Goal: Transaction & Acquisition: Book appointment/travel/reservation

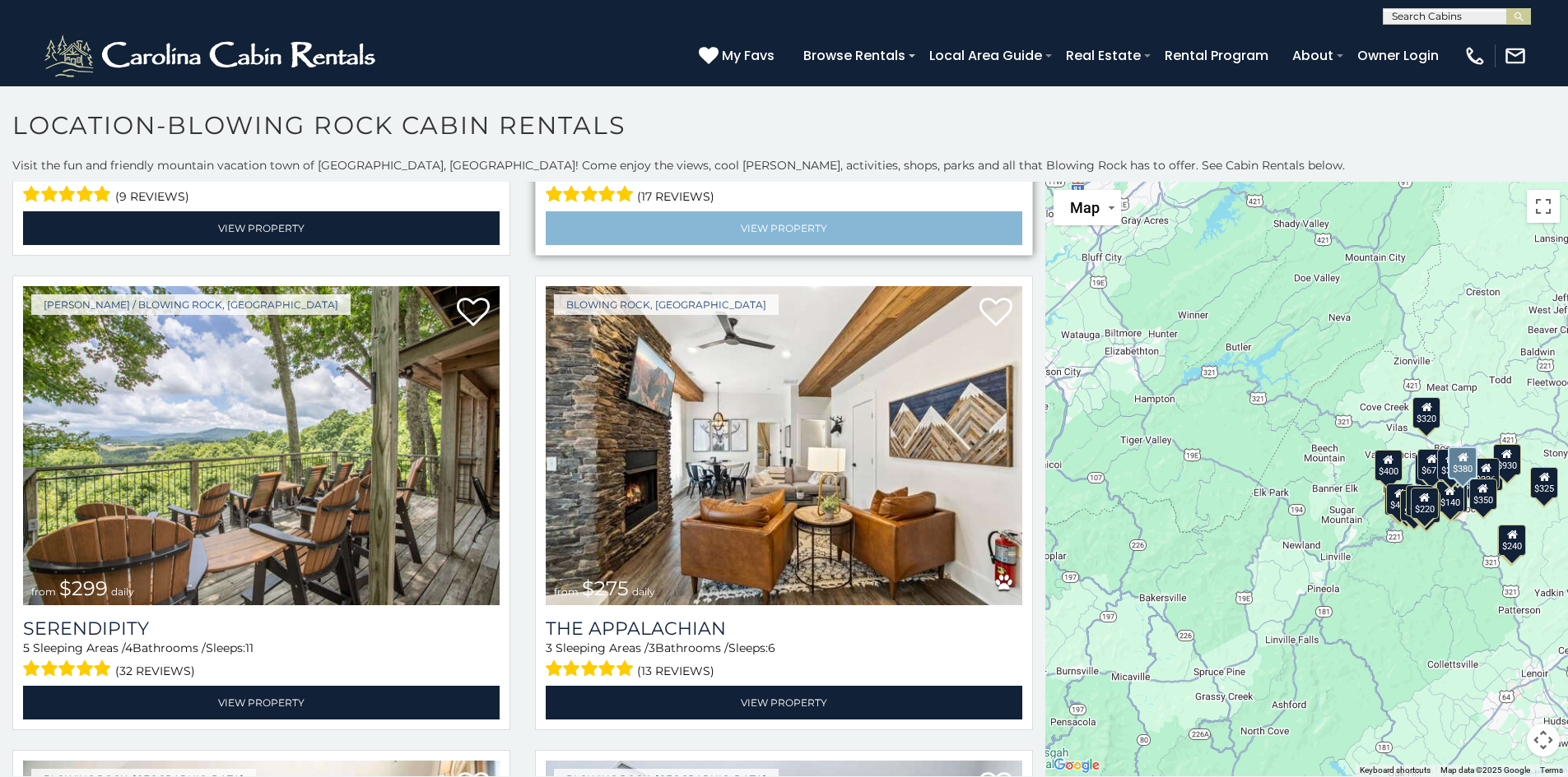
scroll to position [905, 0]
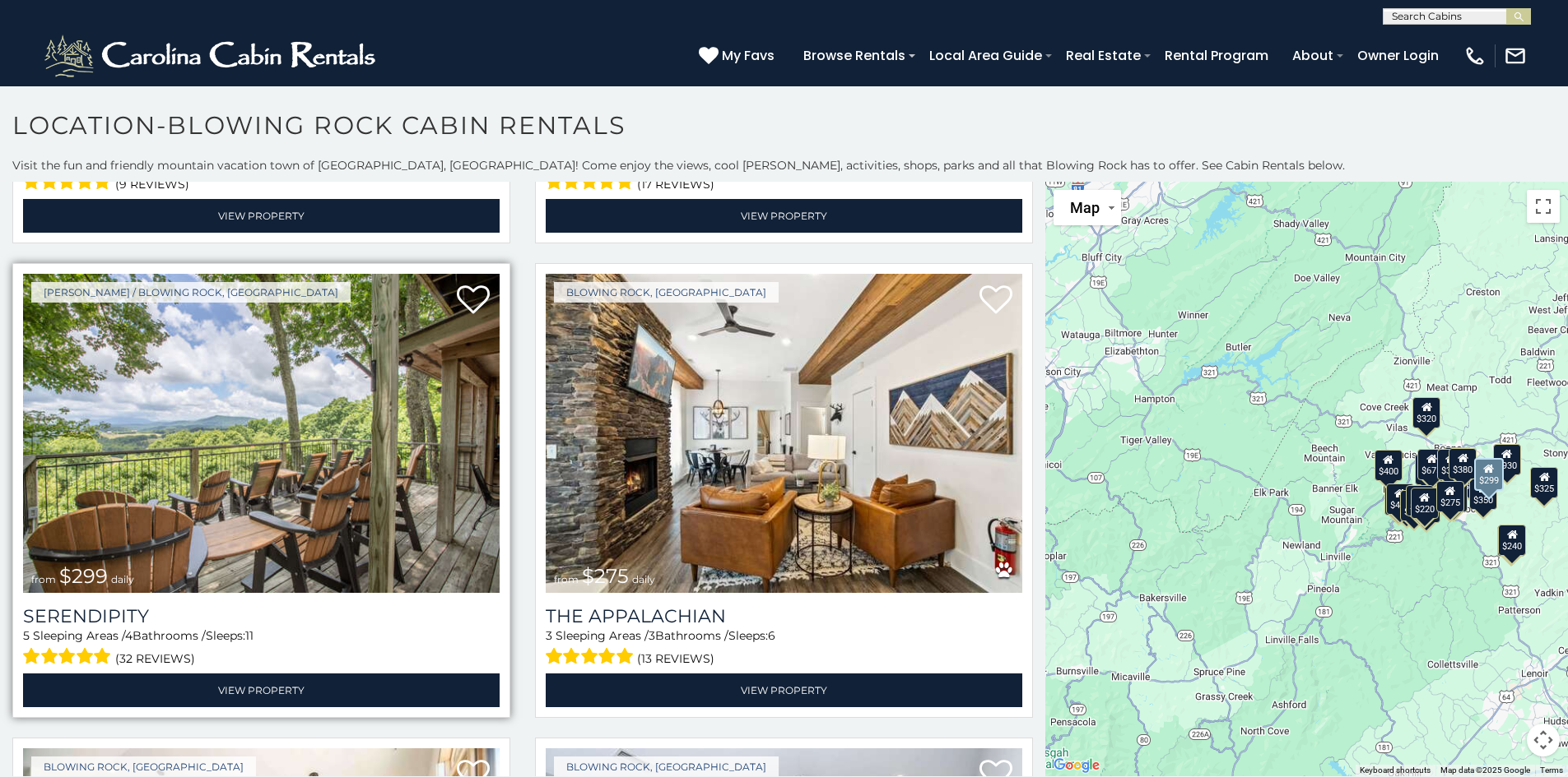
click at [250, 449] on img at bounding box center [261, 434] width 477 height 319
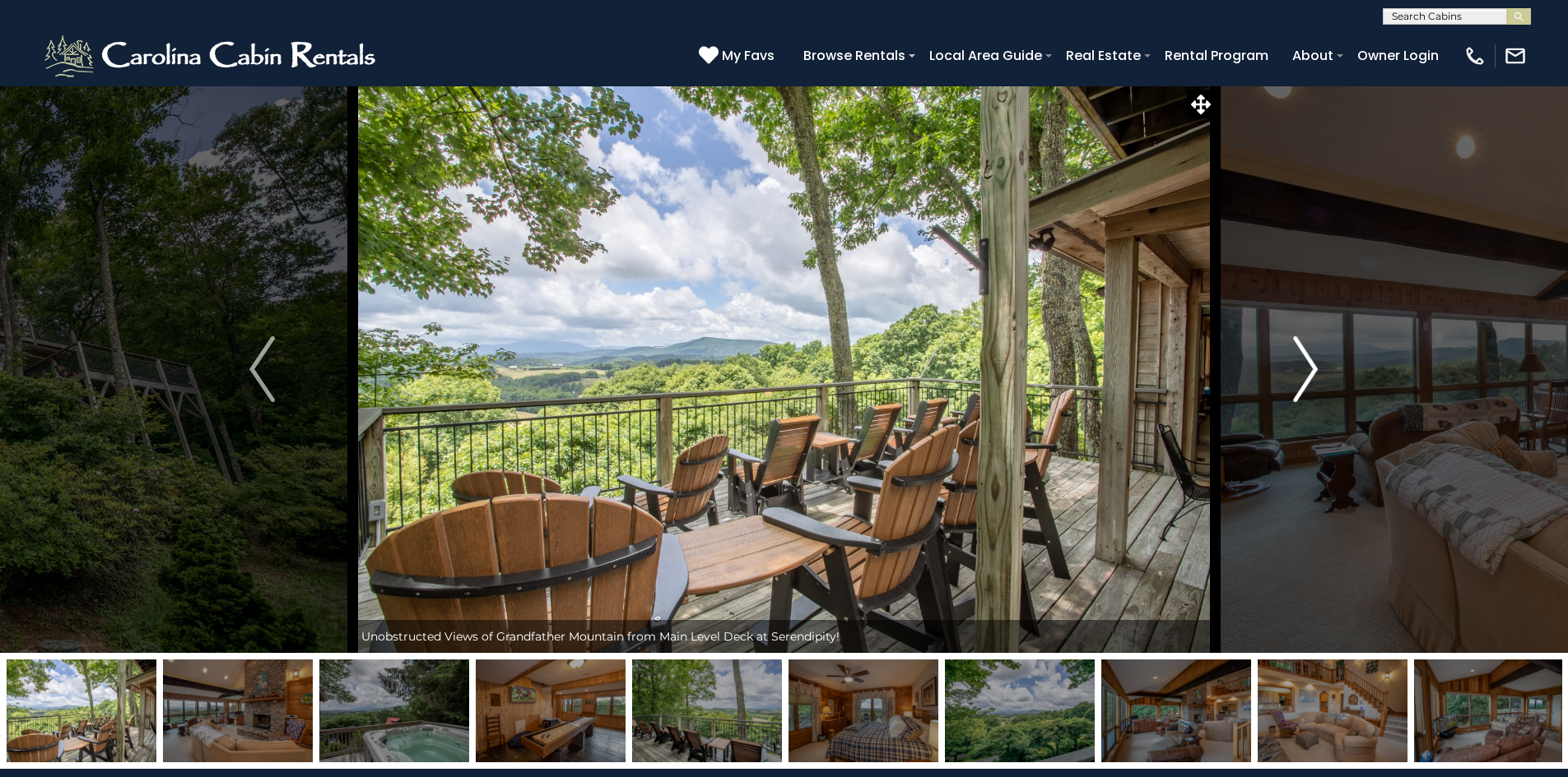
click at [1317, 370] on img "Next" at bounding box center [1305, 369] width 25 height 66
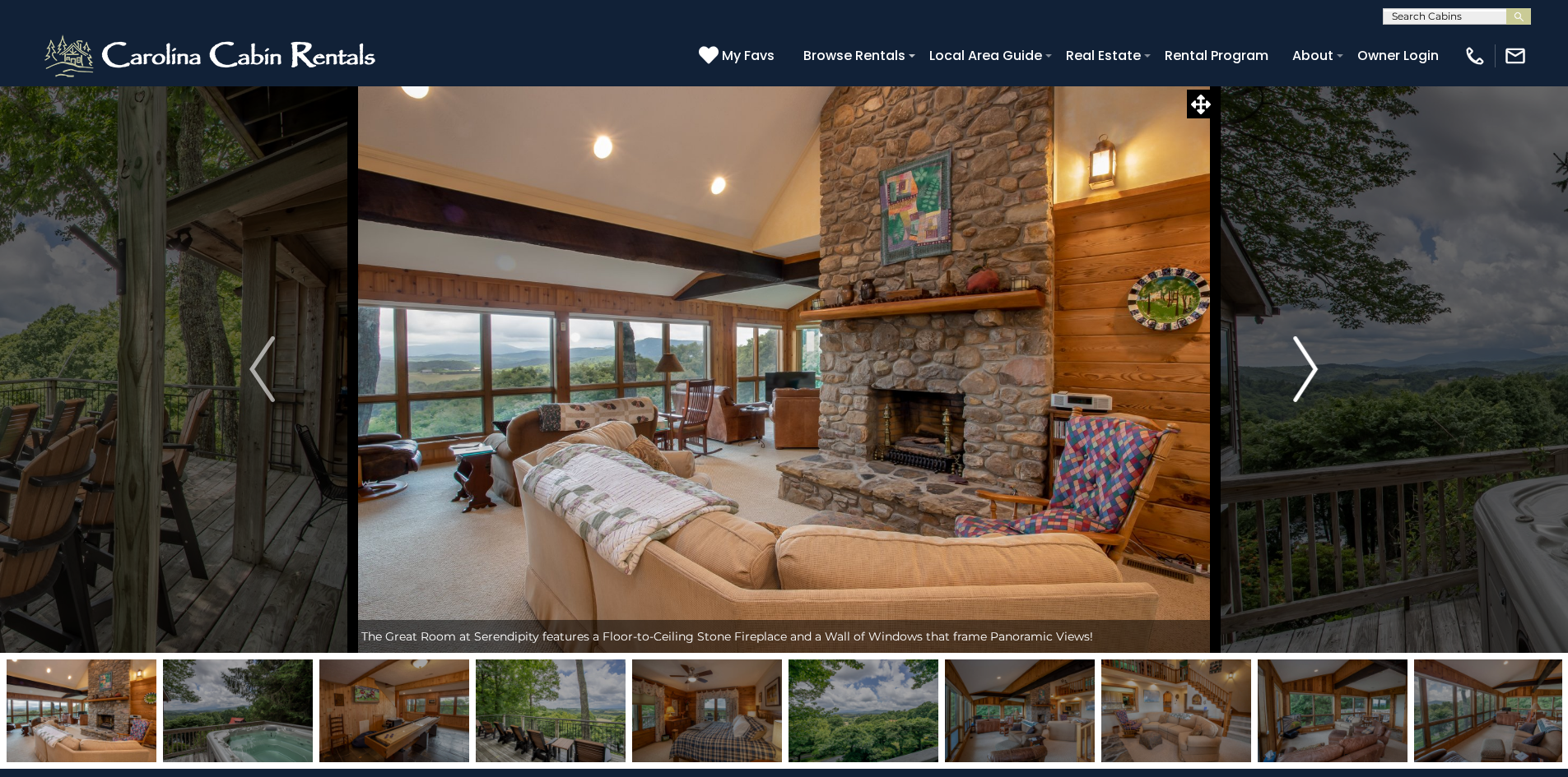
click at [1313, 370] on img "Next" at bounding box center [1305, 369] width 25 height 66
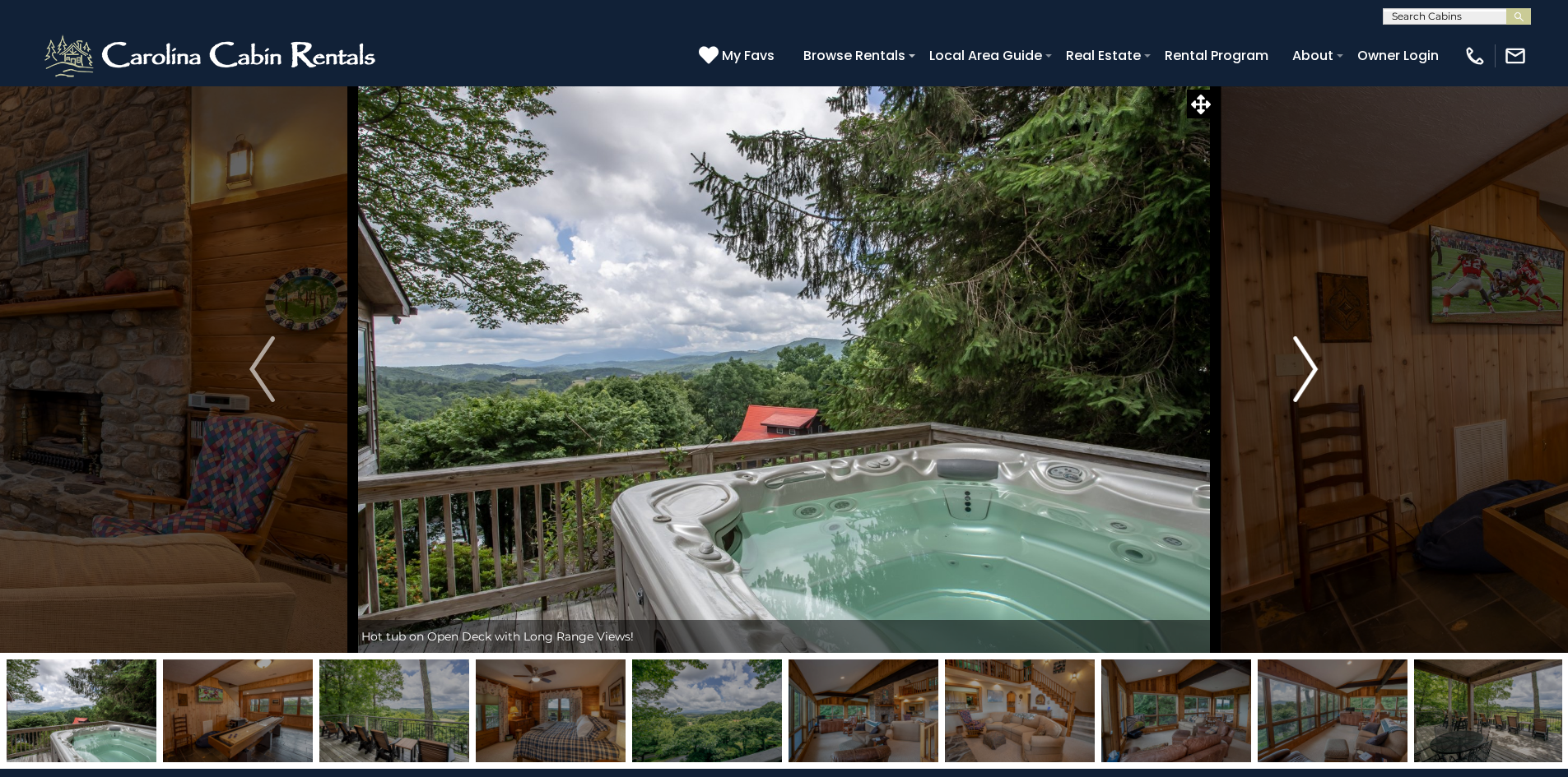
click at [1313, 370] on img "Next" at bounding box center [1305, 369] width 25 height 66
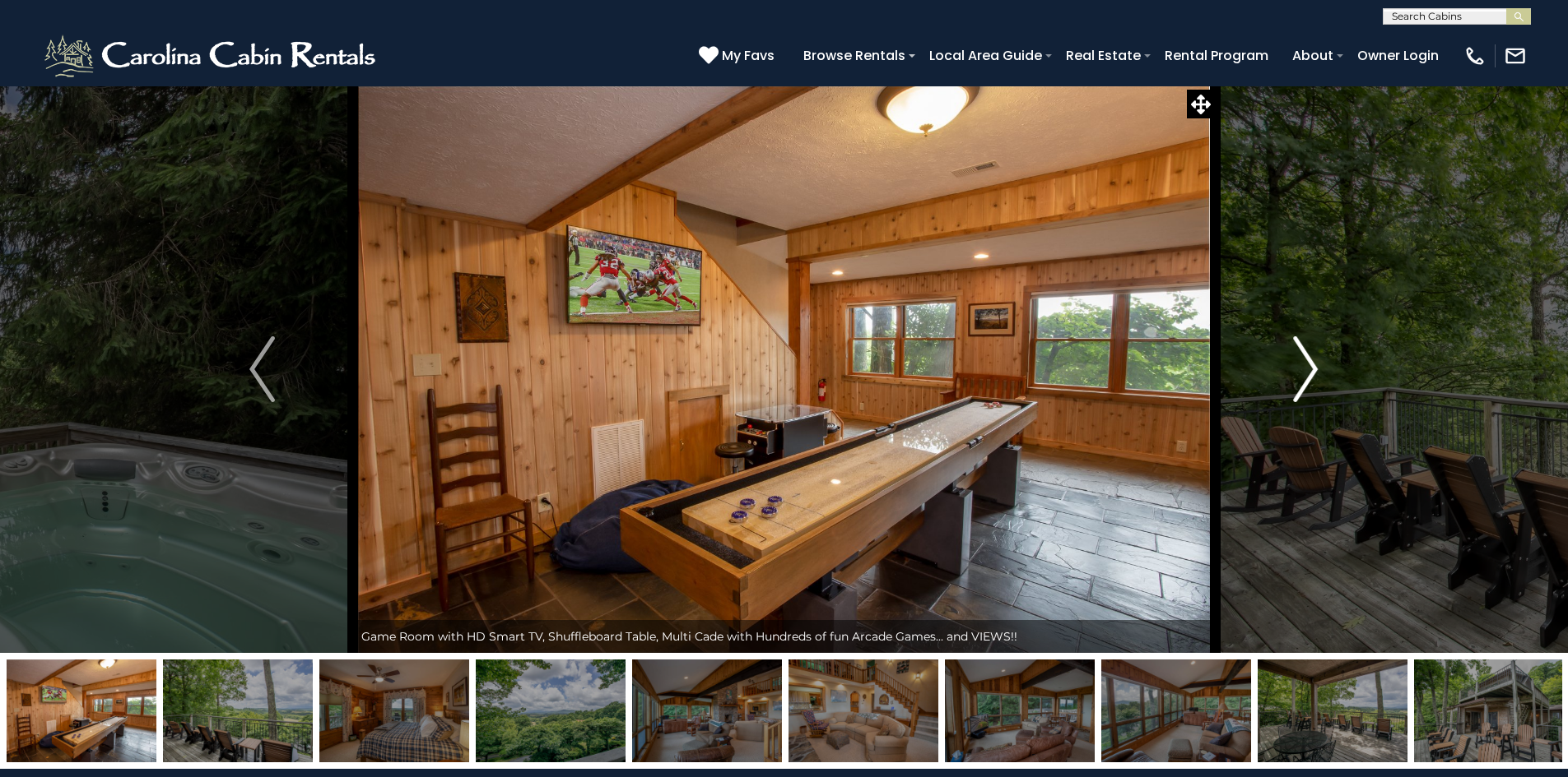
click at [1313, 370] on img "Next" at bounding box center [1305, 369] width 25 height 66
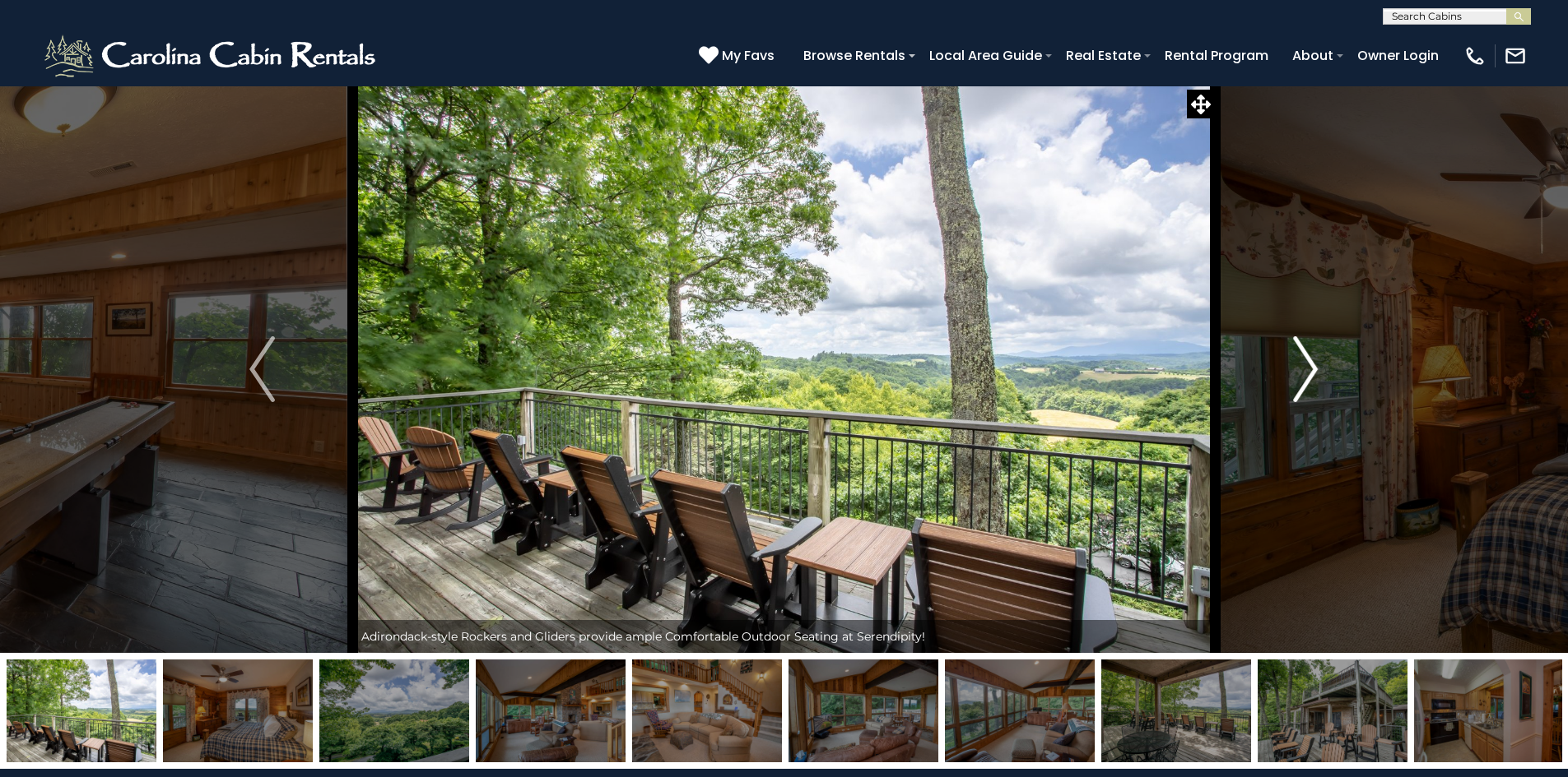
click at [1313, 370] on img "Next" at bounding box center [1305, 369] width 25 height 66
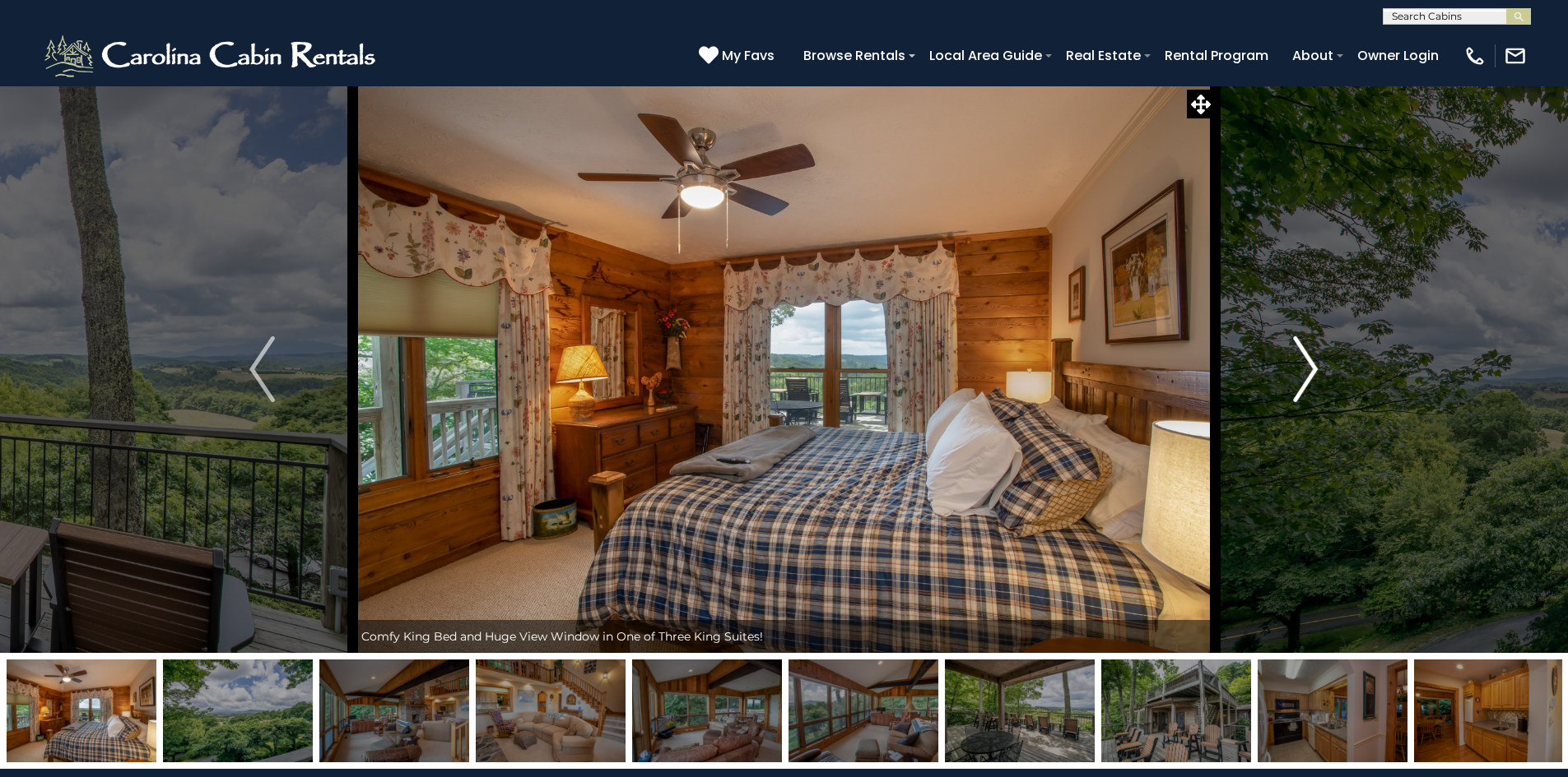
click at [1313, 370] on img "Next" at bounding box center [1305, 369] width 25 height 66
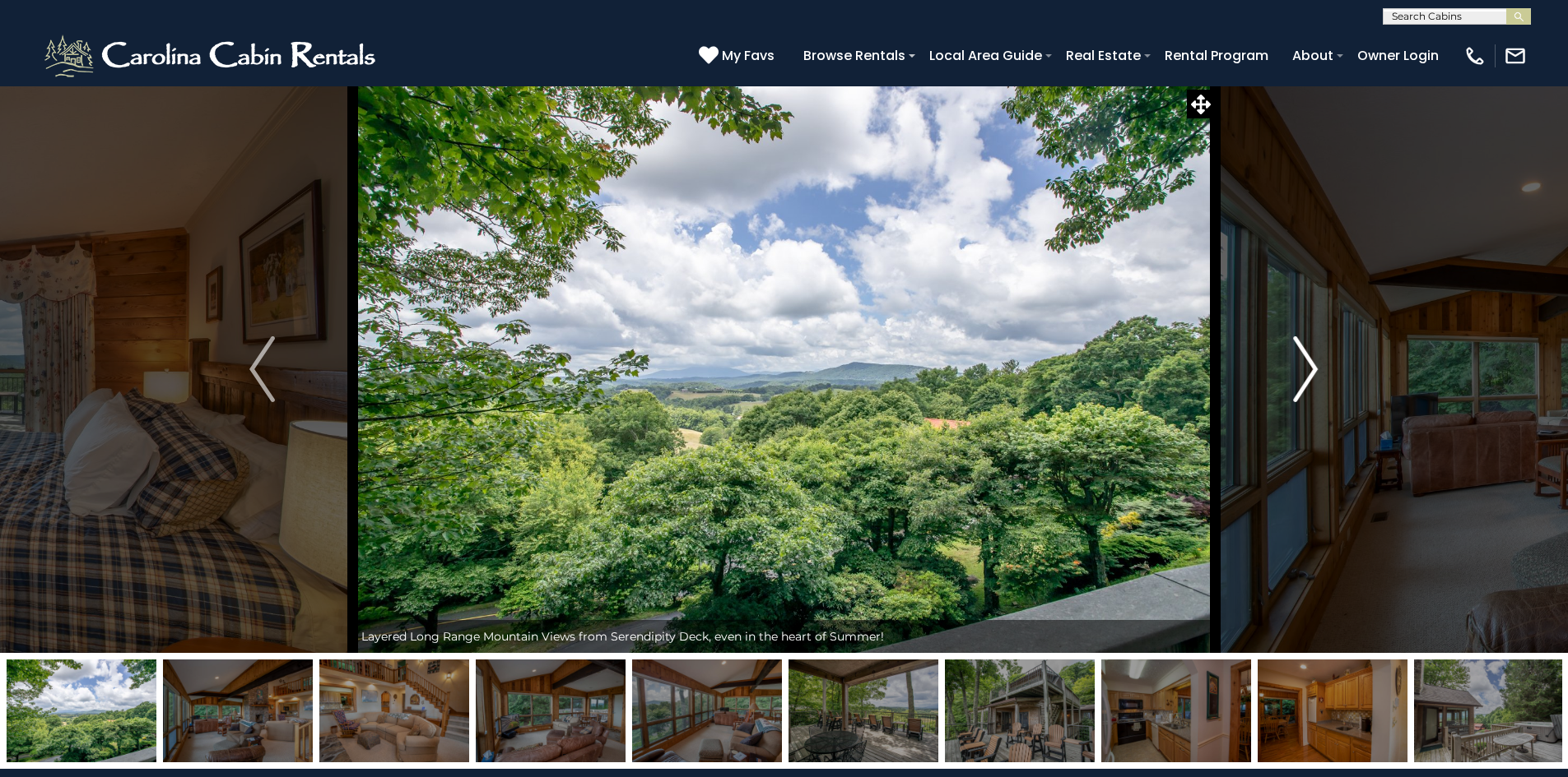
click at [1313, 370] on img "Next" at bounding box center [1305, 369] width 25 height 66
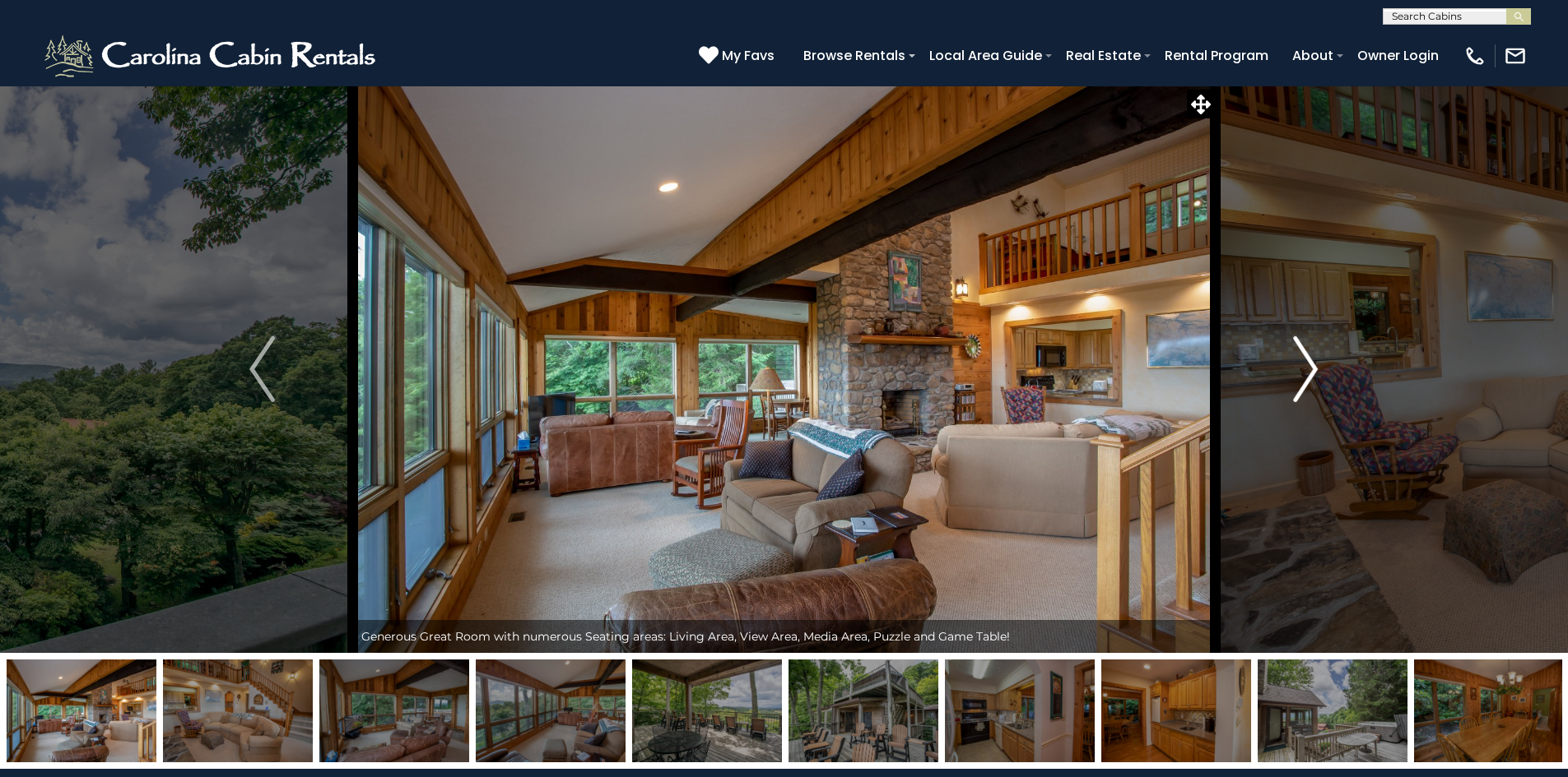
click at [1313, 372] on img "Next" at bounding box center [1305, 369] width 25 height 66
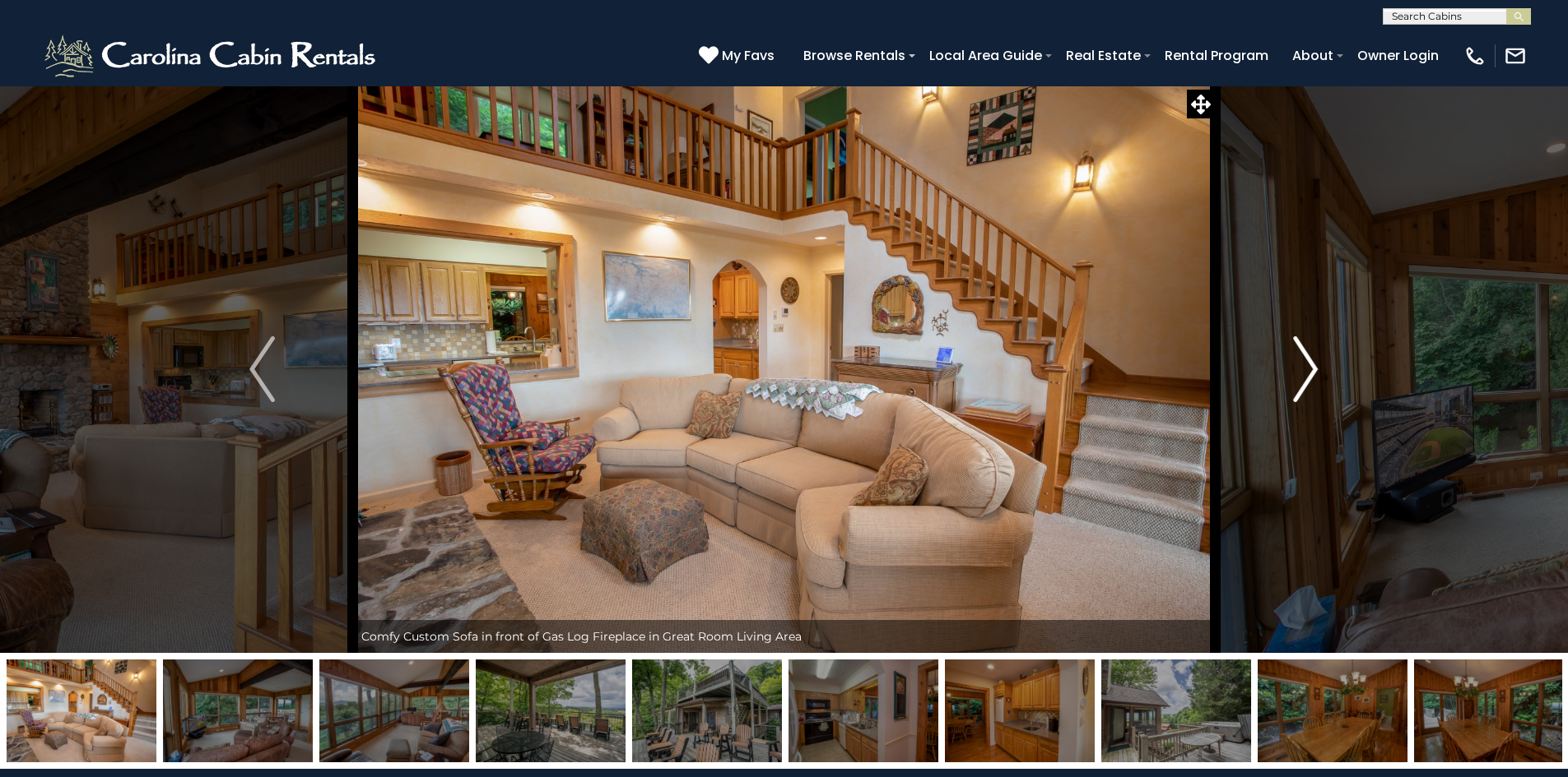
click at [1313, 372] on img "Next" at bounding box center [1305, 369] width 25 height 66
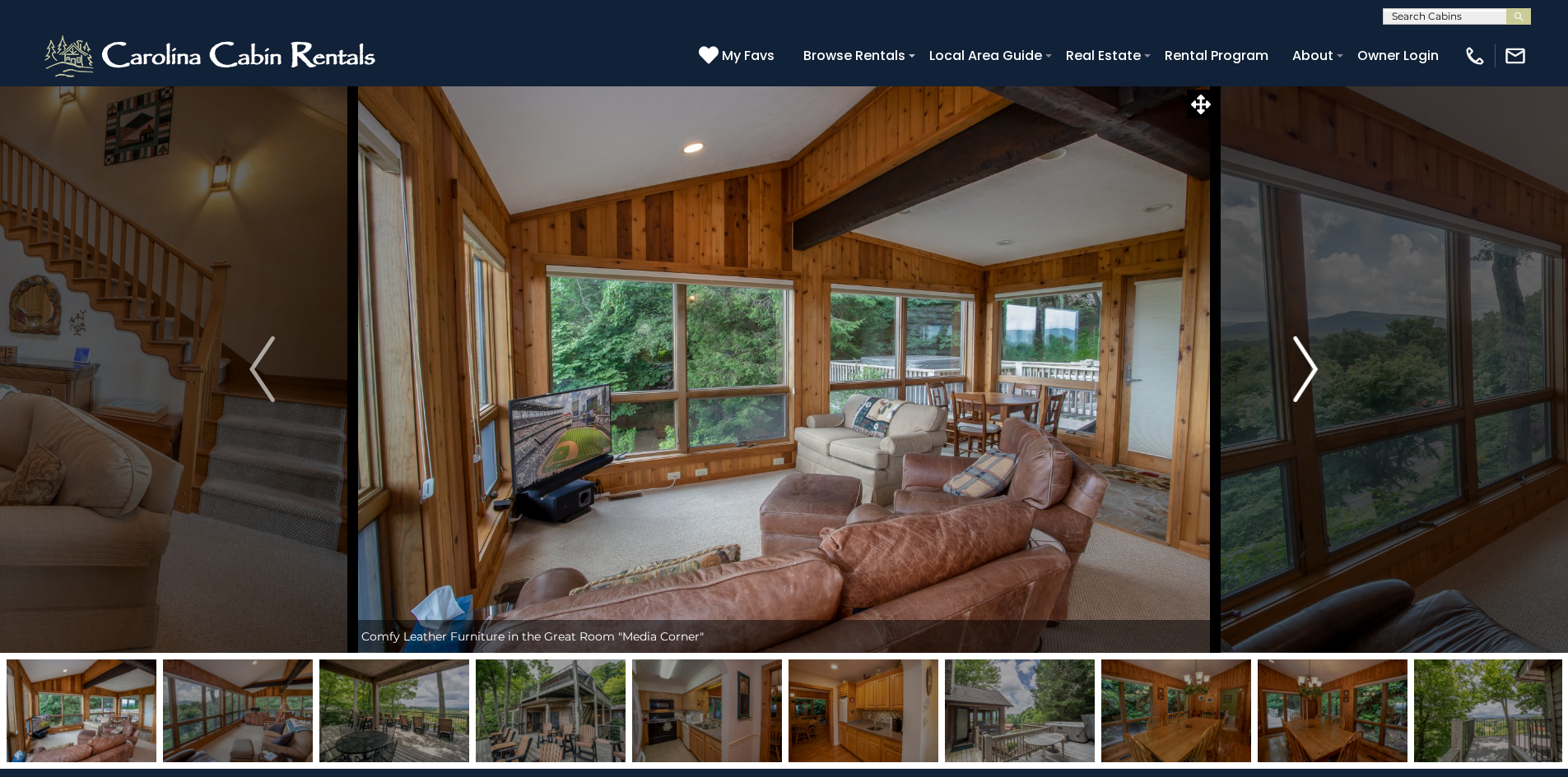
click at [1313, 372] on img "Next" at bounding box center [1305, 369] width 25 height 66
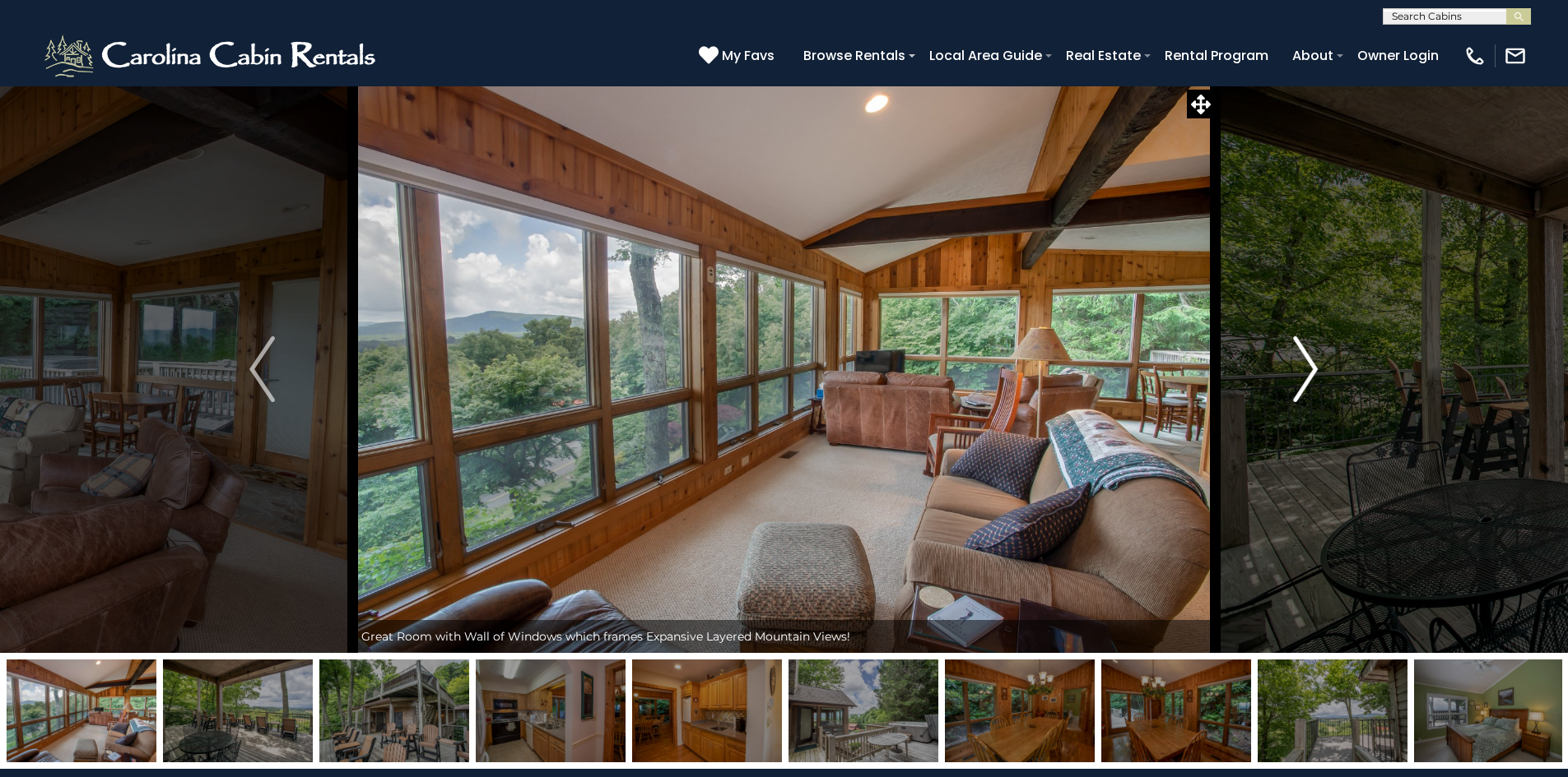
click at [1313, 372] on img "Next" at bounding box center [1305, 369] width 25 height 66
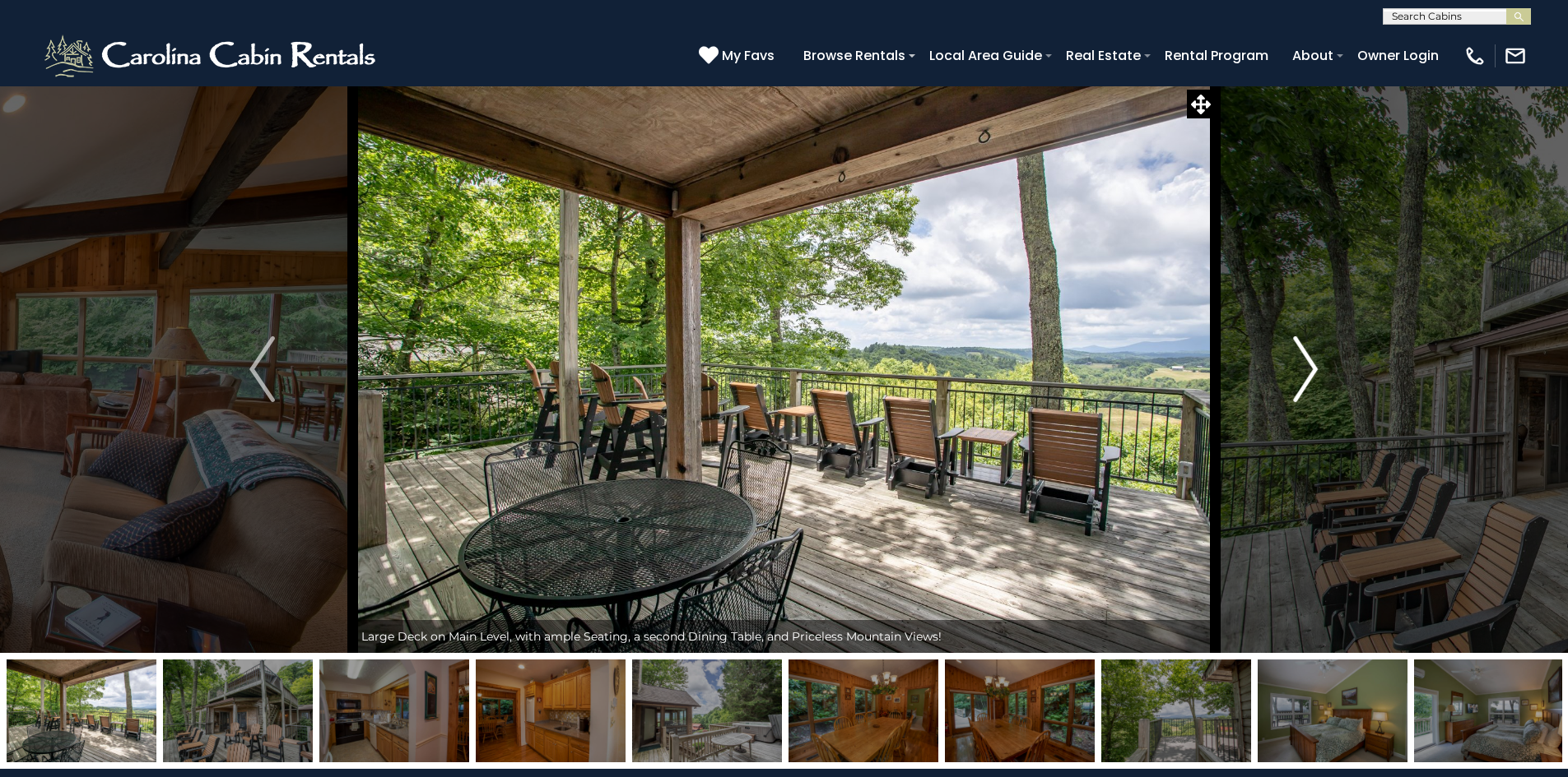
click at [1313, 372] on img "Next" at bounding box center [1305, 369] width 25 height 66
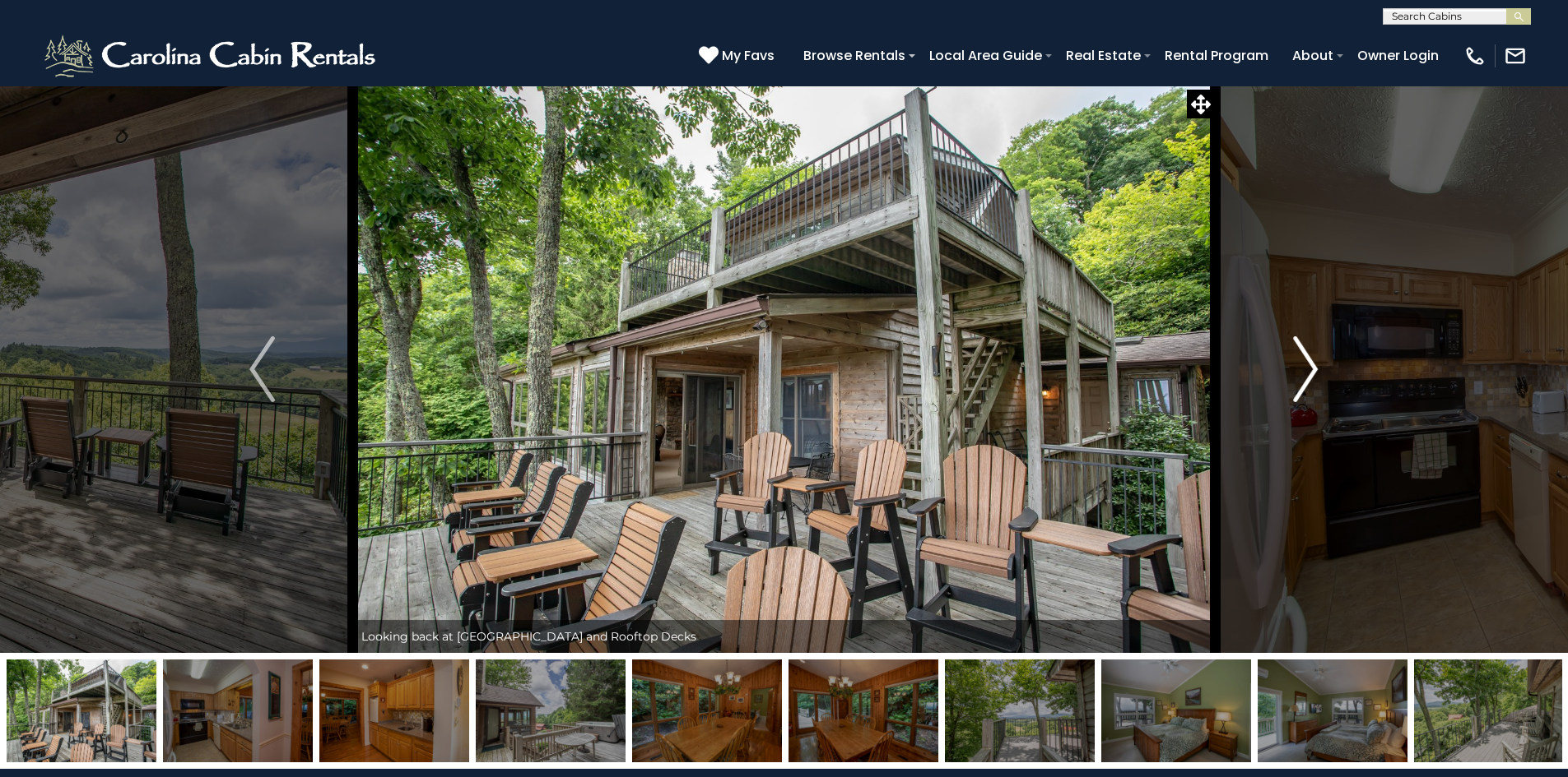
click at [1313, 372] on img "Next" at bounding box center [1305, 369] width 25 height 66
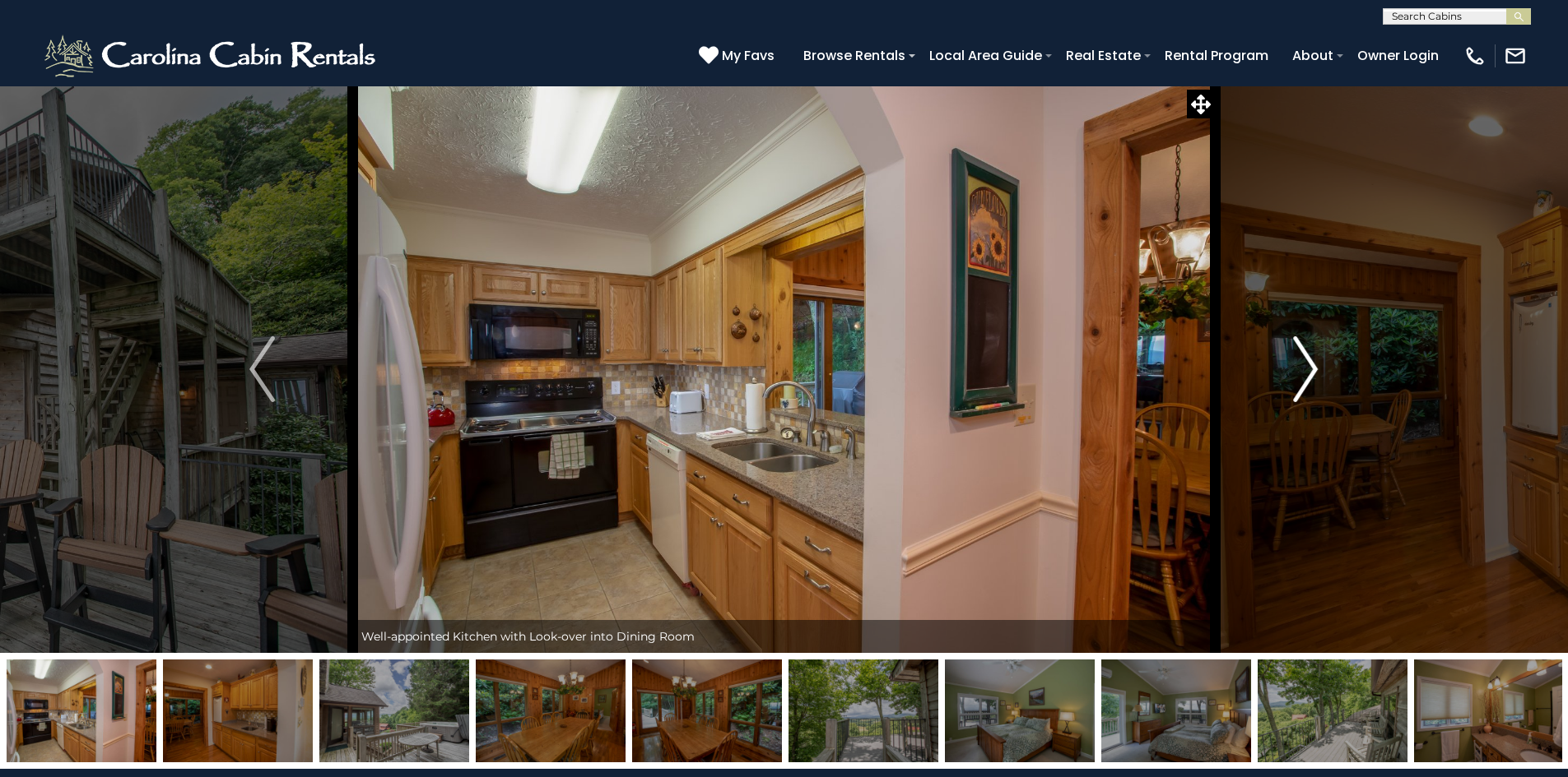
click at [1313, 372] on img "Next" at bounding box center [1305, 369] width 25 height 66
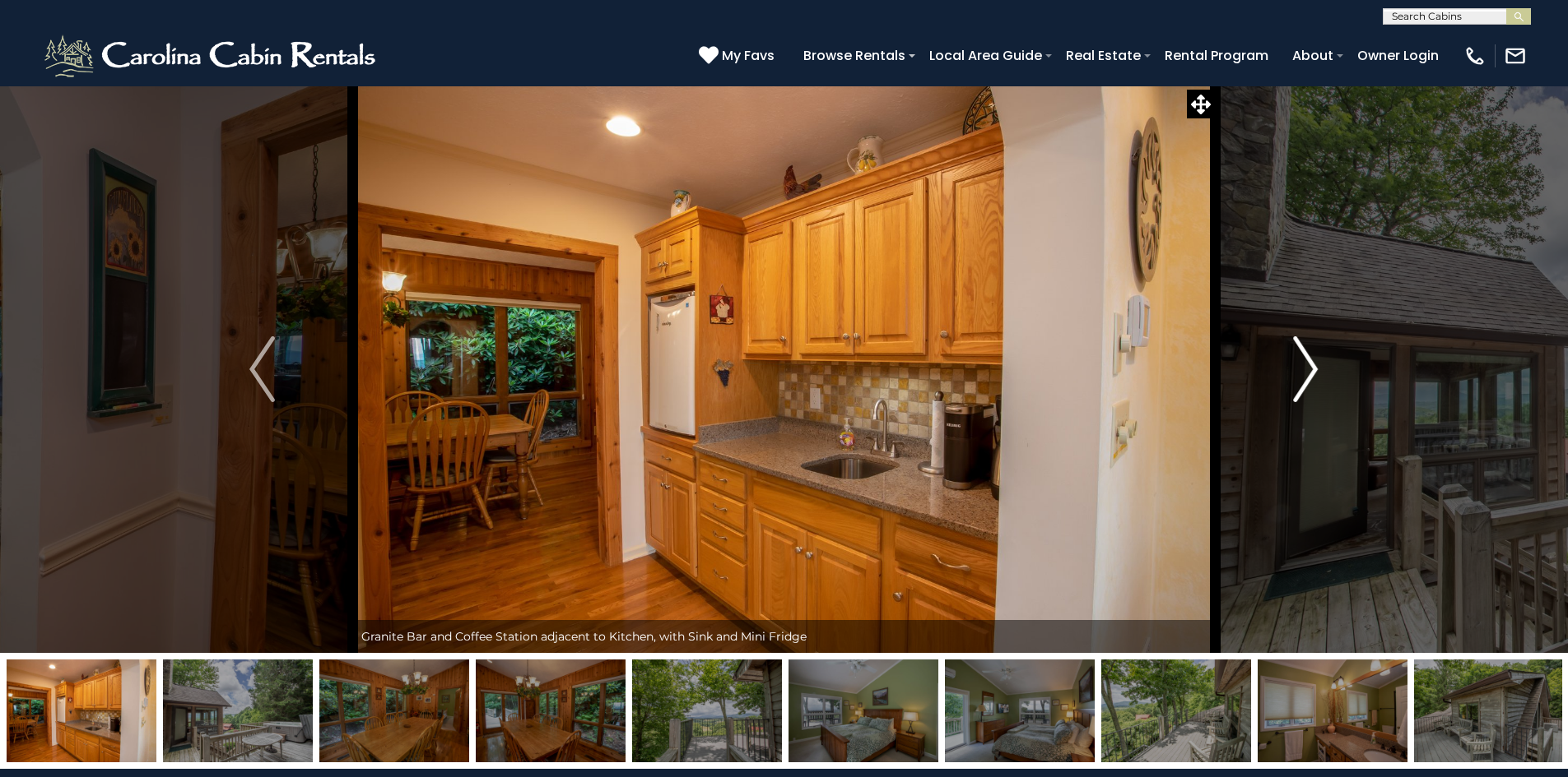
click at [1313, 372] on img "Next" at bounding box center [1305, 369] width 25 height 66
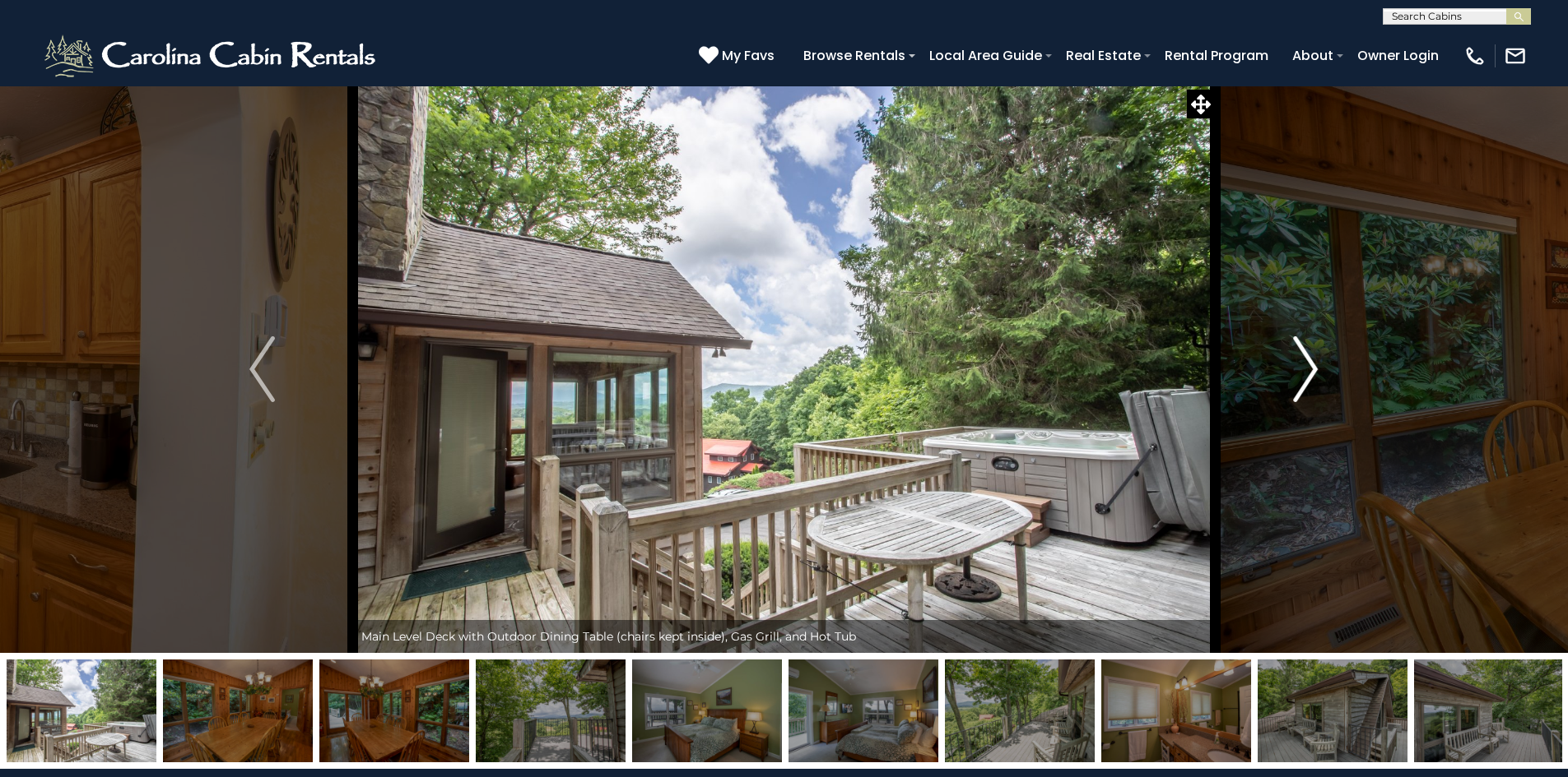
click at [1305, 368] on img "Next" at bounding box center [1305, 369] width 25 height 66
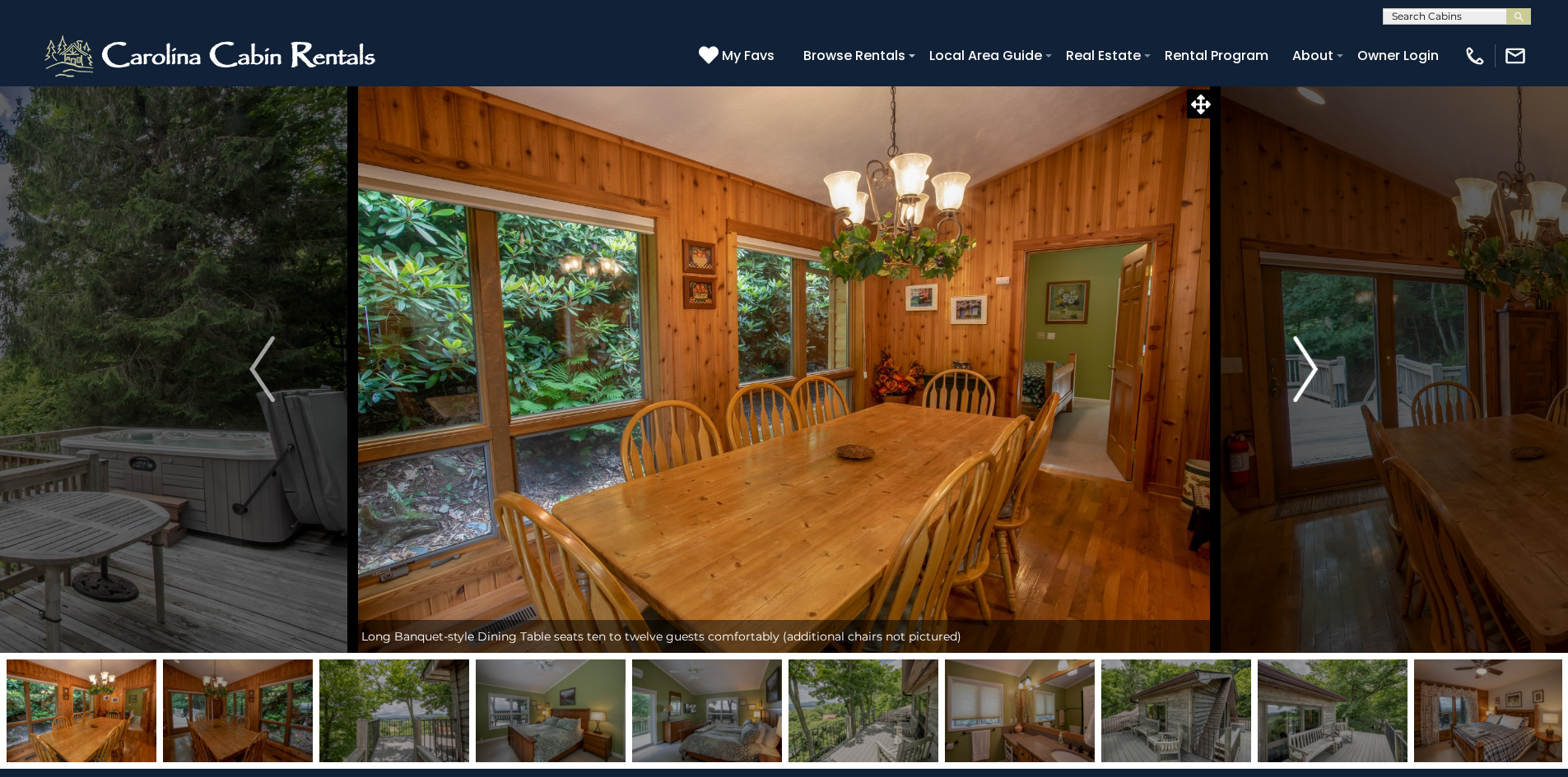
click at [1305, 368] on img "Next" at bounding box center [1305, 369] width 25 height 66
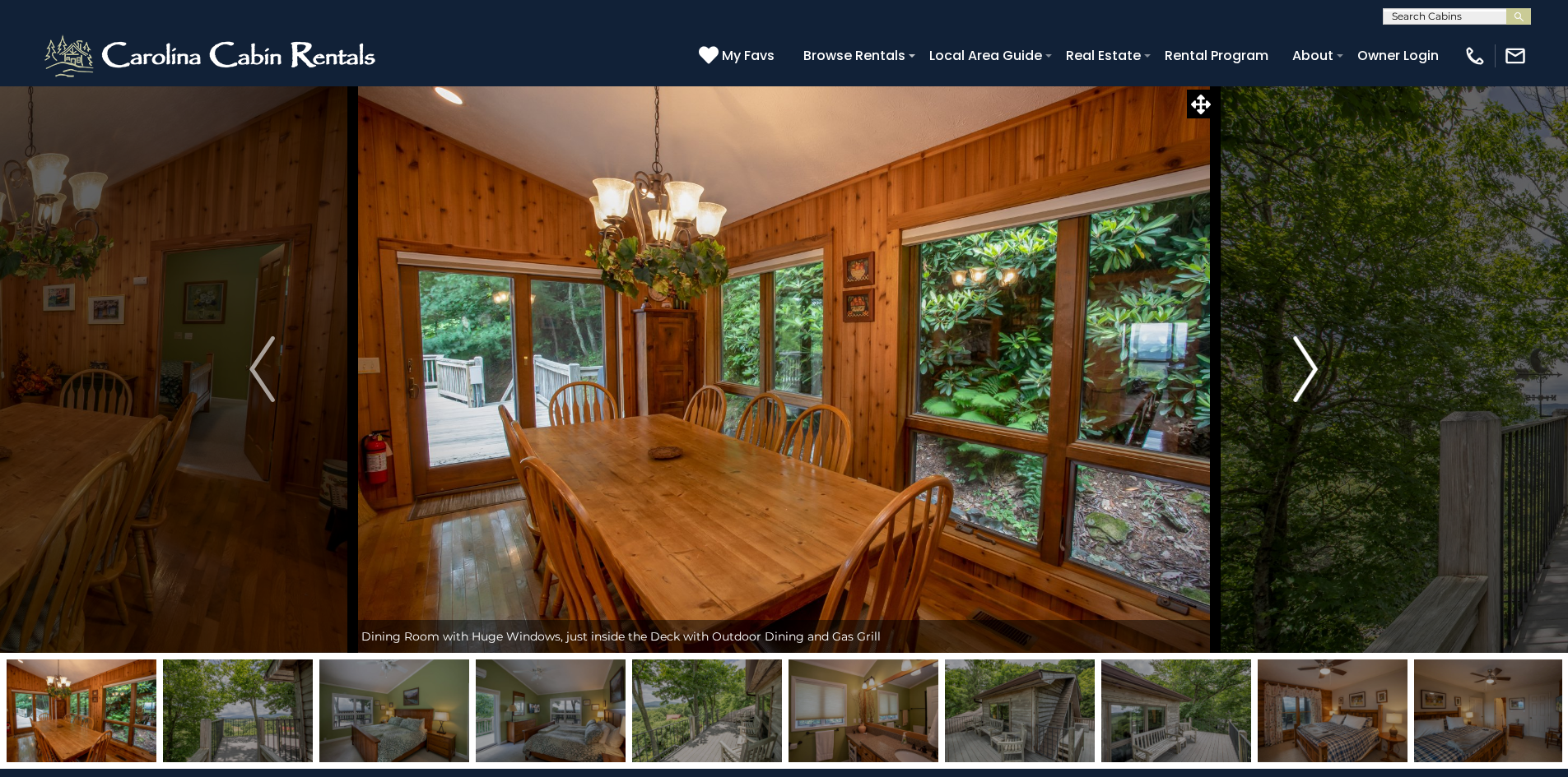
click at [1305, 368] on img "Next" at bounding box center [1305, 369] width 25 height 66
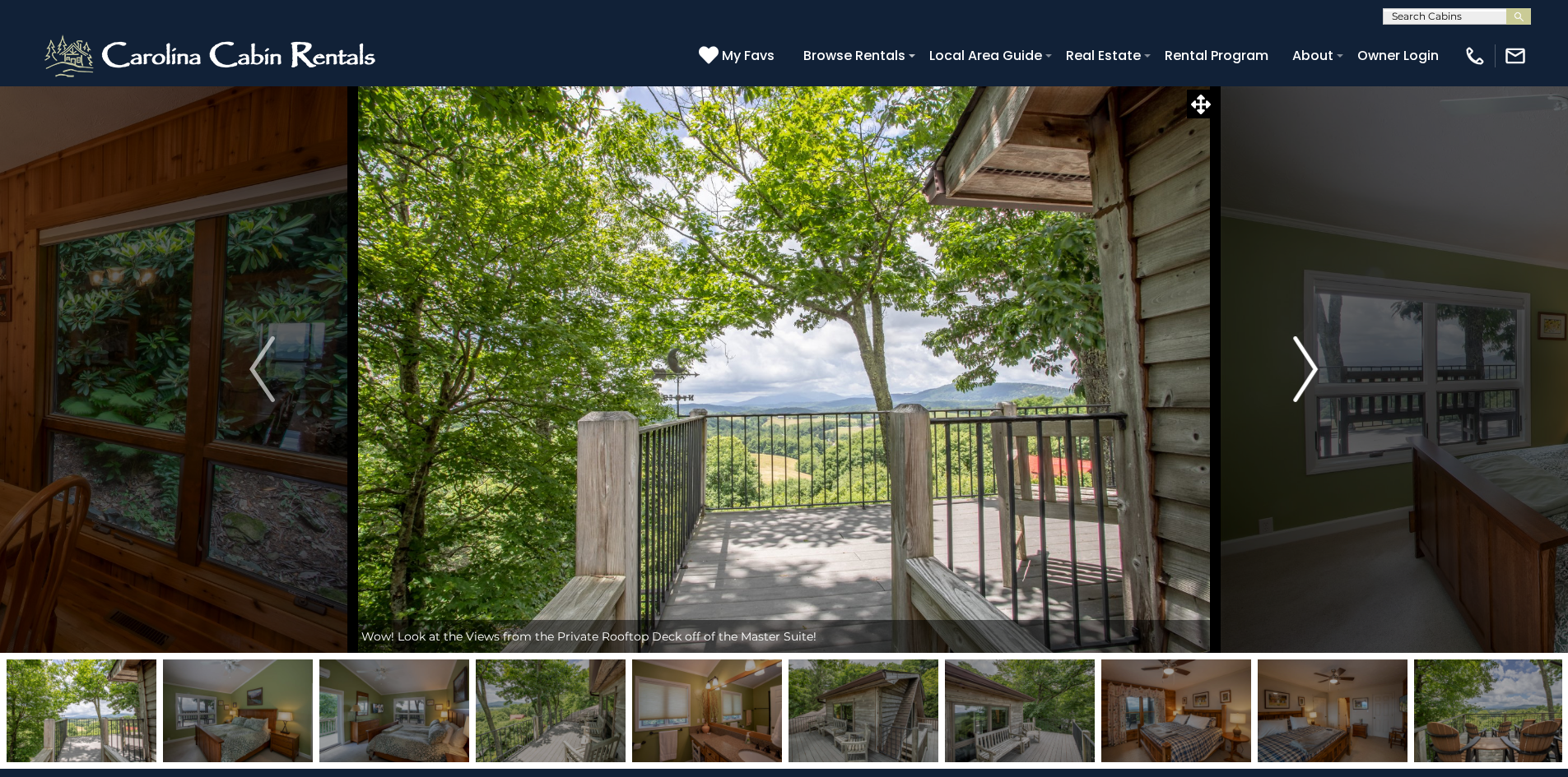
click at [1305, 368] on img "Next" at bounding box center [1305, 369] width 25 height 66
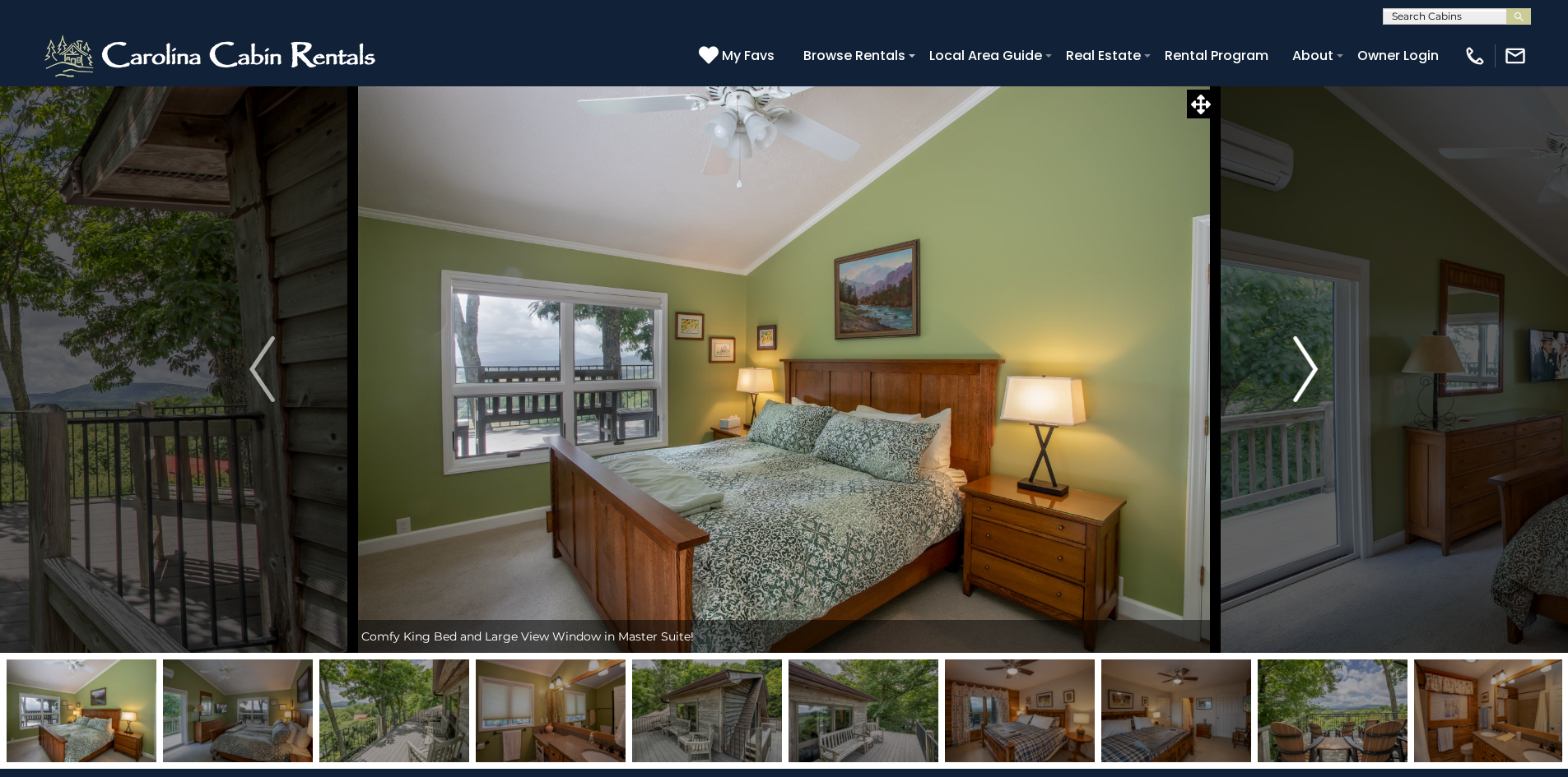
click at [1305, 368] on img "Next" at bounding box center [1305, 369] width 25 height 66
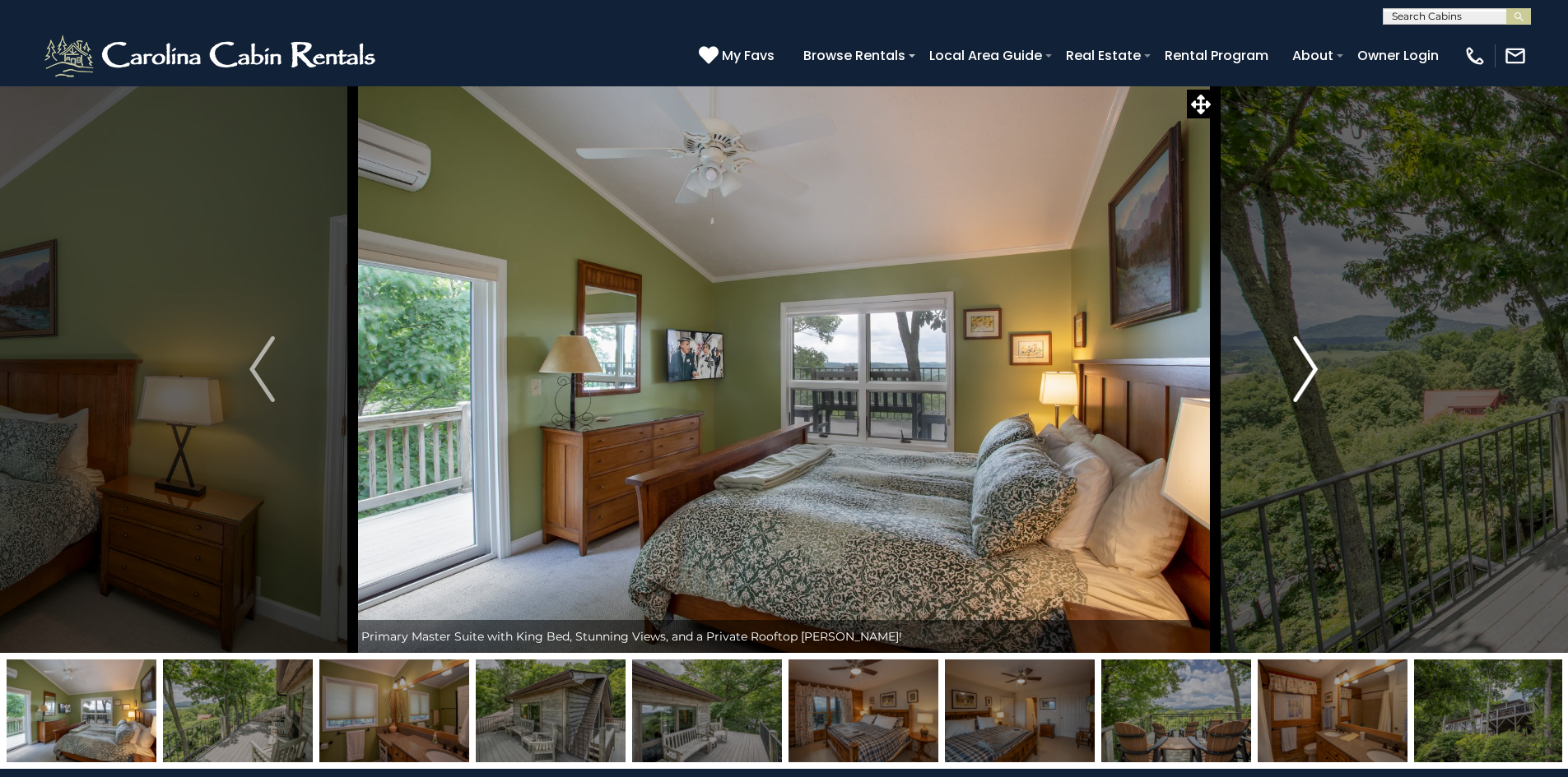
click at [1305, 368] on img "Next" at bounding box center [1305, 369] width 25 height 66
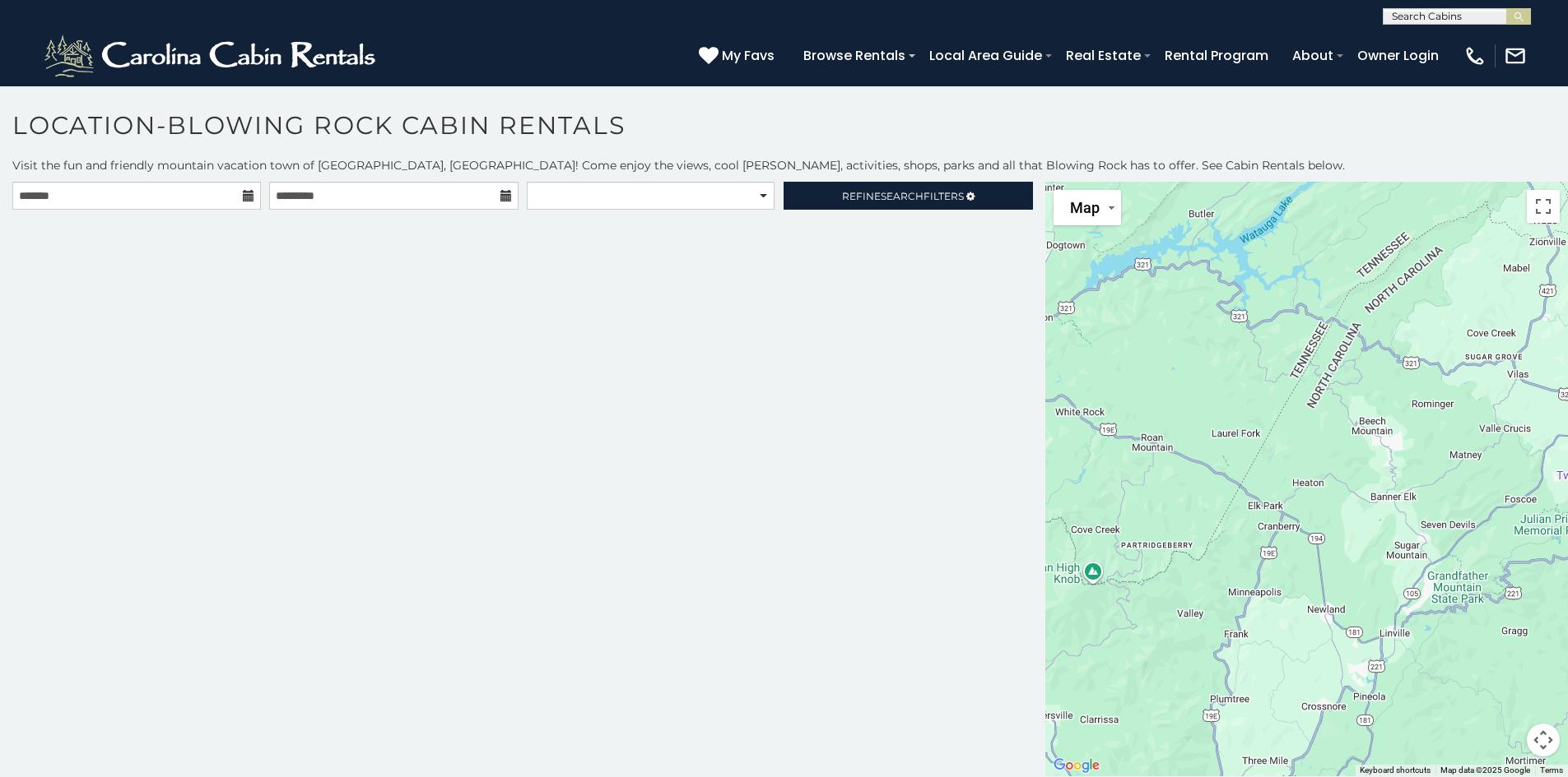
click at [247, 195] on icon at bounding box center [248, 195] width 11 height 11
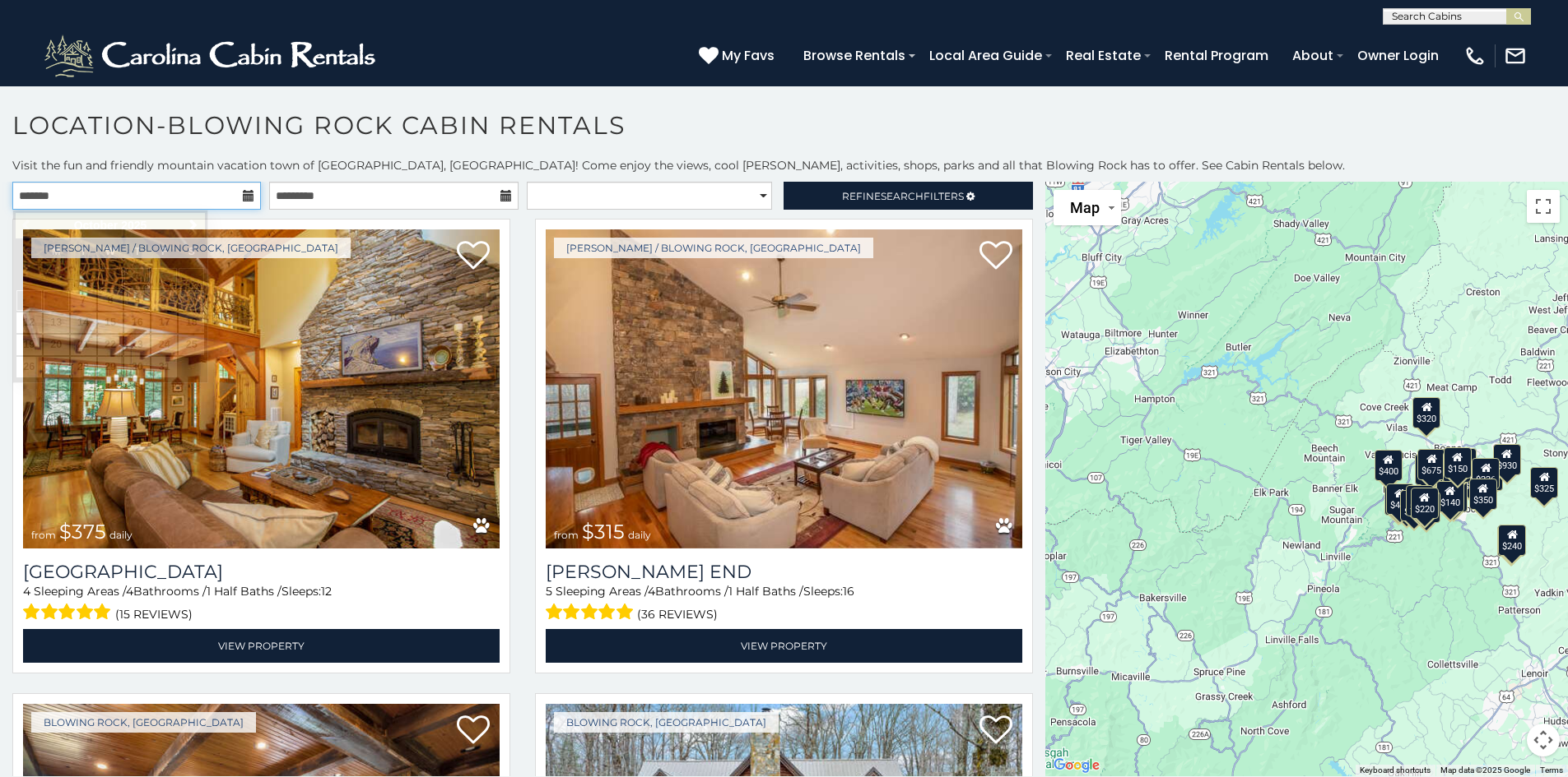
click at [107, 194] on input "text" at bounding box center [137, 196] width 249 height 28
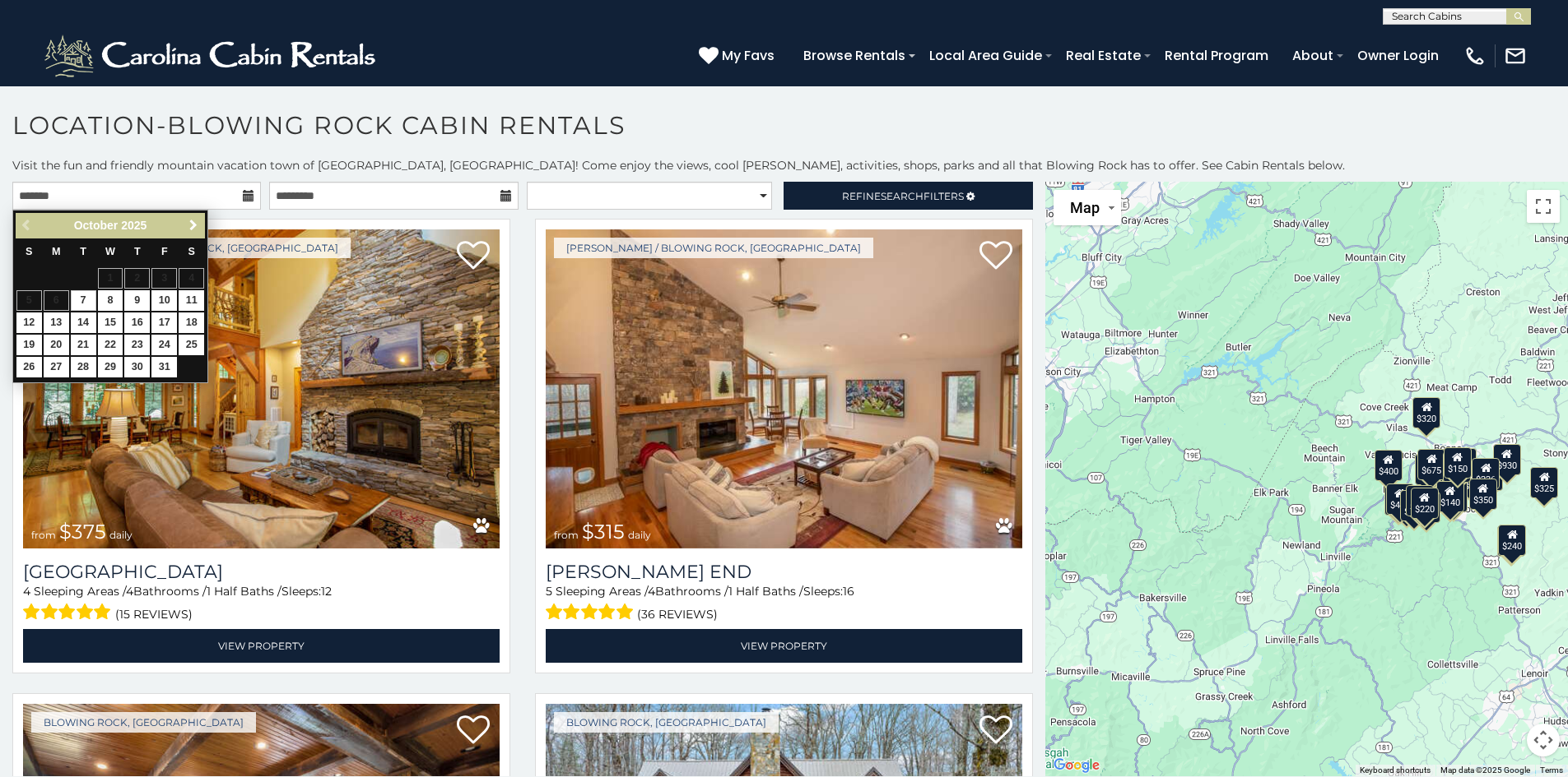
click at [193, 220] on span "Next" at bounding box center [193, 225] width 13 height 13
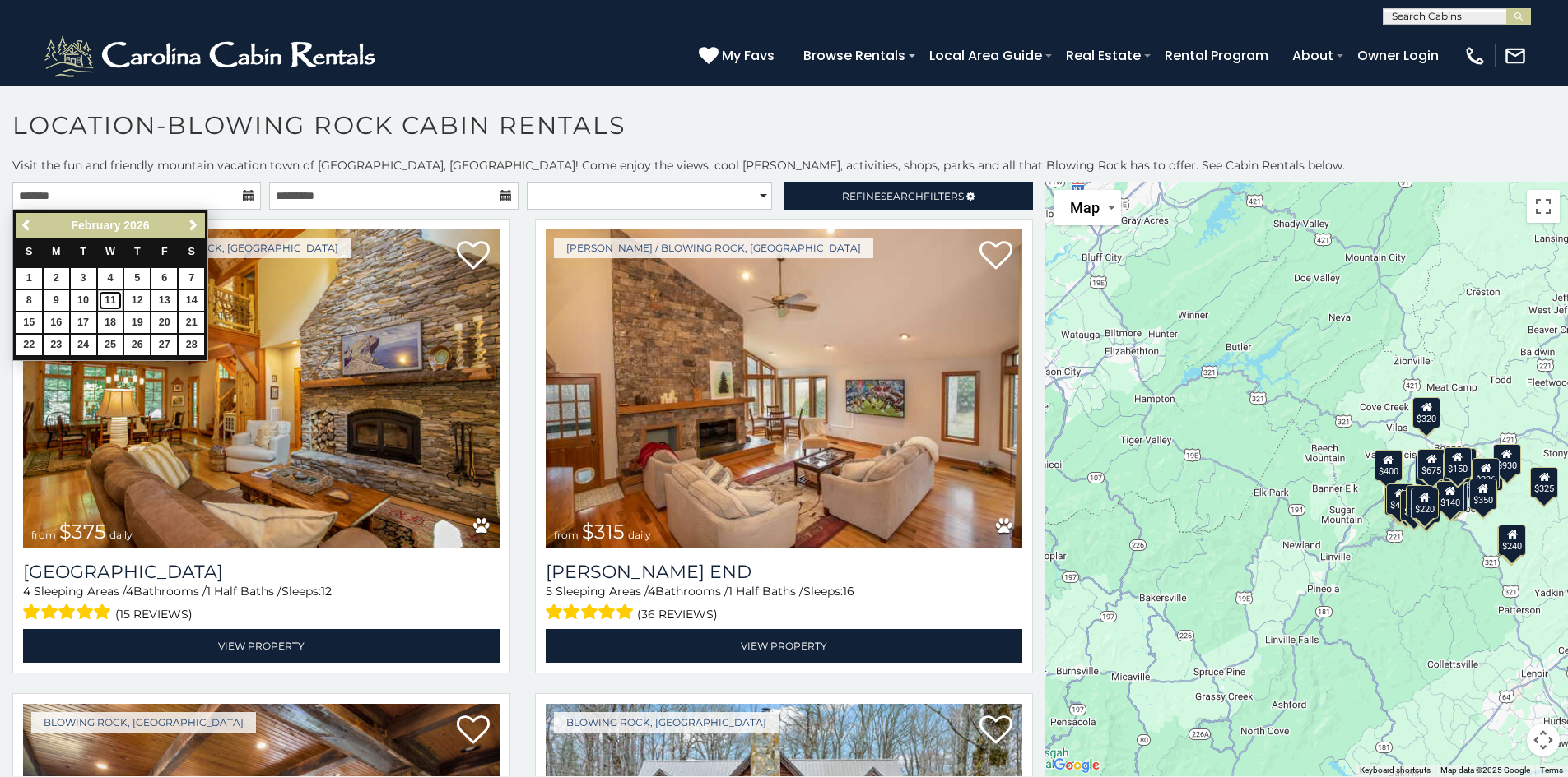
click at [112, 292] on link "11" at bounding box center [110, 300] width 25 height 20
type input "**********"
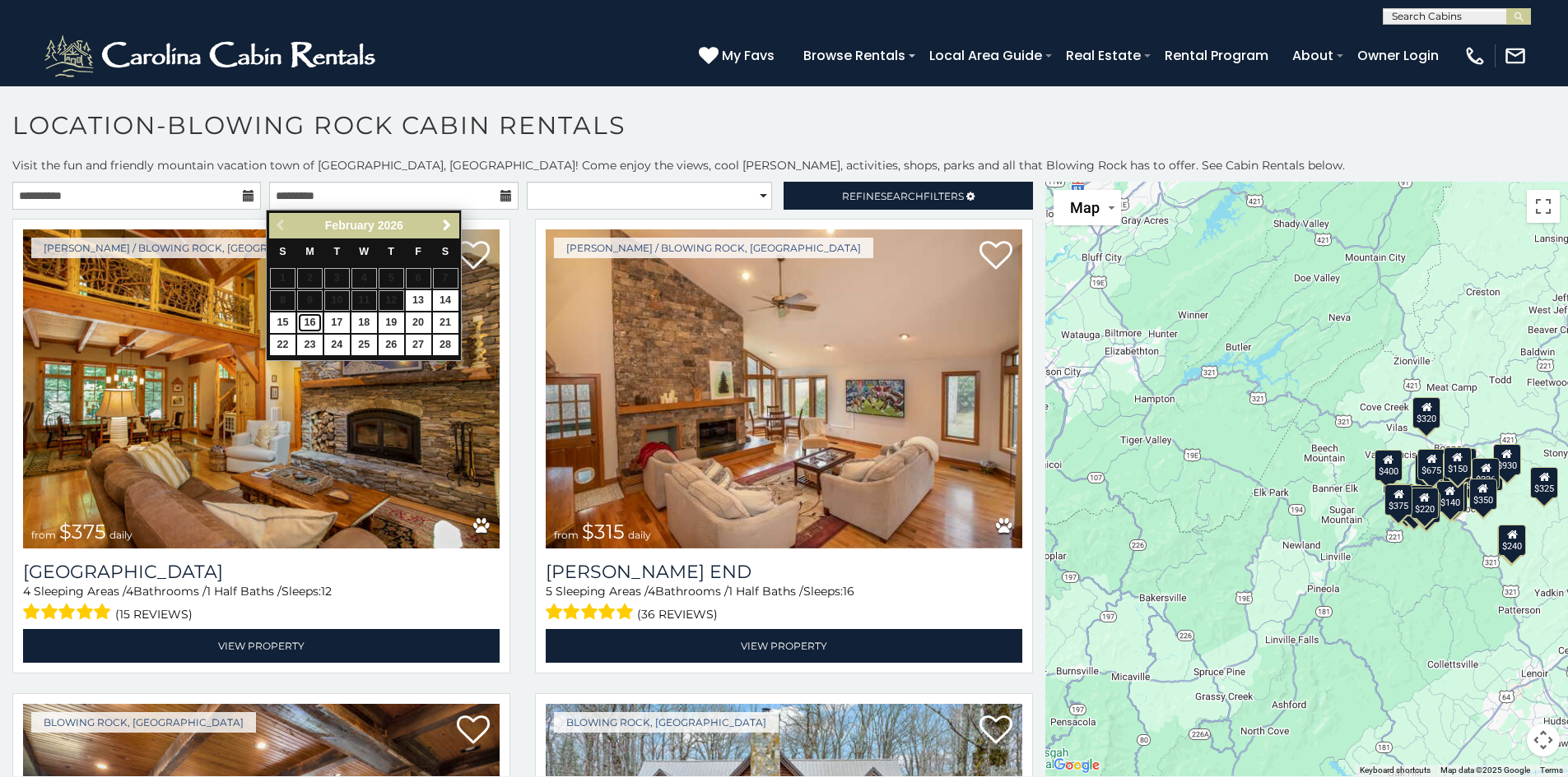
click at [309, 315] on link "16" at bounding box center [309, 322] width 25 height 20
type input "**********"
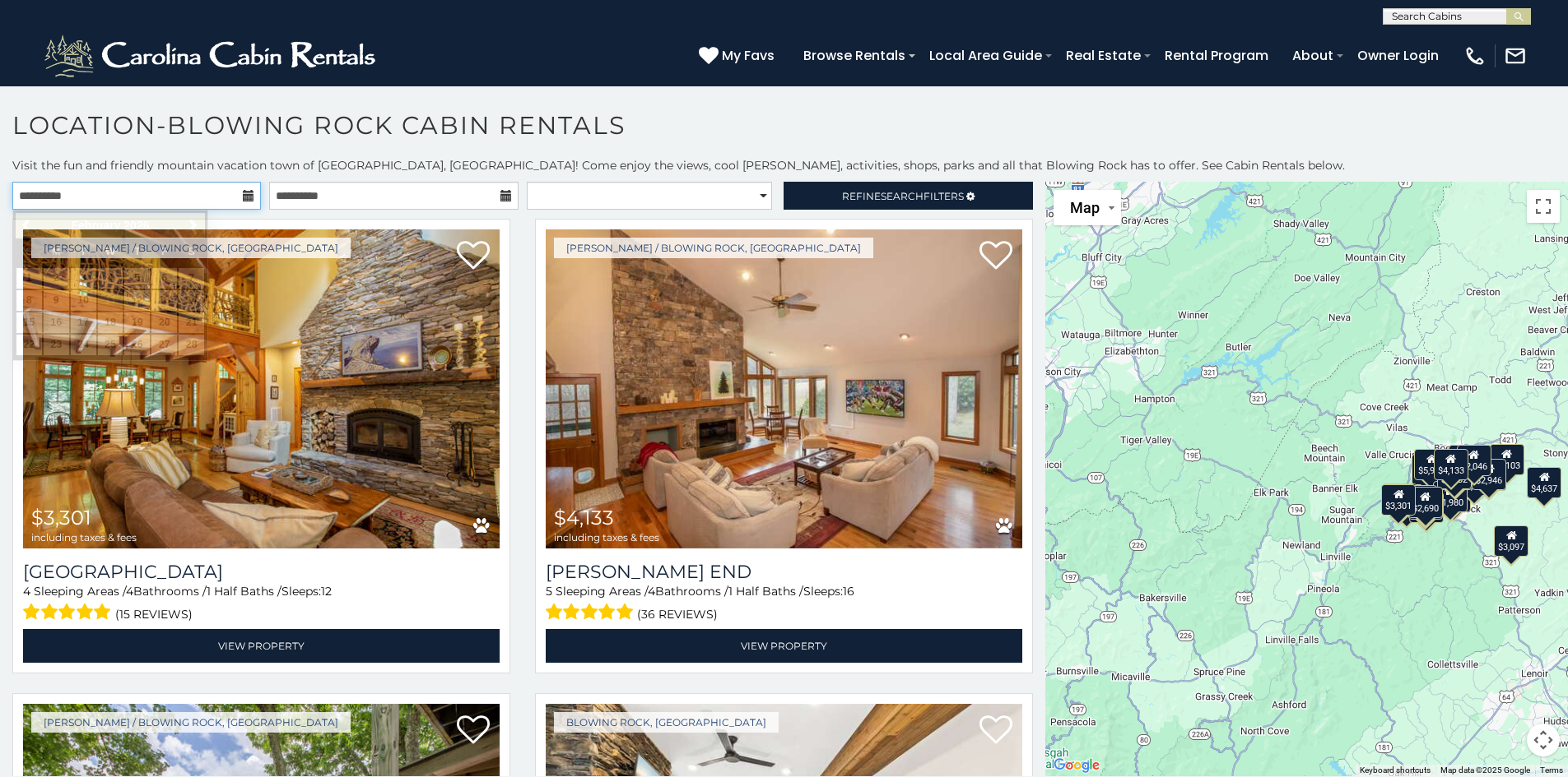
click at [207, 192] on input "**********" at bounding box center [137, 196] width 249 height 28
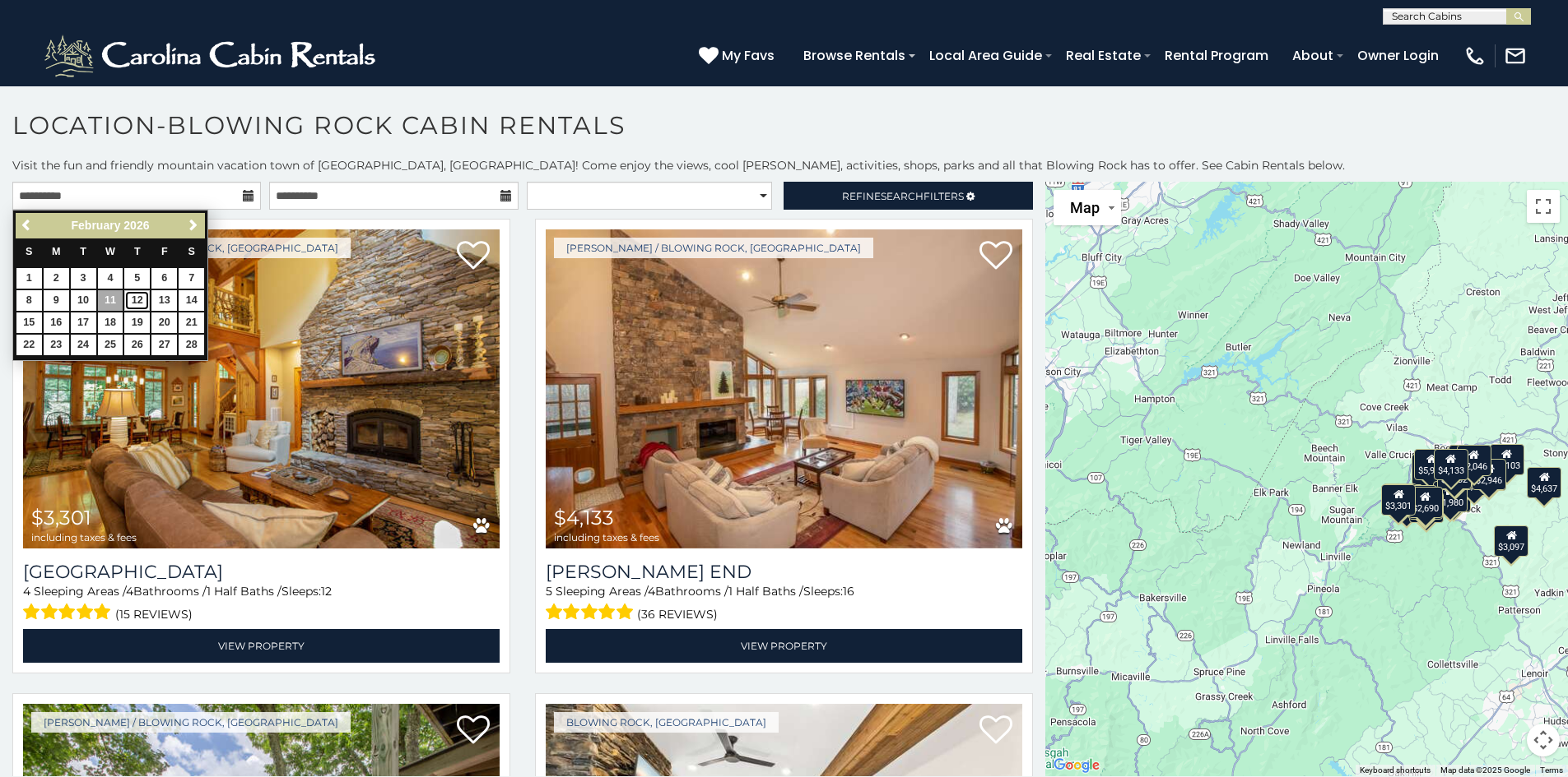
click at [135, 293] on link "12" at bounding box center [137, 300] width 25 height 20
type input "**********"
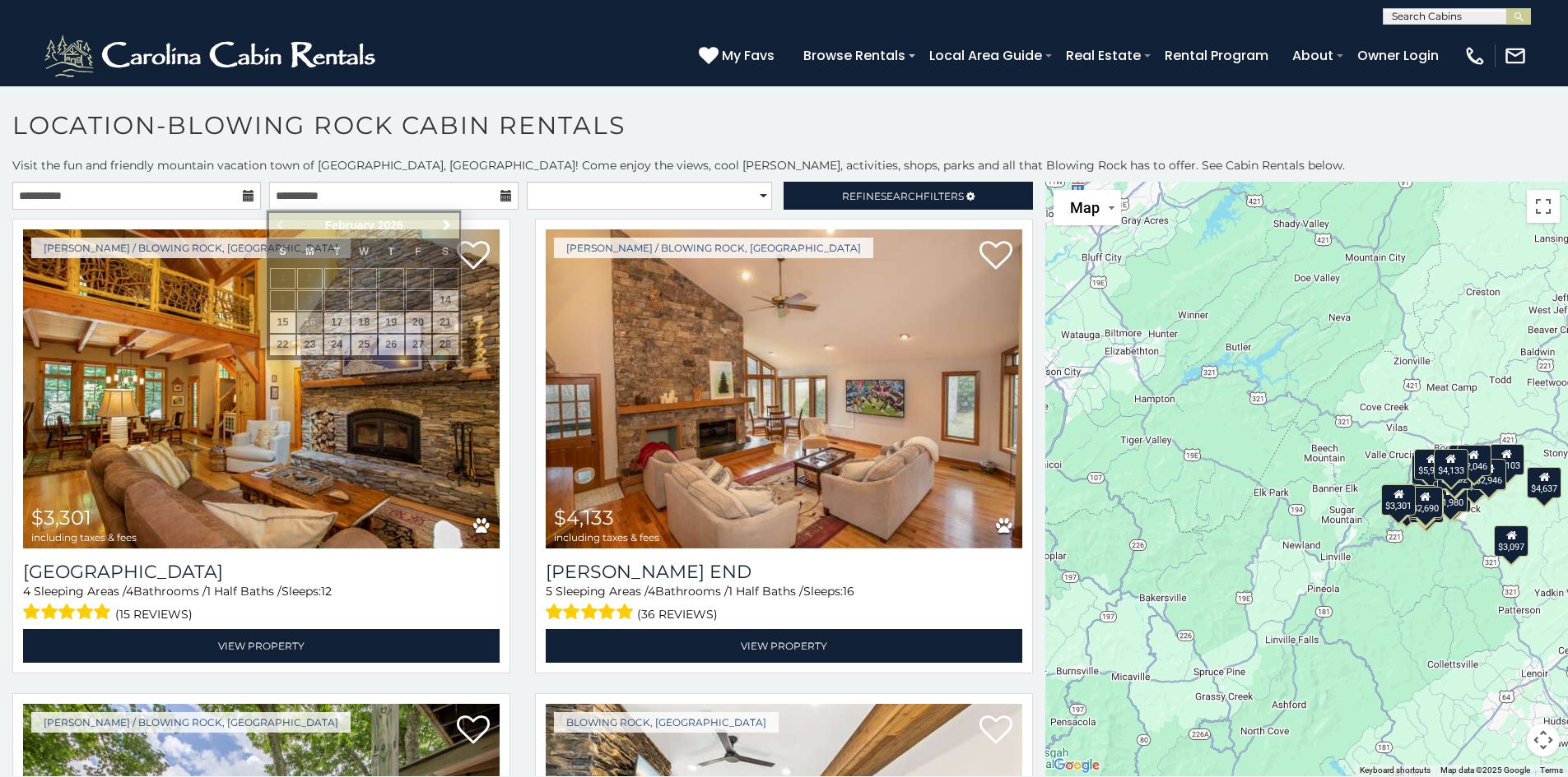
click at [671, 128] on h1 "Location-Blowing Rock Cabin Rentals" at bounding box center [784, 134] width 1568 height 47
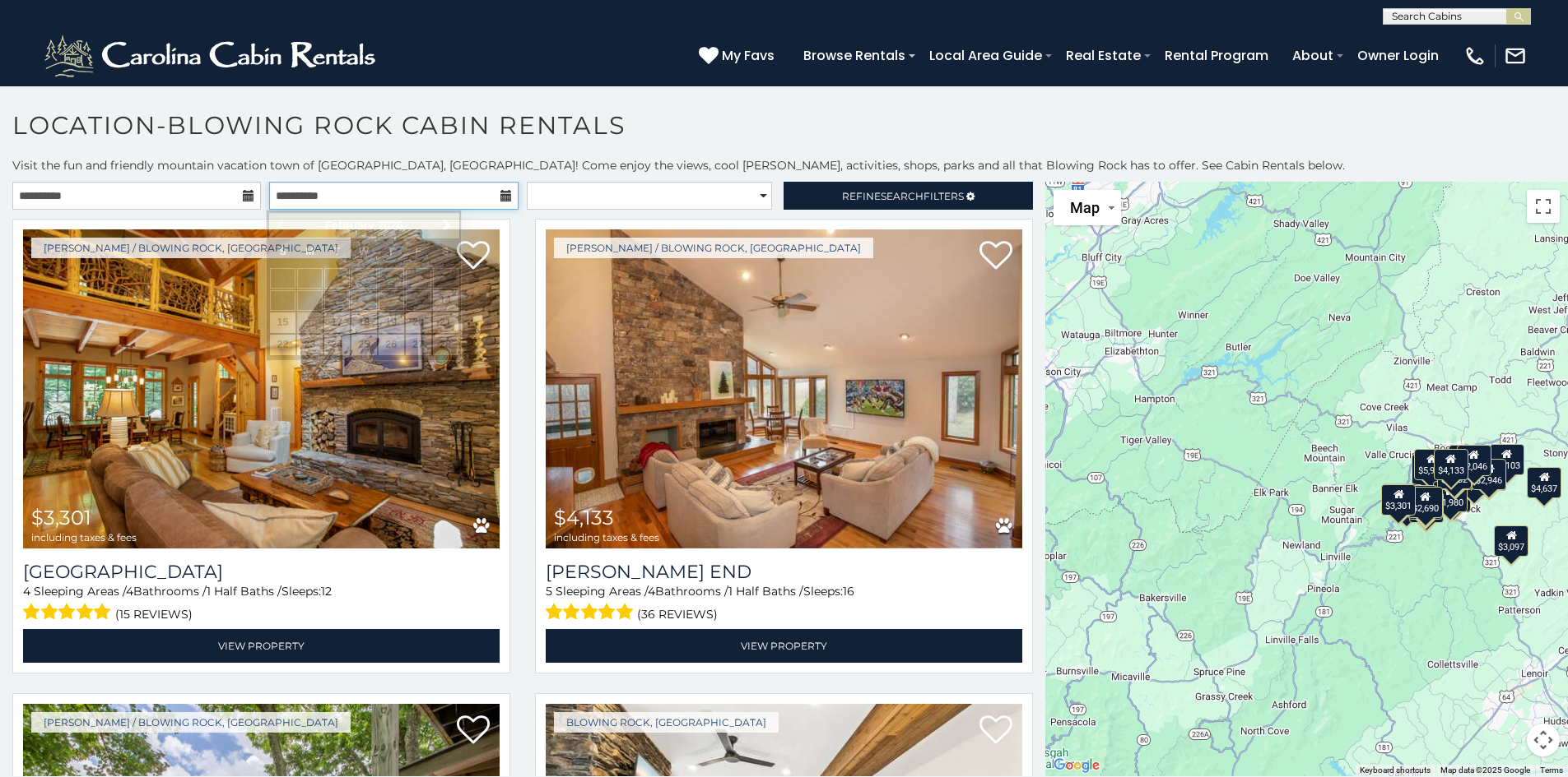
click at [468, 196] on input "**********" at bounding box center [394, 196] width 249 height 28
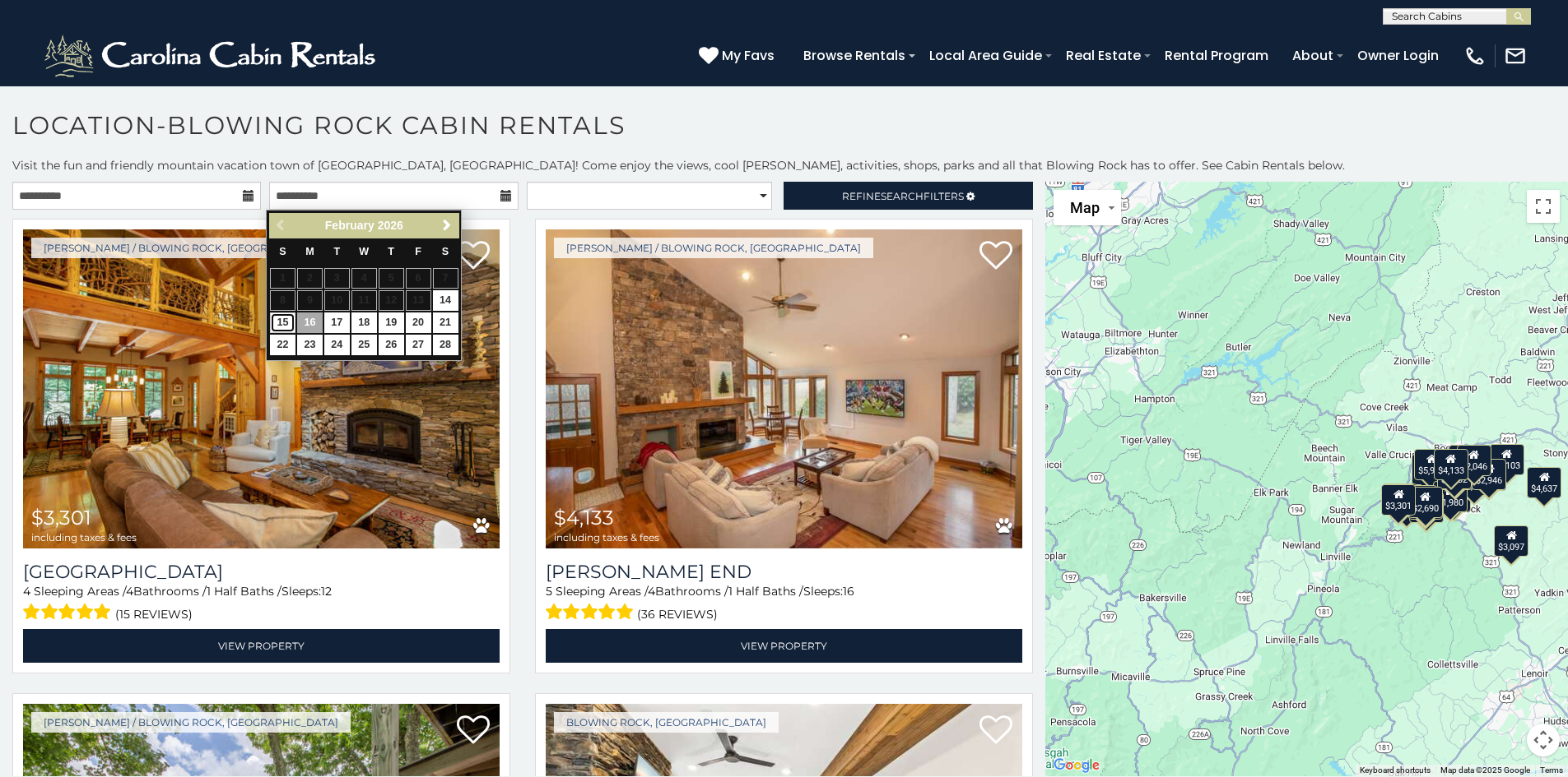
click at [284, 315] on link "15" at bounding box center [282, 322] width 25 height 20
type input "**********"
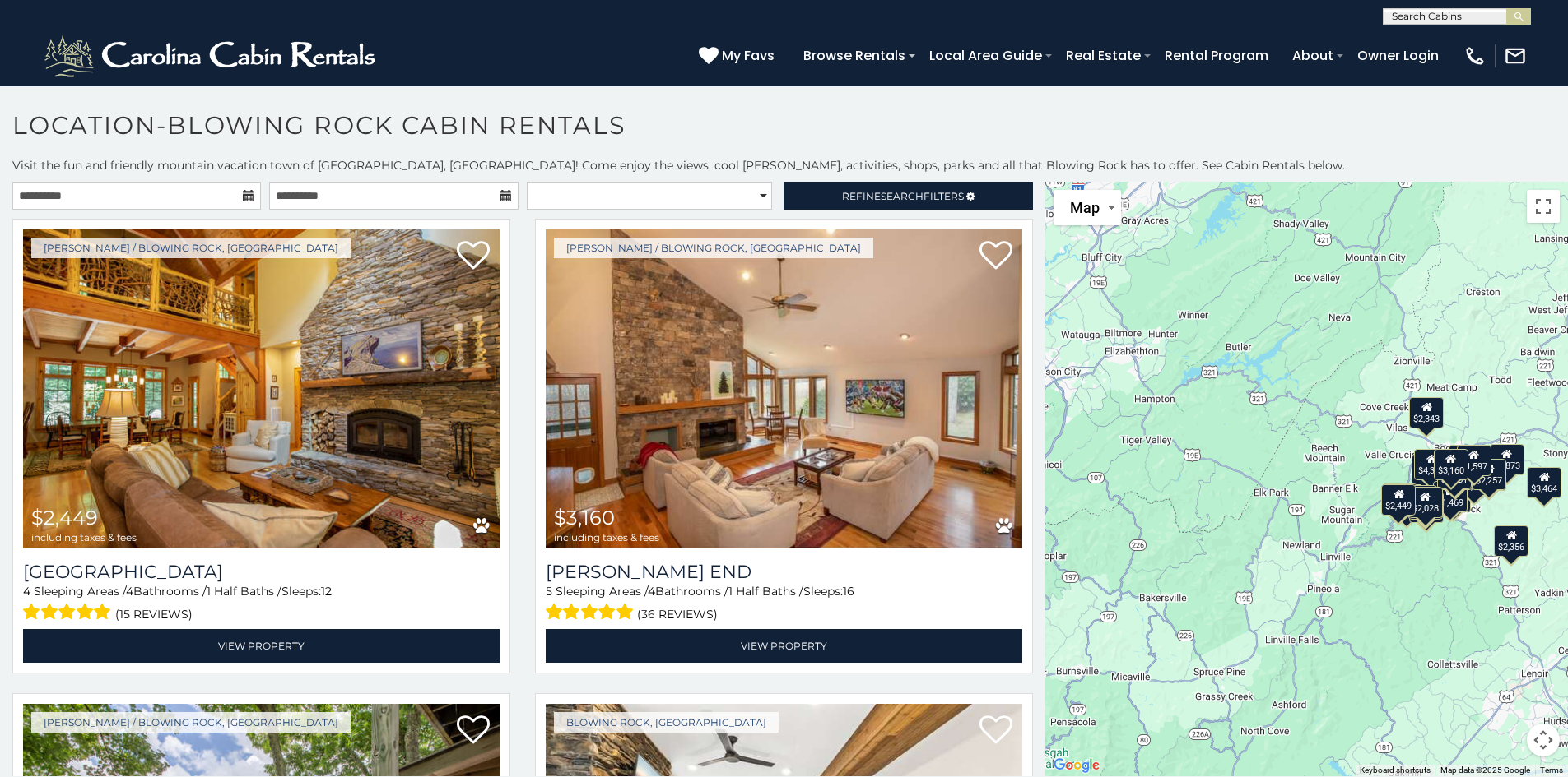
click at [244, 194] on icon at bounding box center [248, 195] width 11 height 11
click at [196, 195] on input "**********" at bounding box center [137, 196] width 249 height 28
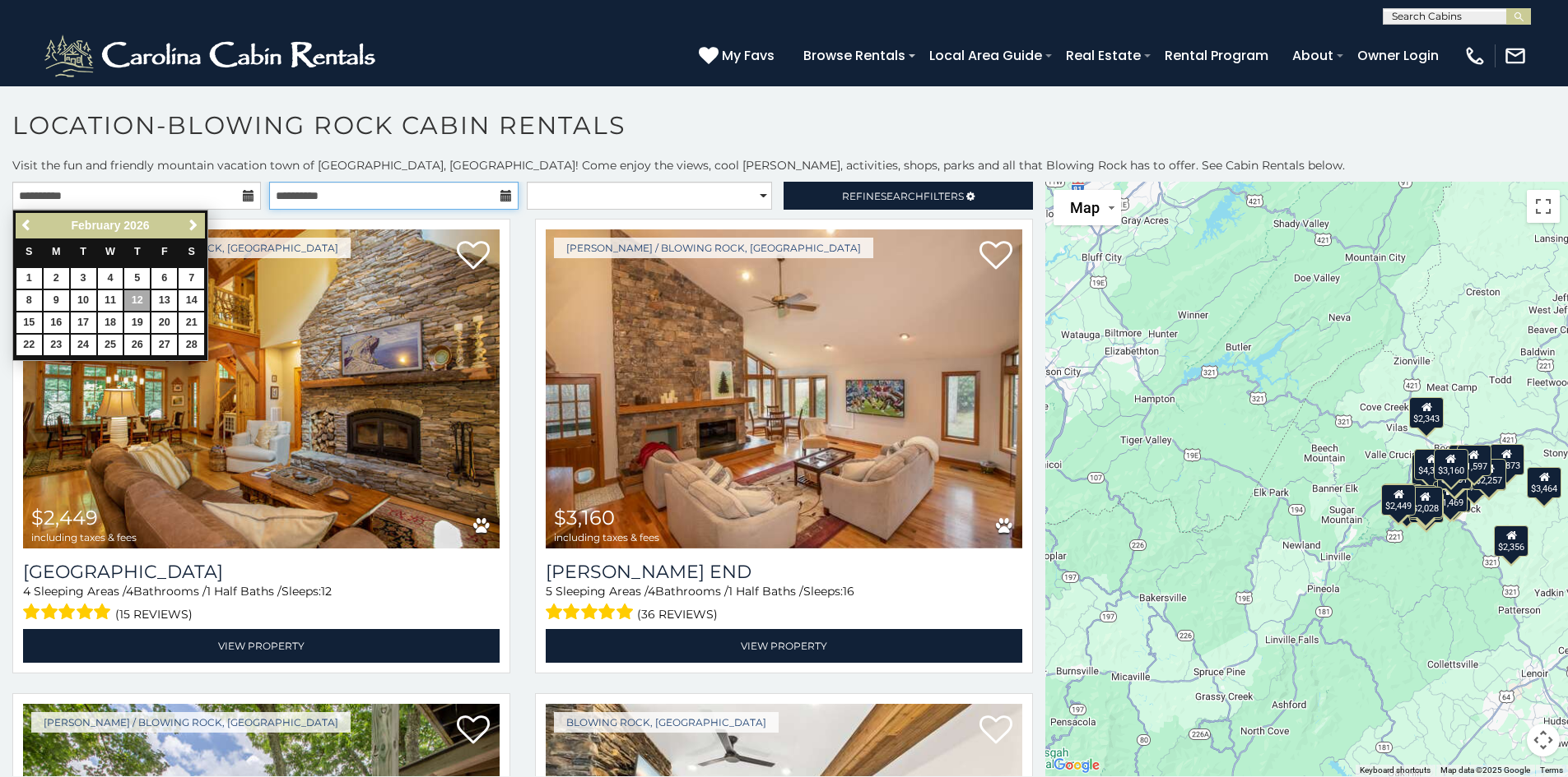
click at [459, 193] on input "**********" at bounding box center [394, 196] width 249 height 28
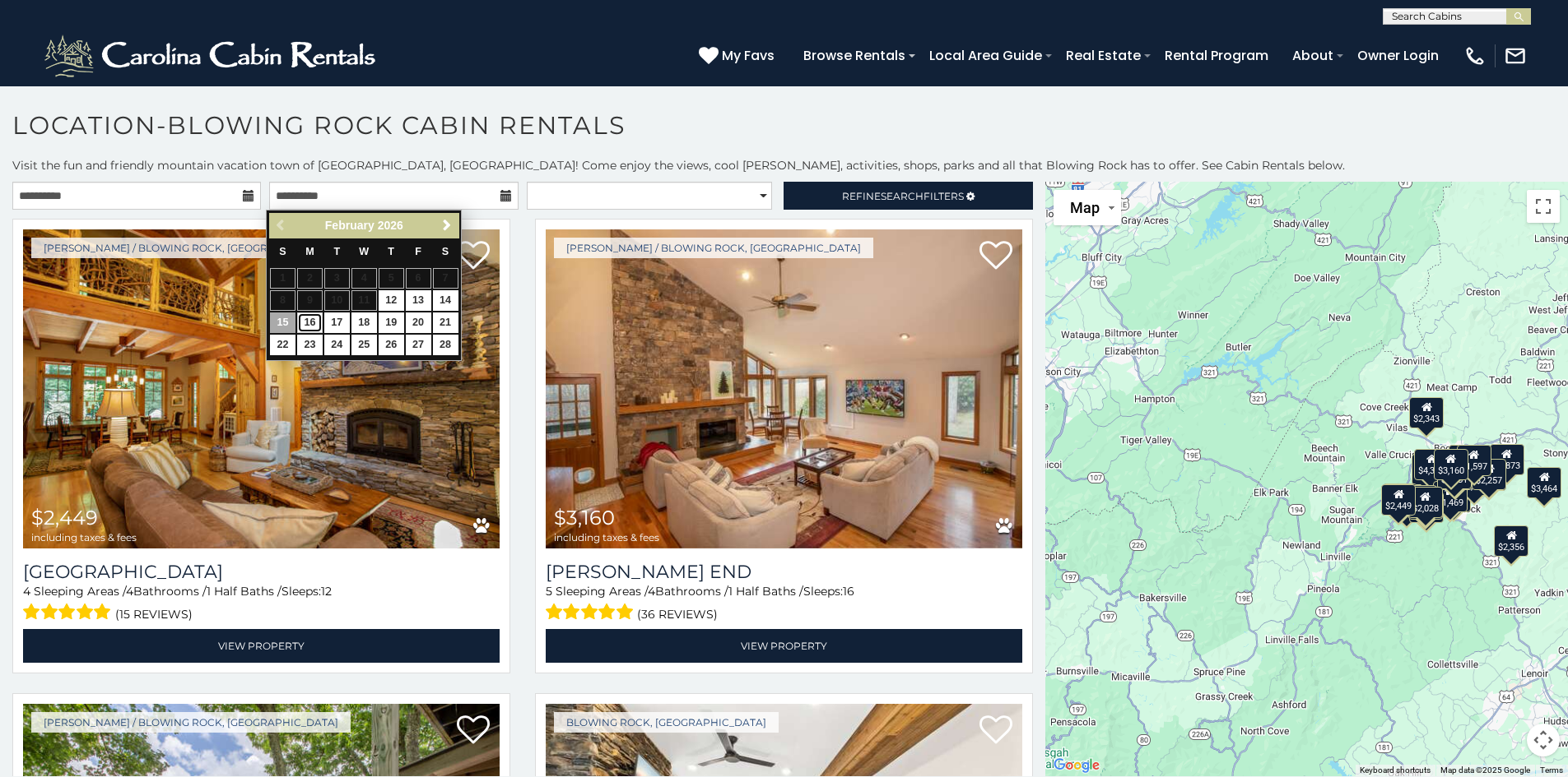
click at [309, 318] on link "16" at bounding box center [309, 322] width 25 height 20
type input "**********"
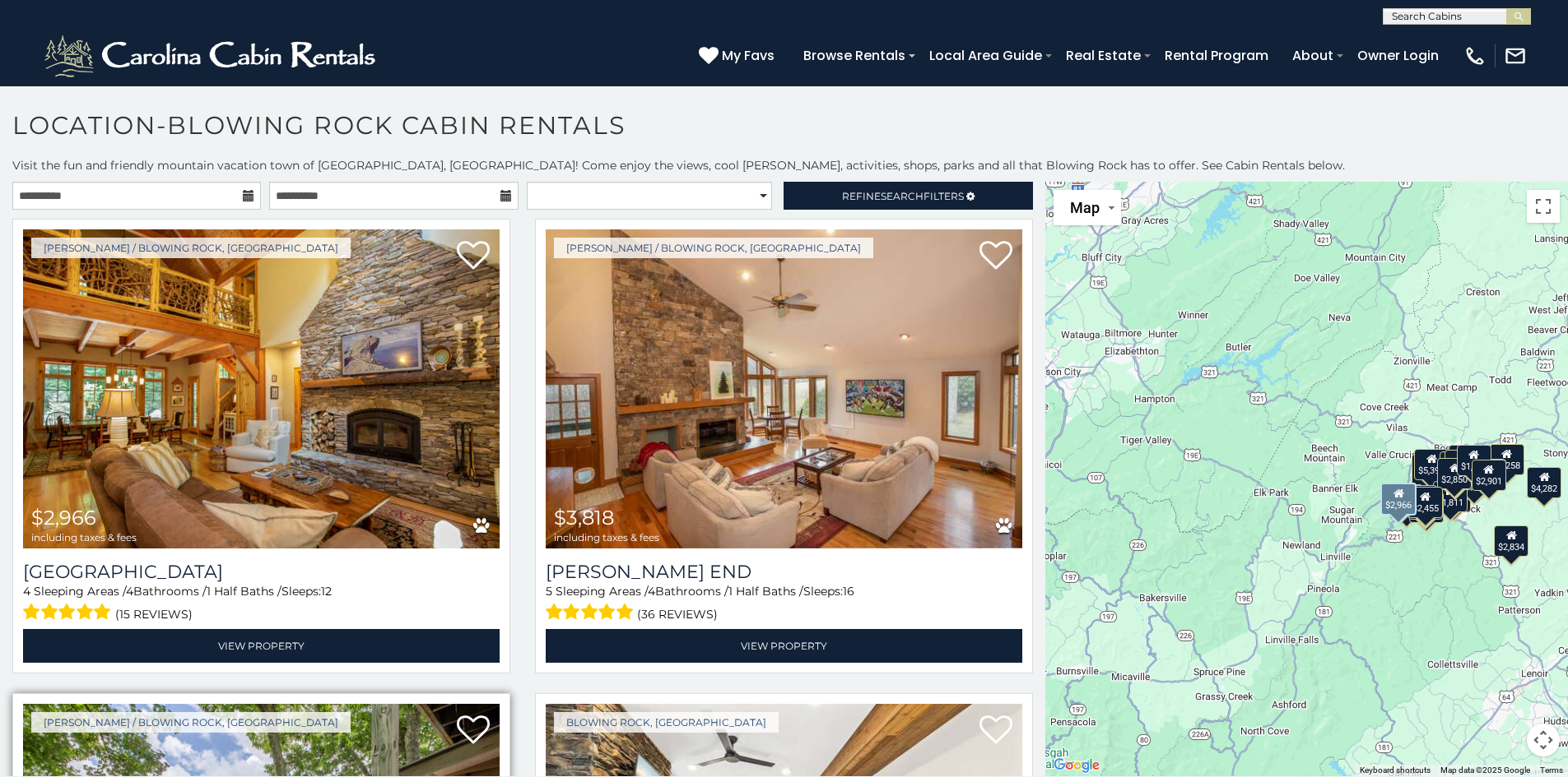
click at [358, 425] on img at bounding box center [261, 389] width 477 height 319
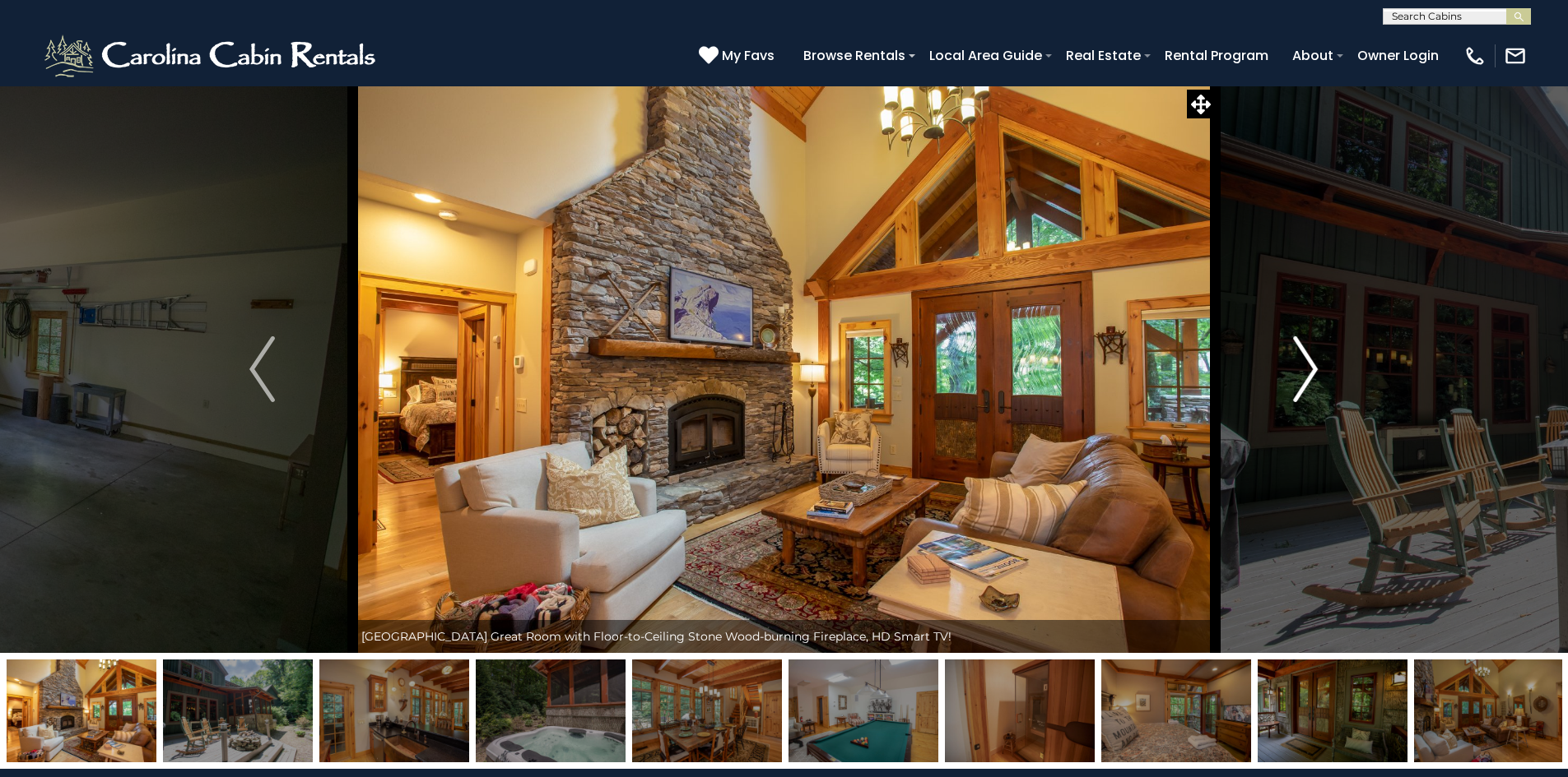
click at [1307, 364] on img "Next" at bounding box center [1305, 369] width 25 height 66
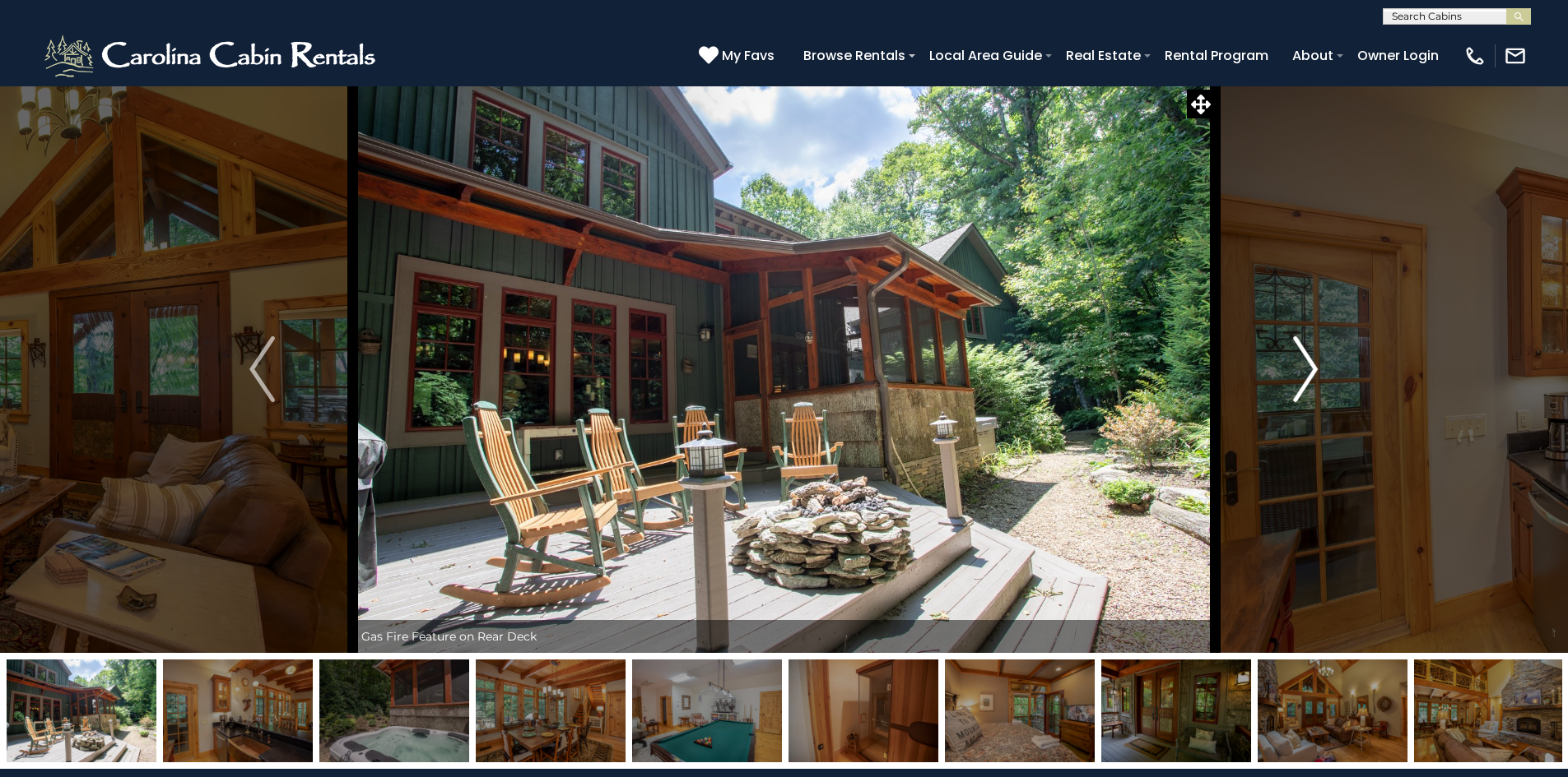
click at [1312, 364] on img "Next" at bounding box center [1305, 369] width 25 height 66
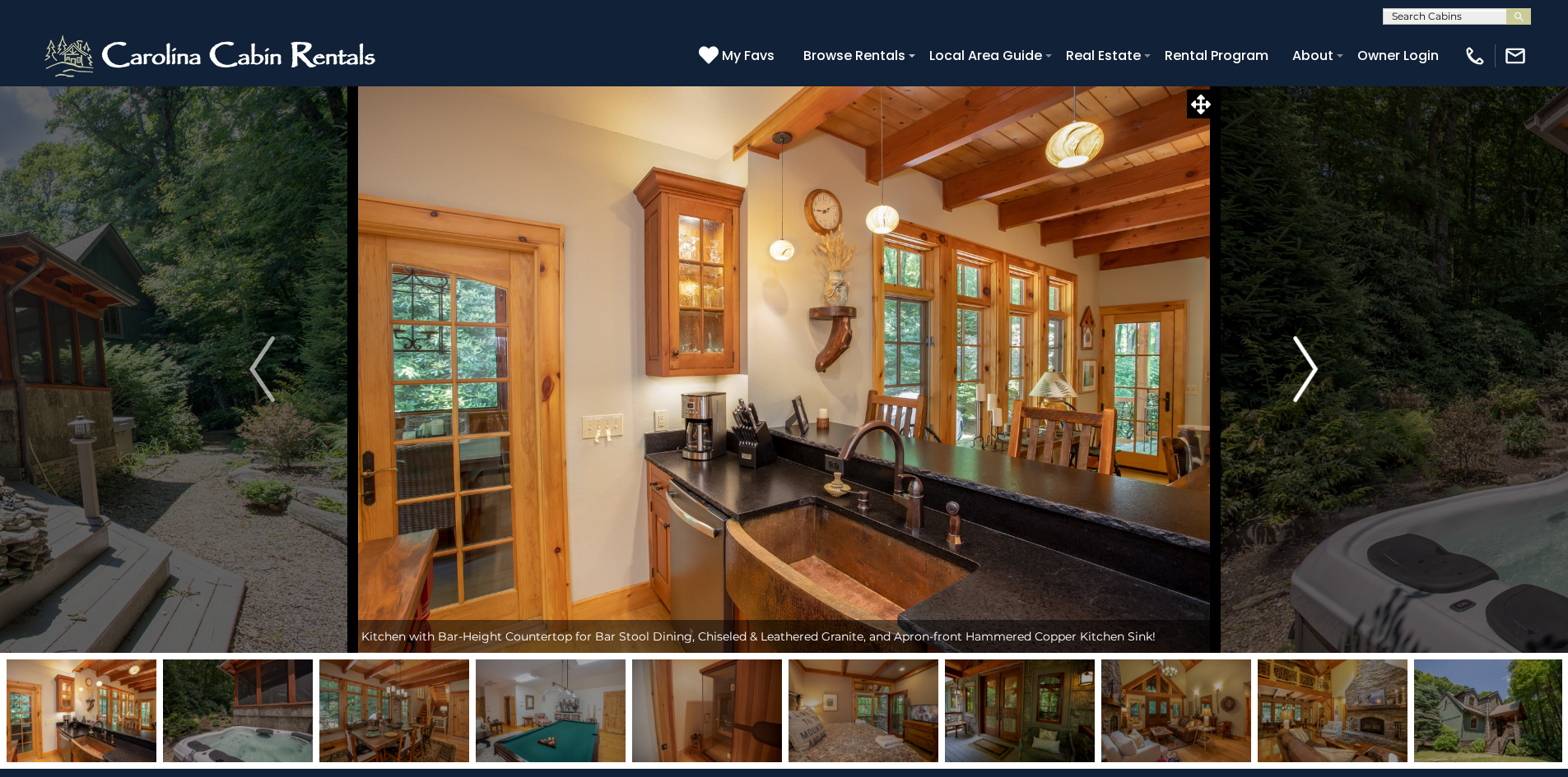
click at [1312, 364] on img "Next" at bounding box center [1305, 369] width 25 height 66
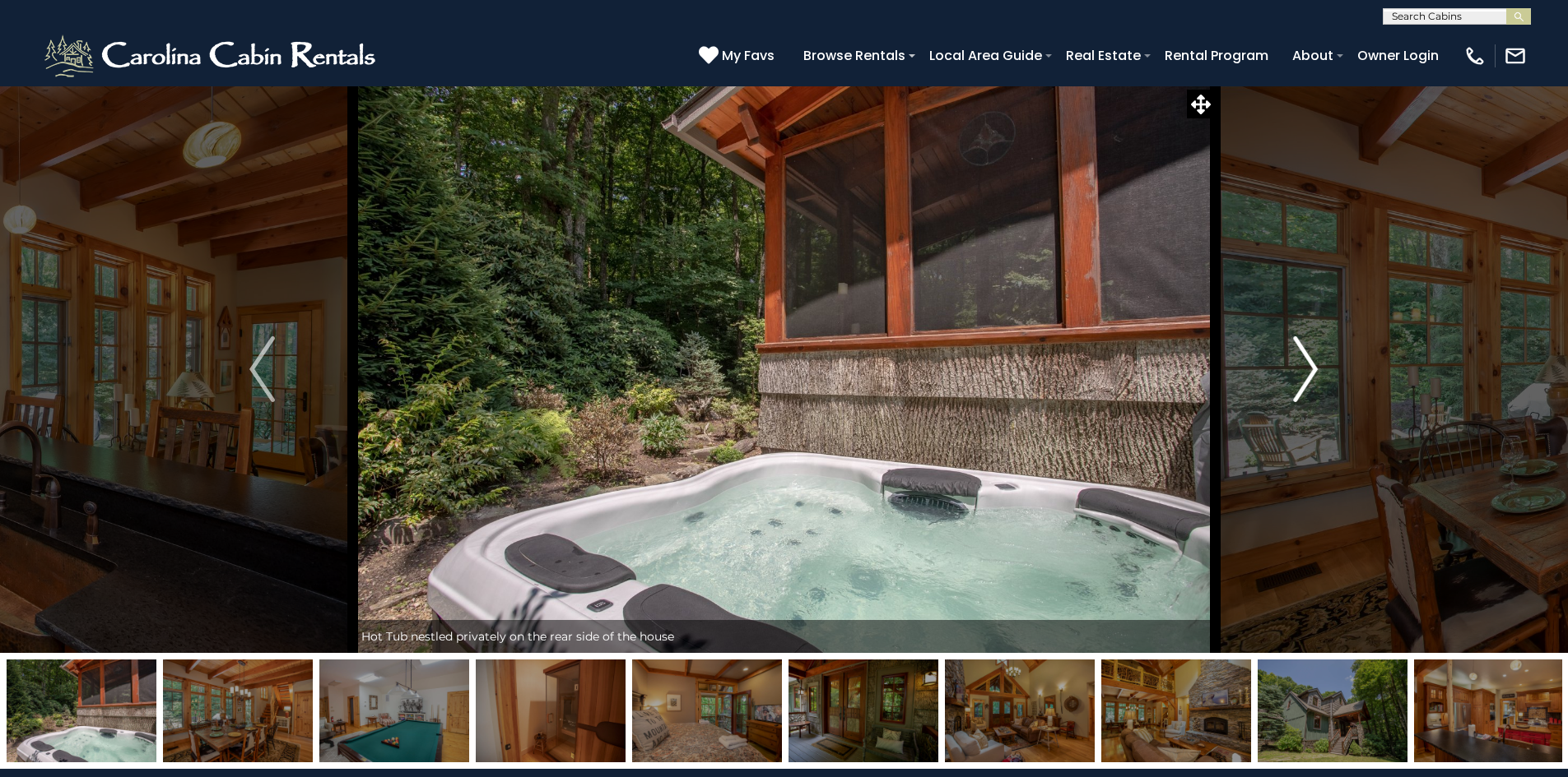
click at [1312, 364] on img "Next" at bounding box center [1305, 369] width 25 height 66
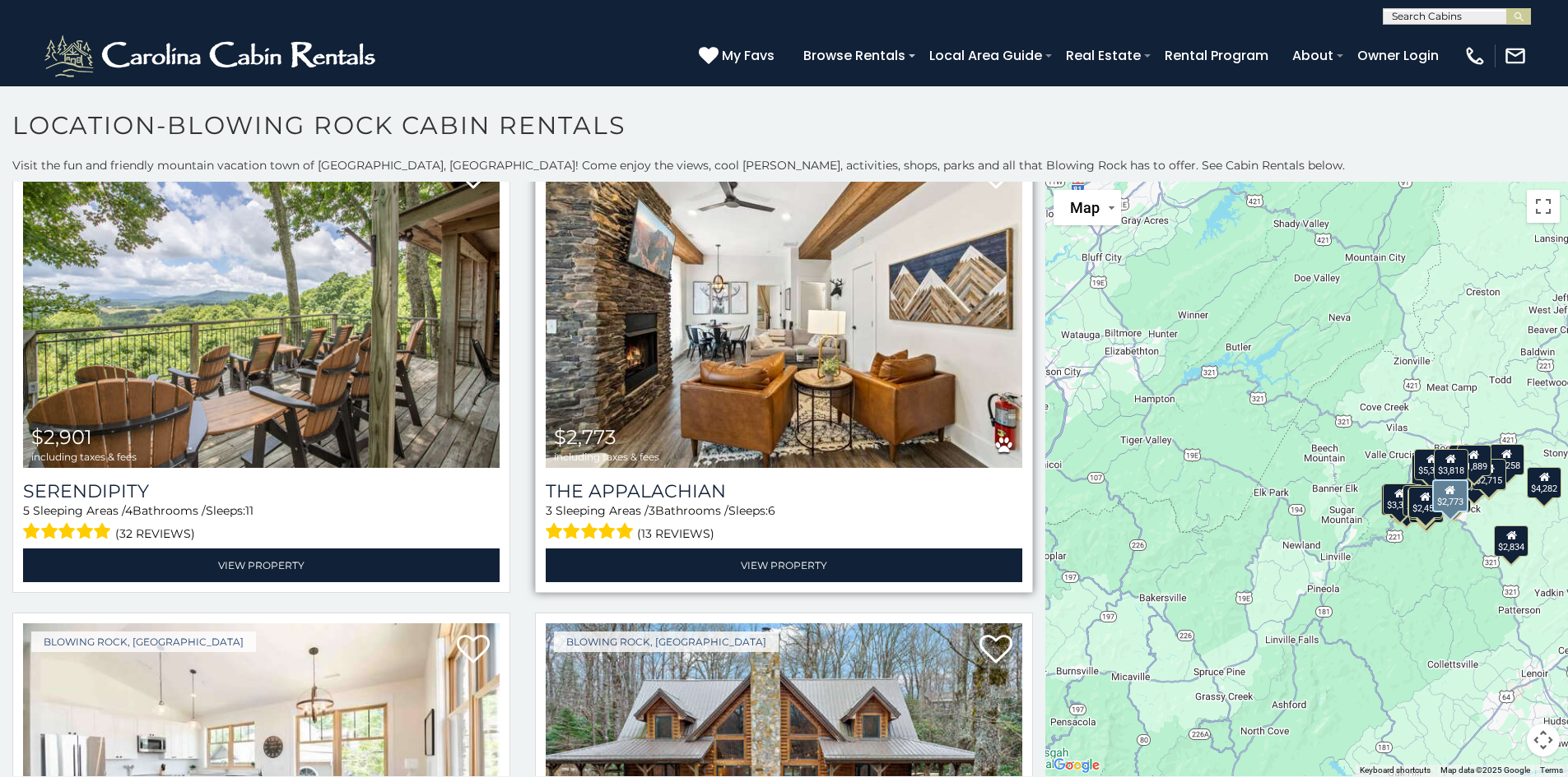
scroll to position [576, 0]
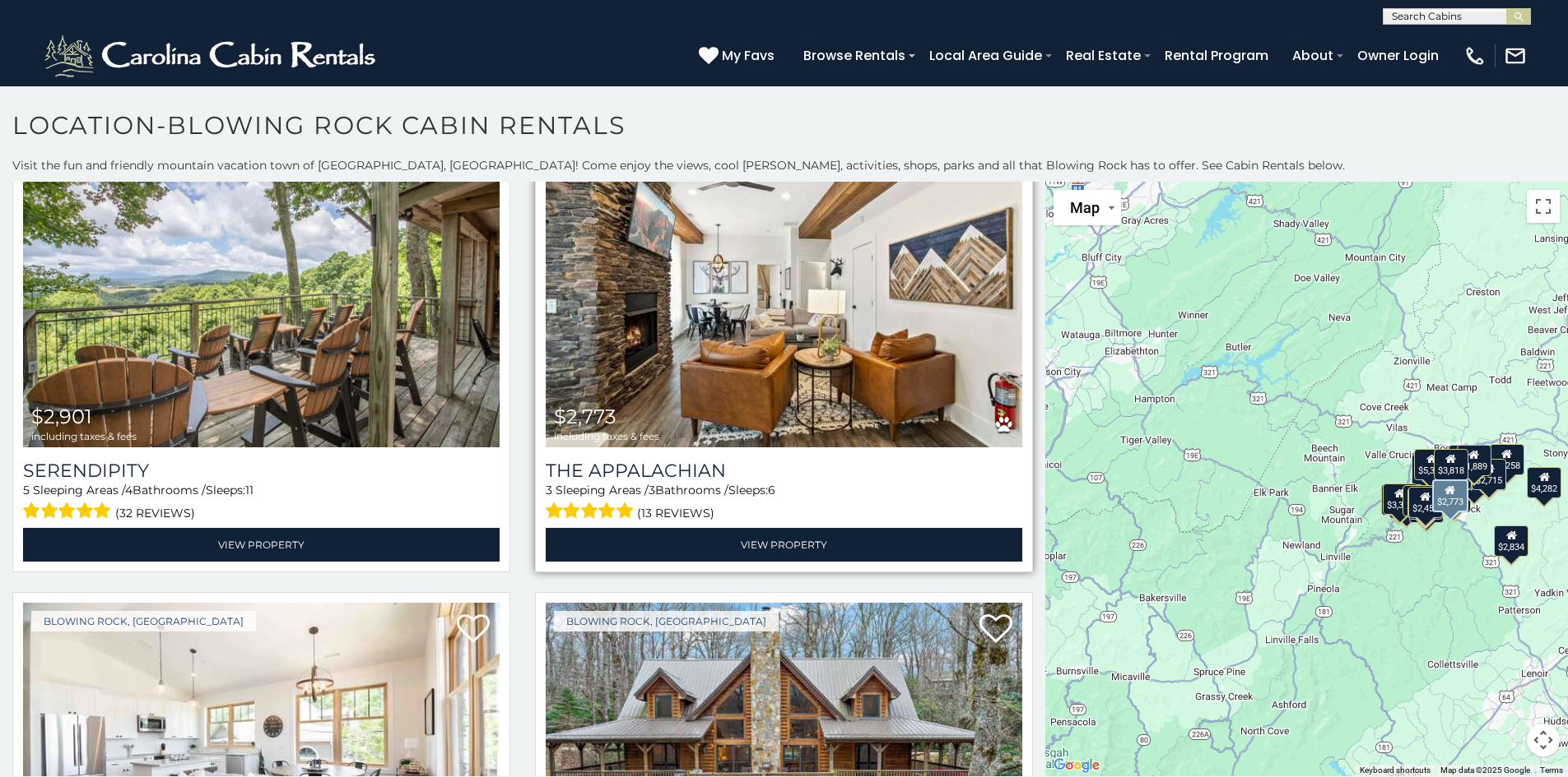
click at [745, 342] on img at bounding box center [784, 287] width 477 height 319
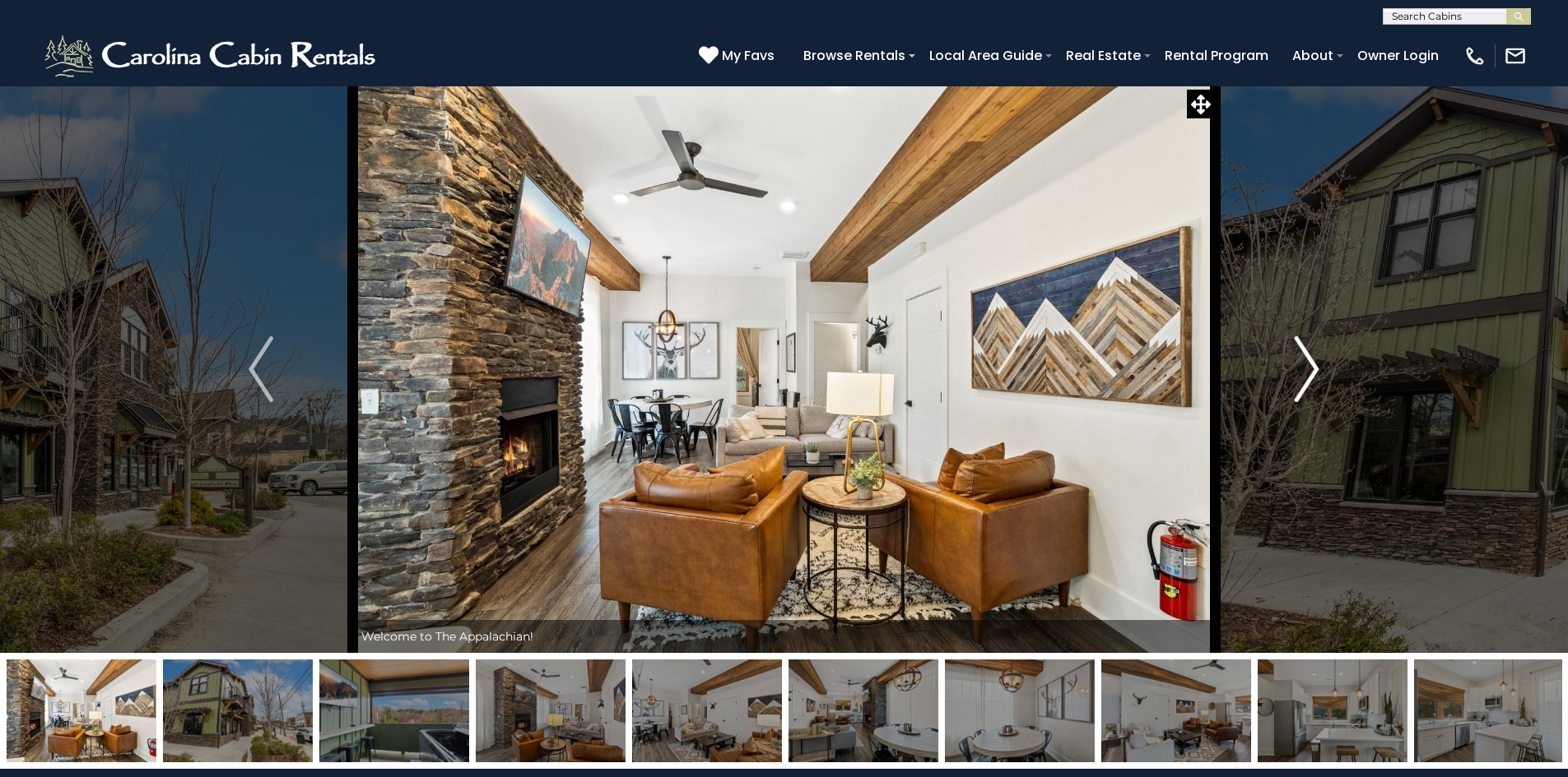
click at [1309, 367] on img "Next" at bounding box center [1307, 369] width 25 height 66
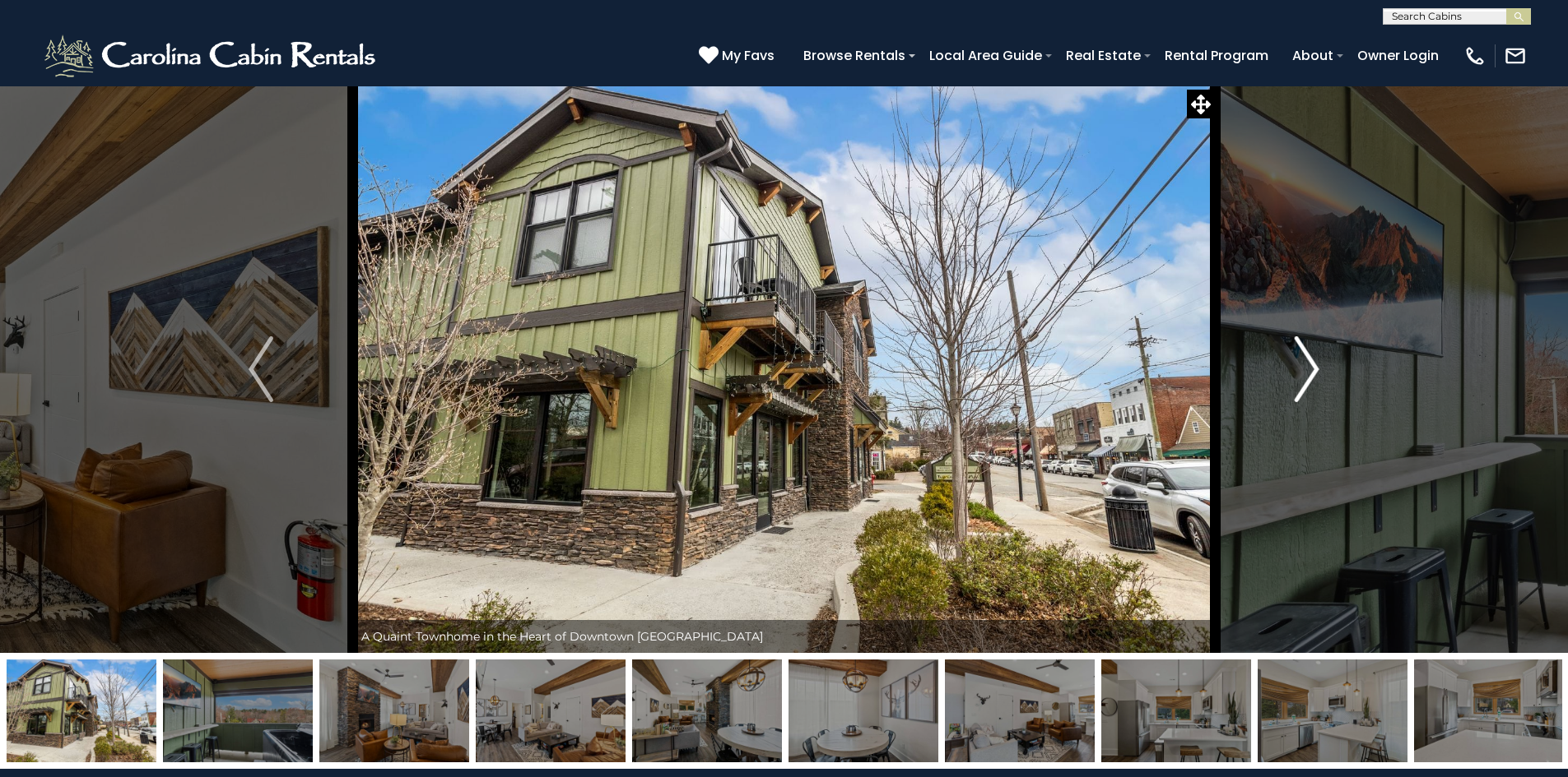
click at [1309, 367] on img "Next" at bounding box center [1307, 369] width 25 height 66
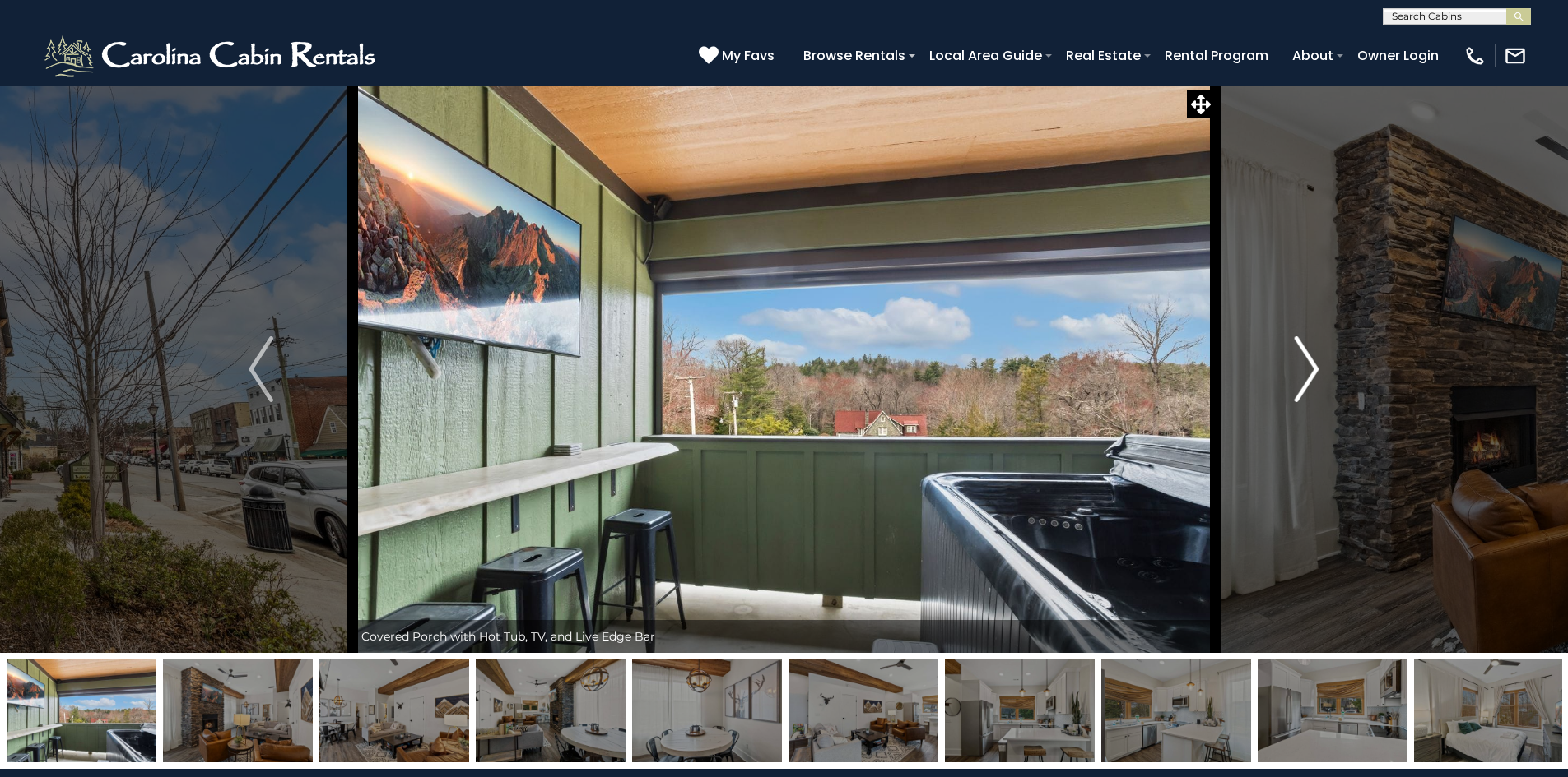
click at [1309, 367] on img "Next" at bounding box center [1307, 369] width 25 height 66
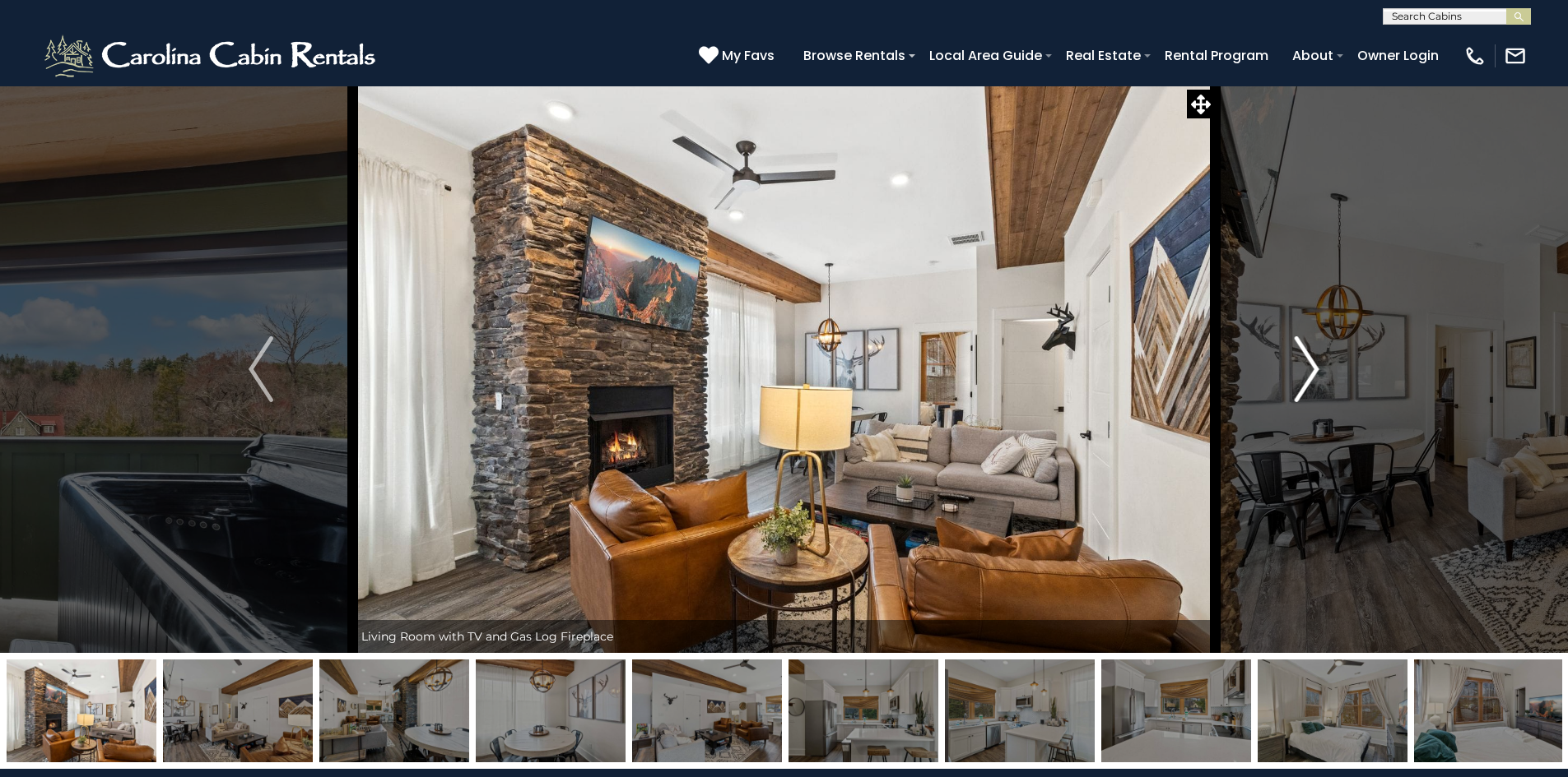
click at [1309, 367] on img "Next" at bounding box center [1307, 369] width 25 height 66
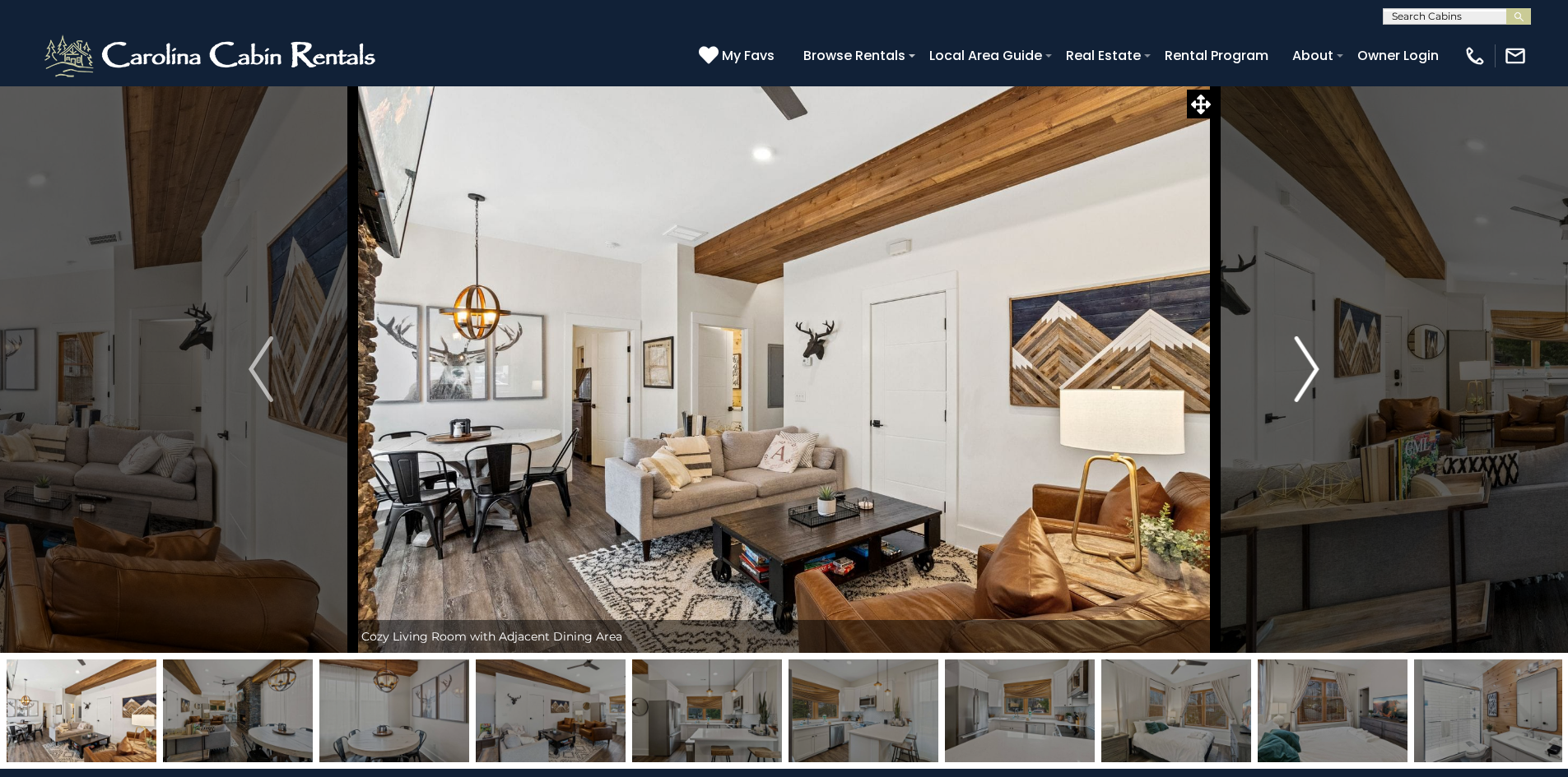
click at [1309, 367] on img "Next" at bounding box center [1307, 369] width 25 height 66
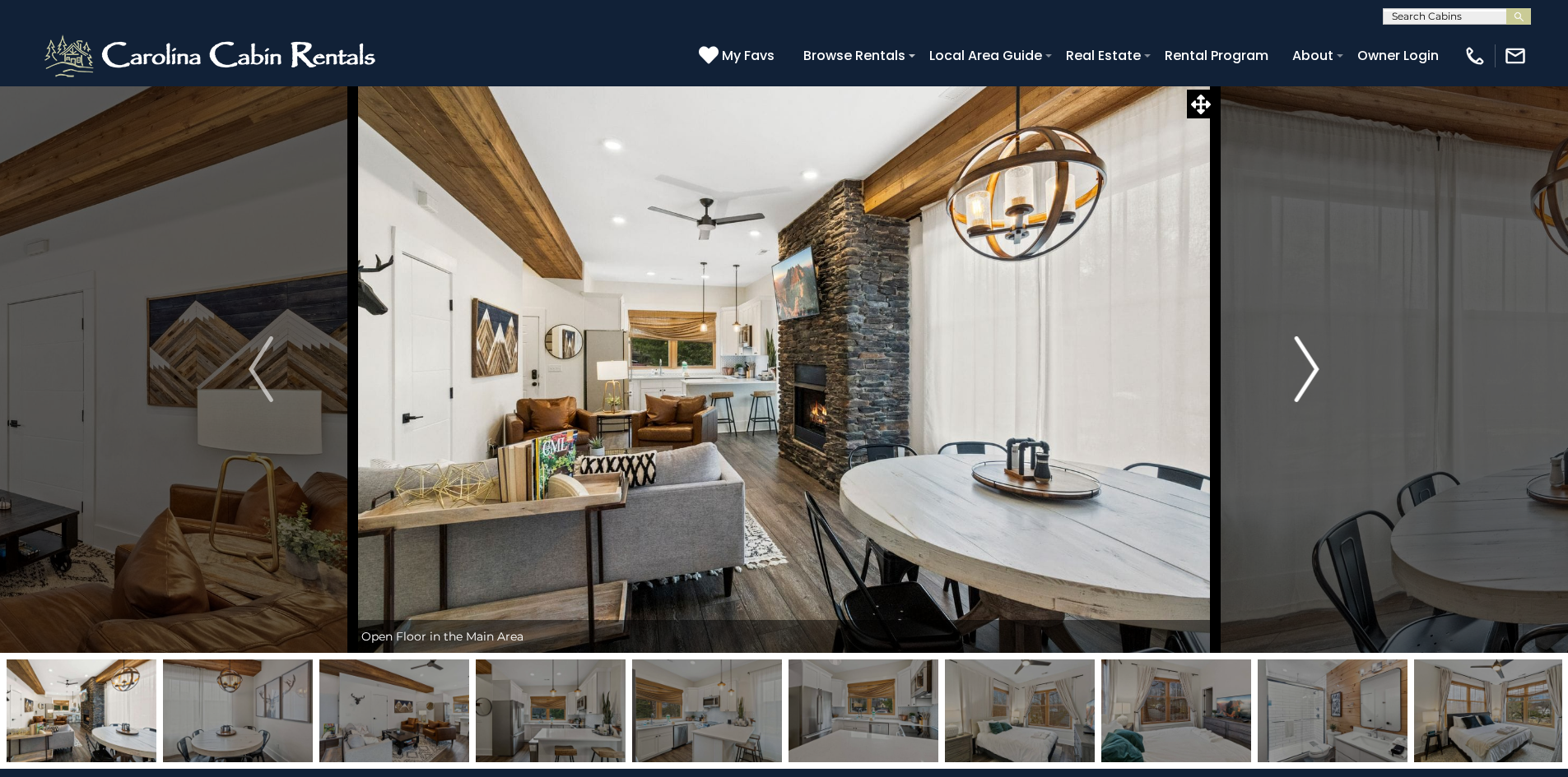
click at [1309, 367] on img "Next" at bounding box center [1307, 369] width 25 height 66
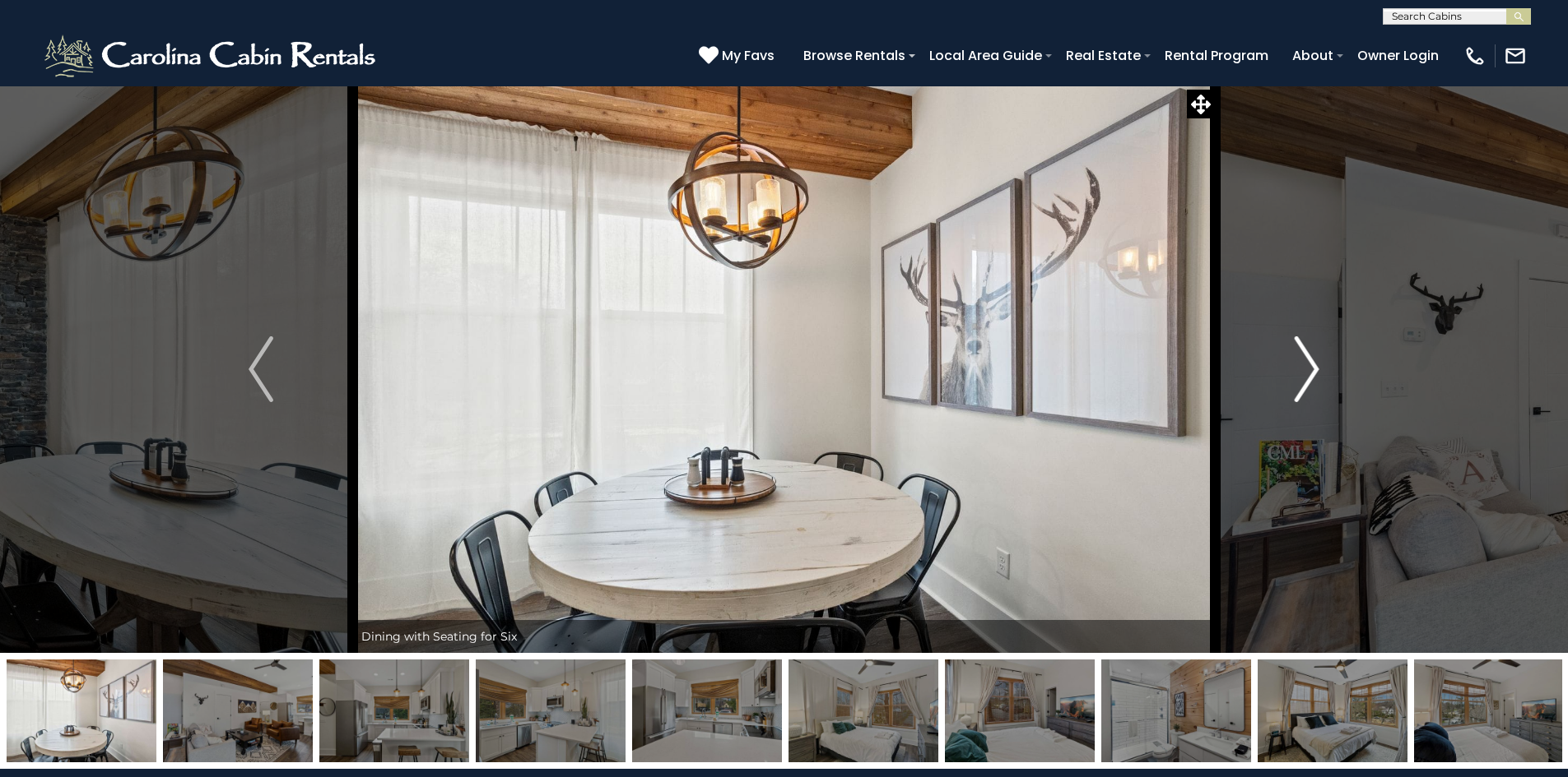
click at [1309, 367] on img "Next" at bounding box center [1307, 369] width 25 height 66
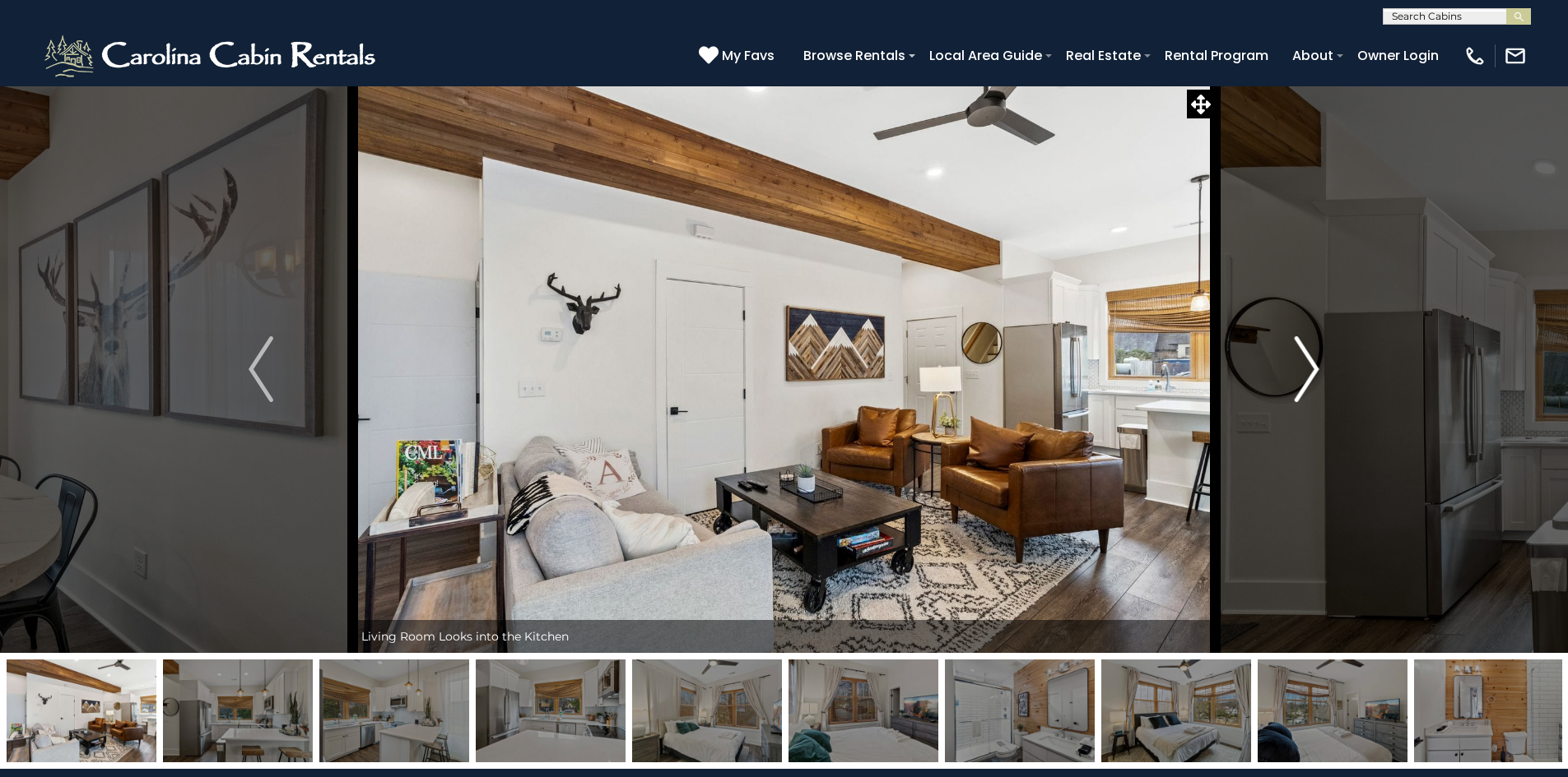
click at [1309, 367] on img "Next" at bounding box center [1307, 369] width 25 height 66
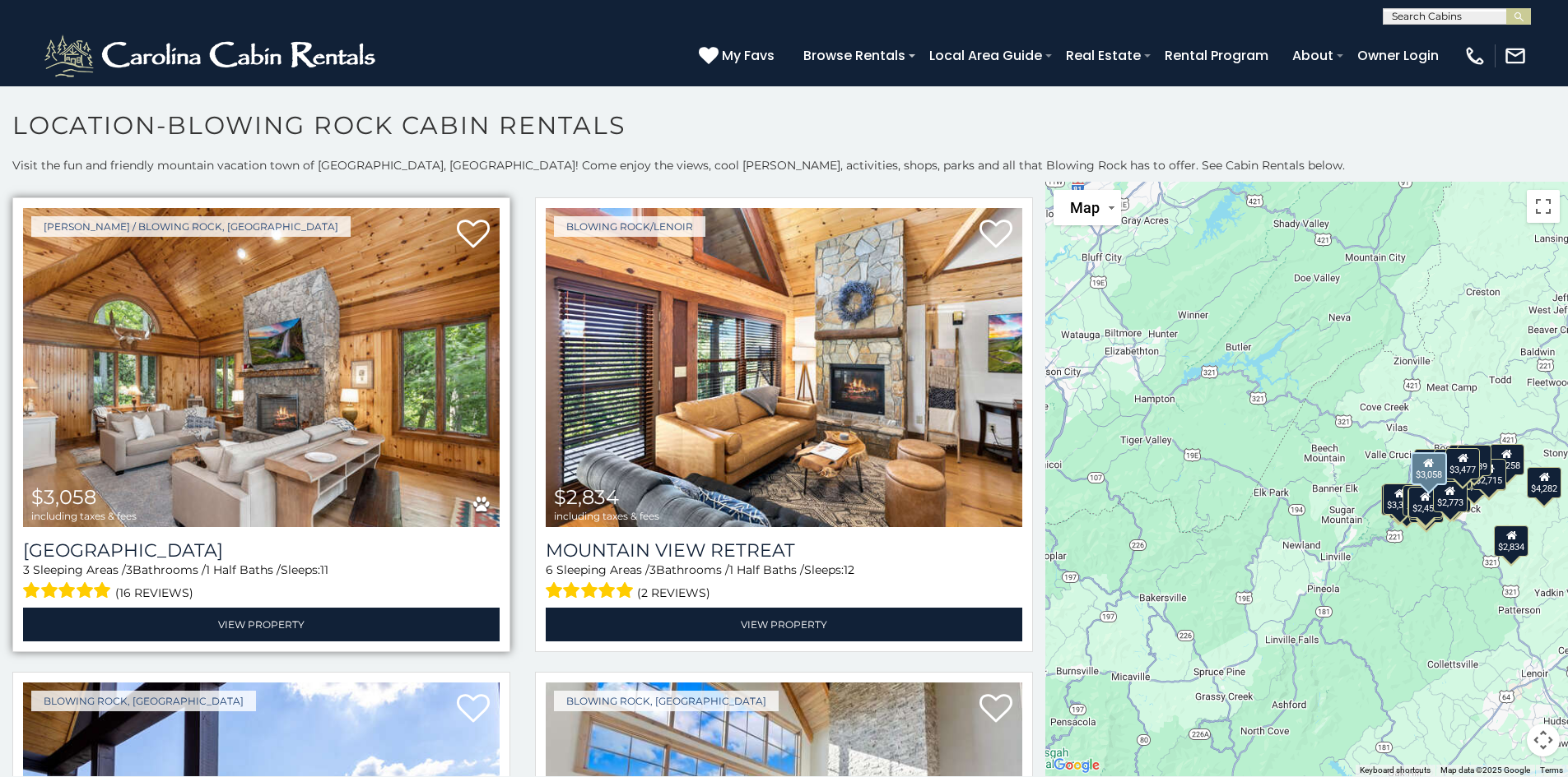
scroll to position [1892, 0]
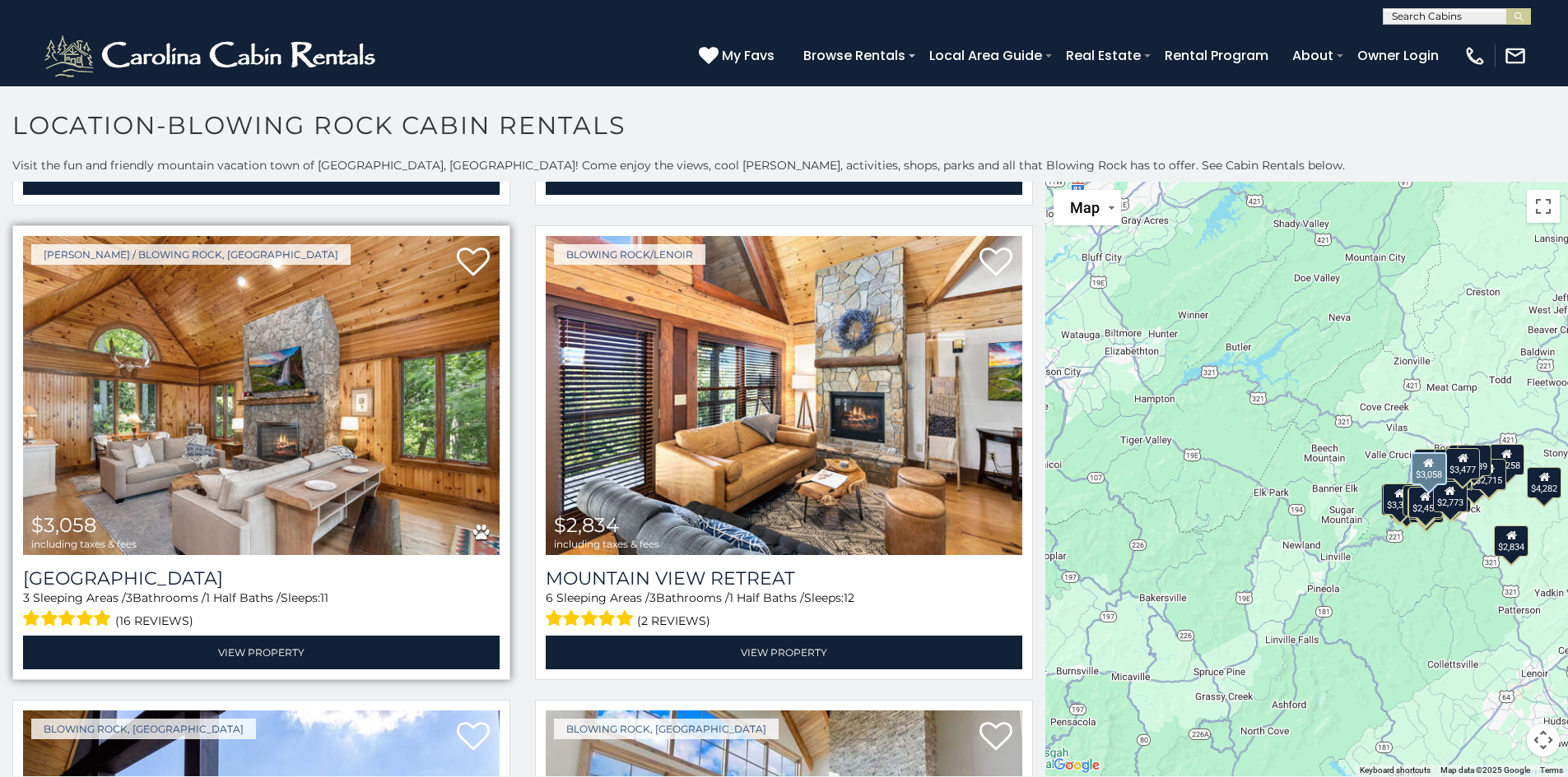
click at [347, 366] on img at bounding box center [261, 396] width 477 height 319
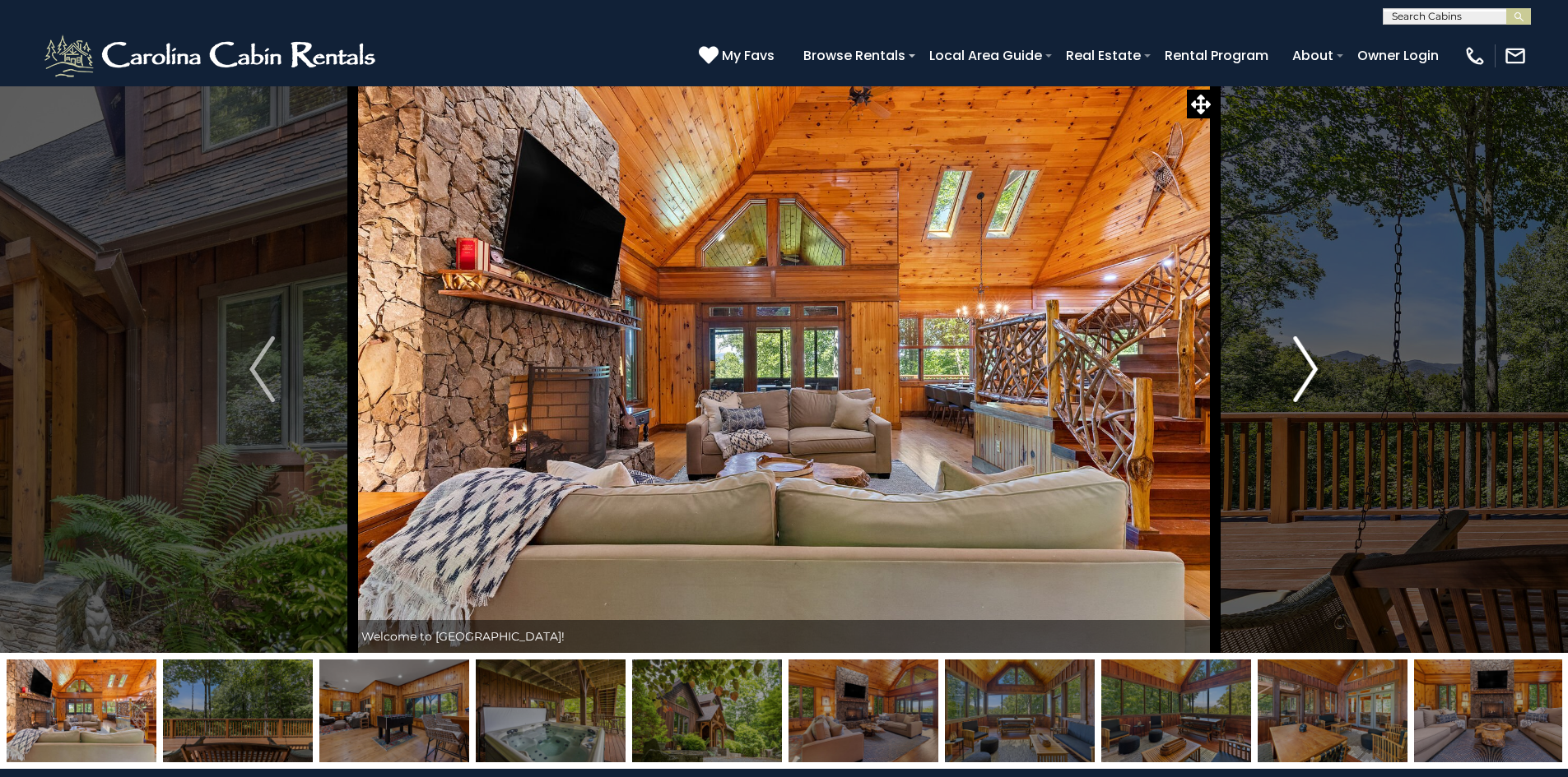
click at [1313, 364] on img "Next" at bounding box center [1305, 369] width 25 height 66
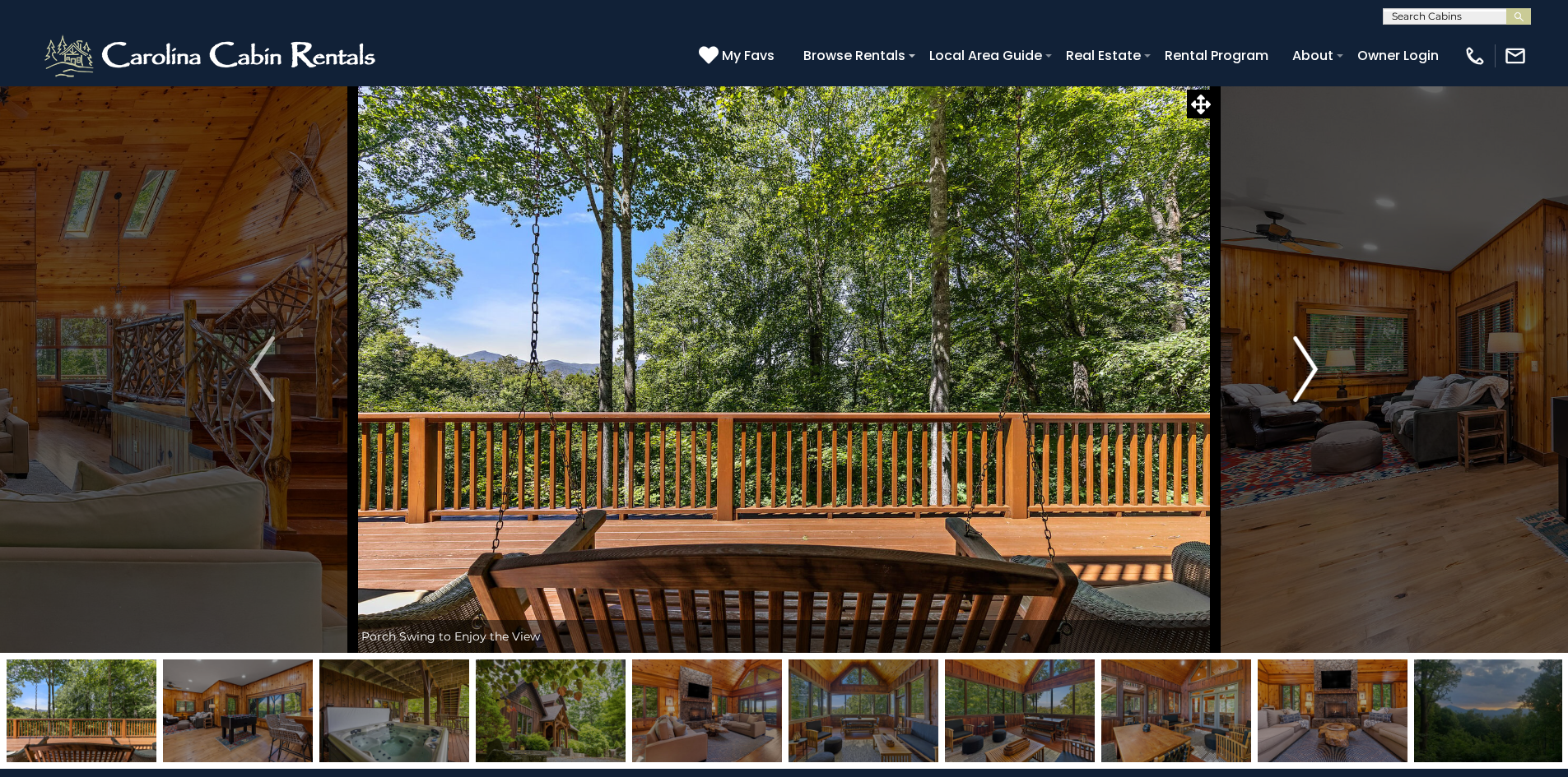
click at [1313, 364] on img "Next" at bounding box center [1305, 369] width 25 height 66
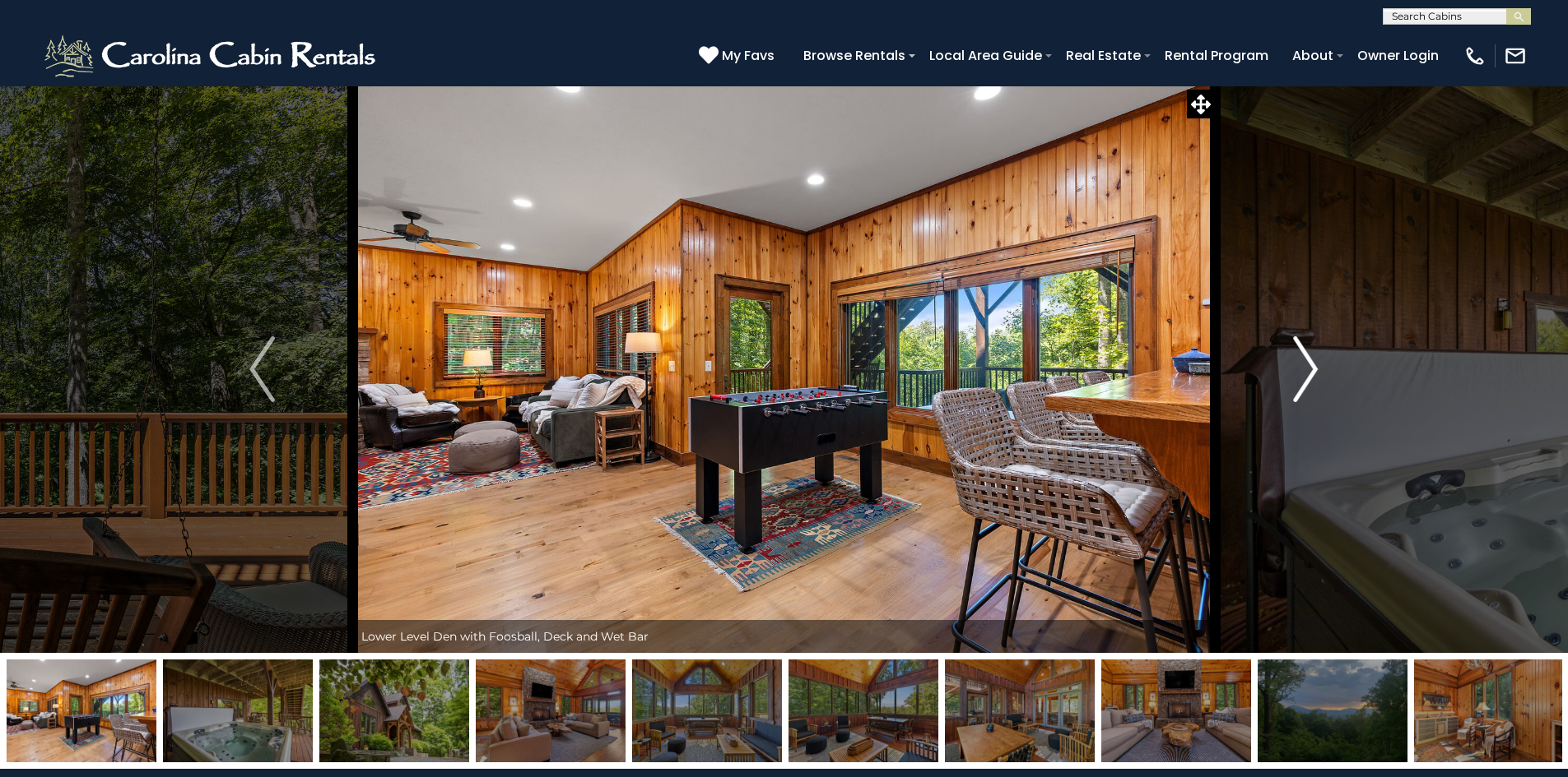
click at [1313, 364] on img "Next" at bounding box center [1305, 369] width 25 height 66
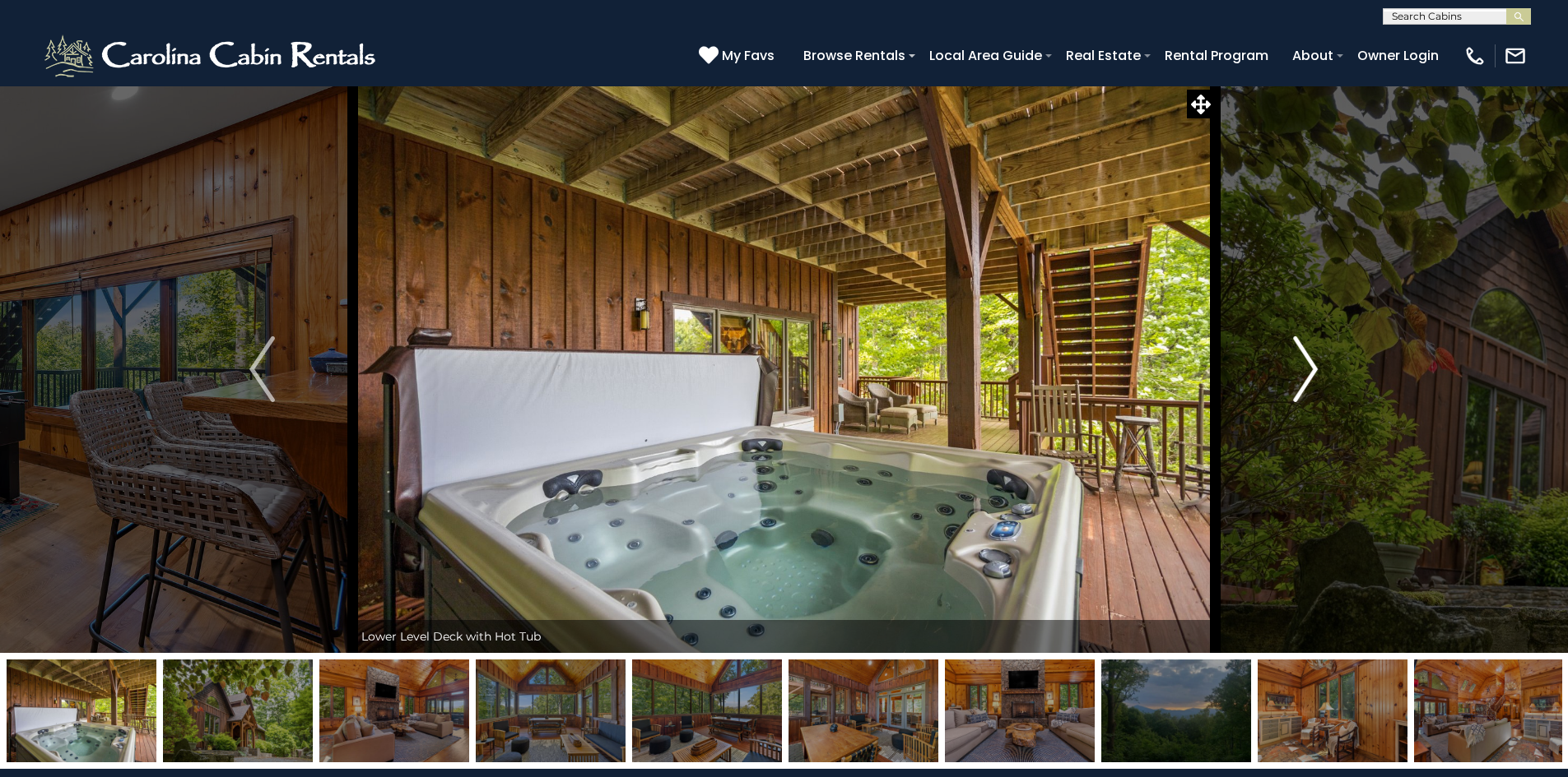
click at [1313, 364] on img "Next" at bounding box center [1305, 369] width 25 height 66
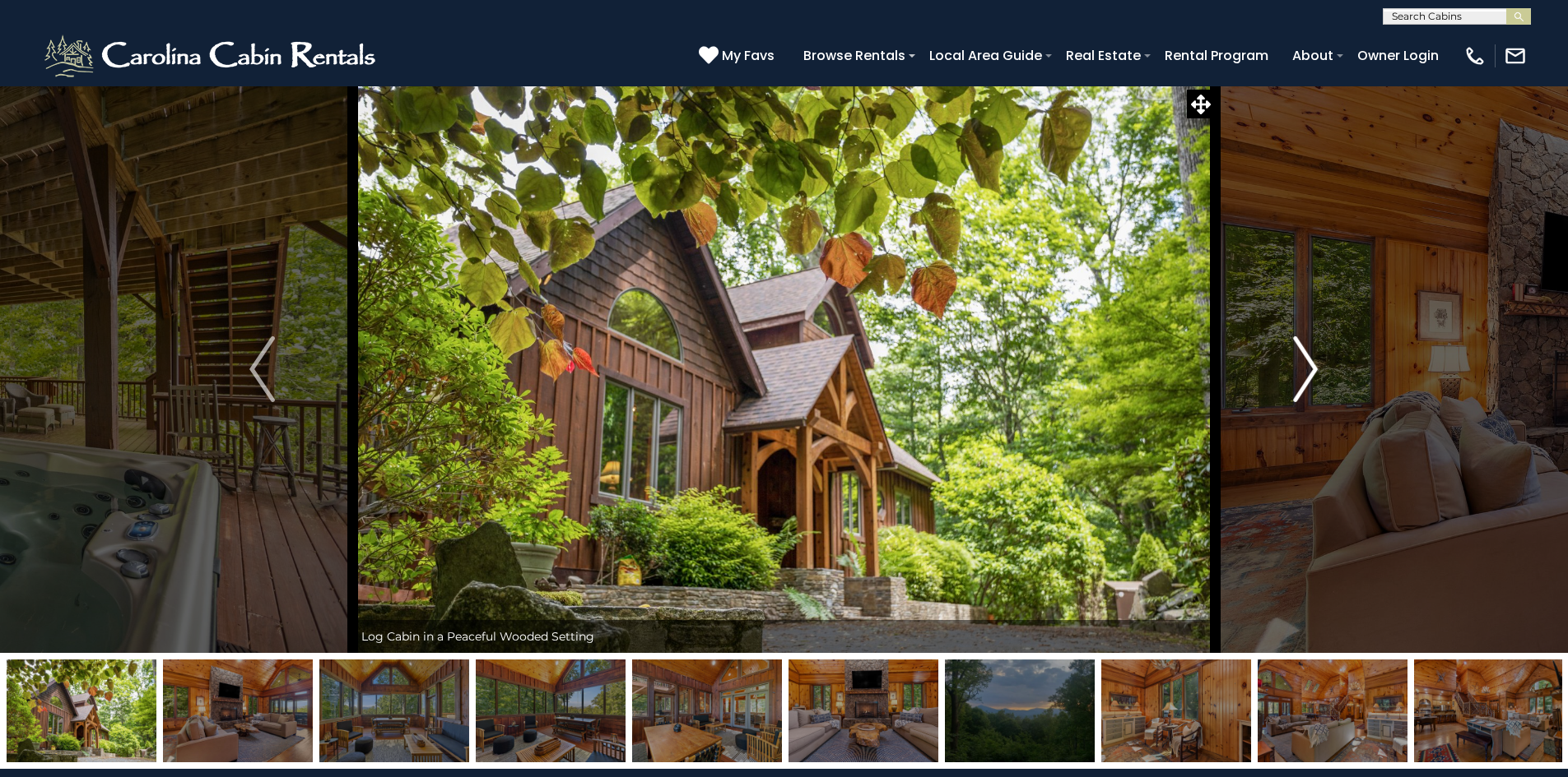
click at [1313, 364] on img "Next" at bounding box center [1305, 369] width 25 height 66
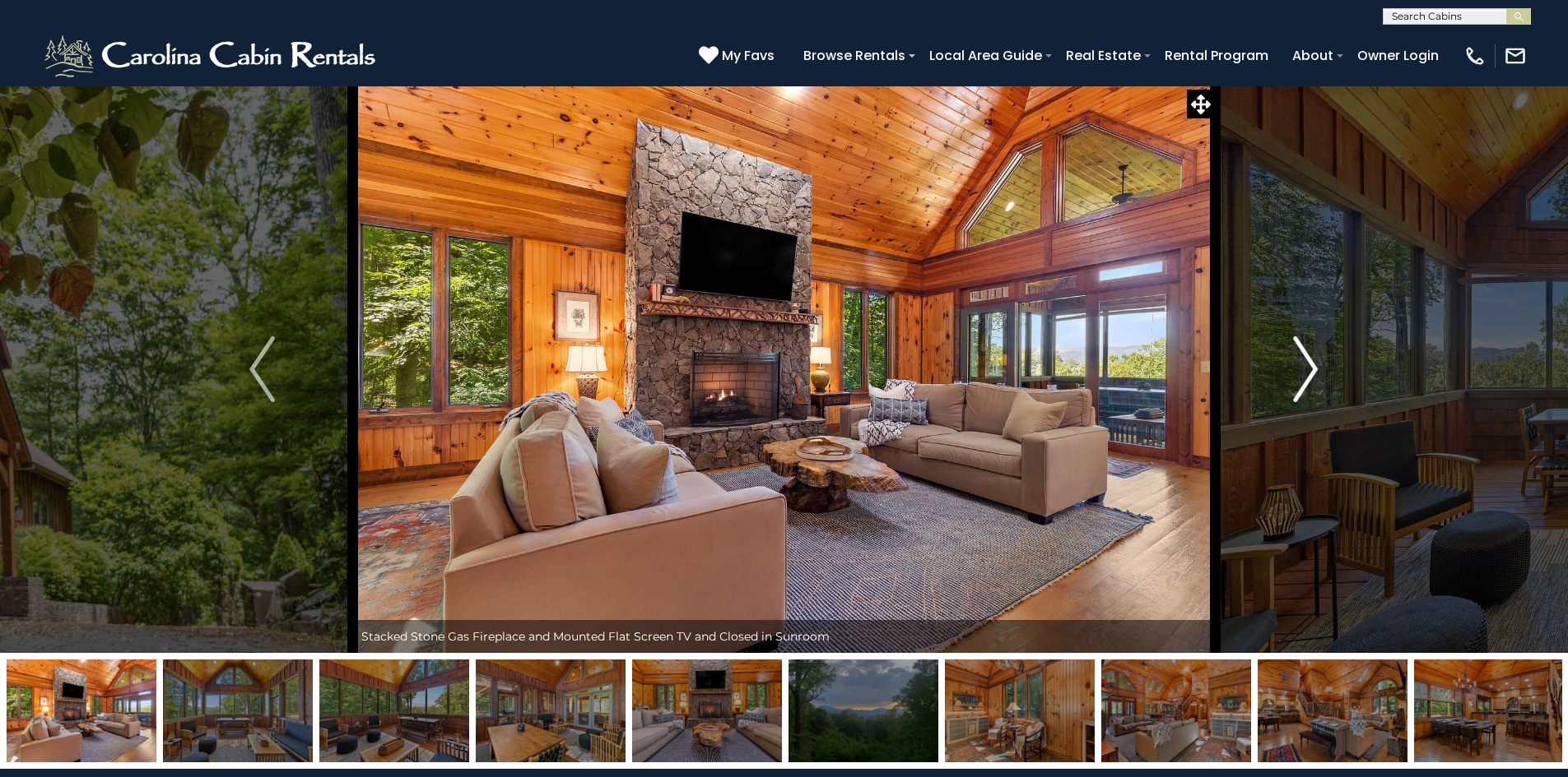
click at [1313, 364] on img "Next" at bounding box center [1305, 369] width 25 height 66
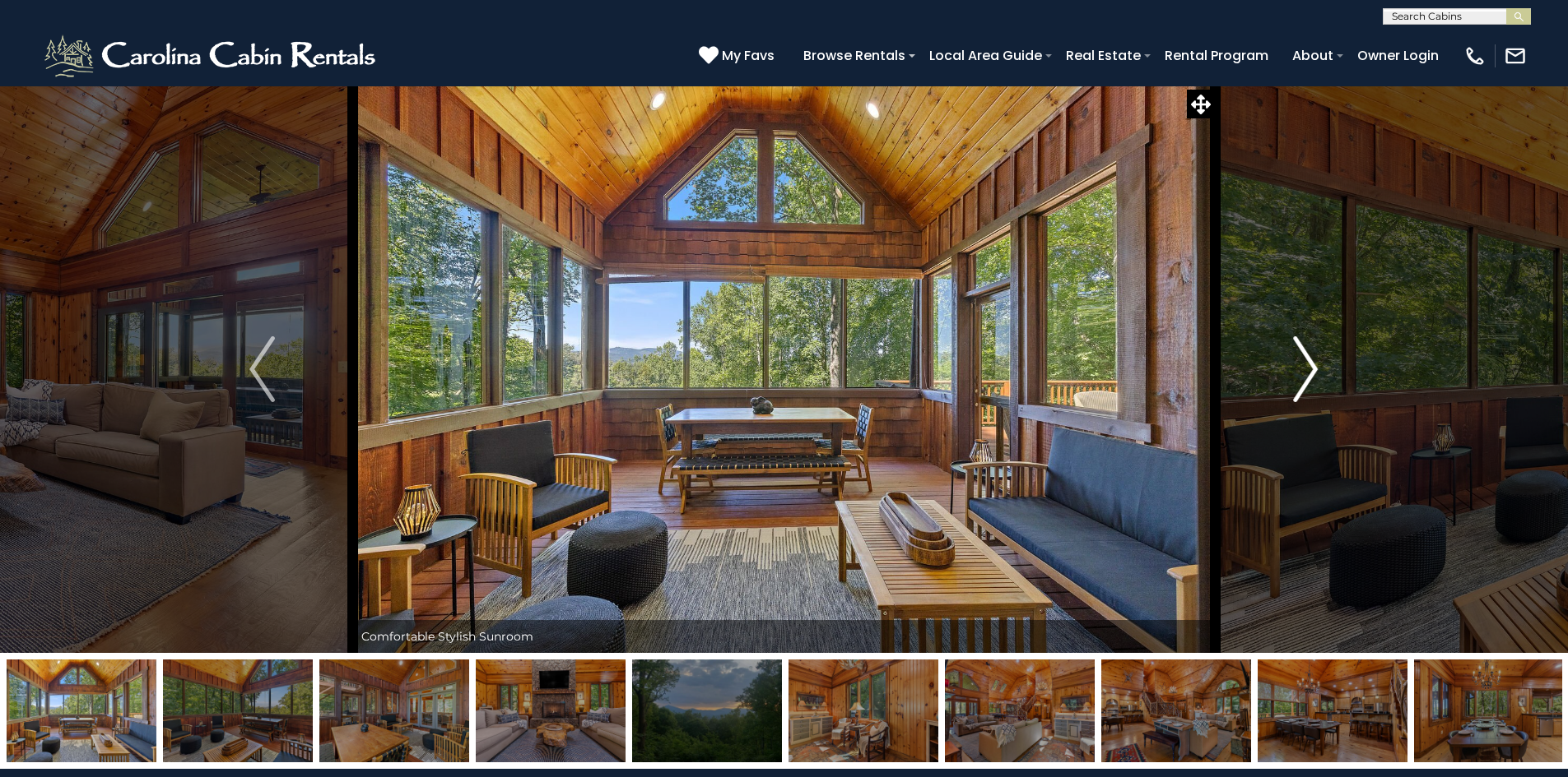
click at [1313, 364] on img "Next" at bounding box center [1305, 369] width 25 height 66
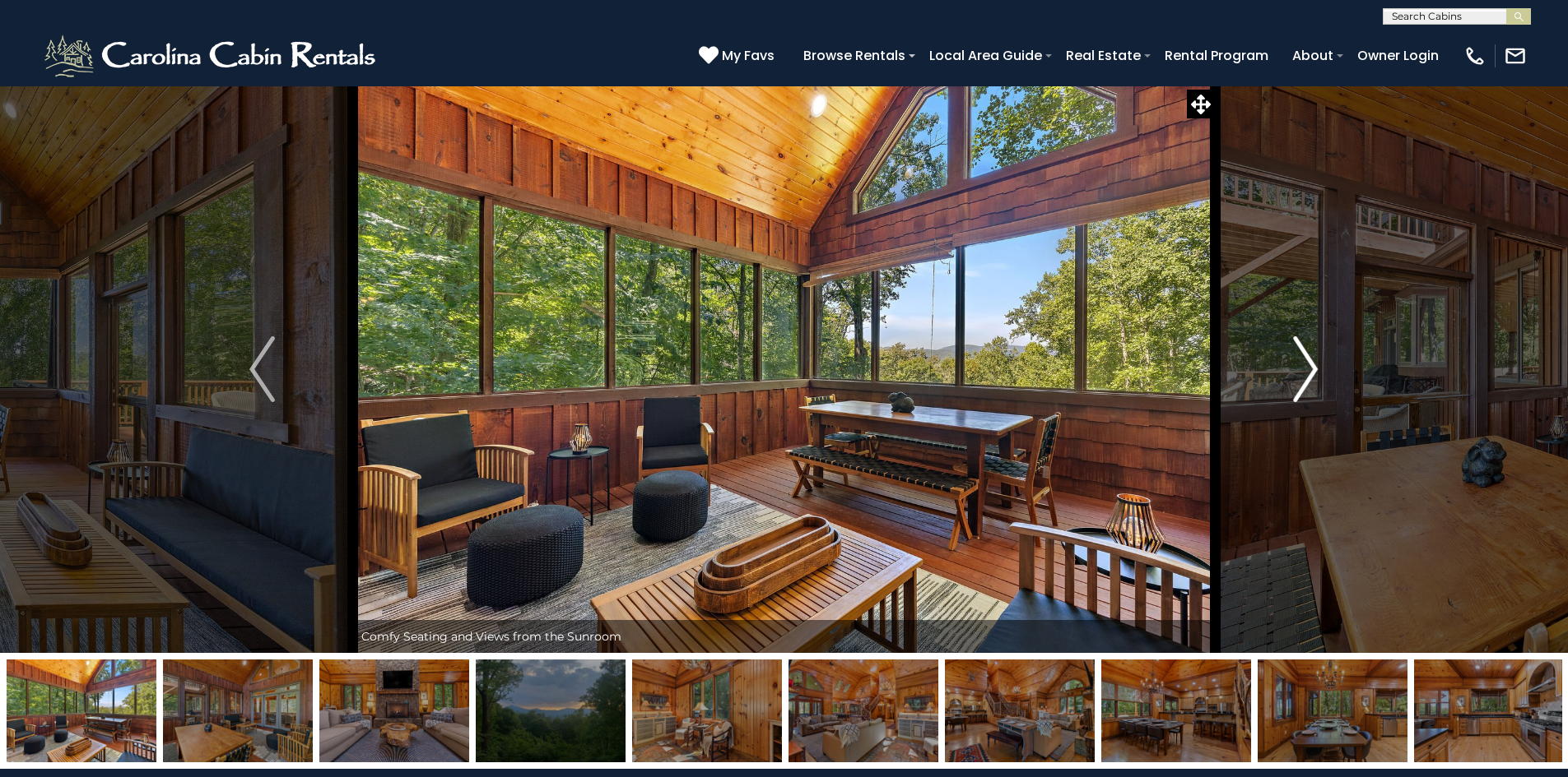
click at [1313, 364] on img "Next" at bounding box center [1305, 369] width 25 height 66
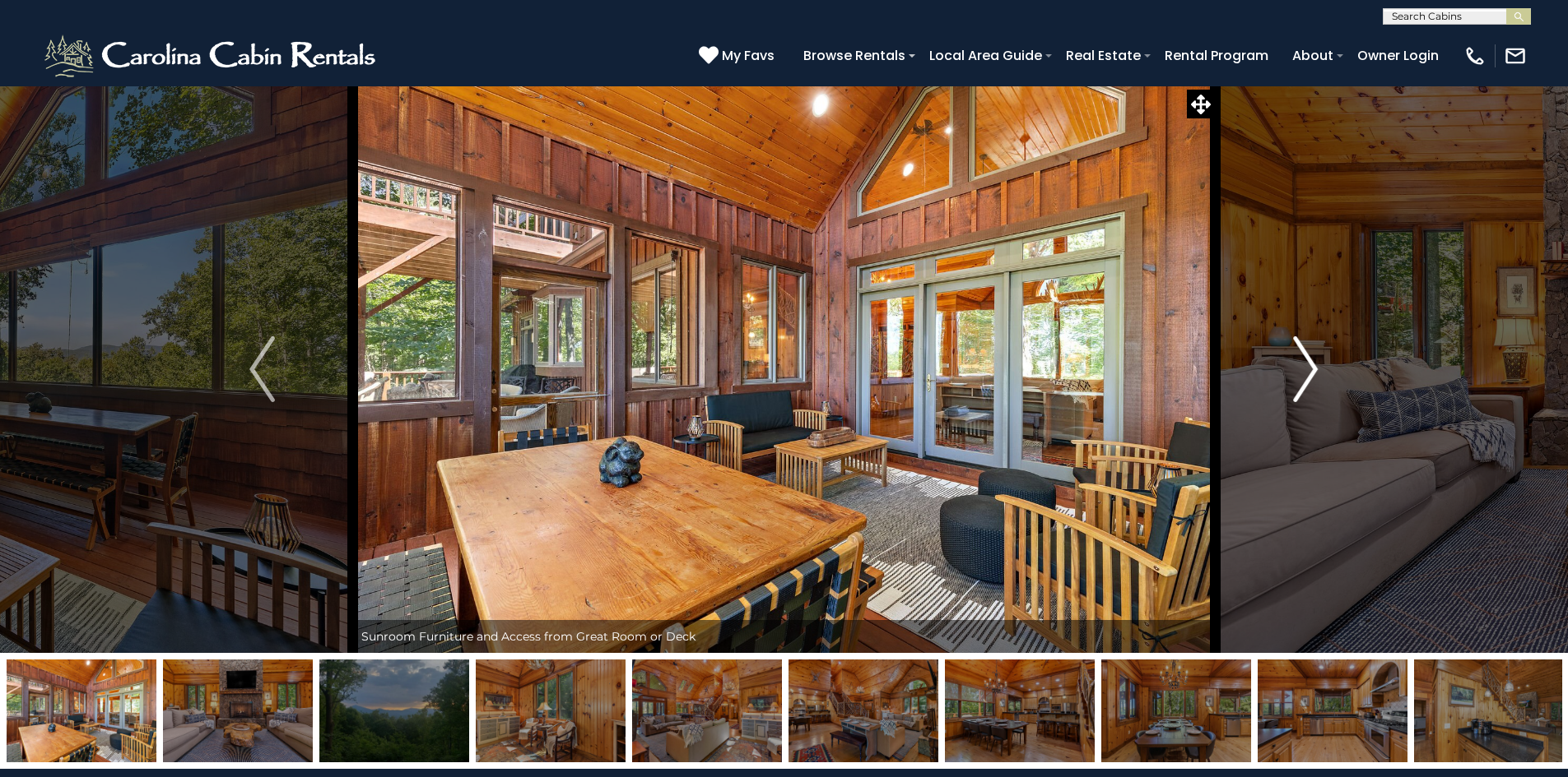
click at [1313, 364] on img "Next" at bounding box center [1305, 369] width 25 height 66
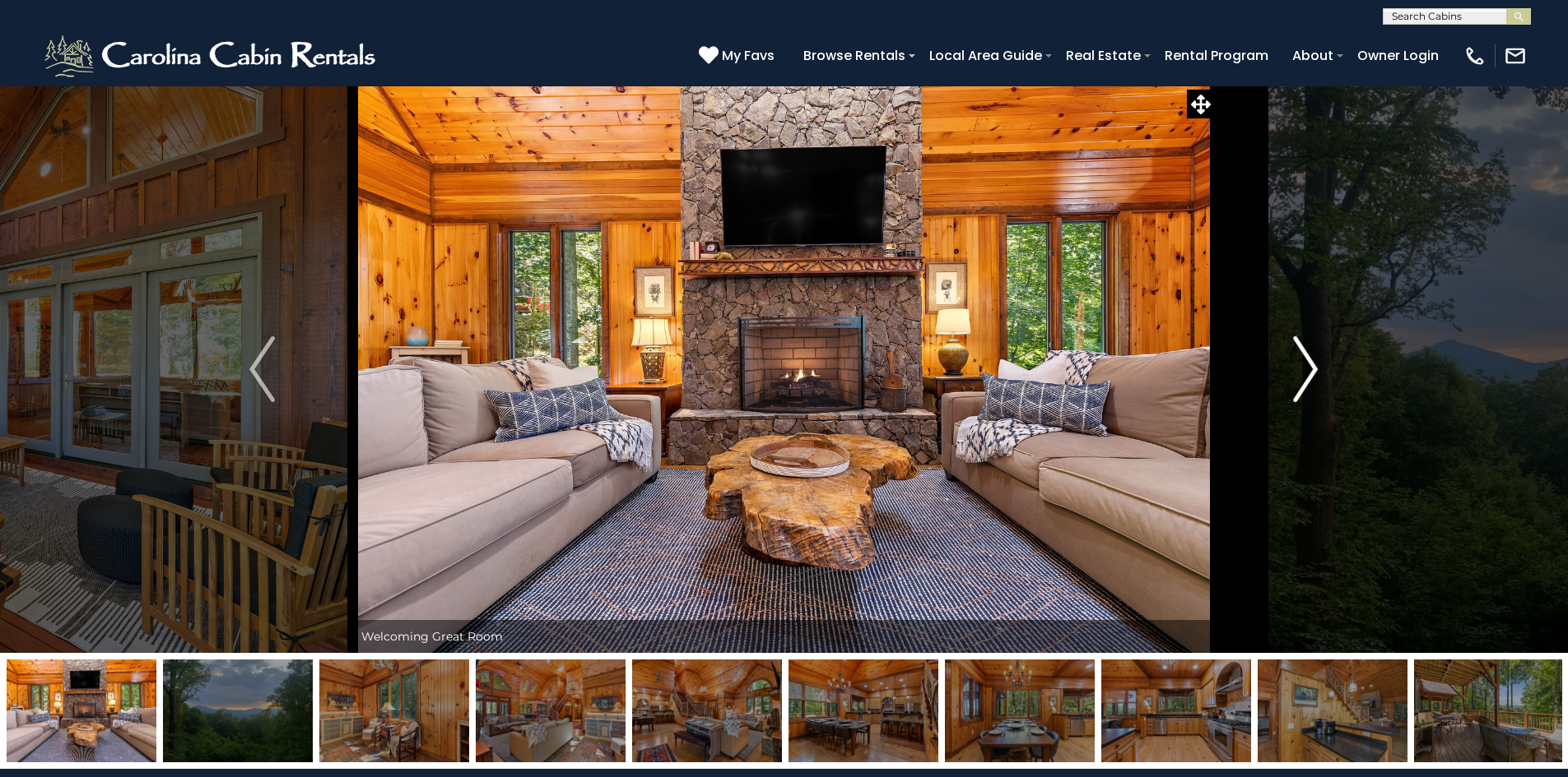
click at [1313, 364] on img "Next" at bounding box center [1305, 369] width 25 height 66
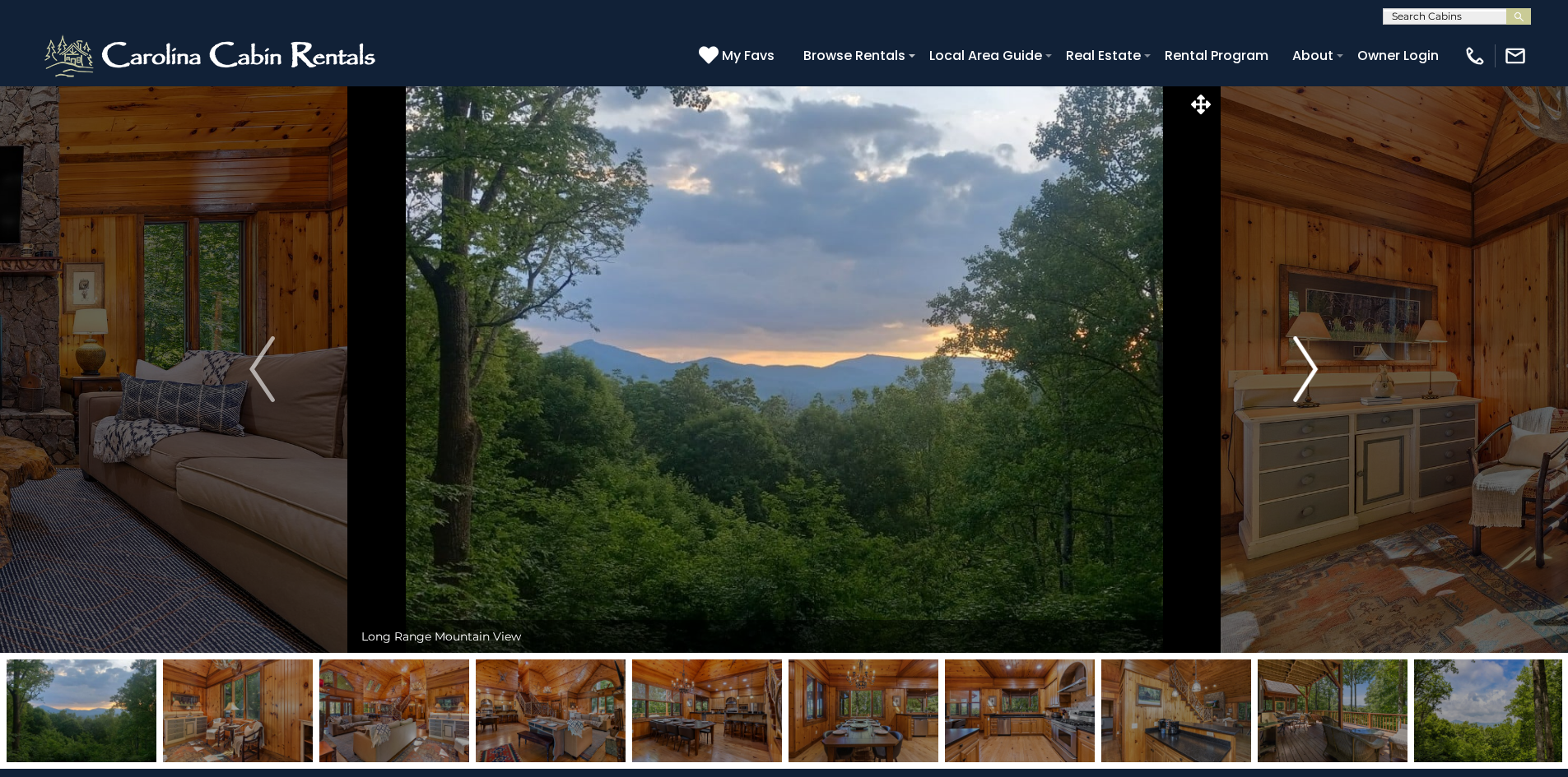
click at [1313, 364] on img "Next" at bounding box center [1305, 369] width 25 height 66
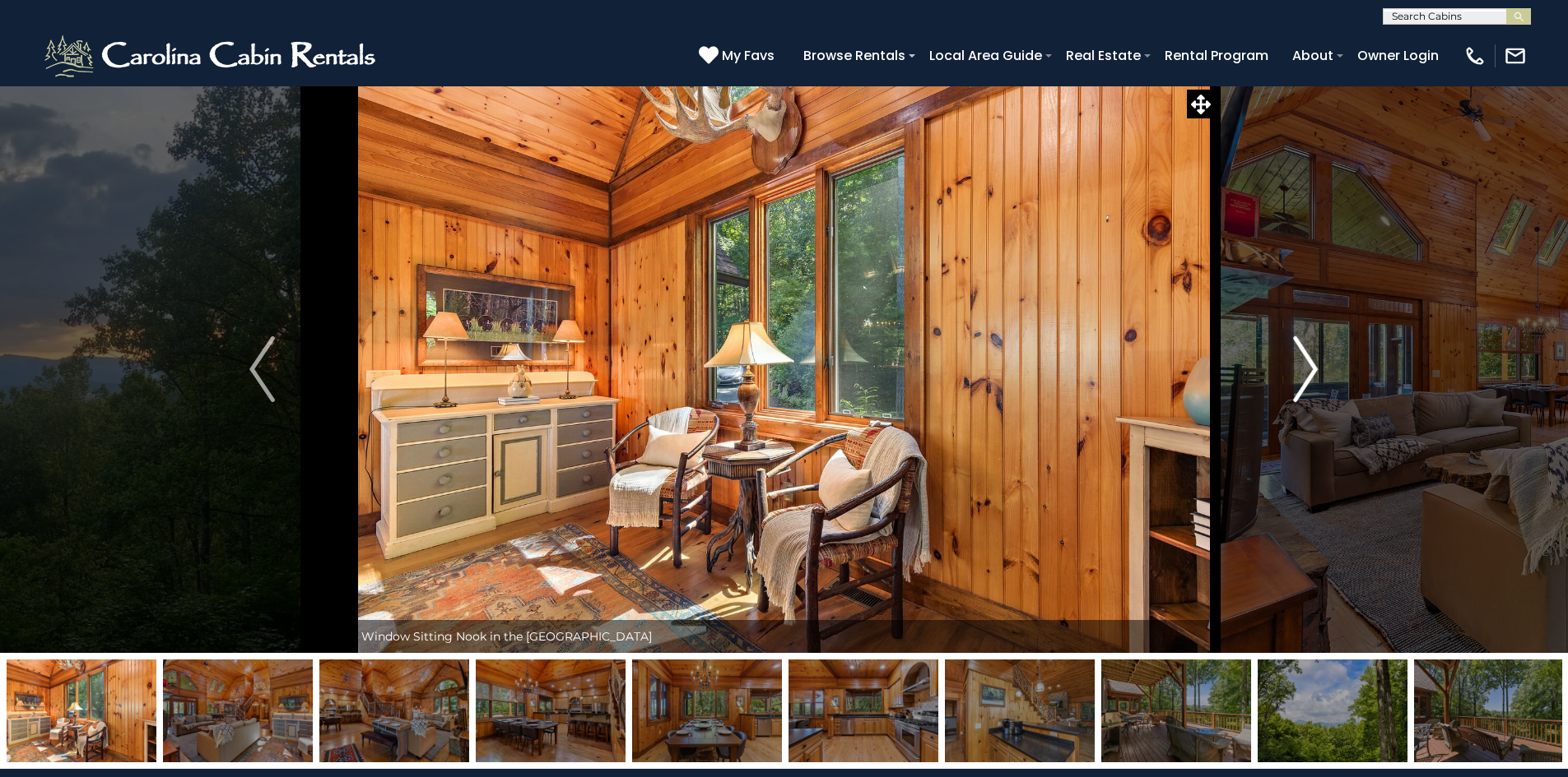
click at [1313, 364] on img "Next" at bounding box center [1305, 369] width 25 height 66
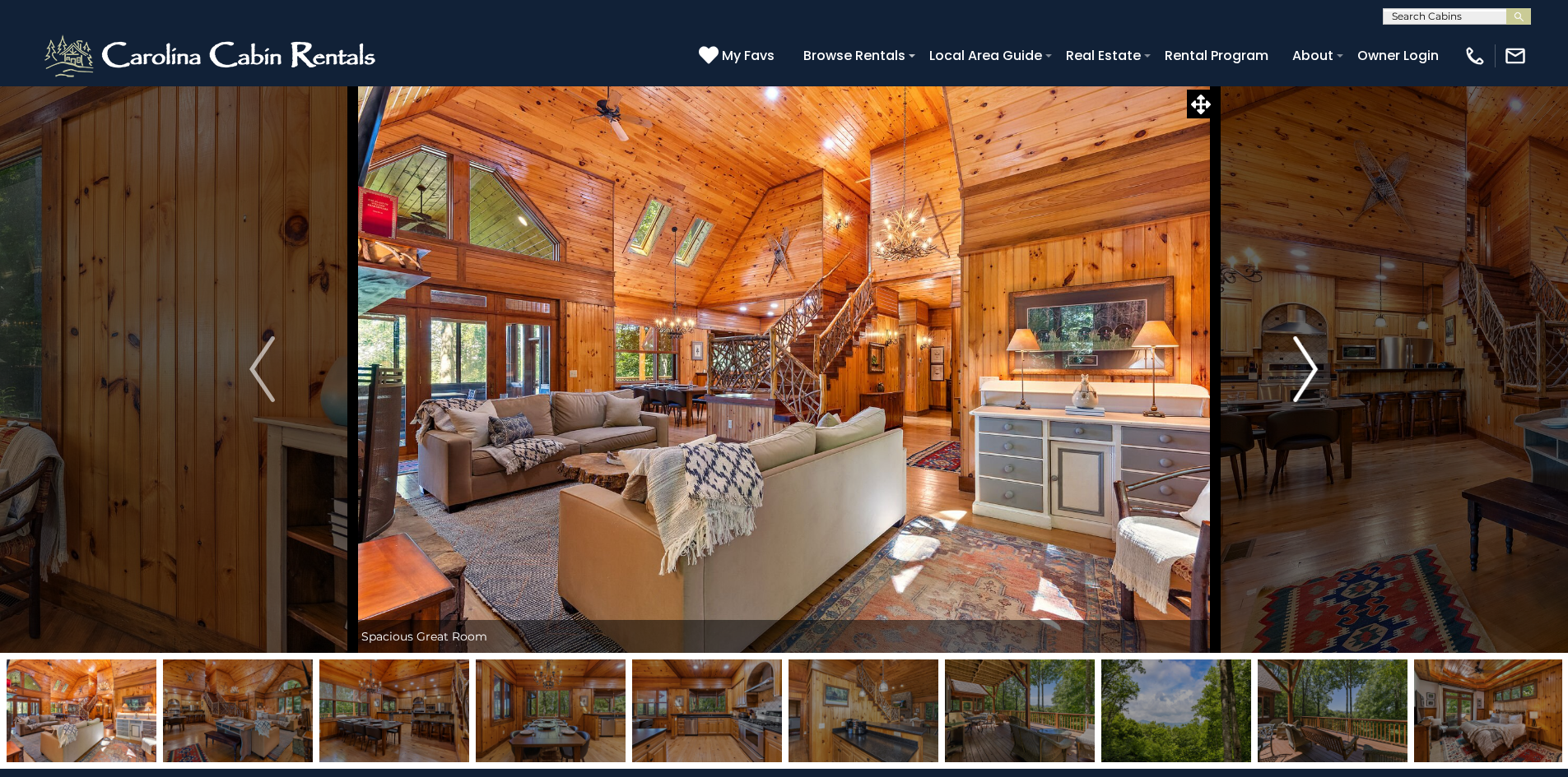
click at [1313, 364] on img "Next" at bounding box center [1305, 369] width 25 height 66
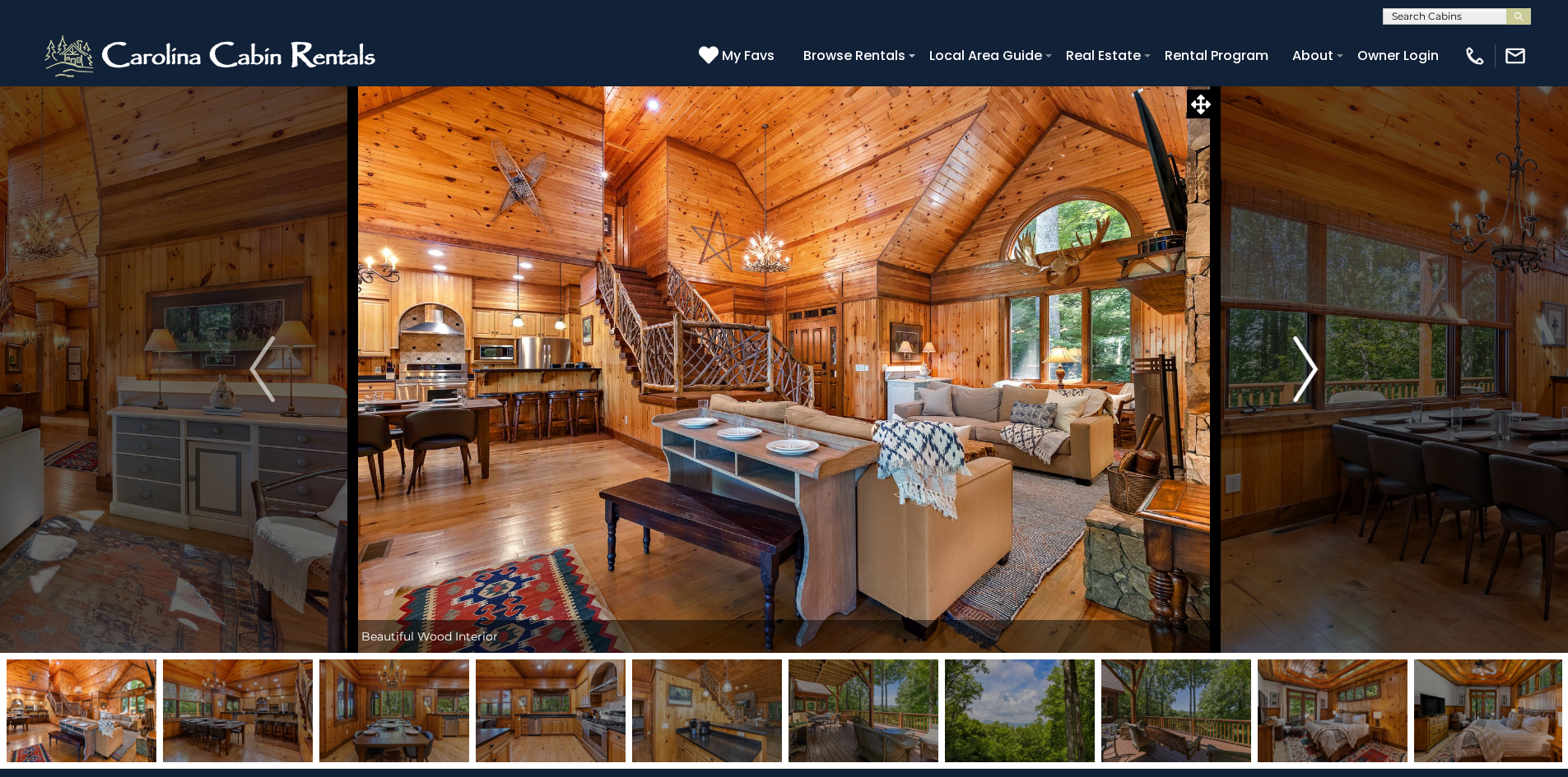
click at [1313, 364] on img "Next" at bounding box center [1305, 369] width 25 height 66
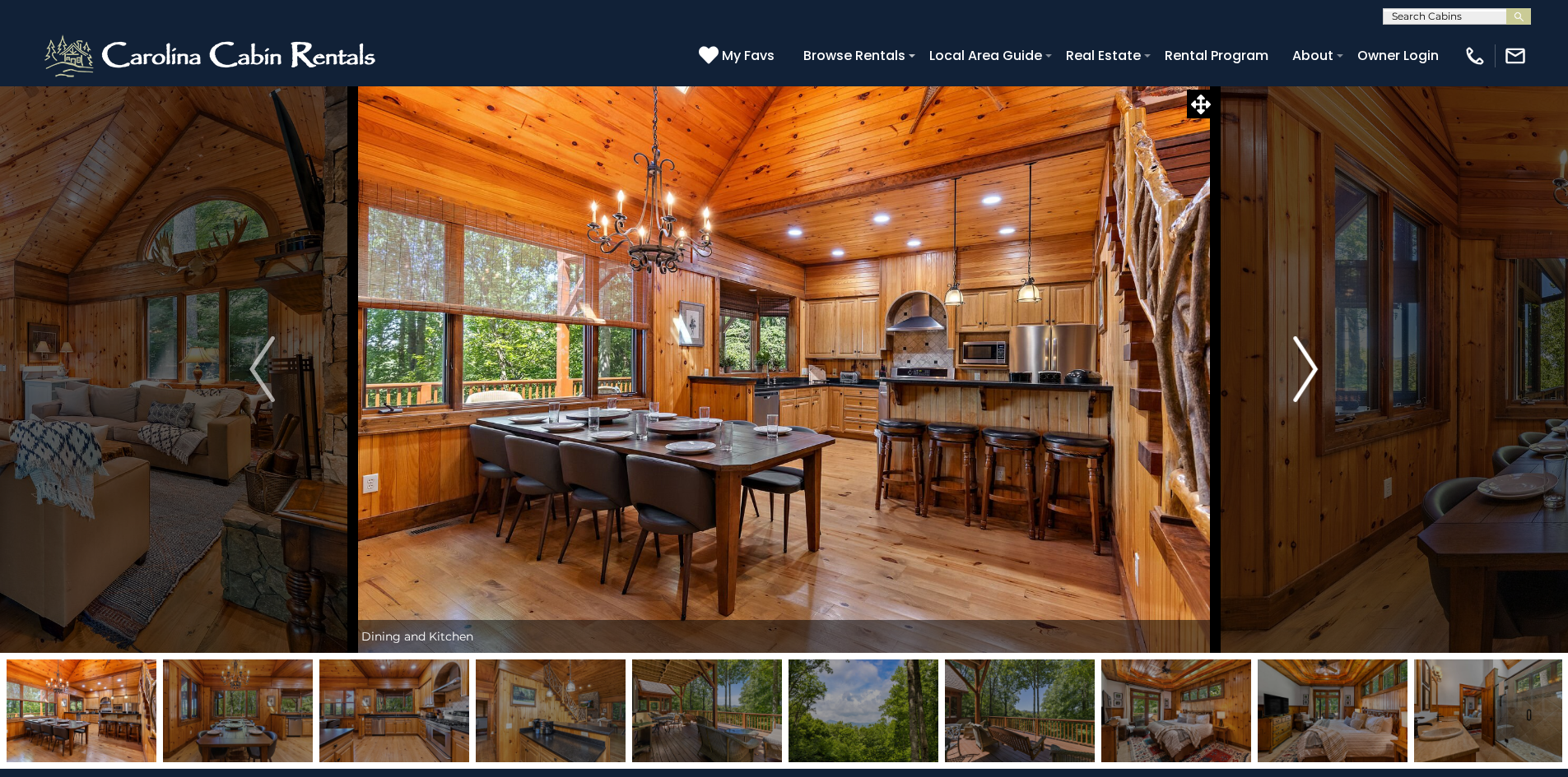
click at [1313, 364] on img "Next" at bounding box center [1305, 369] width 25 height 66
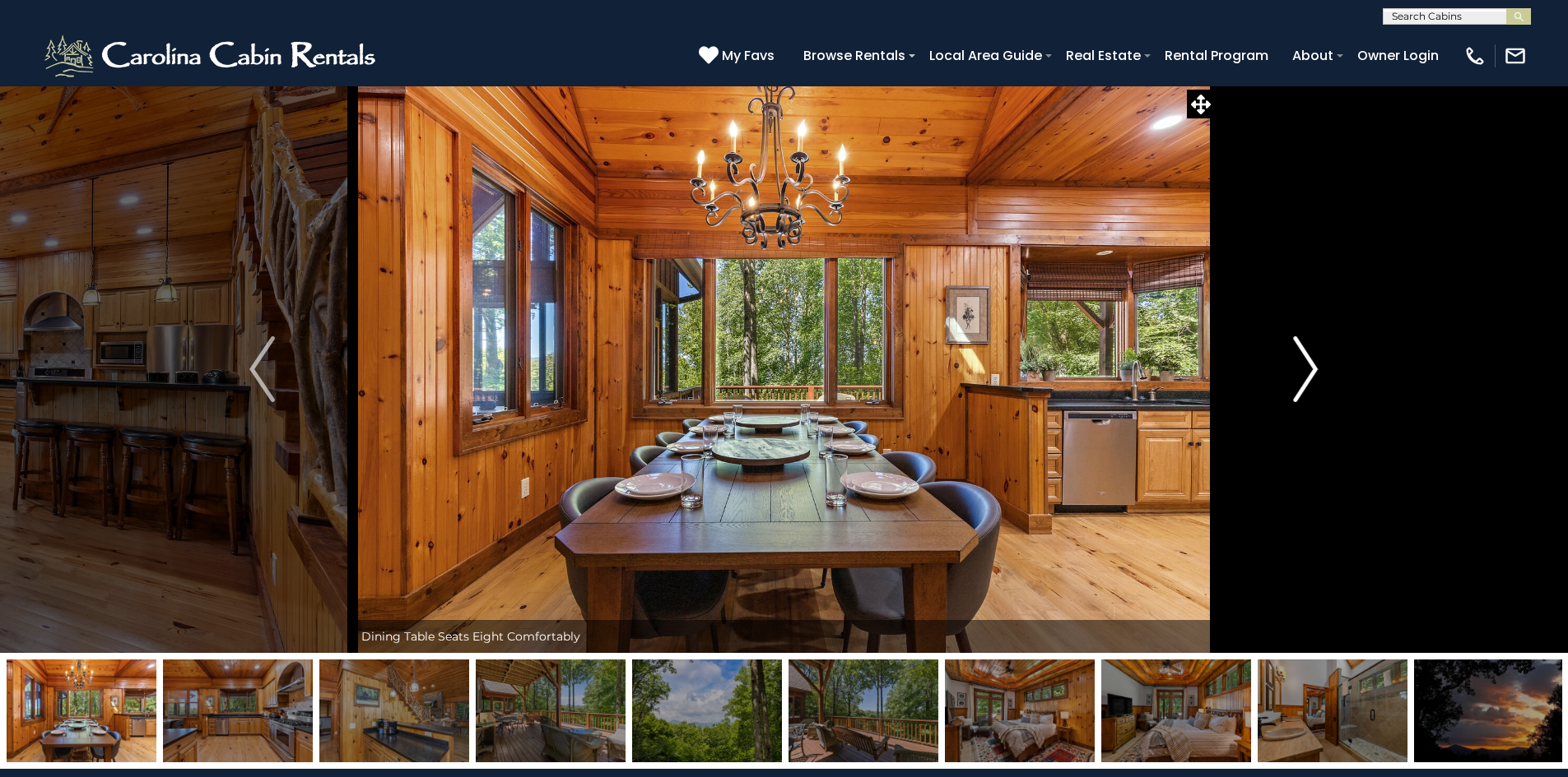
click at [1313, 364] on img "Next" at bounding box center [1305, 369] width 25 height 66
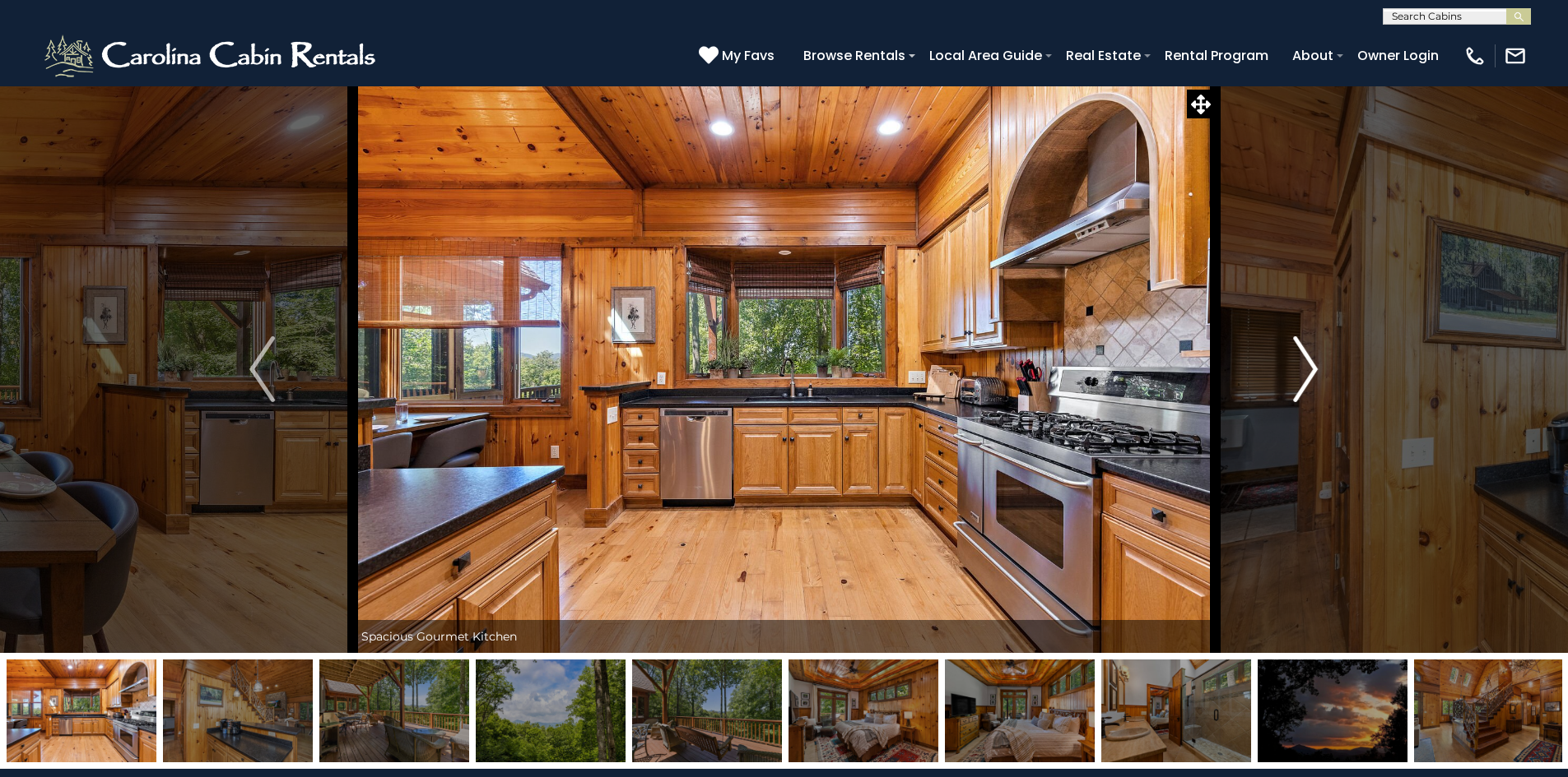
click at [1313, 364] on img "Next" at bounding box center [1305, 369] width 25 height 66
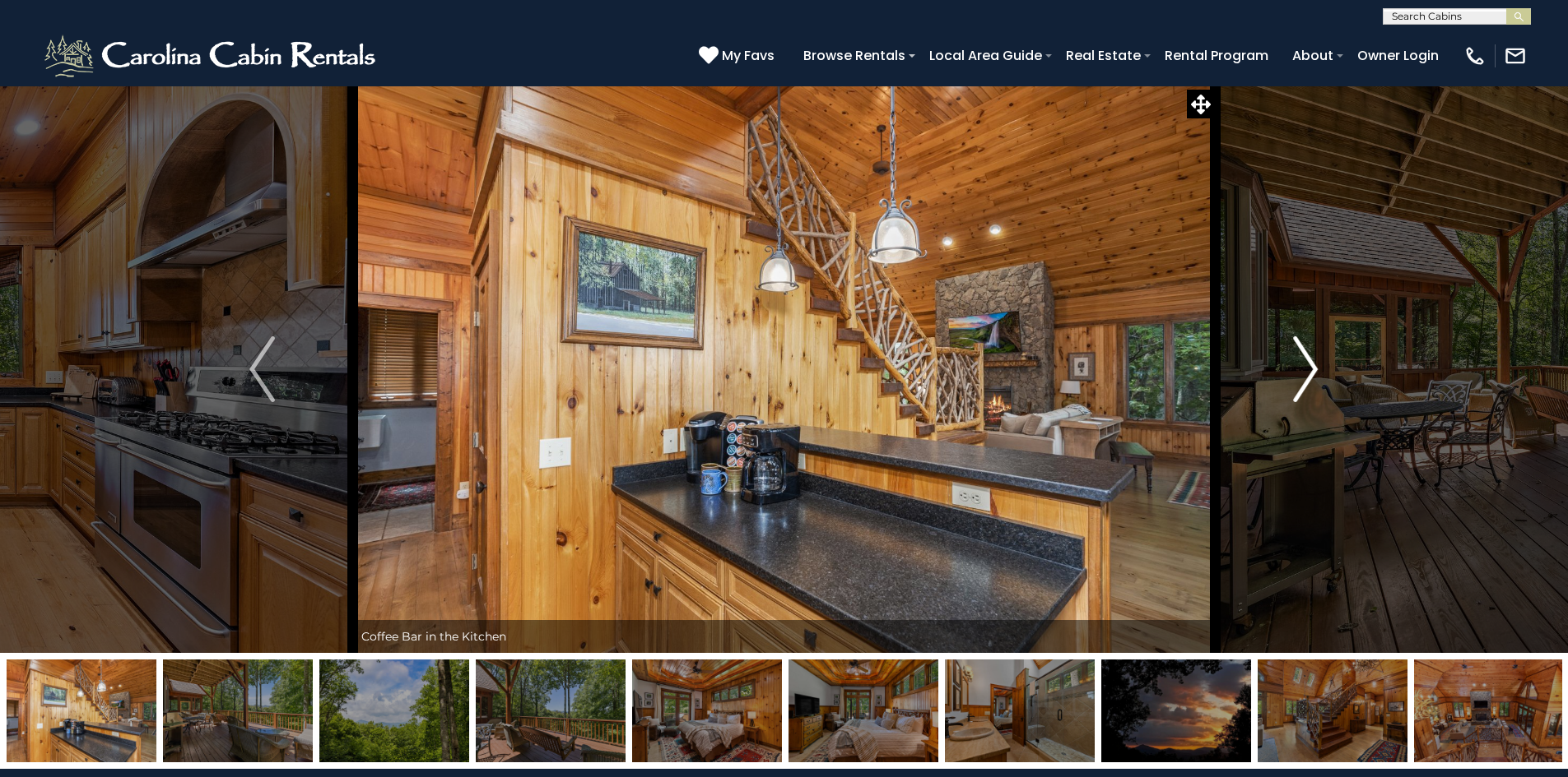
click at [1313, 364] on img "Next" at bounding box center [1305, 369] width 25 height 66
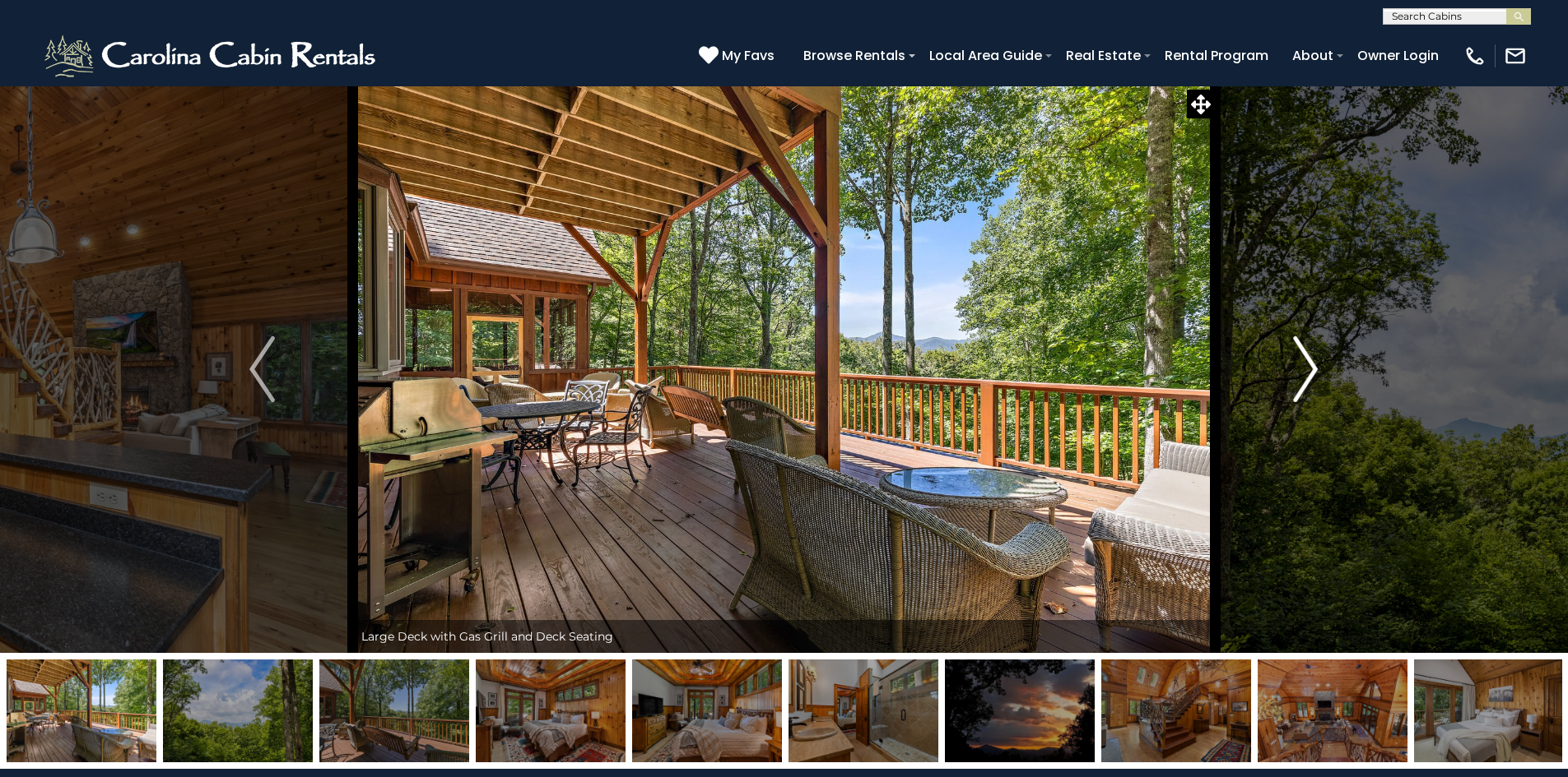
click at [1313, 364] on img "Next" at bounding box center [1305, 369] width 25 height 66
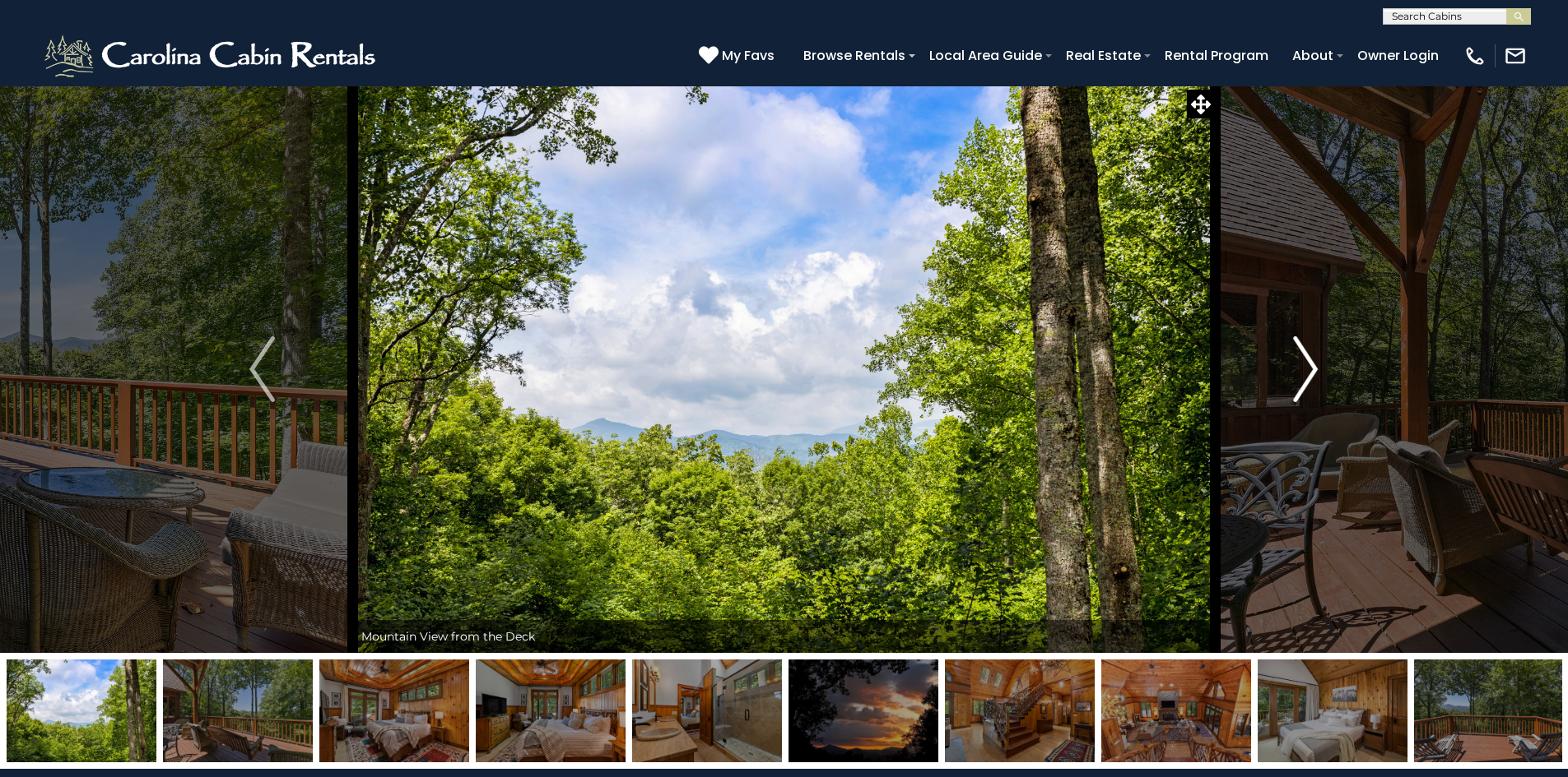
click at [1313, 364] on img "Next" at bounding box center [1305, 369] width 25 height 66
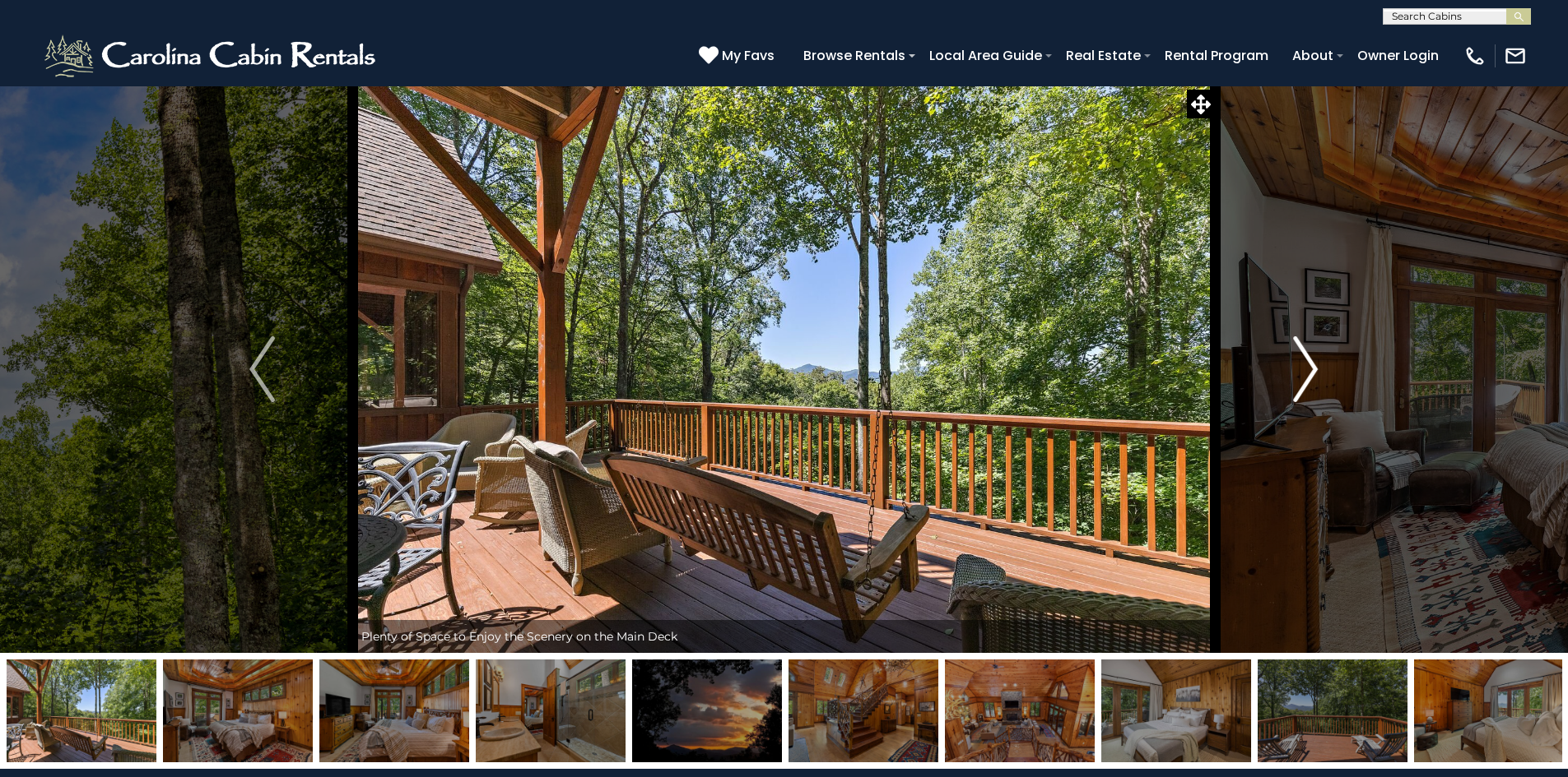
click at [1313, 364] on img "Next" at bounding box center [1305, 369] width 25 height 66
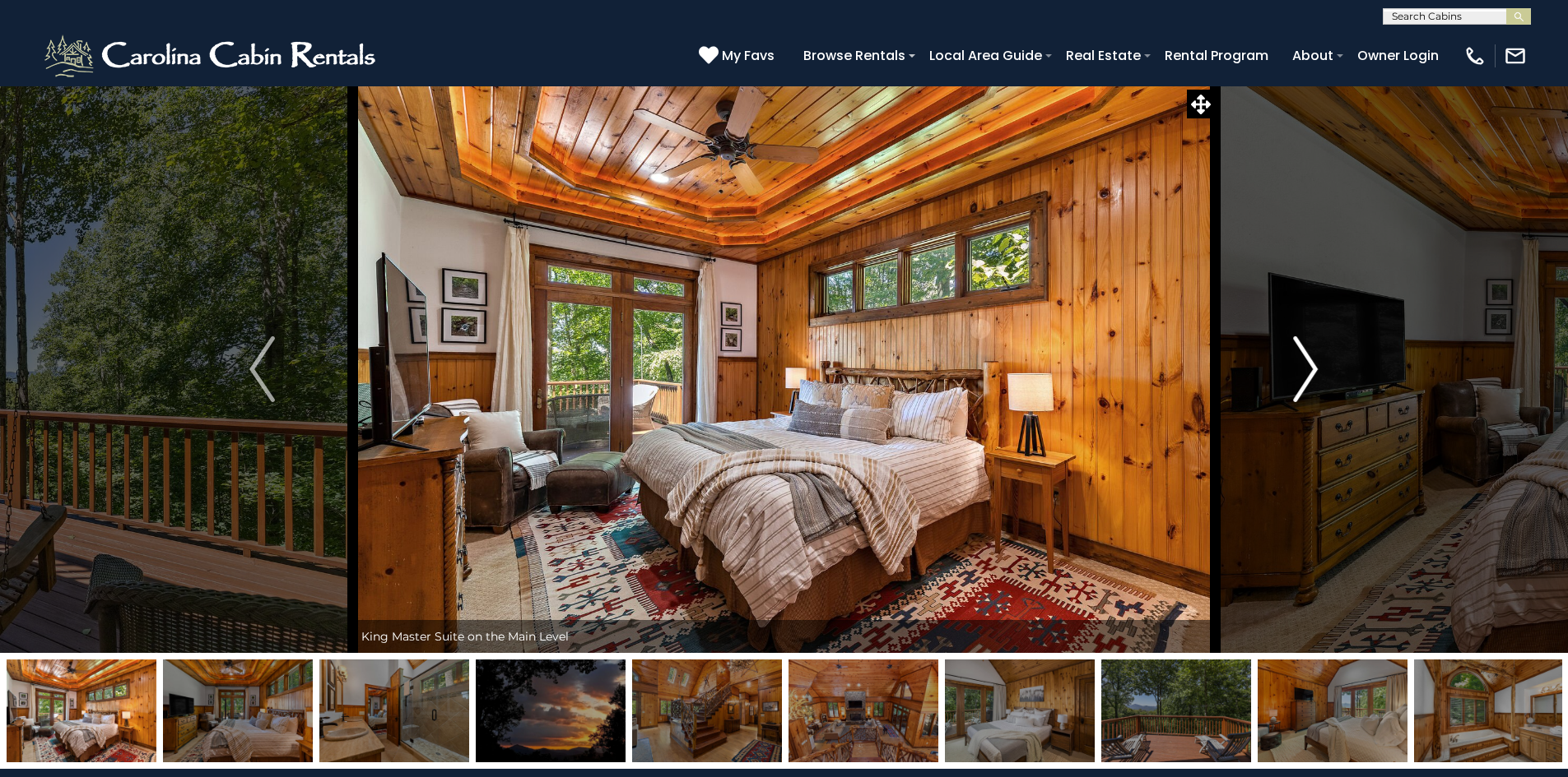
click at [1313, 364] on img "Next" at bounding box center [1305, 369] width 25 height 66
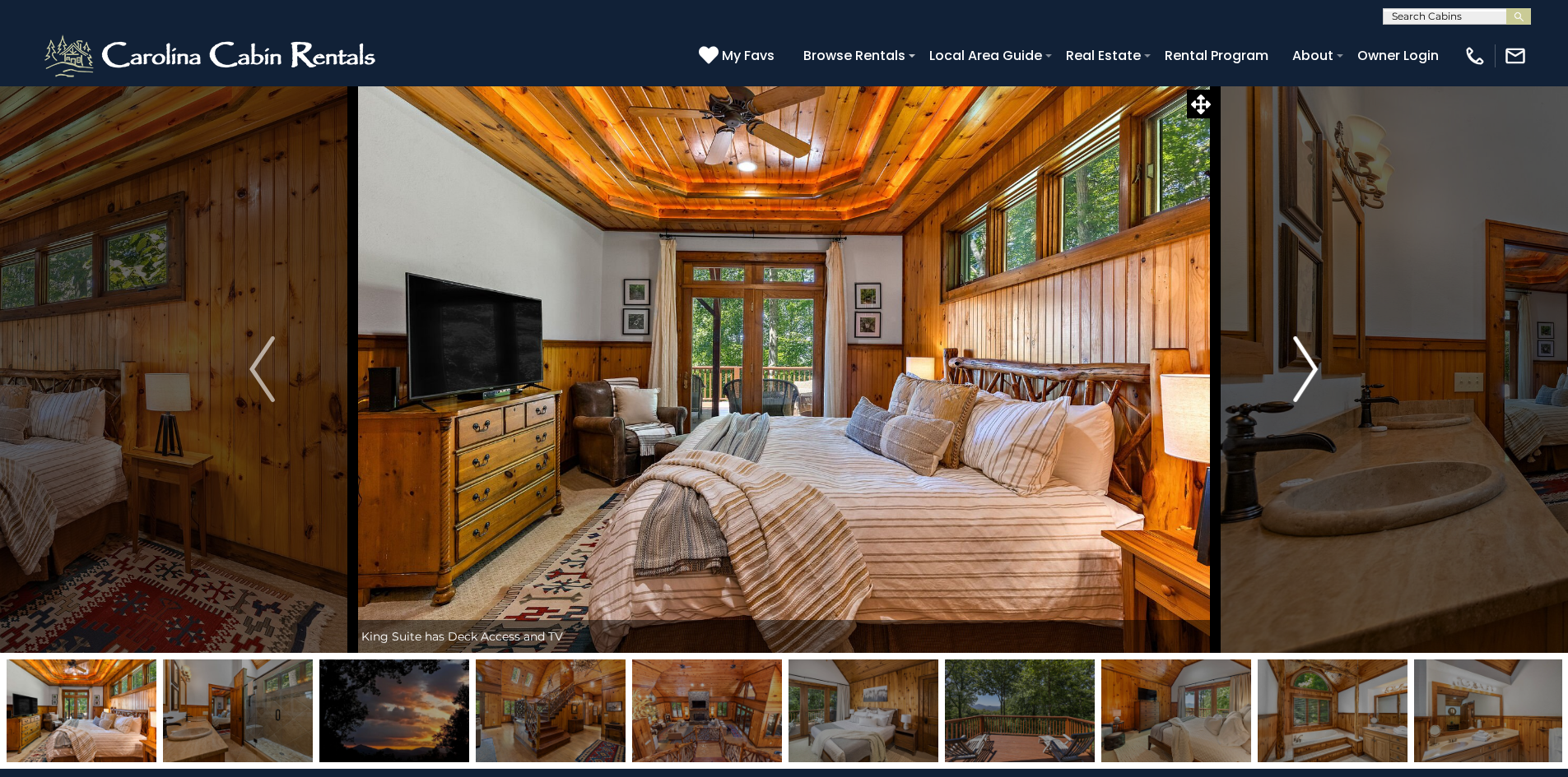
click at [1313, 364] on img "Next" at bounding box center [1305, 369] width 25 height 66
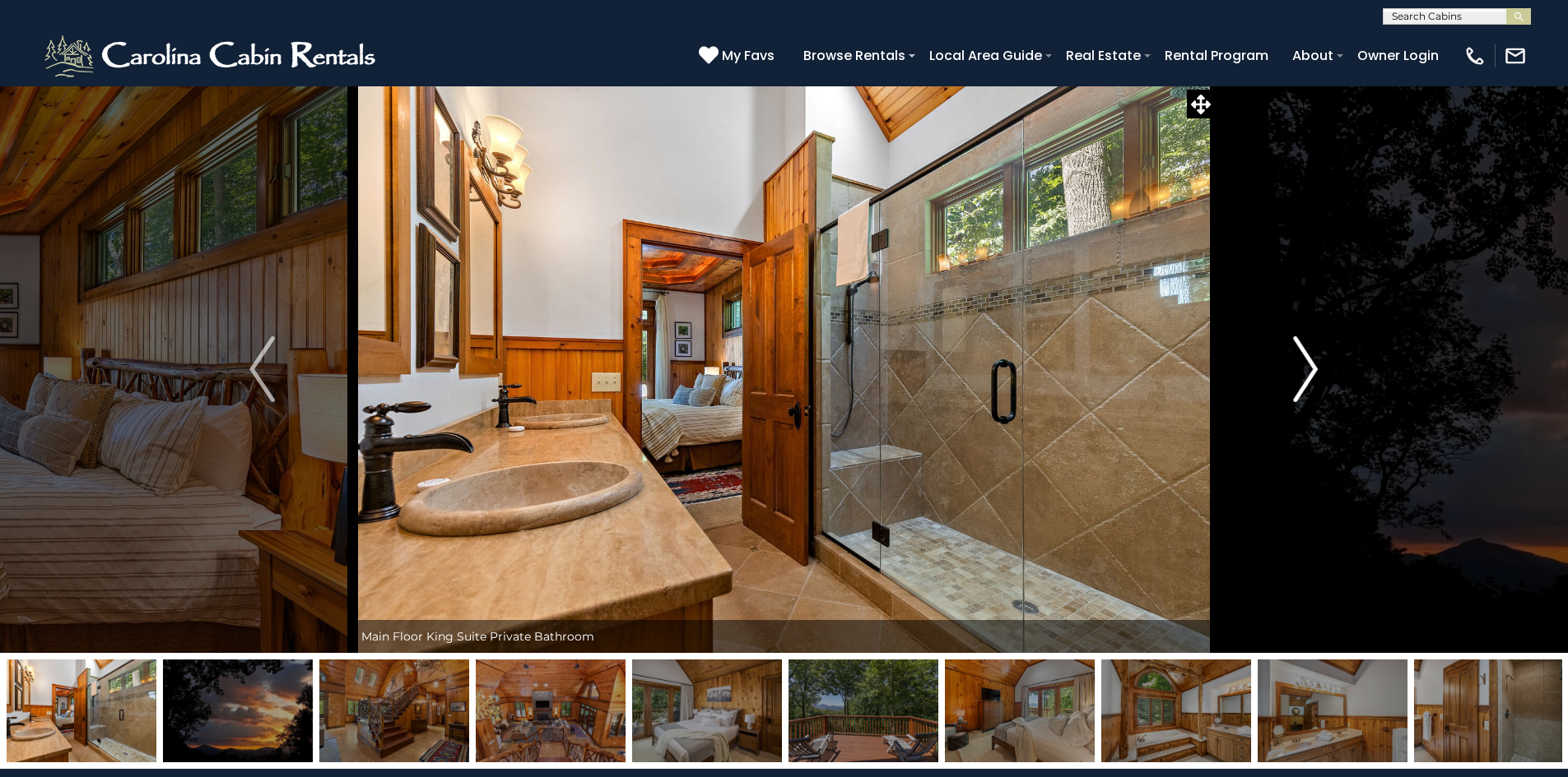
click at [1313, 364] on img "Next" at bounding box center [1305, 369] width 25 height 66
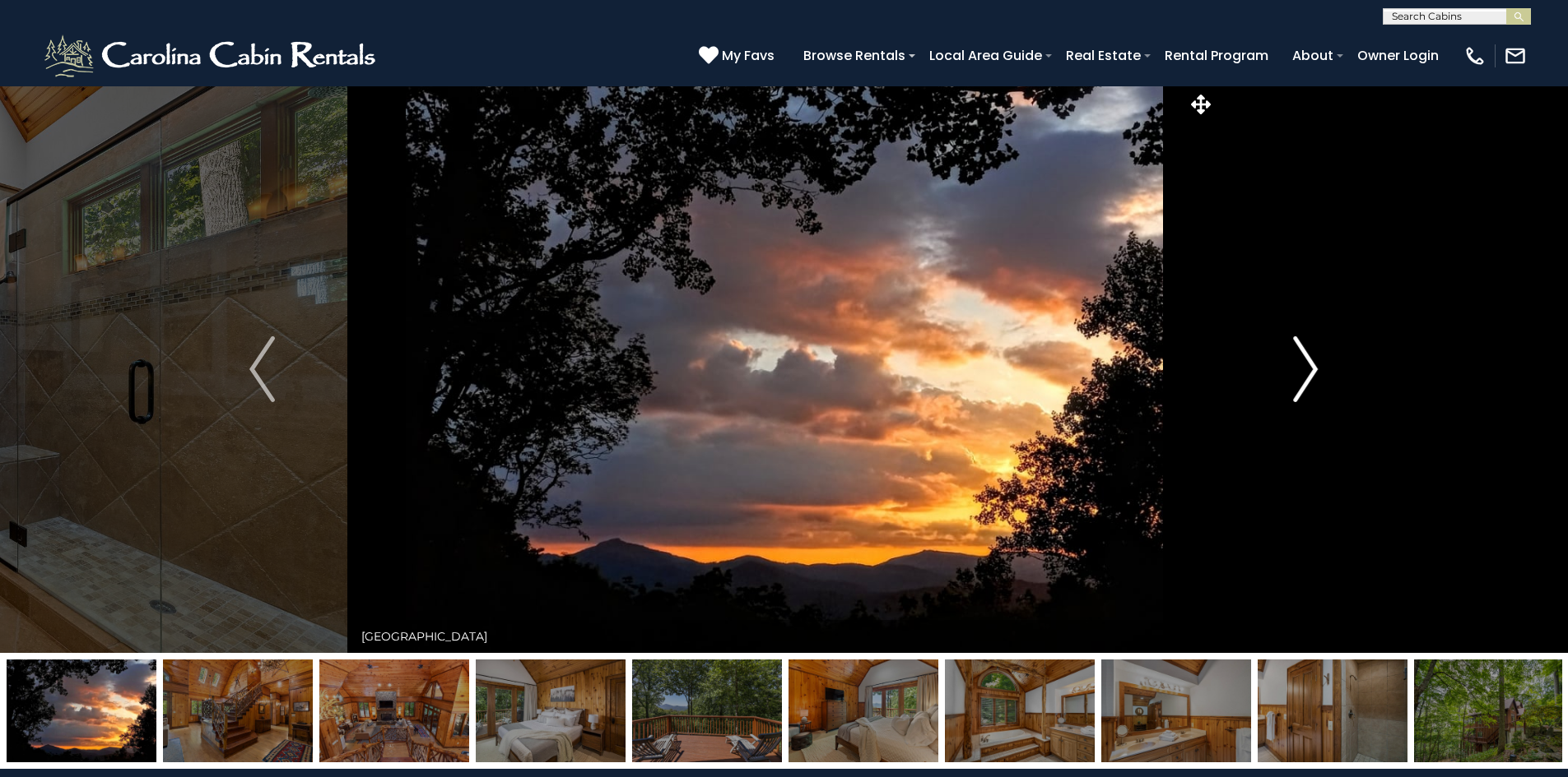
click at [1313, 364] on img "Next" at bounding box center [1305, 369] width 25 height 66
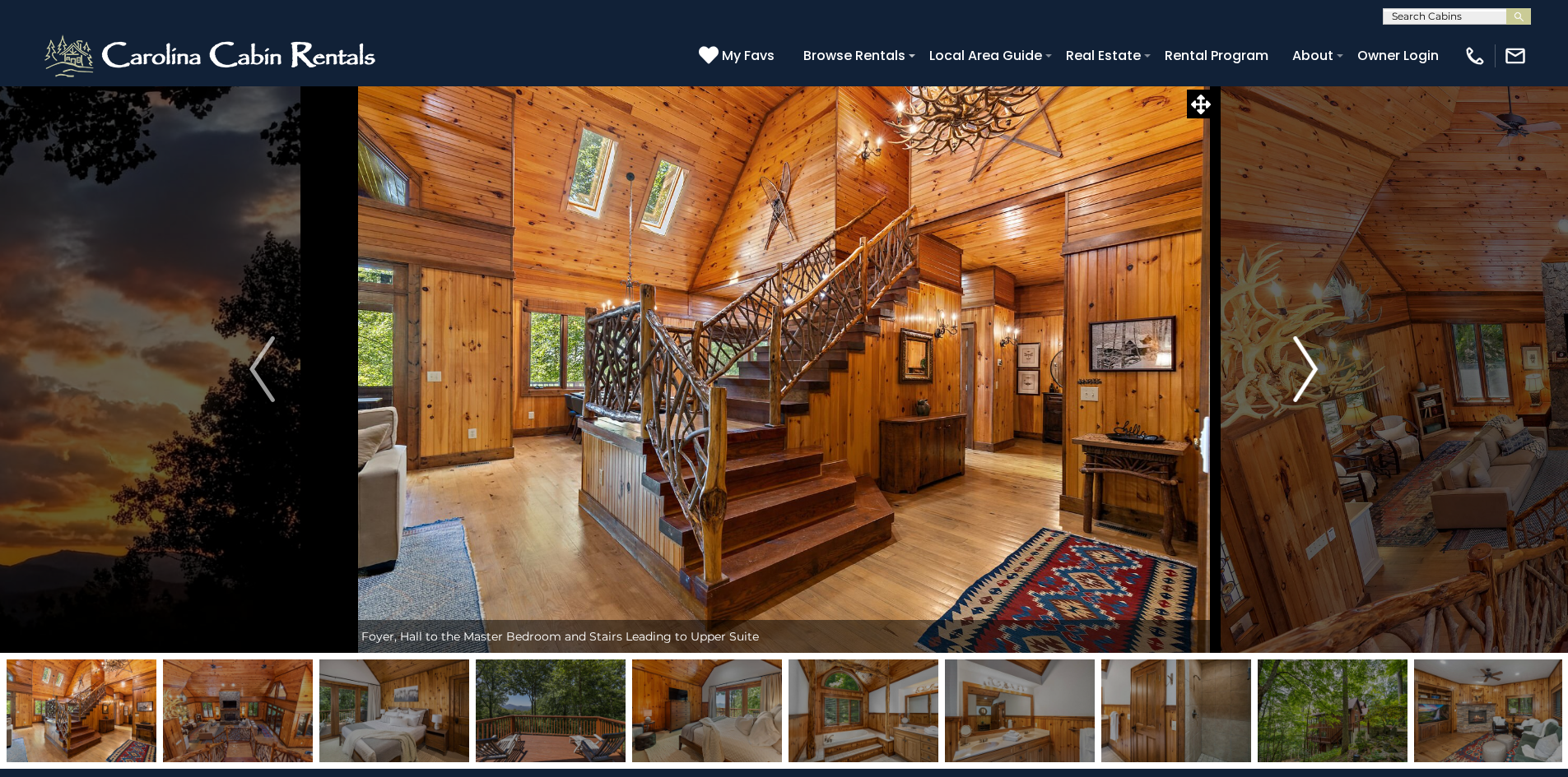
click at [1313, 364] on img "Next" at bounding box center [1305, 369] width 25 height 66
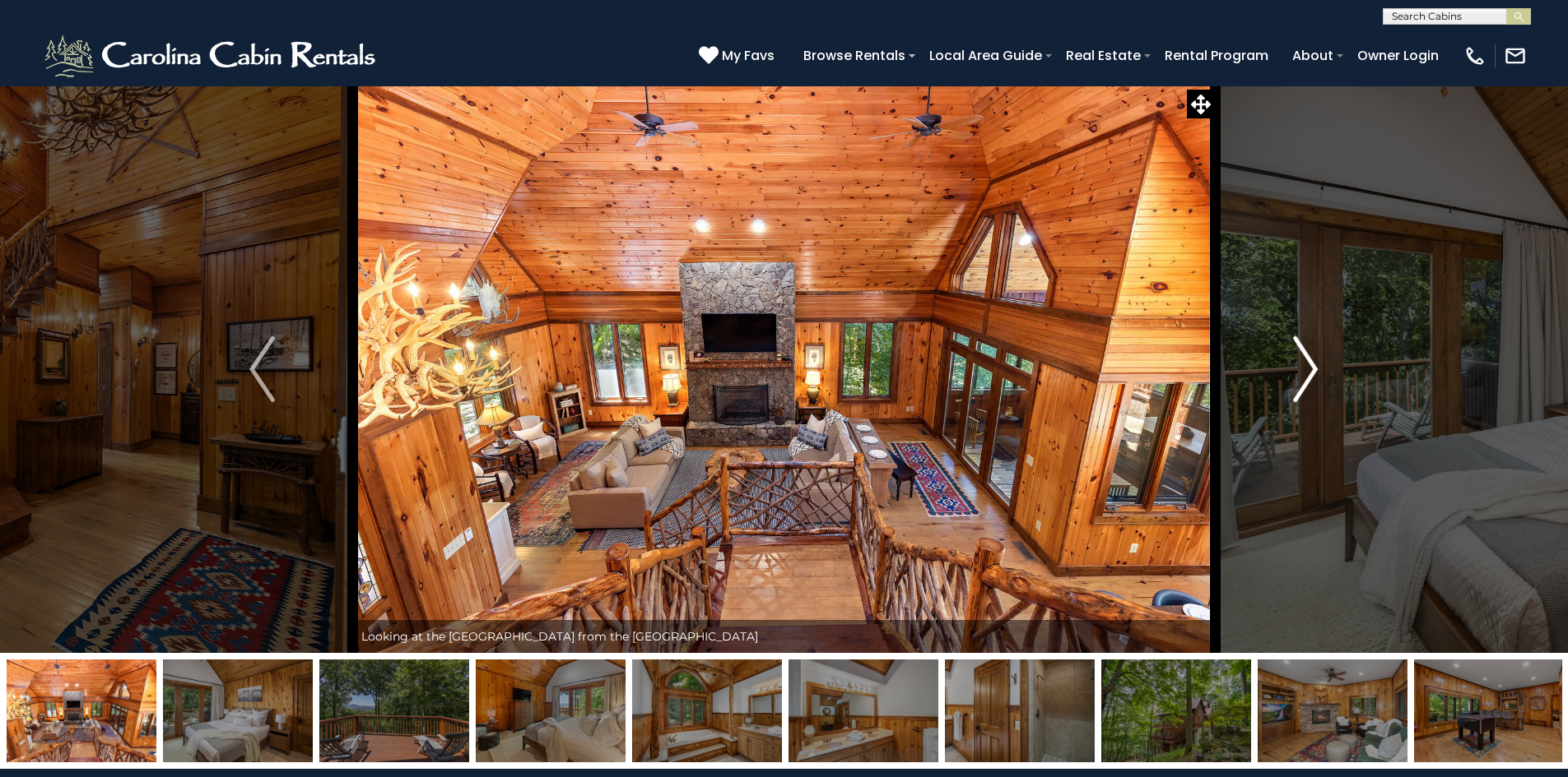
click at [1313, 364] on img "Next" at bounding box center [1305, 369] width 25 height 66
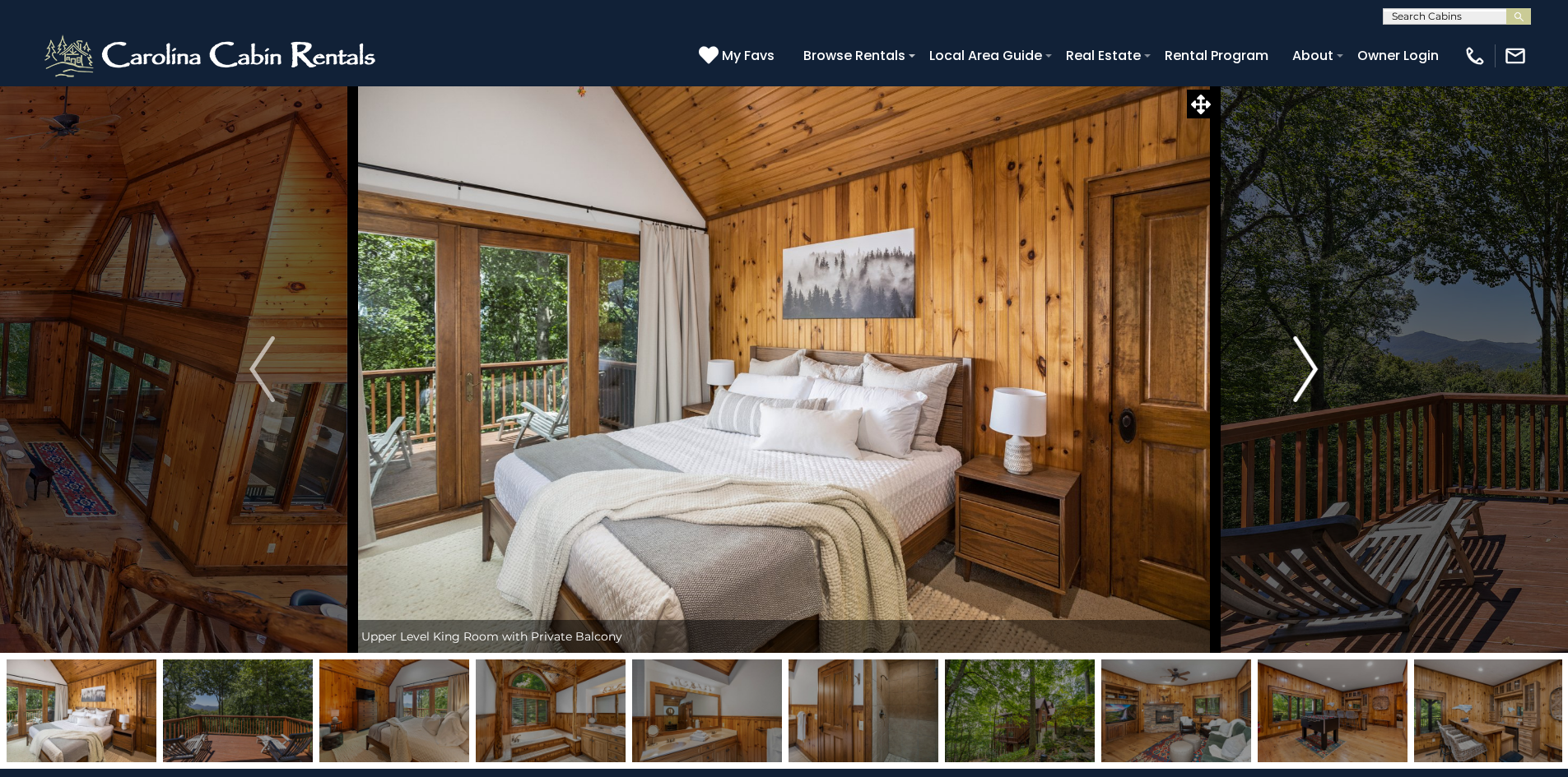
click at [1313, 364] on img "Next" at bounding box center [1305, 369] width 25 height 66
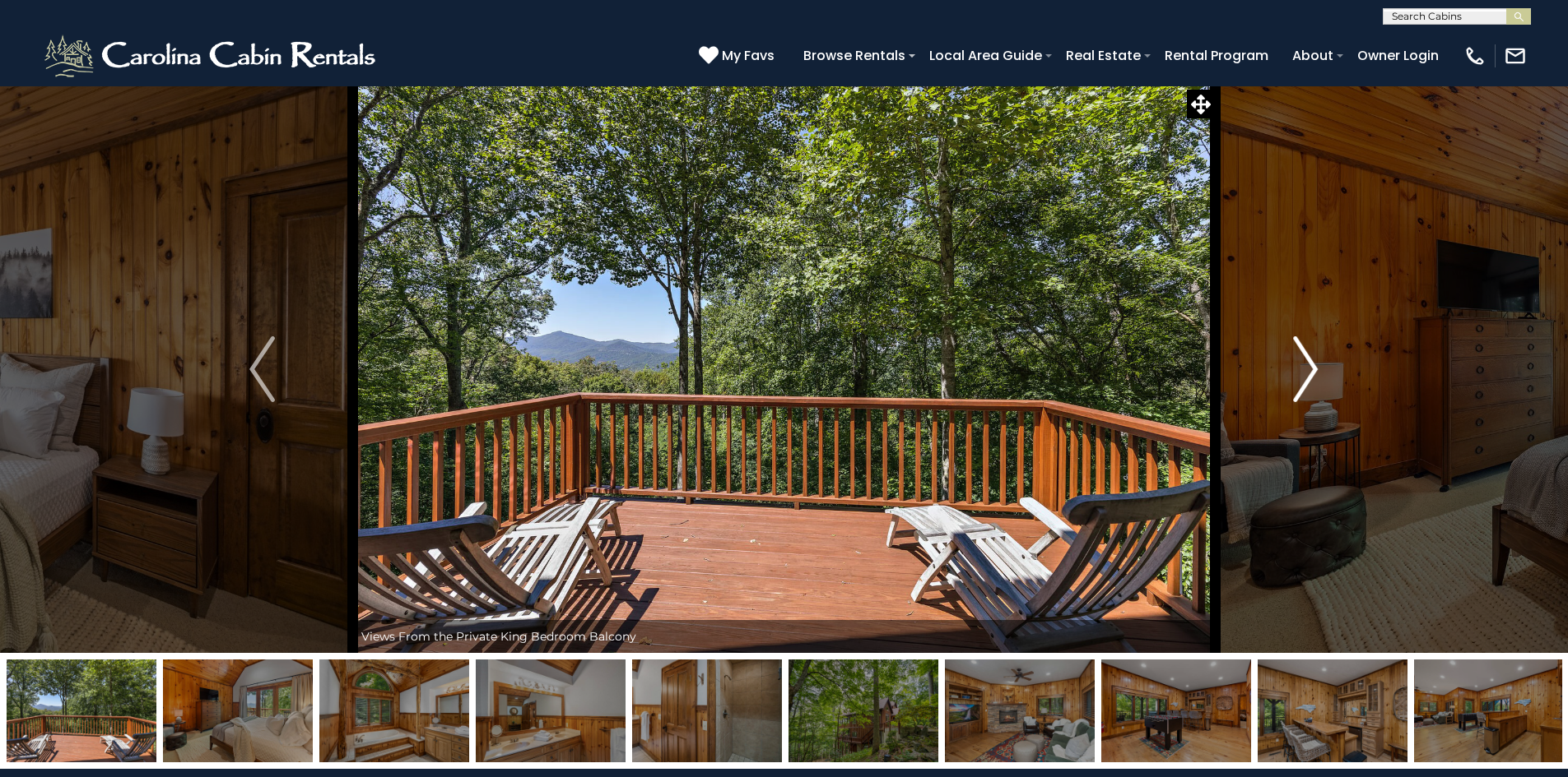
click at [1313, 364] on img "Next" at bounding box center [1305, 369] width 25 height 66
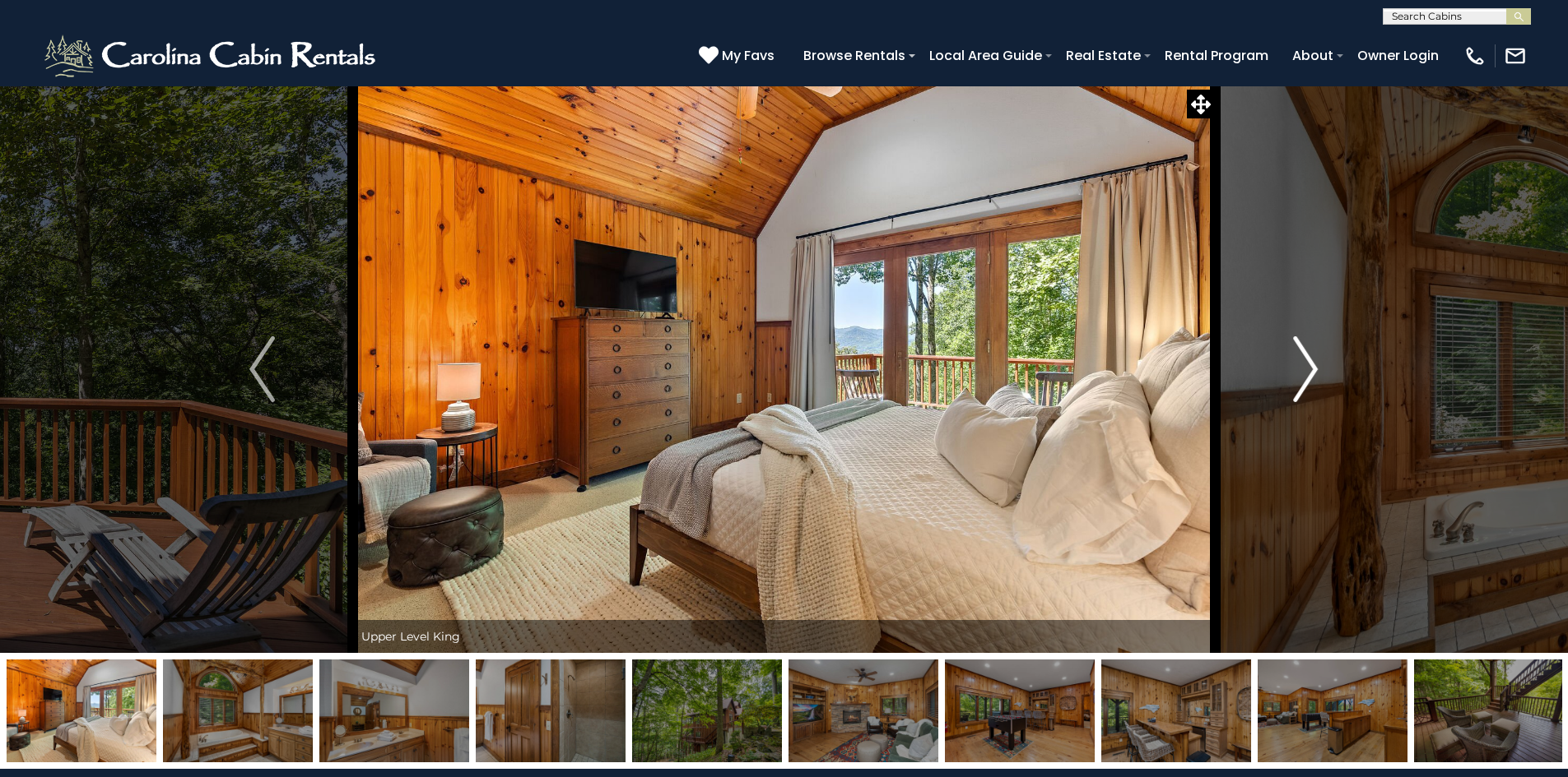
click at [1313, 364] on img "Next" at bounding box center [1305, 369] width 25 height 66
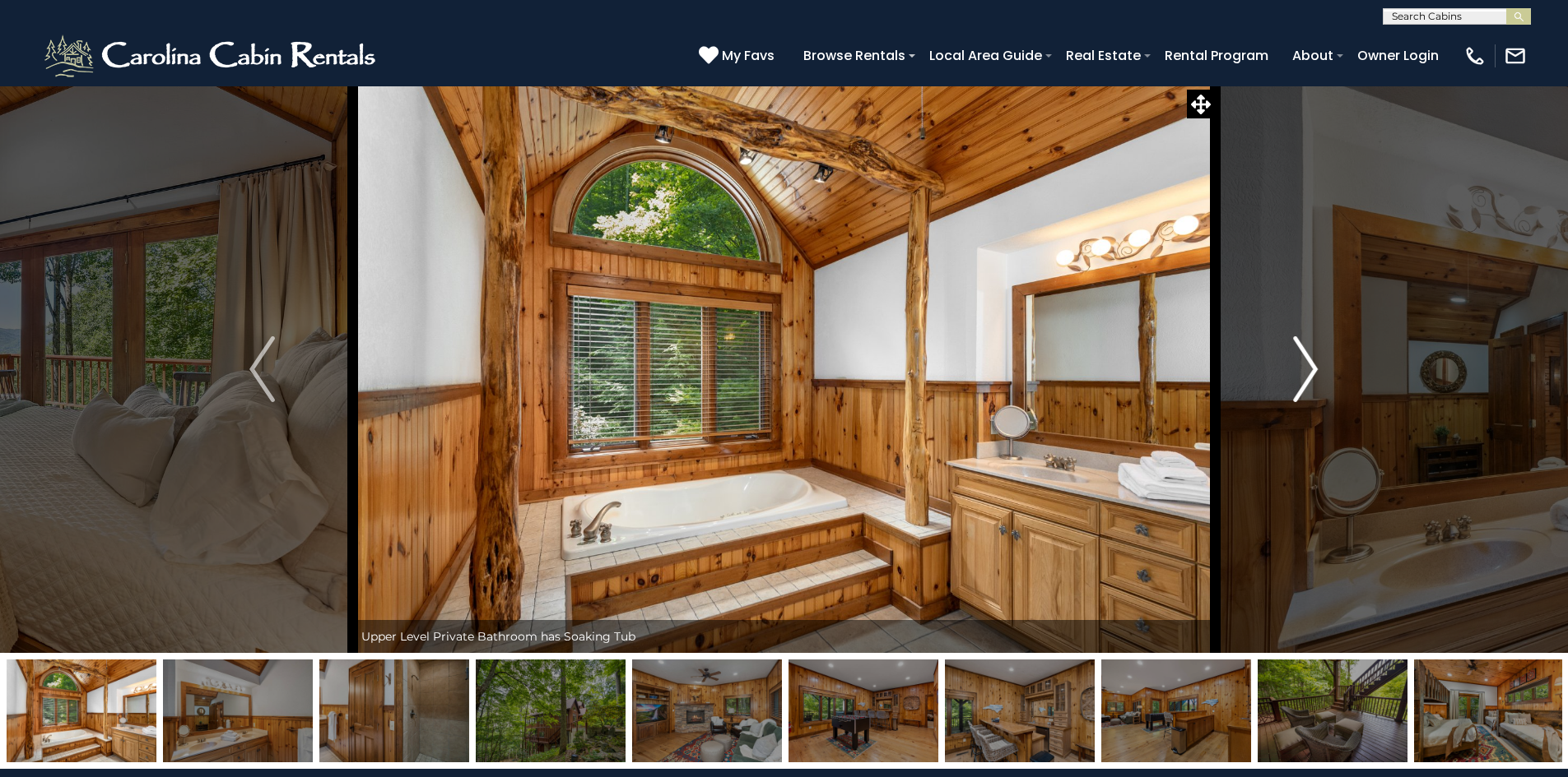
click at [1313, 364] on img "Next" at bounding box center [1305, 369] width 25 height 66
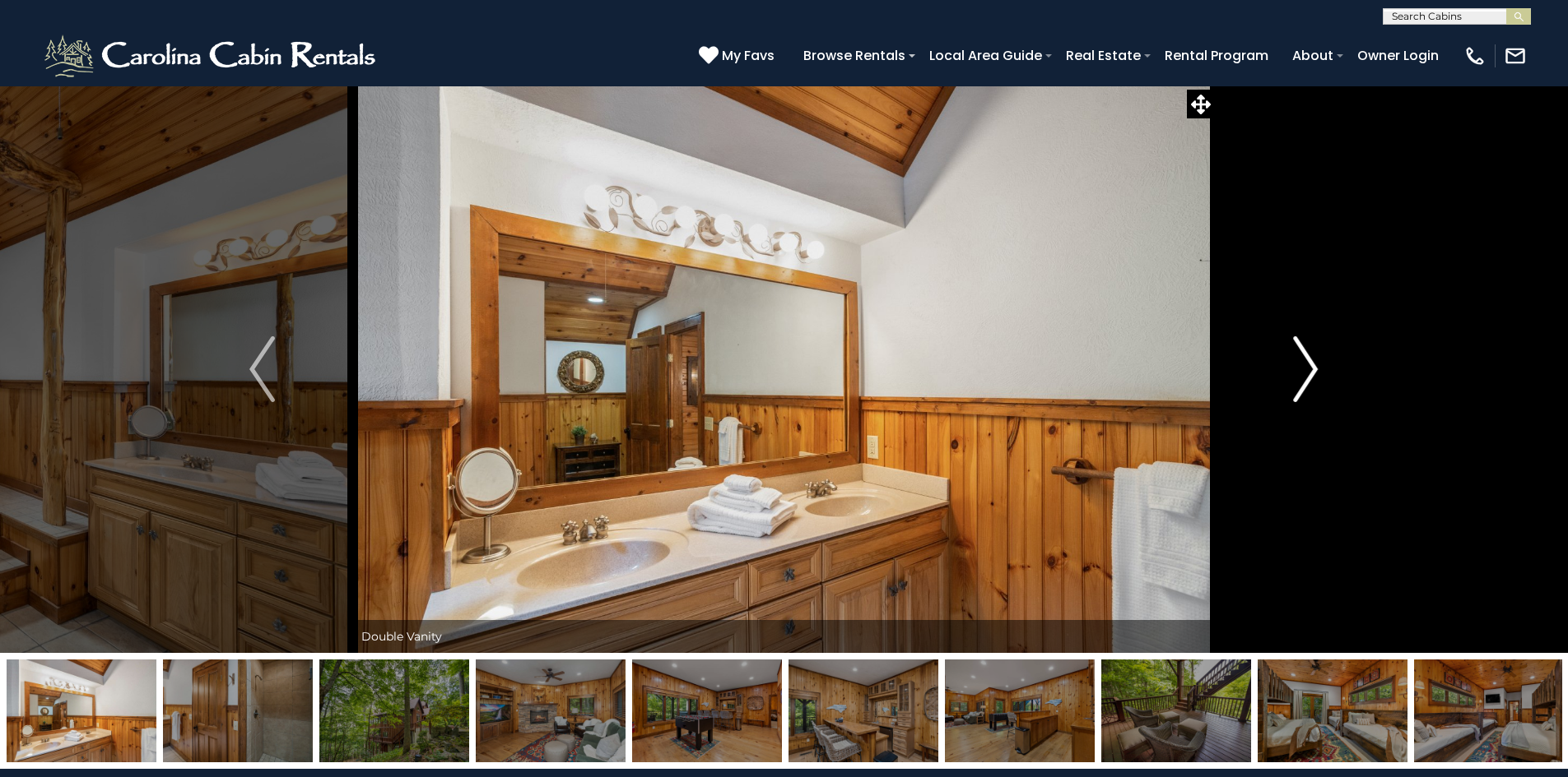
click at [1313, 364] on img "Next" at bounding box center [1305, 369] width 25 height 66
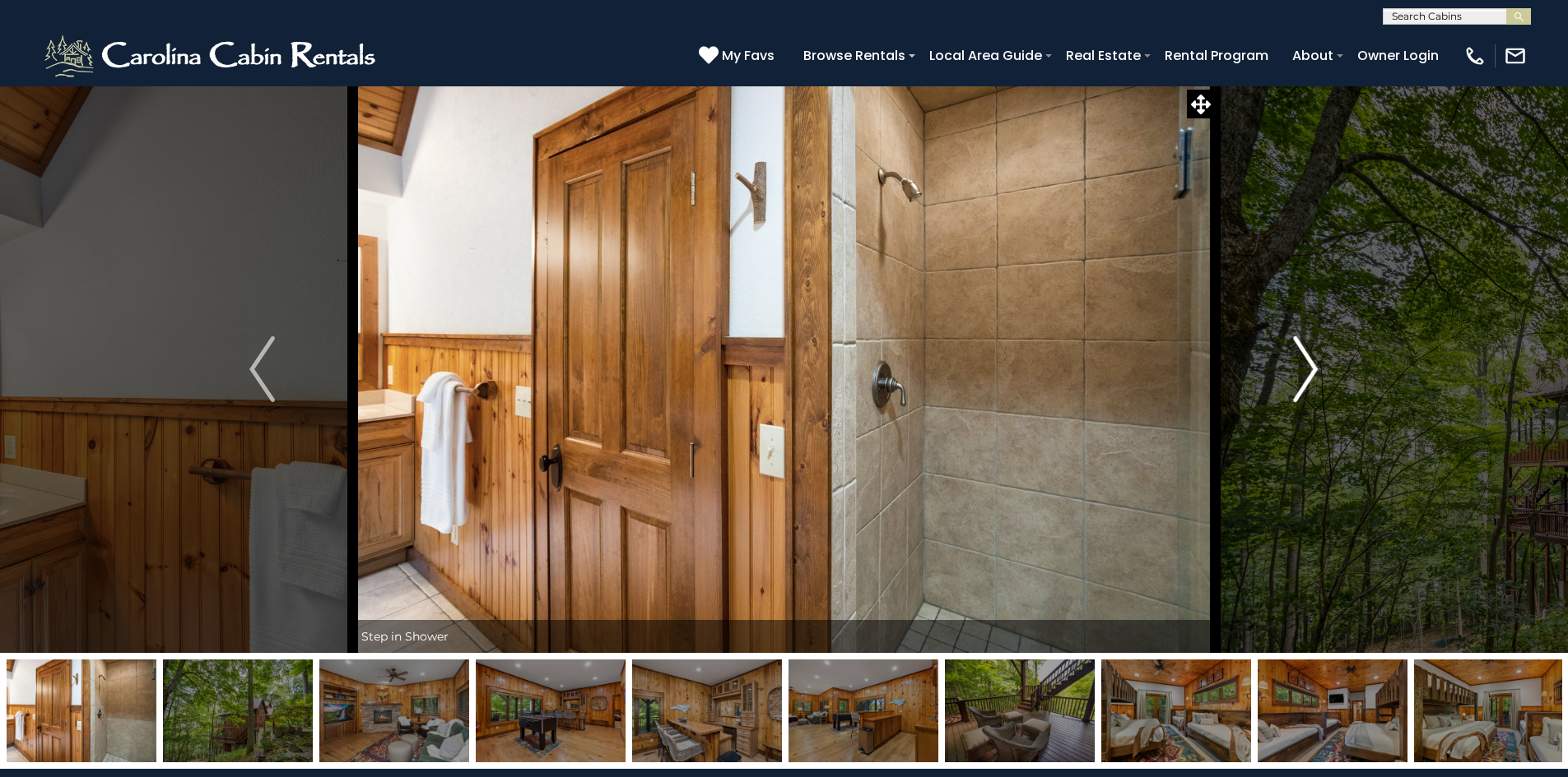
click at [1313, 364] on img "Next" at bounding box center [1305, 369] width 25 height 66
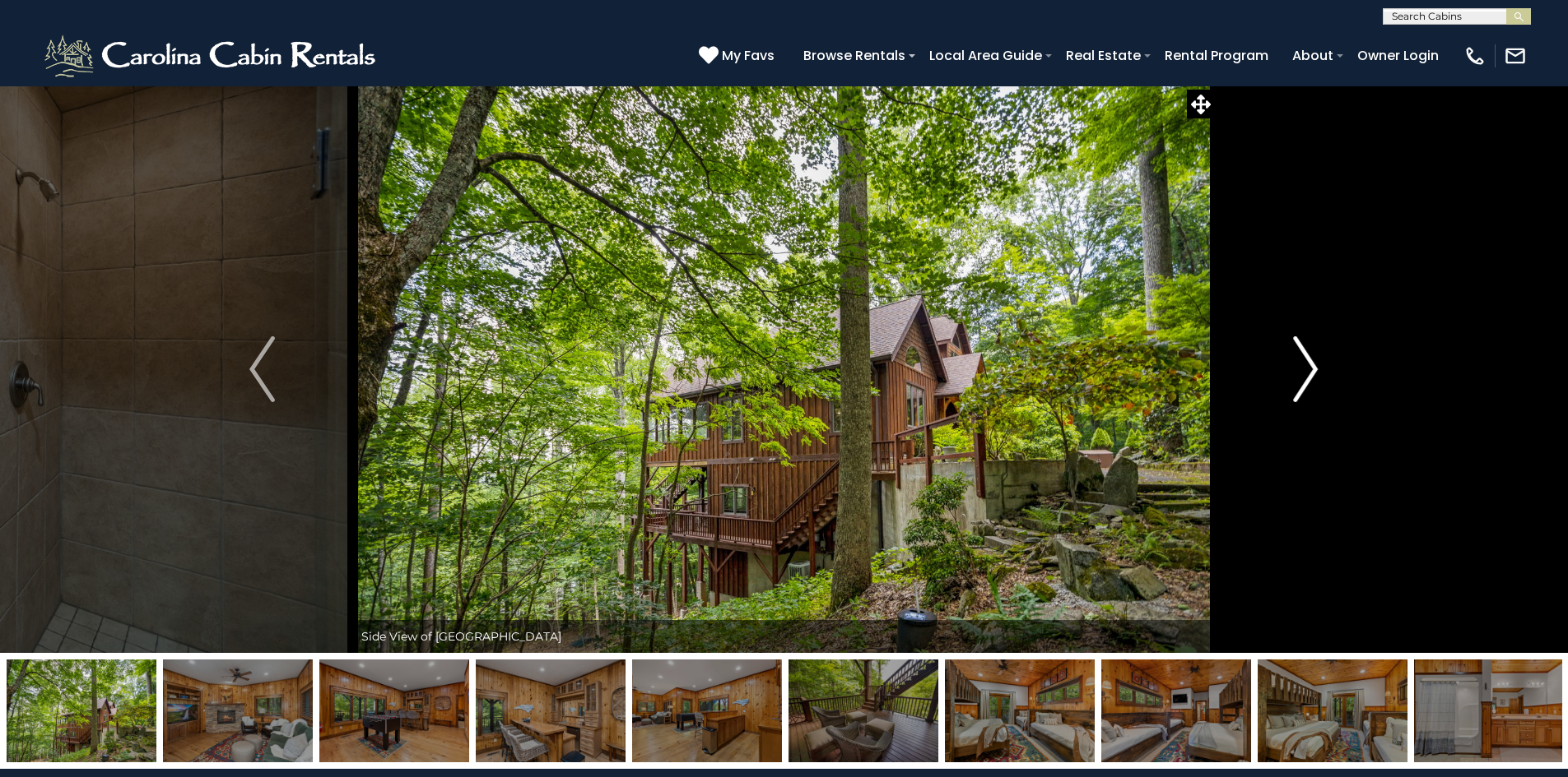
click at [1313, 364] on img "Next" at bounding box center [1305, 369] width 25 height 66
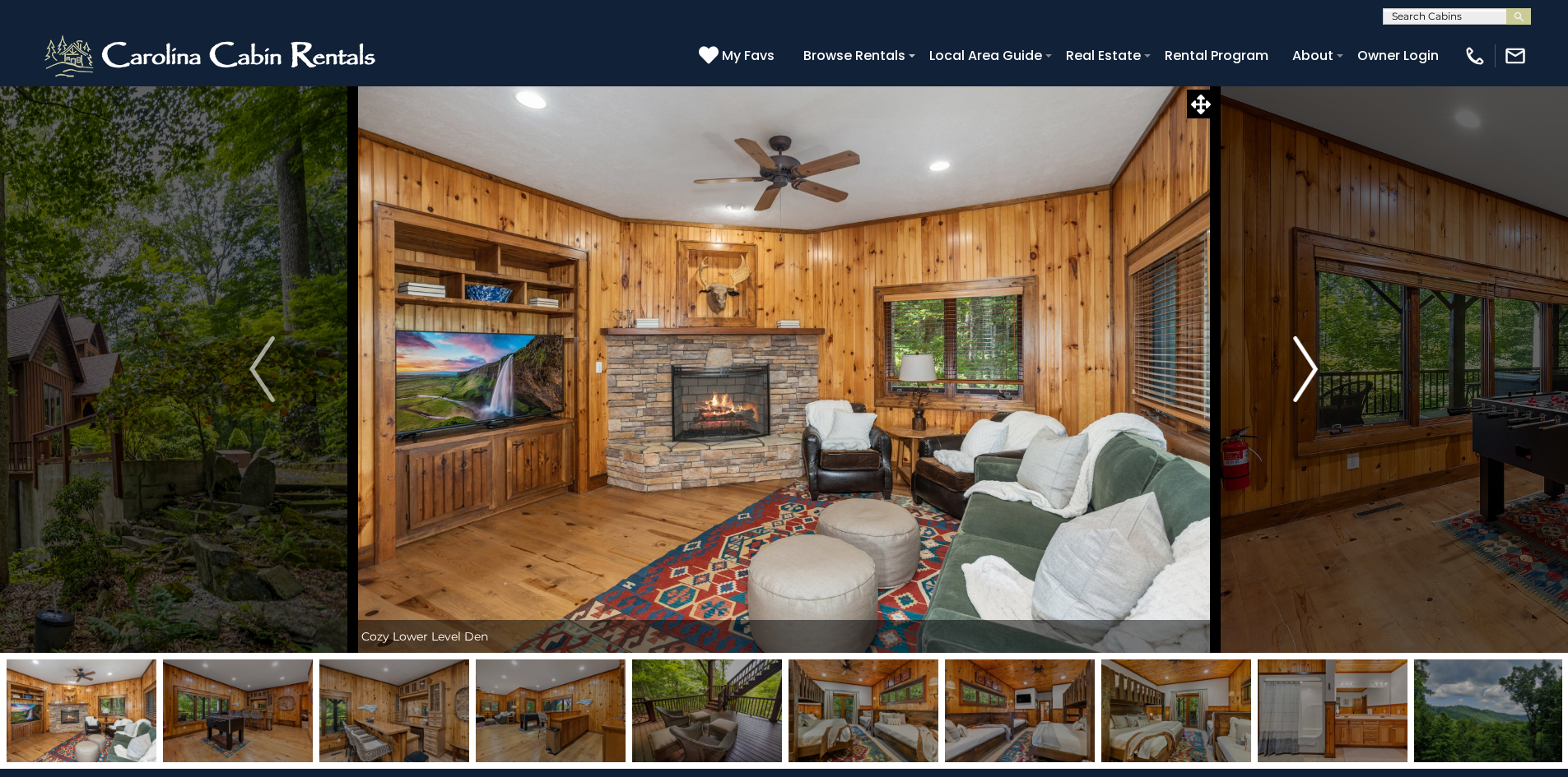
click at [1313, 364] on img "Next" at bounding box center [1305, 369] width 25 height 66
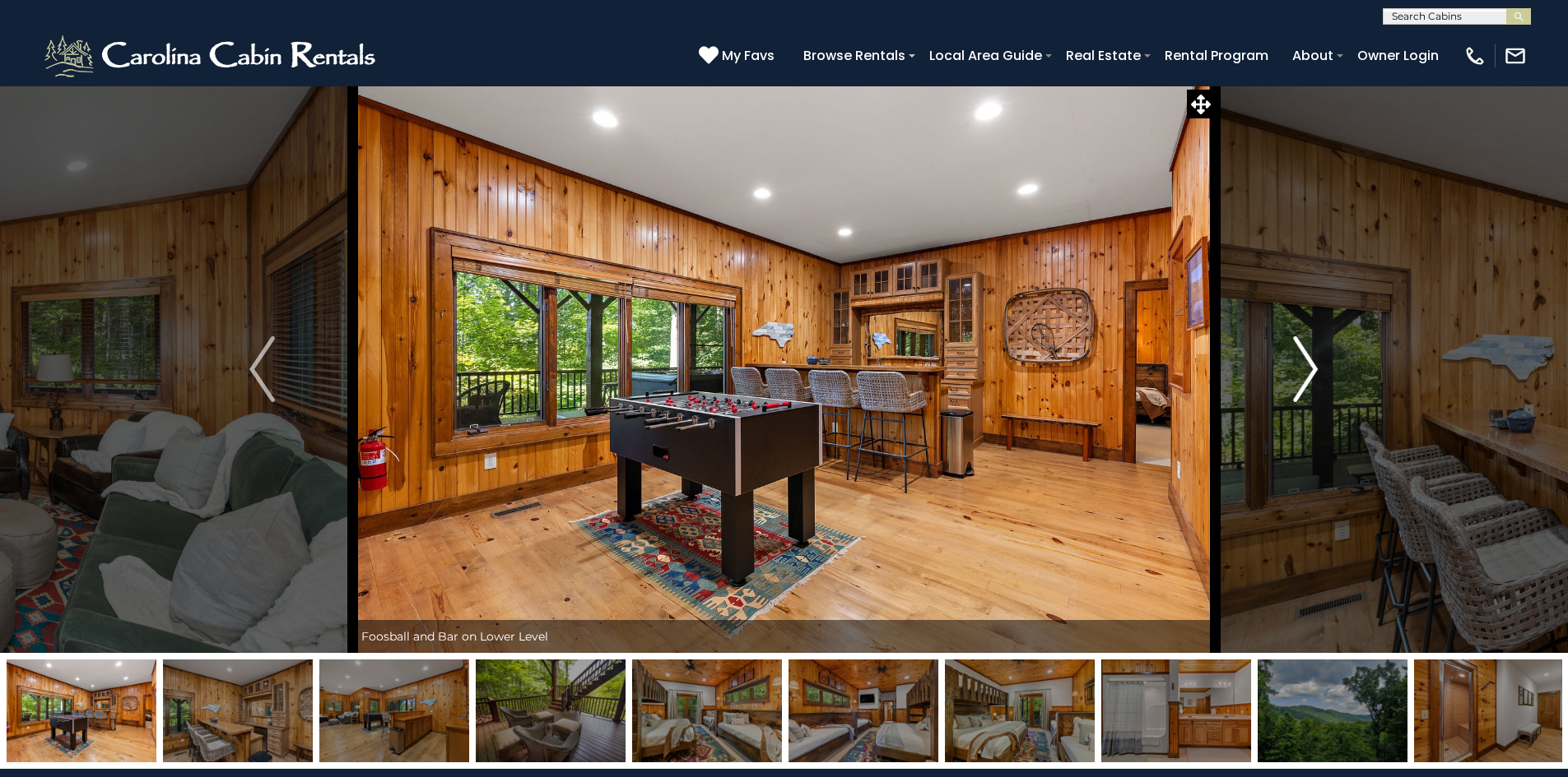
click at [1307, 361] on img "Next" at bounding box center [1305, 369] width 25 height 66
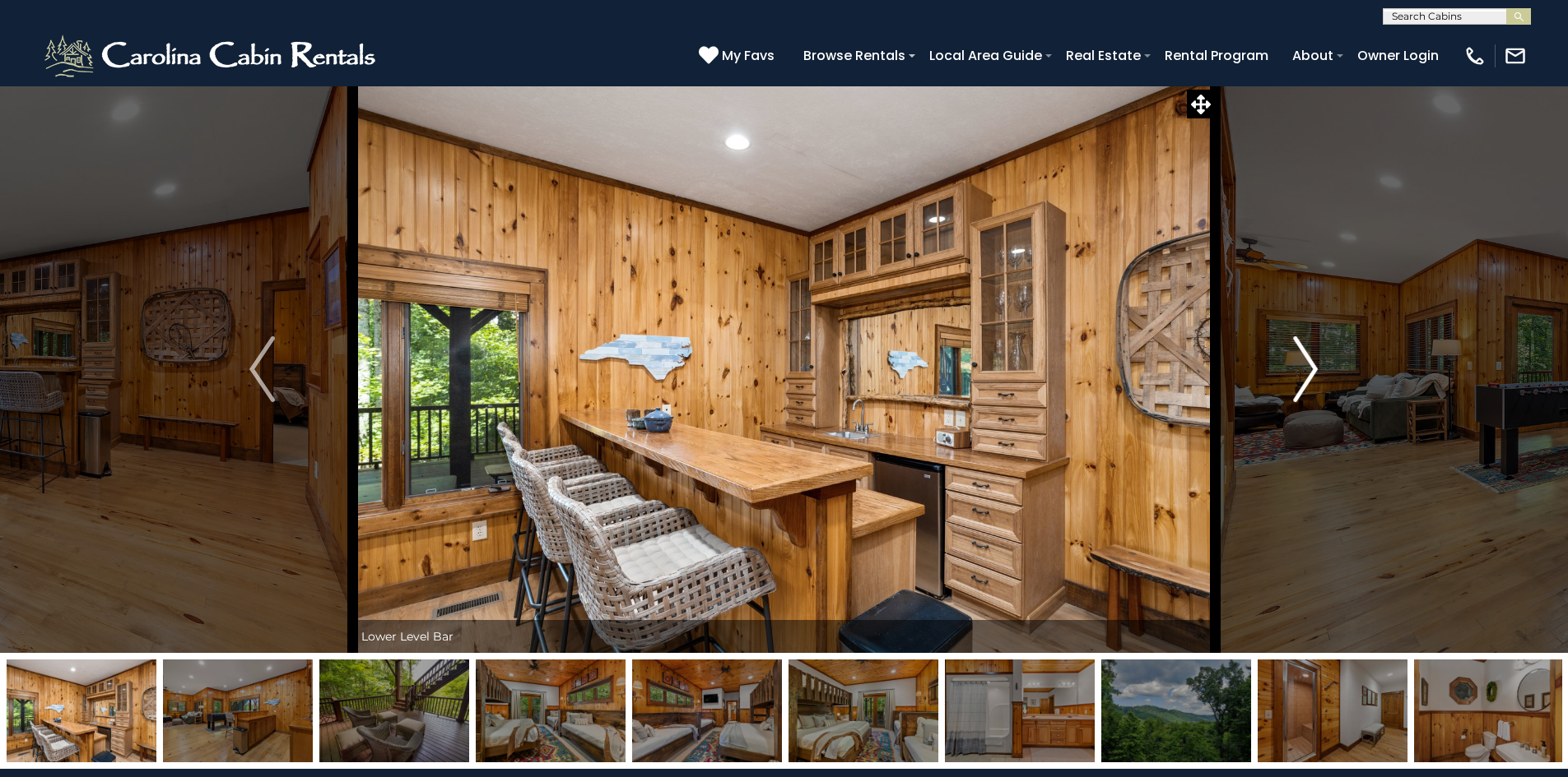
click at [1307, 361] on img "Next" at bounding box center [1305, 369] width 25 height 66
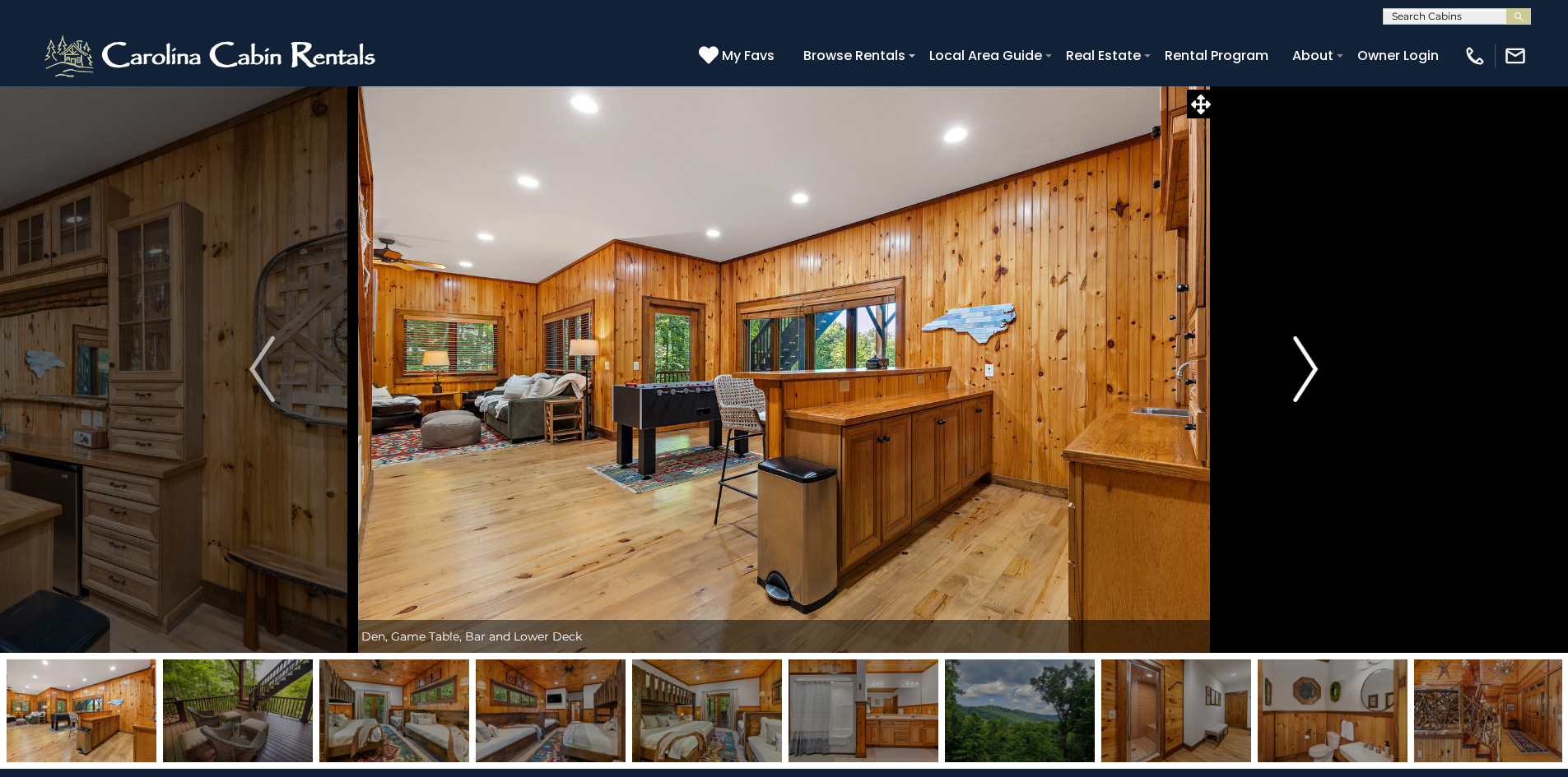
click at [1307, 361] on img "Next" at bounding box center [1305, 369] width 25 height 66
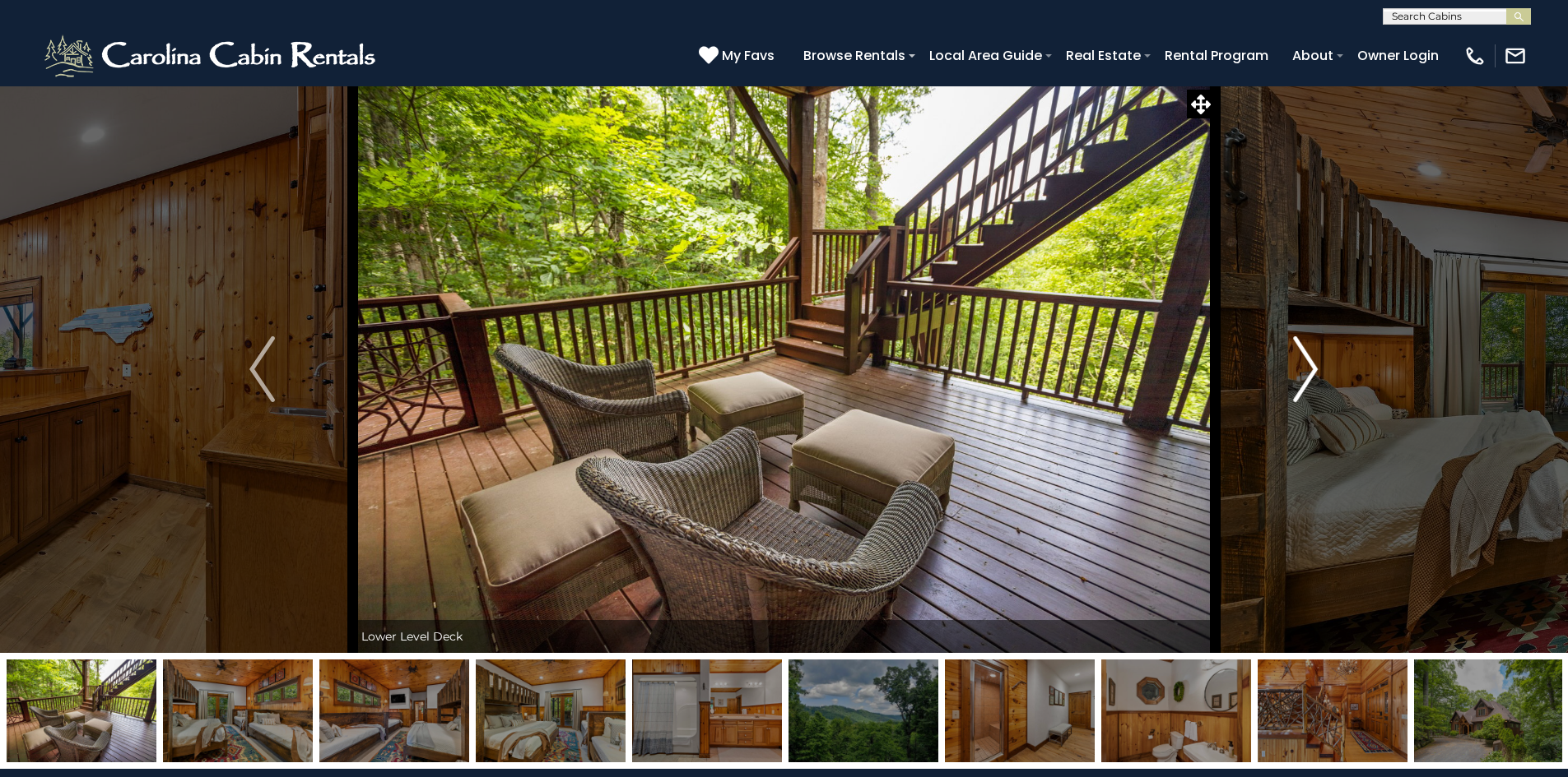
click at [1307, 361] on img "Next" at bounding box center [1305, 369] width 25 height 66
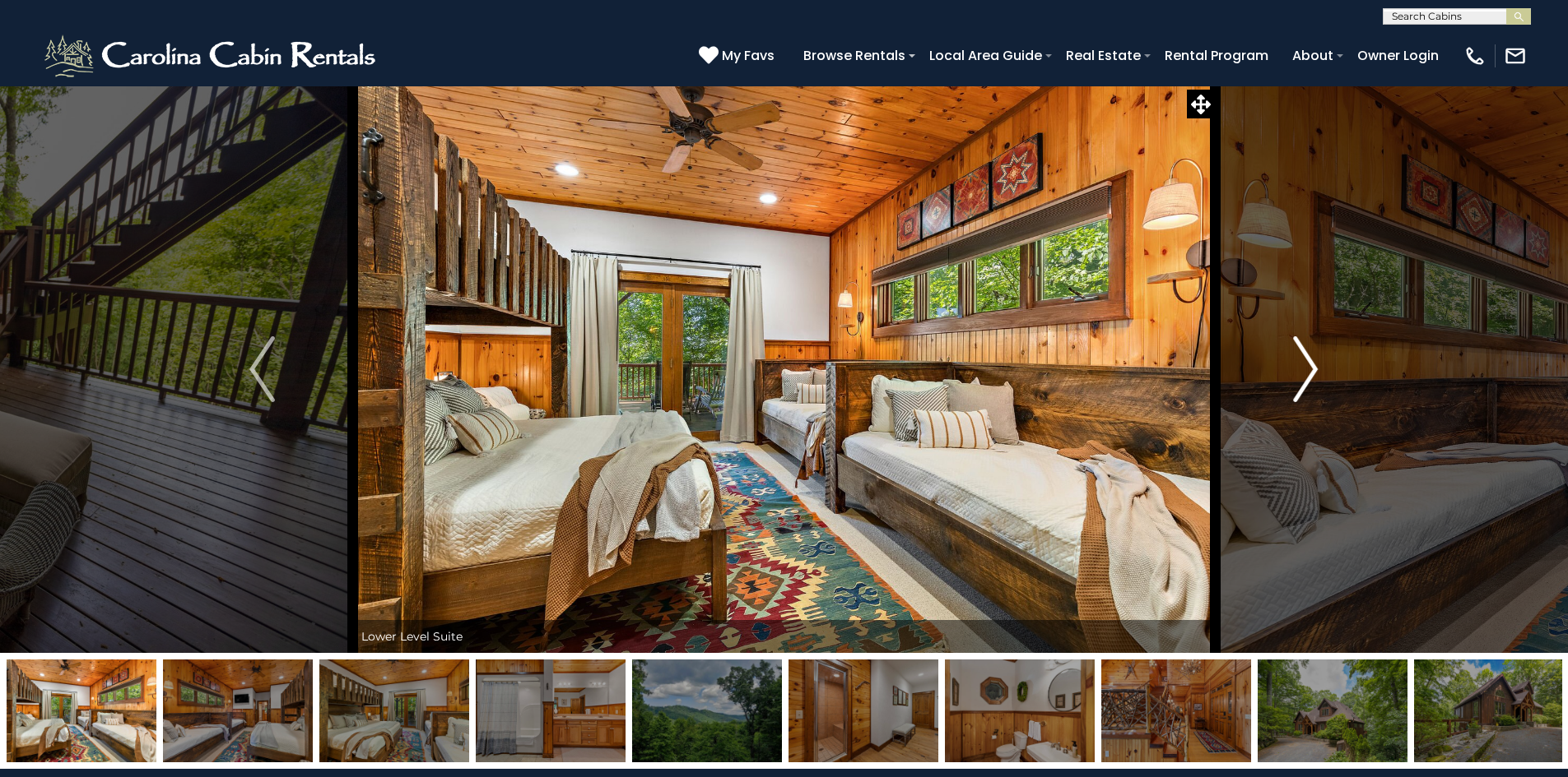
click at [1307, 361] on img "Next" at bounding box center [1305, 369] width 25 height 66
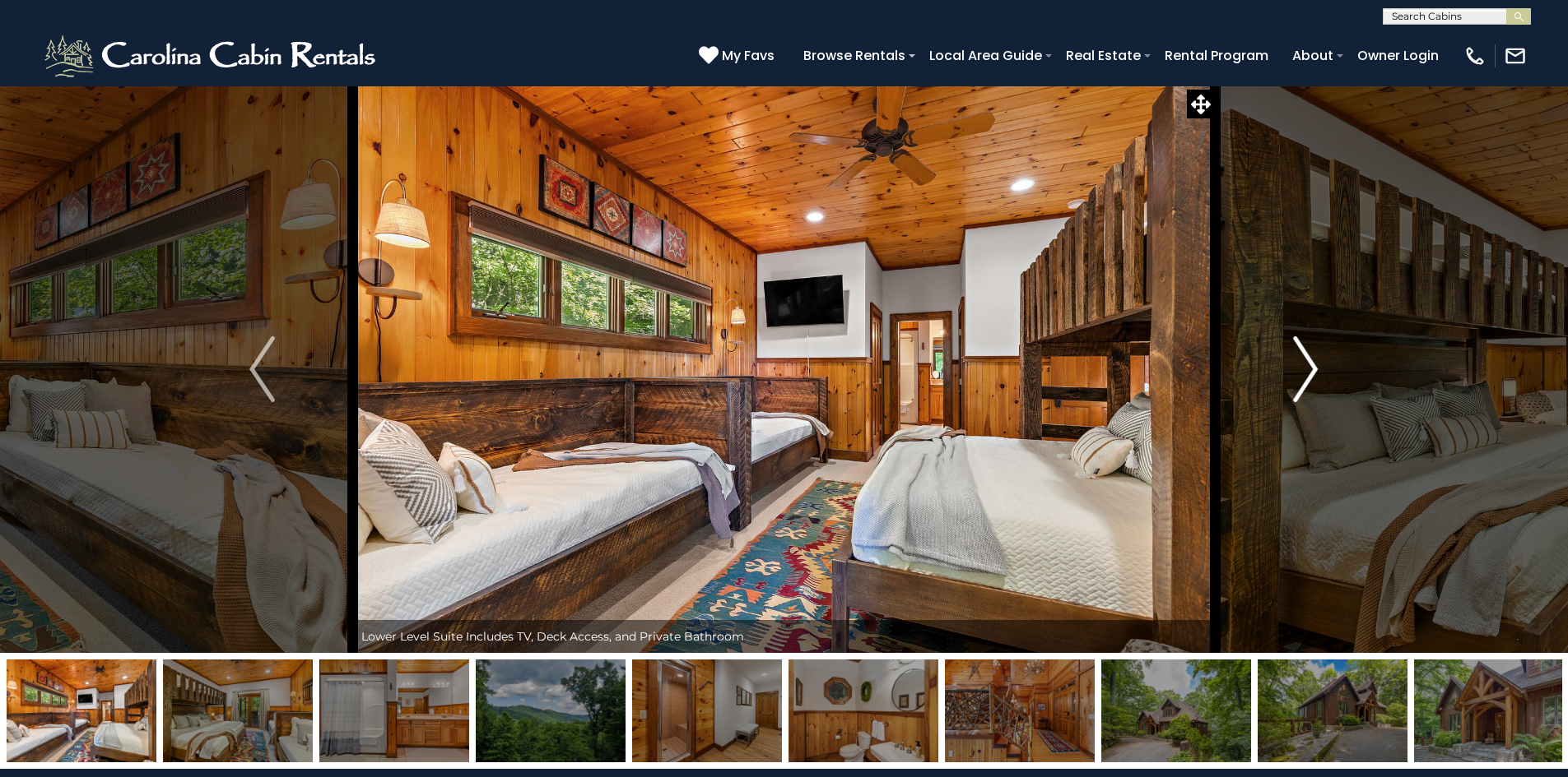
click at [1307, 361] on img "Next" at bounding box center [1305, 369] width 25 height 66
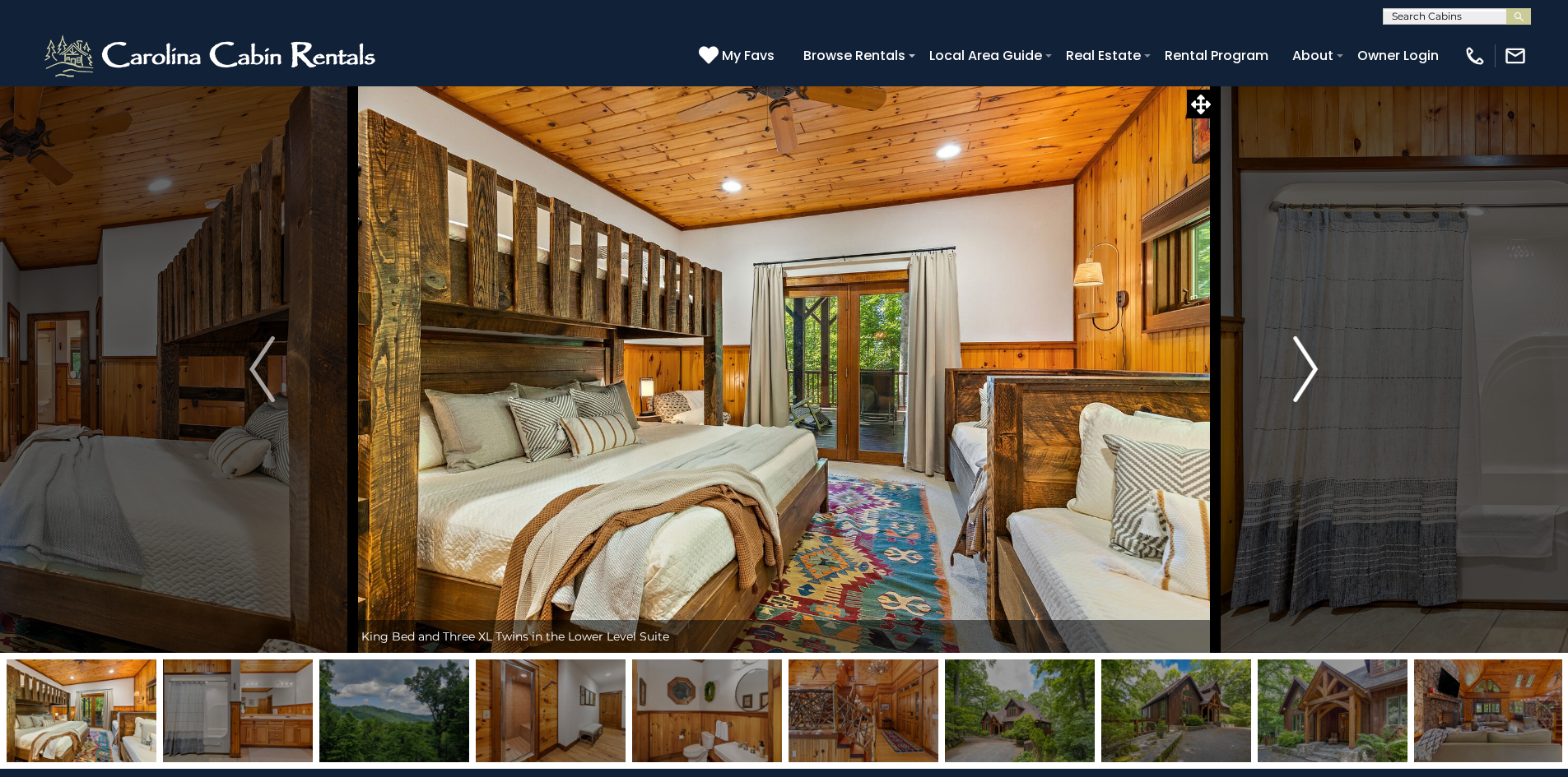
click at [1307, 361] on img "Next" at bounding box center [1305, 369] width 25 height 66
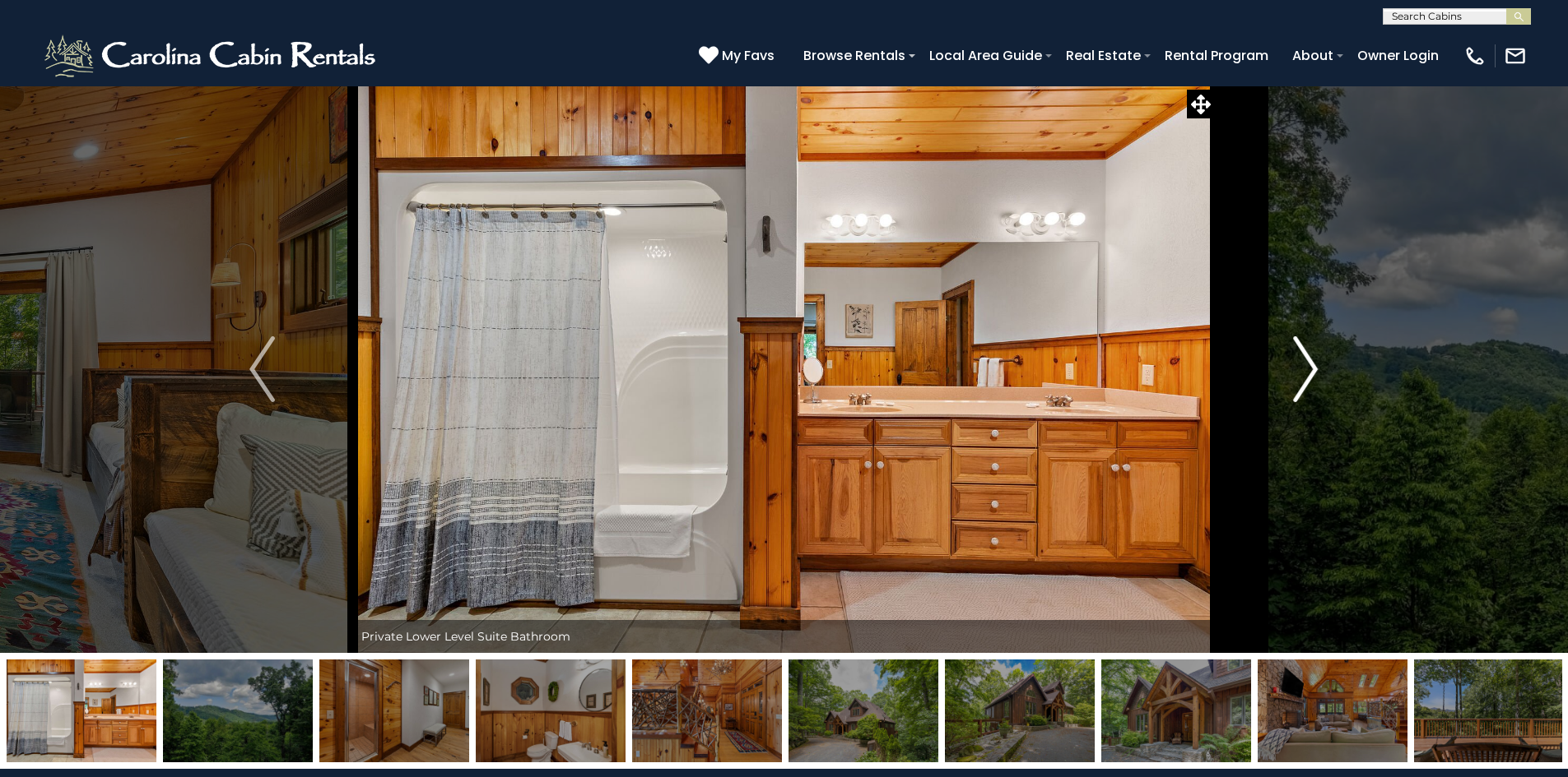
click at [1307, 361] on img "Next" at bounding box center [1305, 369] width 25 height 66
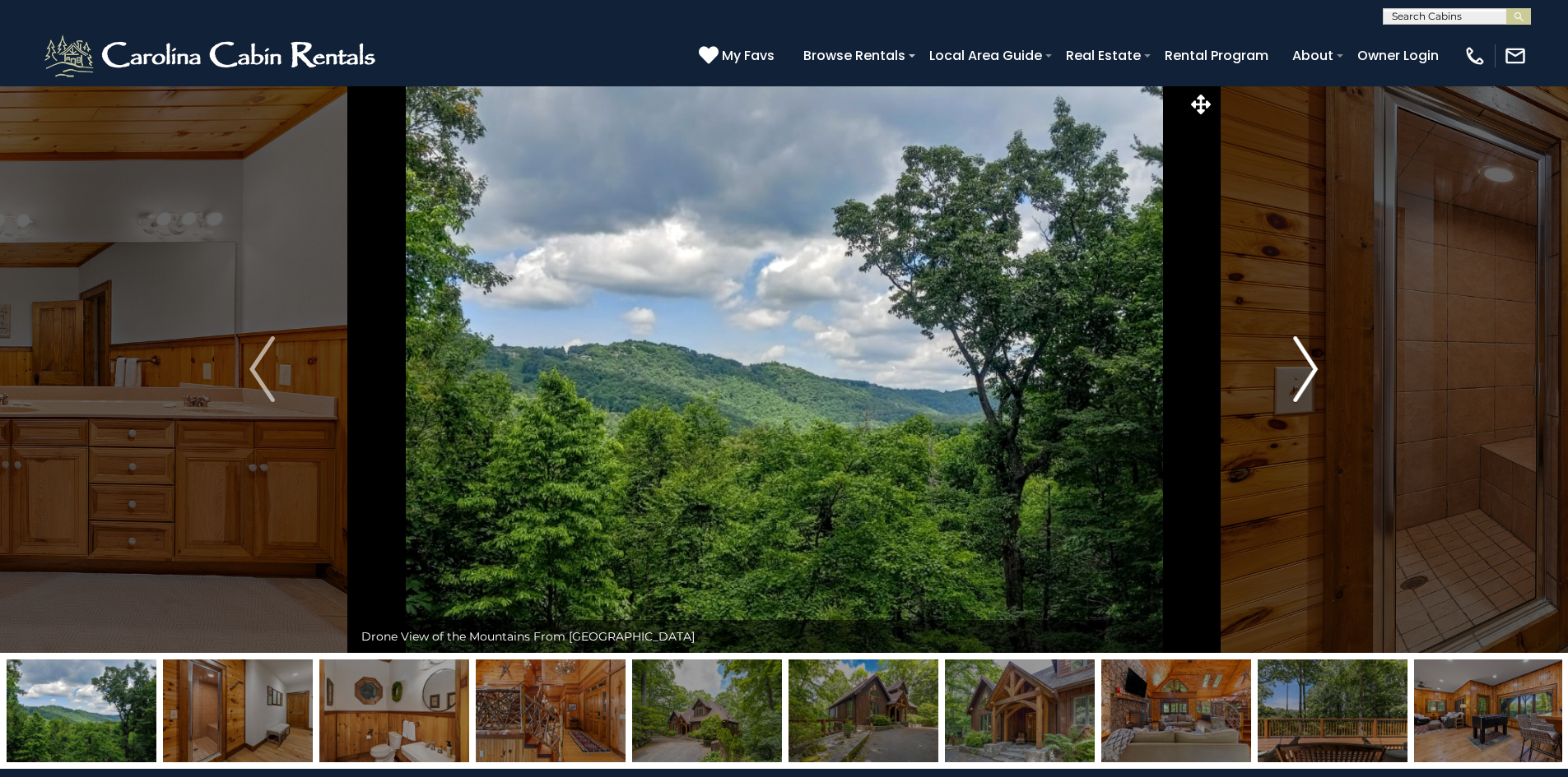
click at [1307, 361] on img "Next" at bounding box center [1305, 369] width 25 height 66
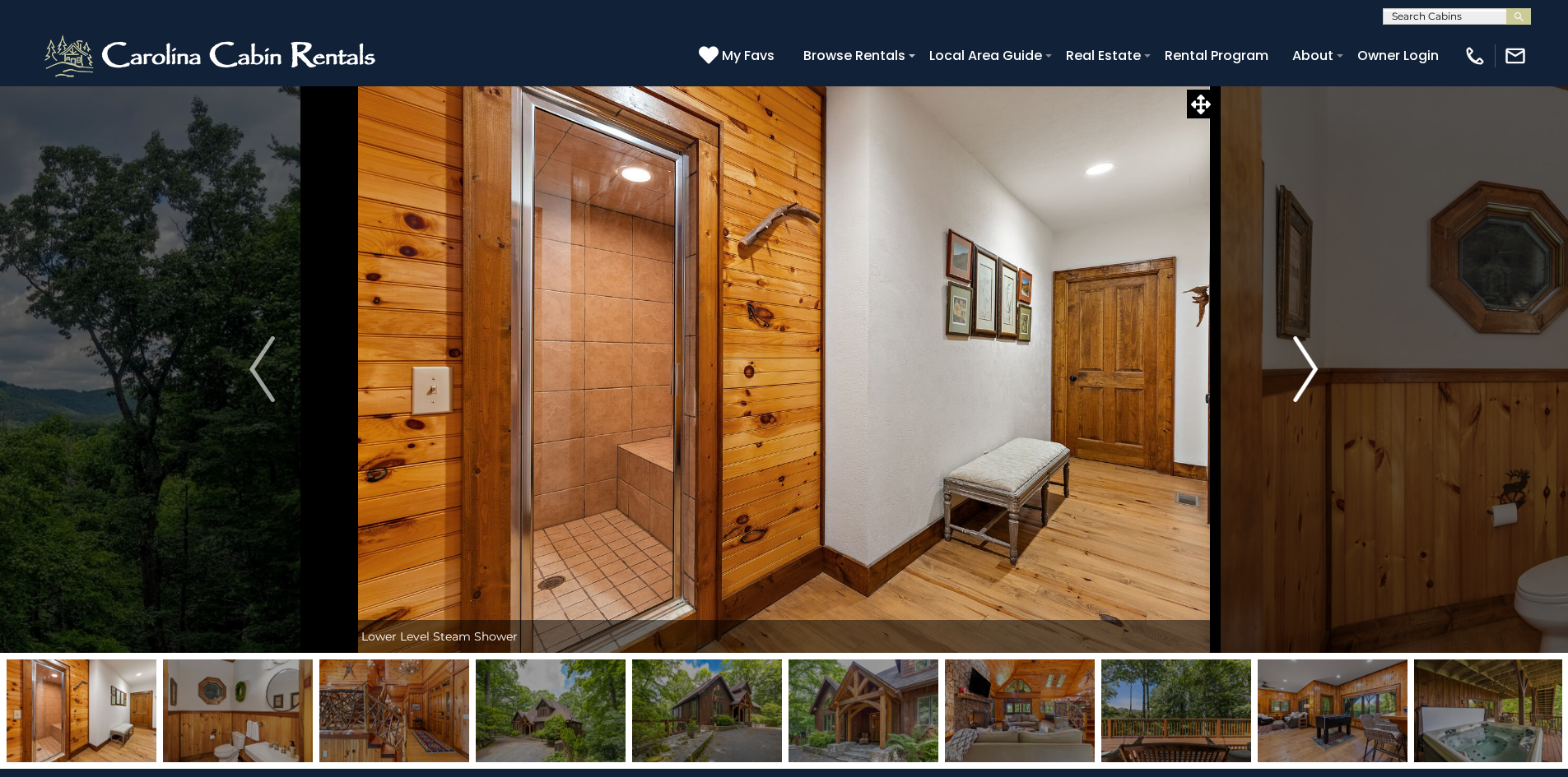
click at [1307, 361] on img "Next" at bounding box center [1305, 369] width 25 height 66
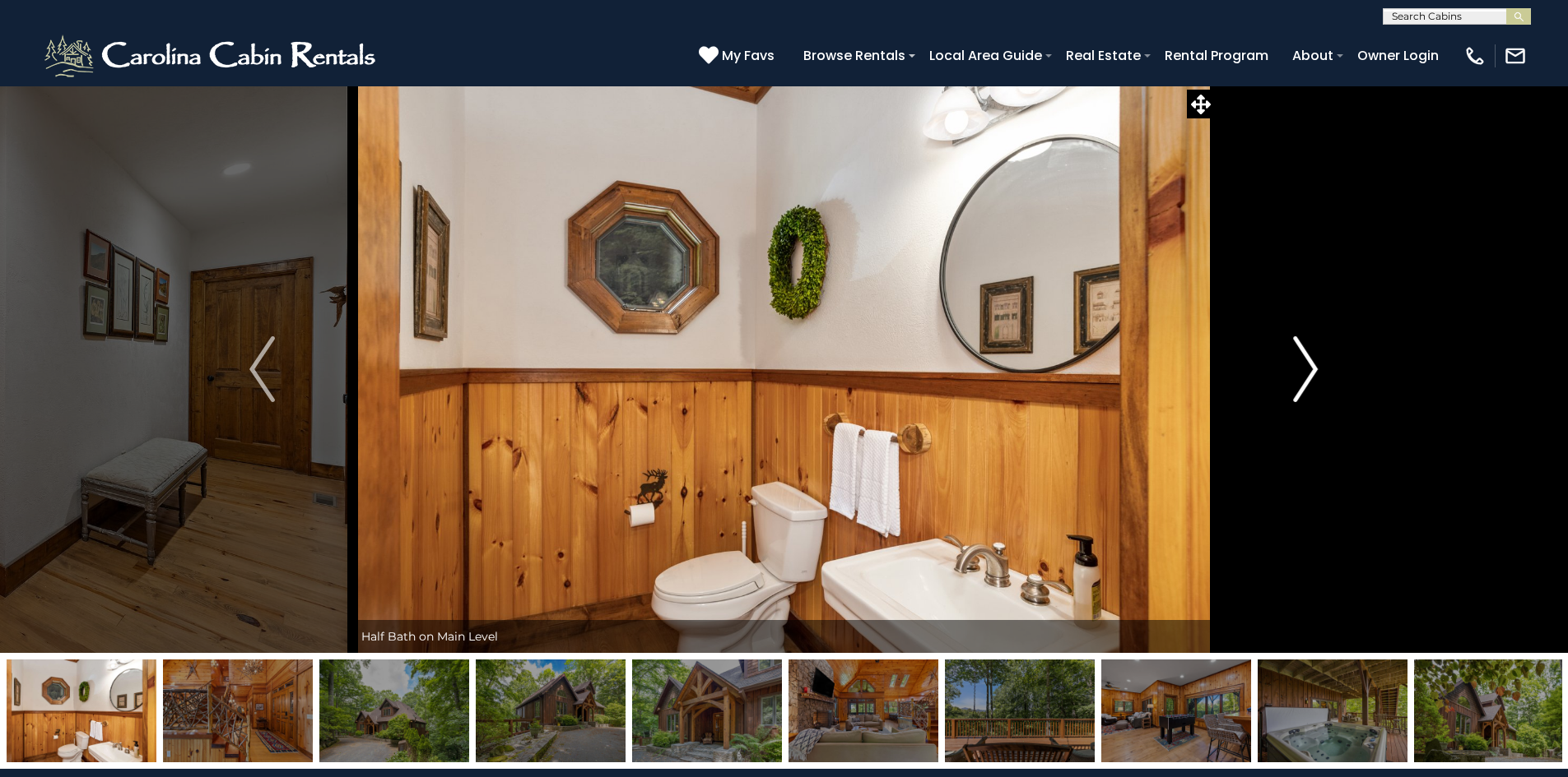
click at [1307, 353] on img "Next" at bounding box center [1305, 369] width 25 height 66
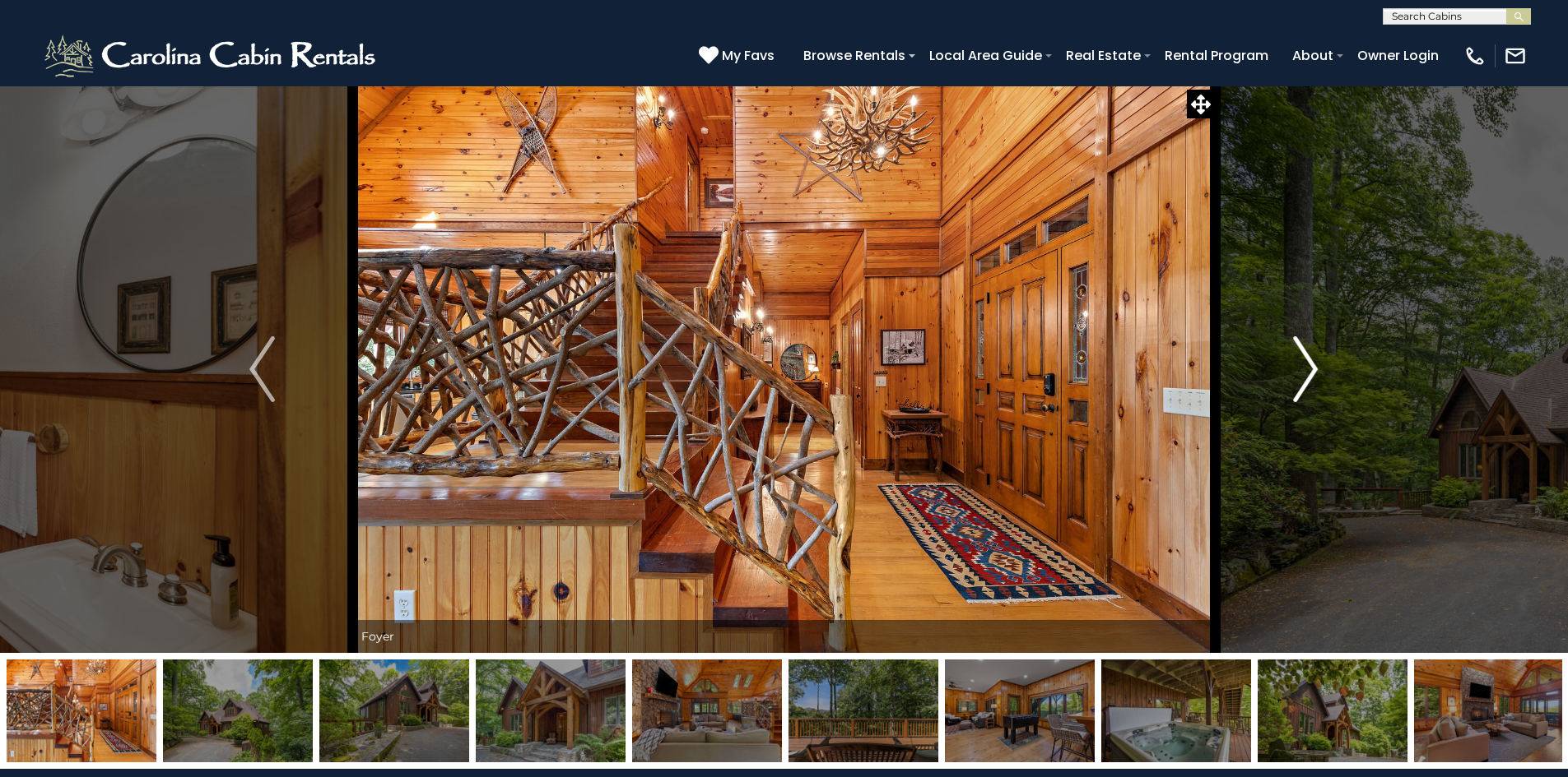
click at [1308, 352] on img "Next" at bounding box center [1305, 369] width 25 height 66
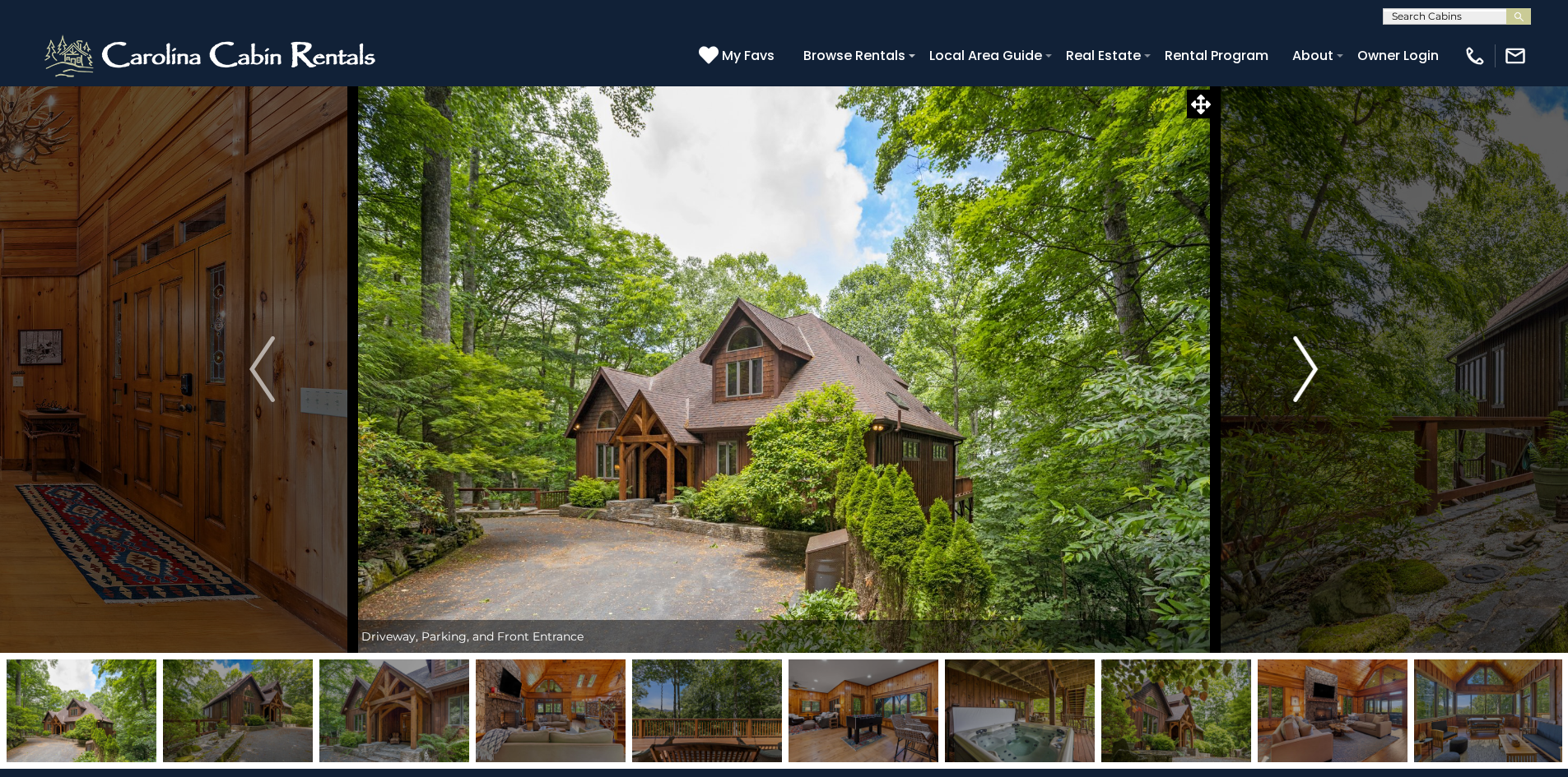
click at [1308, 352] on img "Next" at bounding box center [1305, 369] width 25 height 66
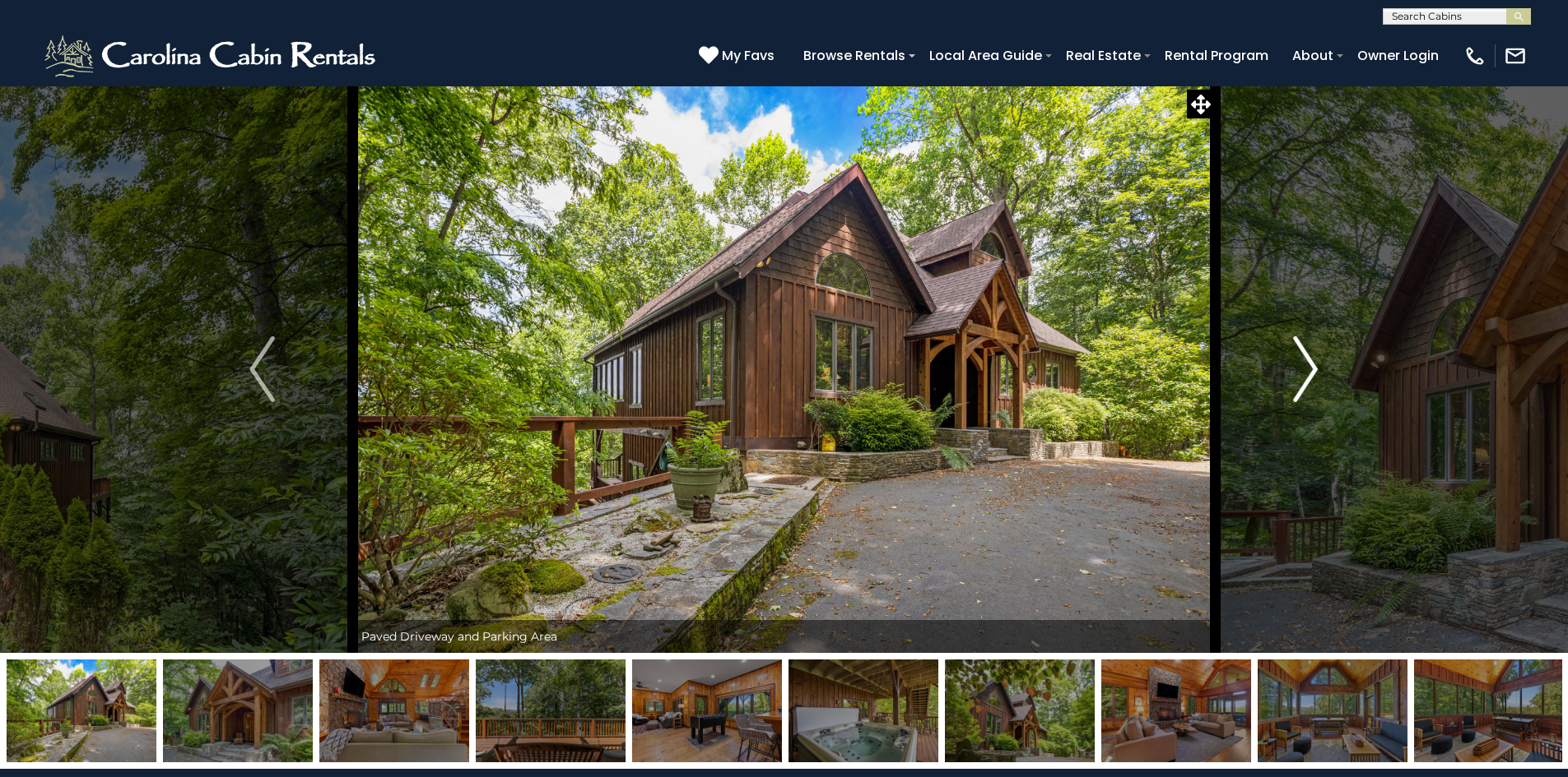
click at [1308, 352] on img "Next" at bounding box center [1305, 369] width 25 height 66
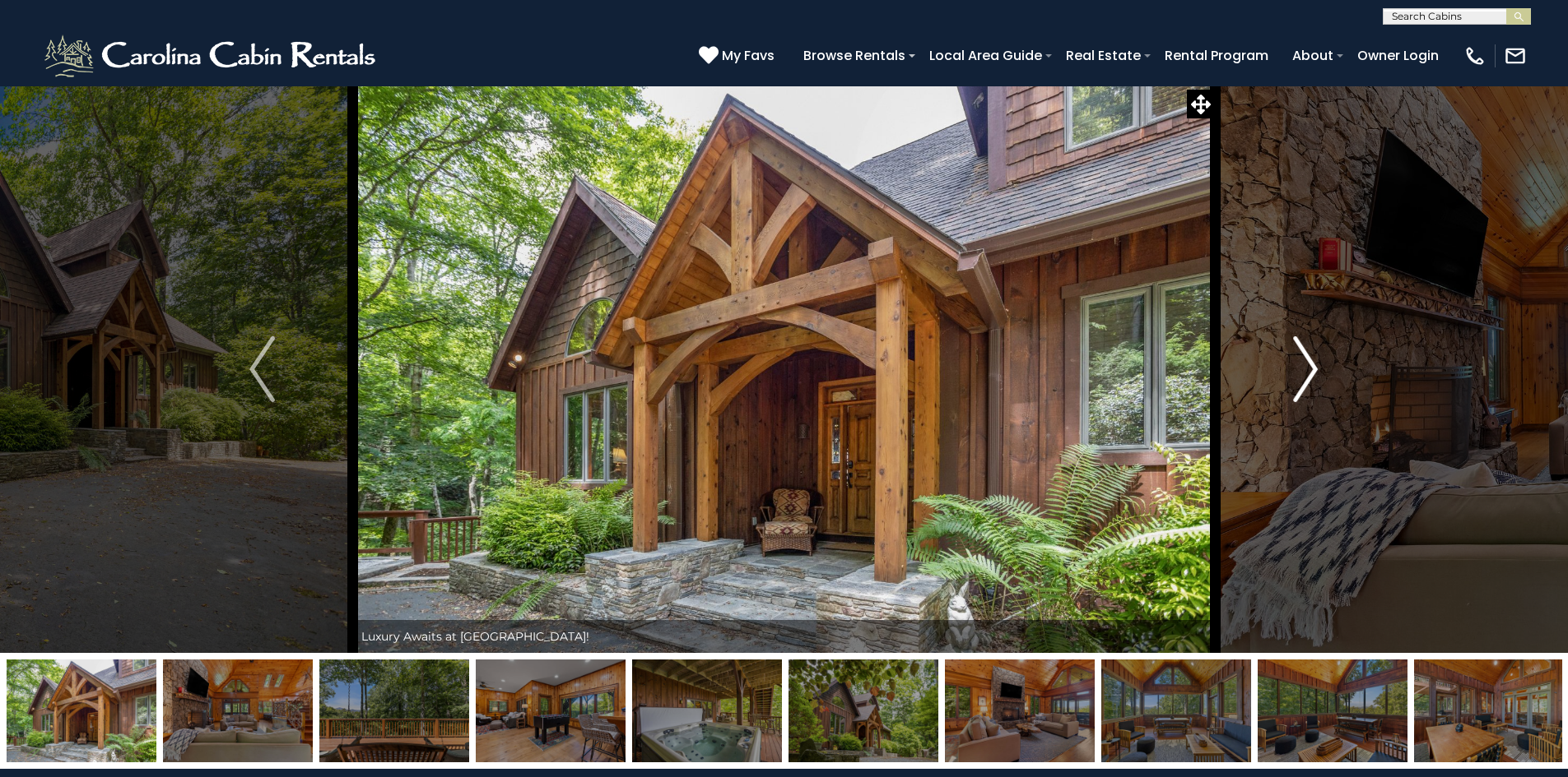
click at [1308, 352] on img "Next" at bounding box center [1305, 369] width 25 height 66
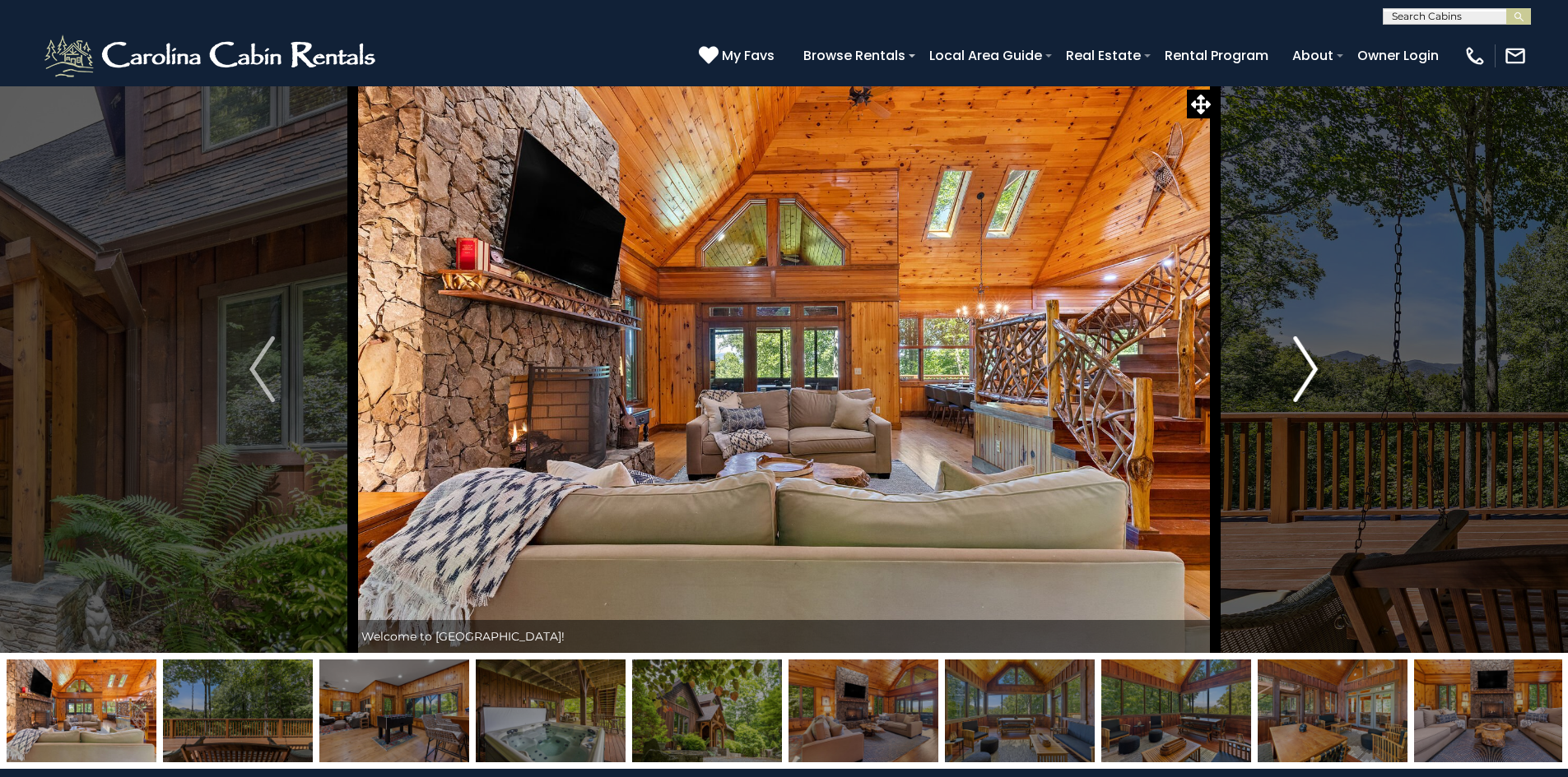
click at [1308, 352] on img "Next" at bounding box center [1305, 369] width 25 height 66
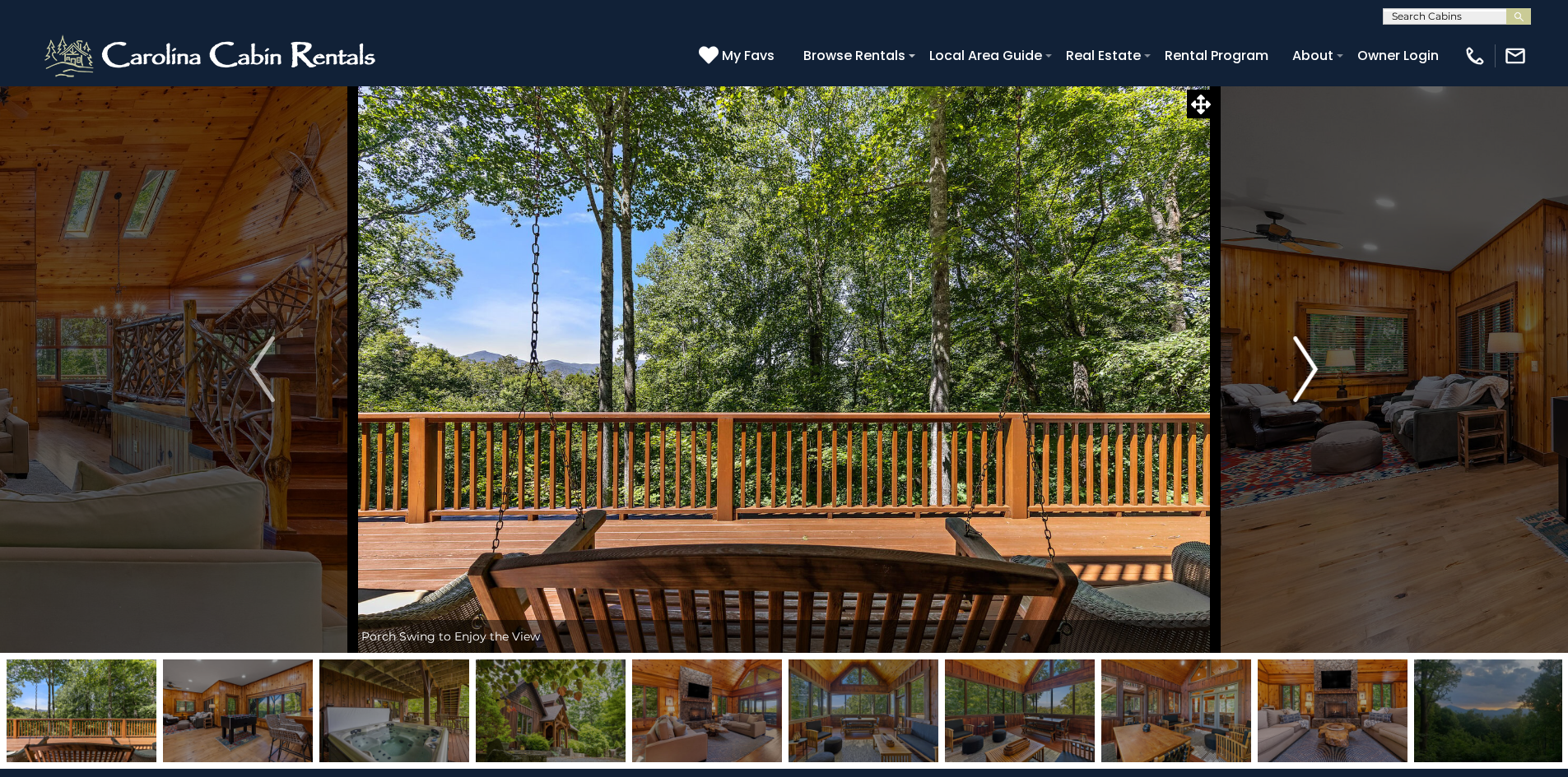
click at [1308, 352] on img "Next" at bounding box center [1305, 369] width 25 height 66
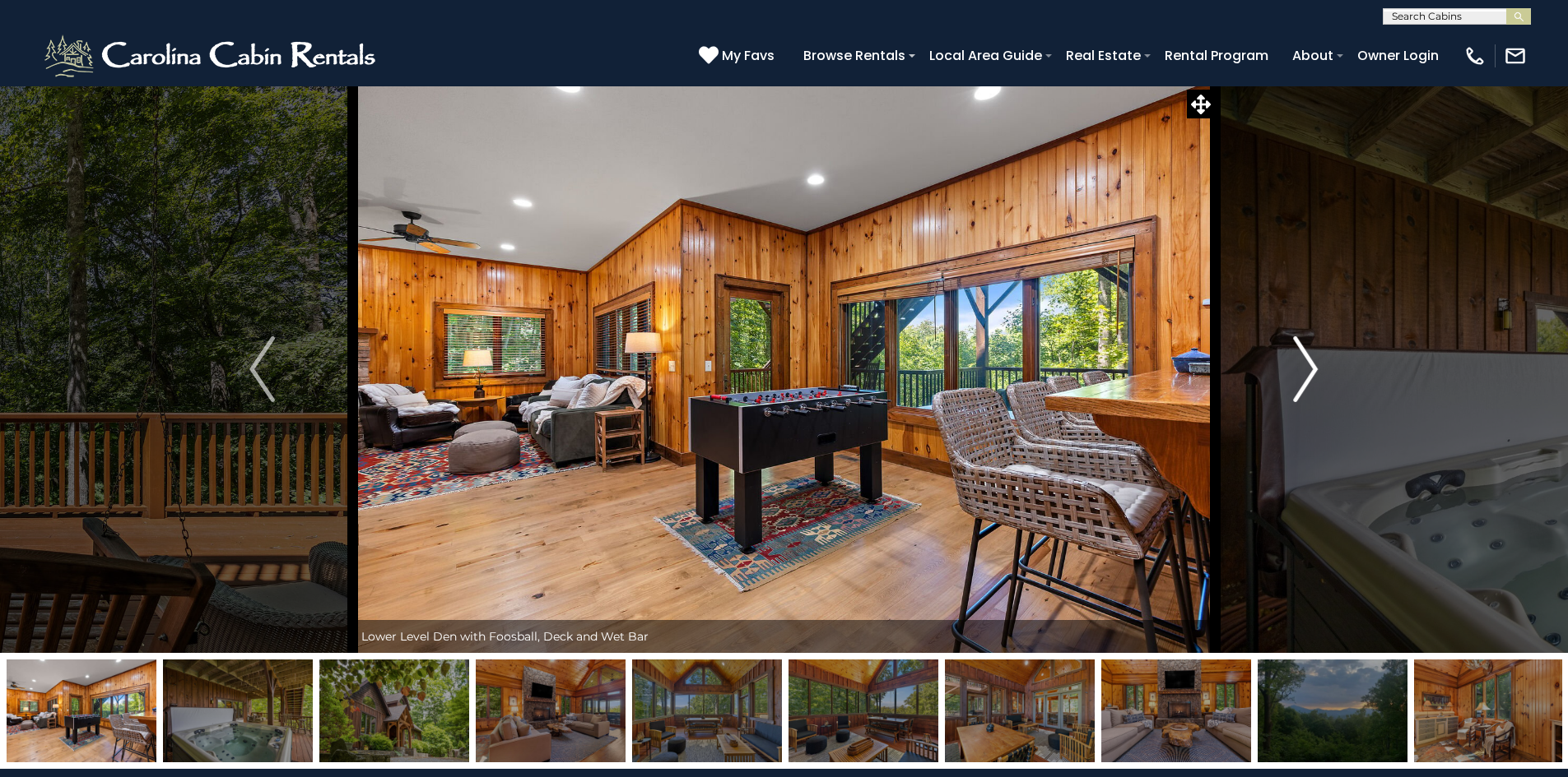
click at [1308, 352] on img "Next" at bounding box center [1305, 369] width 25 height 66
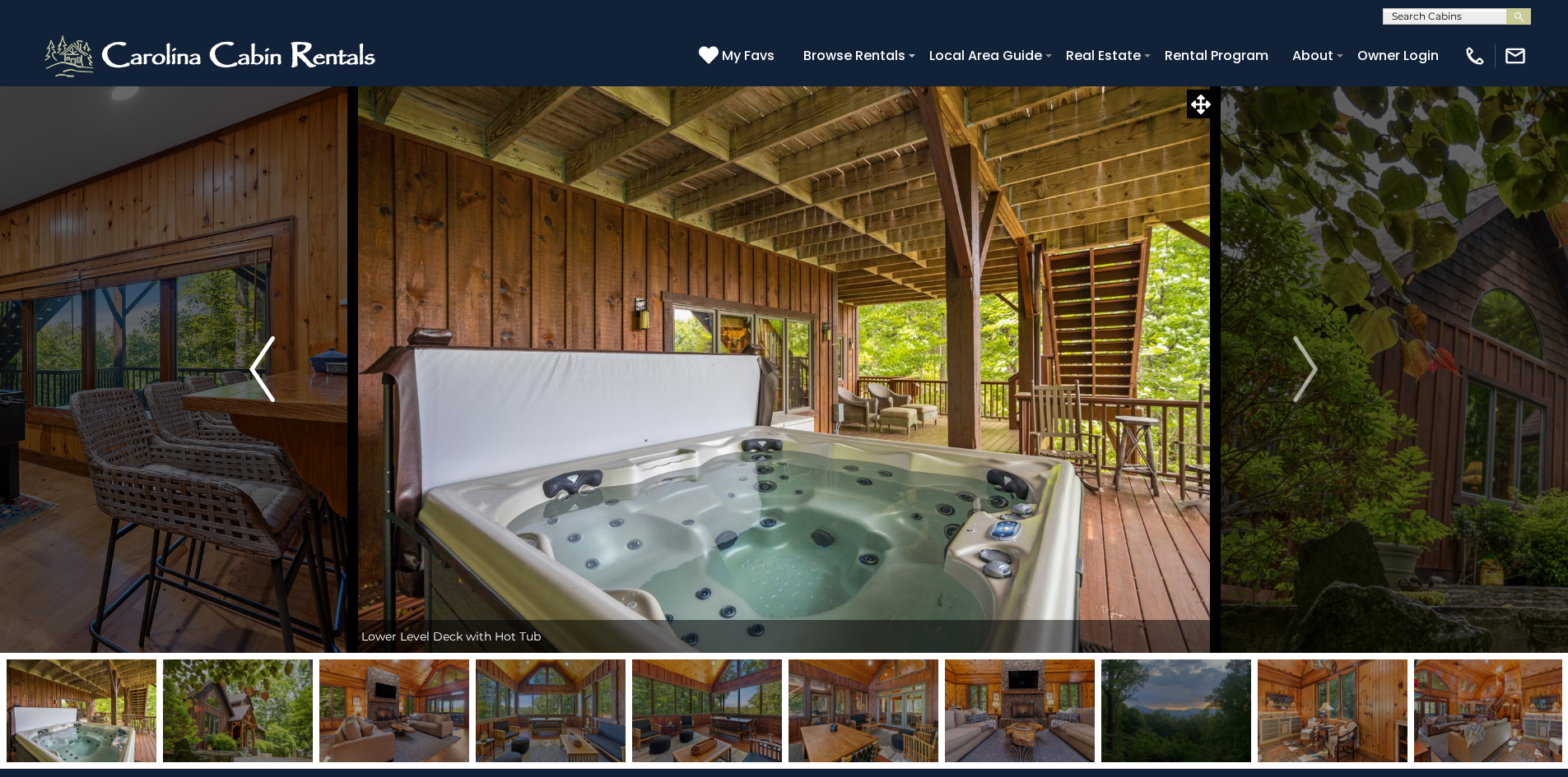
click at [260, 363] on img "Previous" at bounding box center [262, 369] width 25 height 66
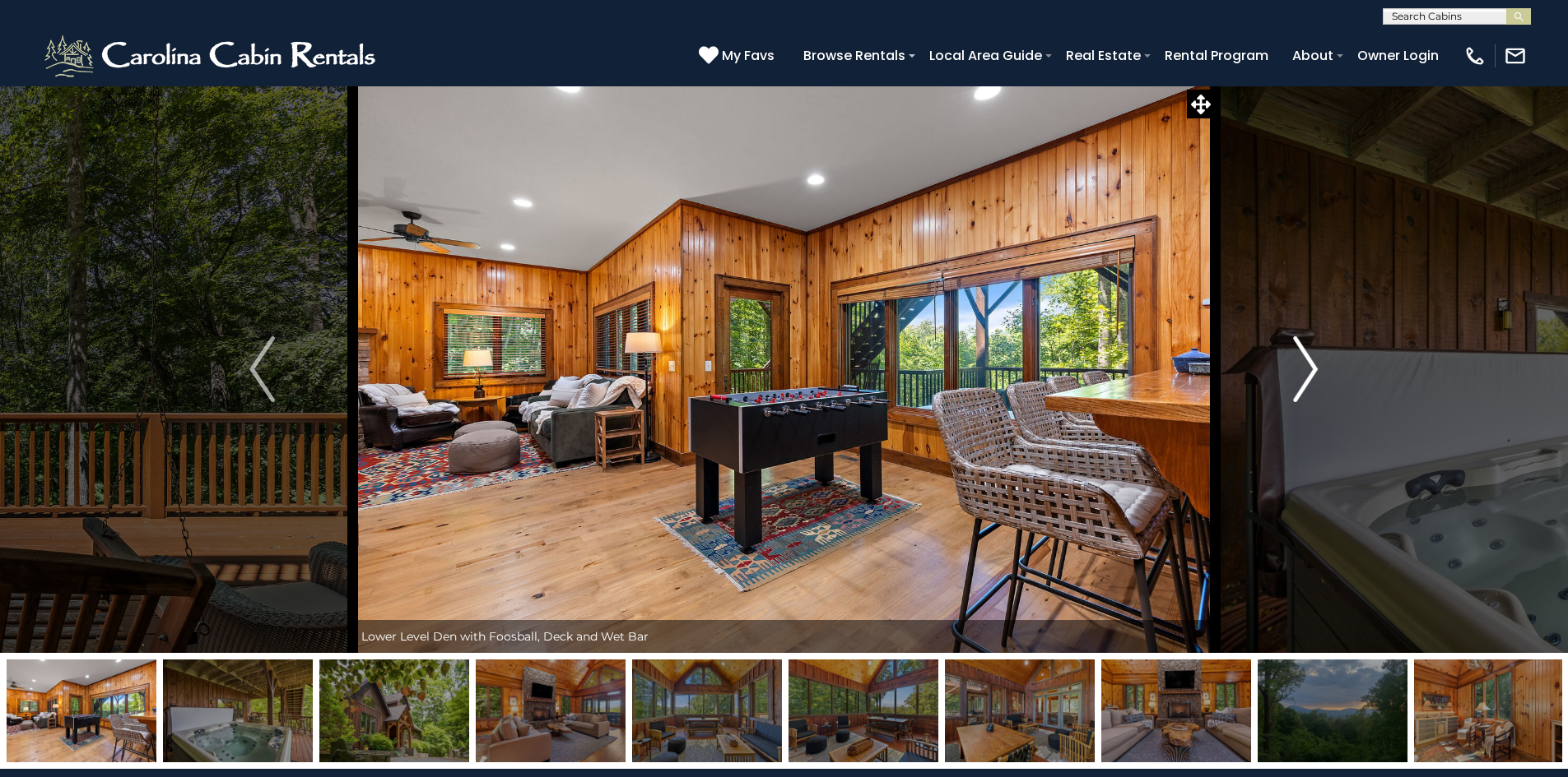
click at [1309, 363] on img "Next" at bounding box center [1305, 369] width 25 height 66
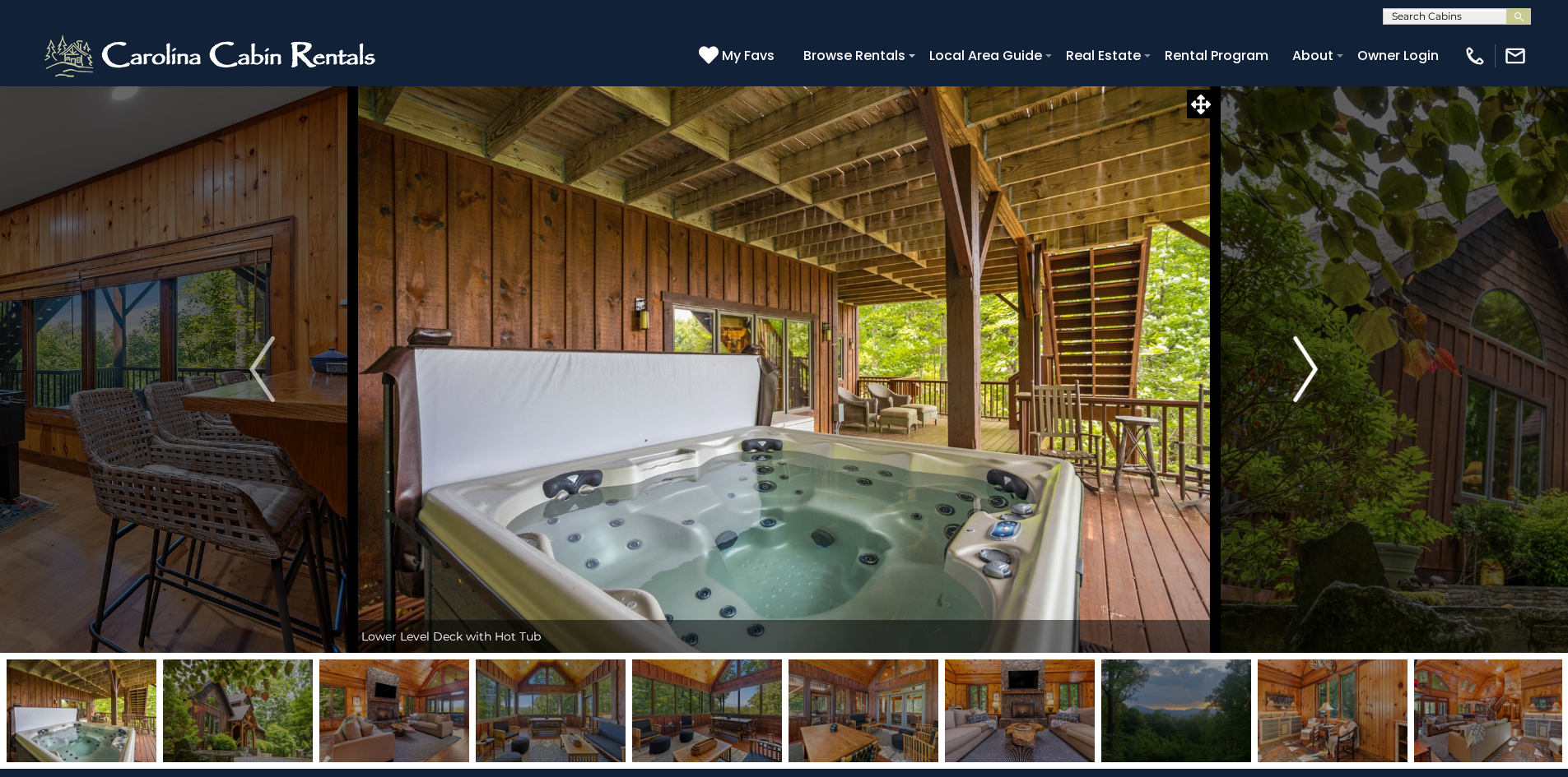
click at [1309, 363] on img "Next" at bounding box center [1305, 369] width 25 height 66
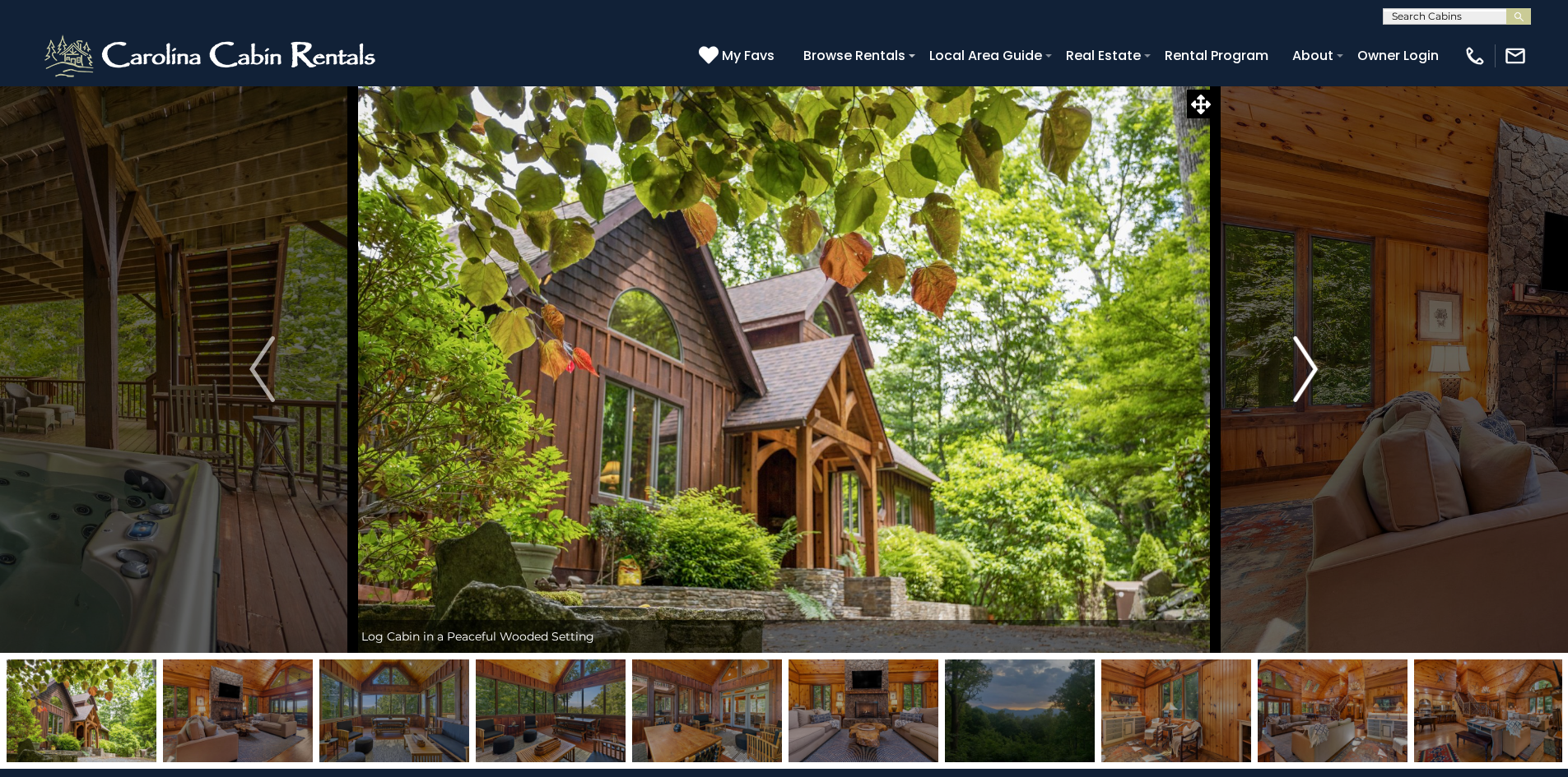
click at [1309, 363] on img "Next" at bounding box center [1305, 369] width 25 height 66
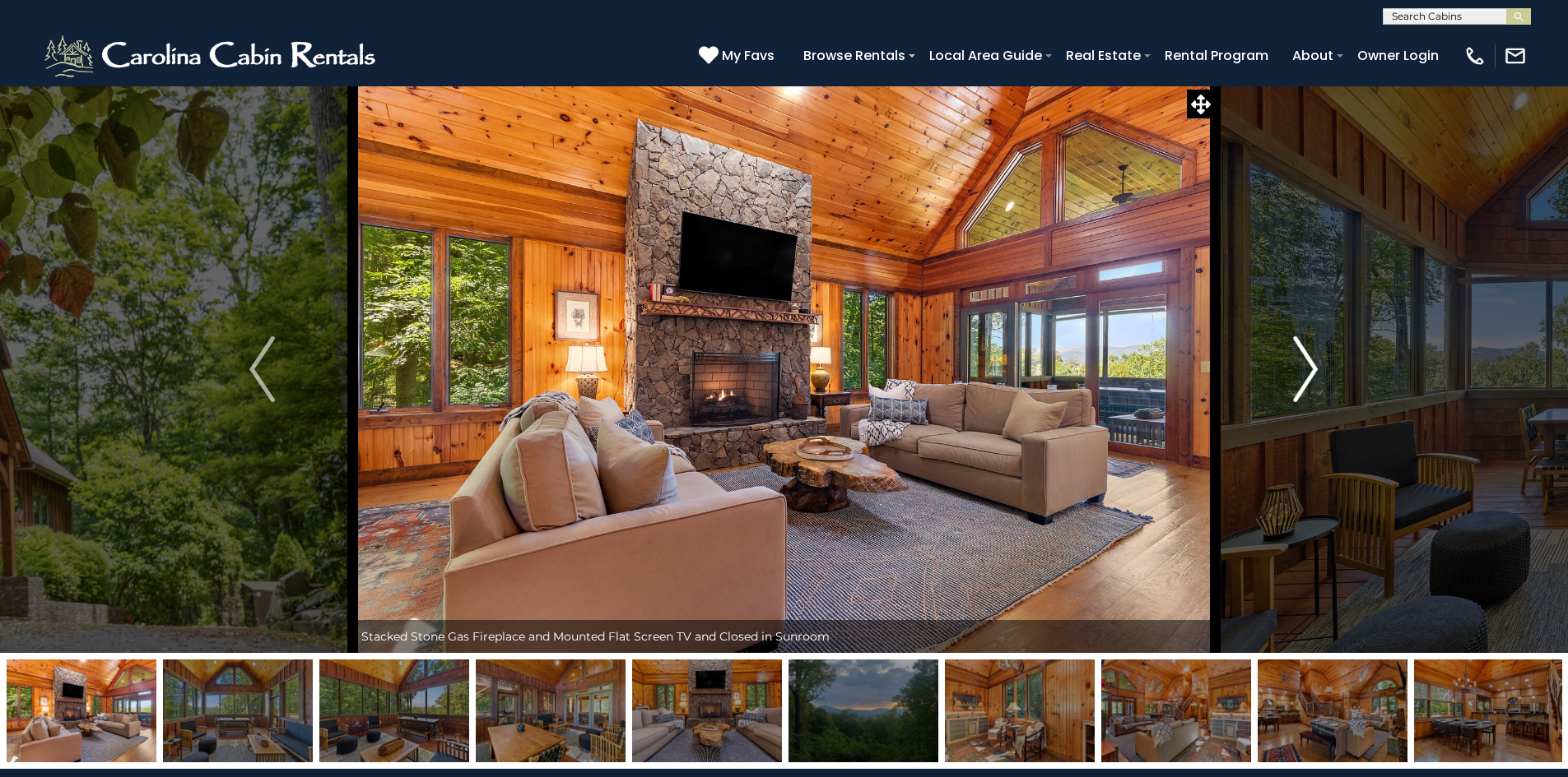
click at [1309, 363] on img "Next" at bounding box center [1305, 369] width 25 height 66
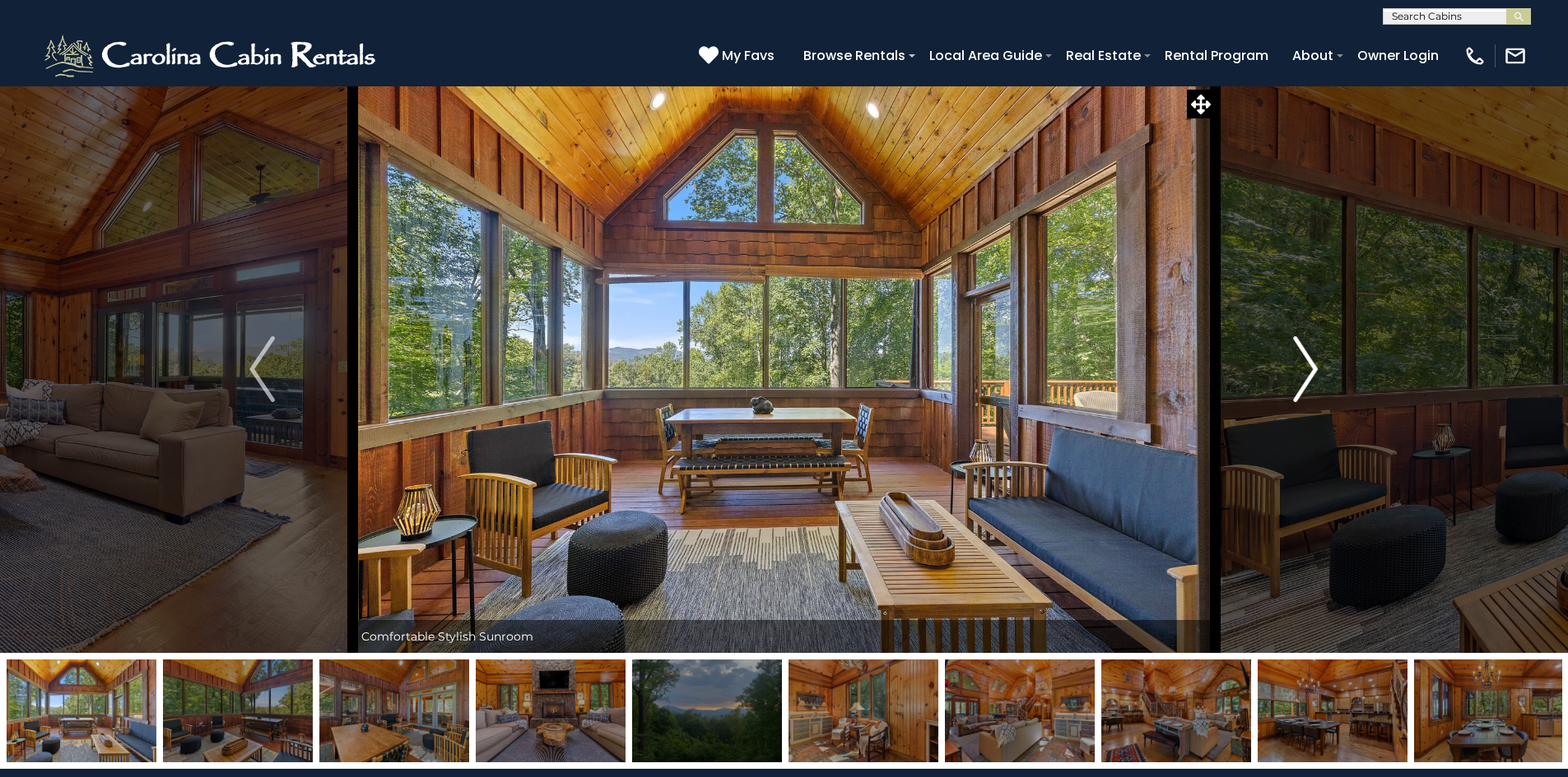
click at [1309, 363] on img "Next" at bounding box center [1305, 369] width 25 height 66
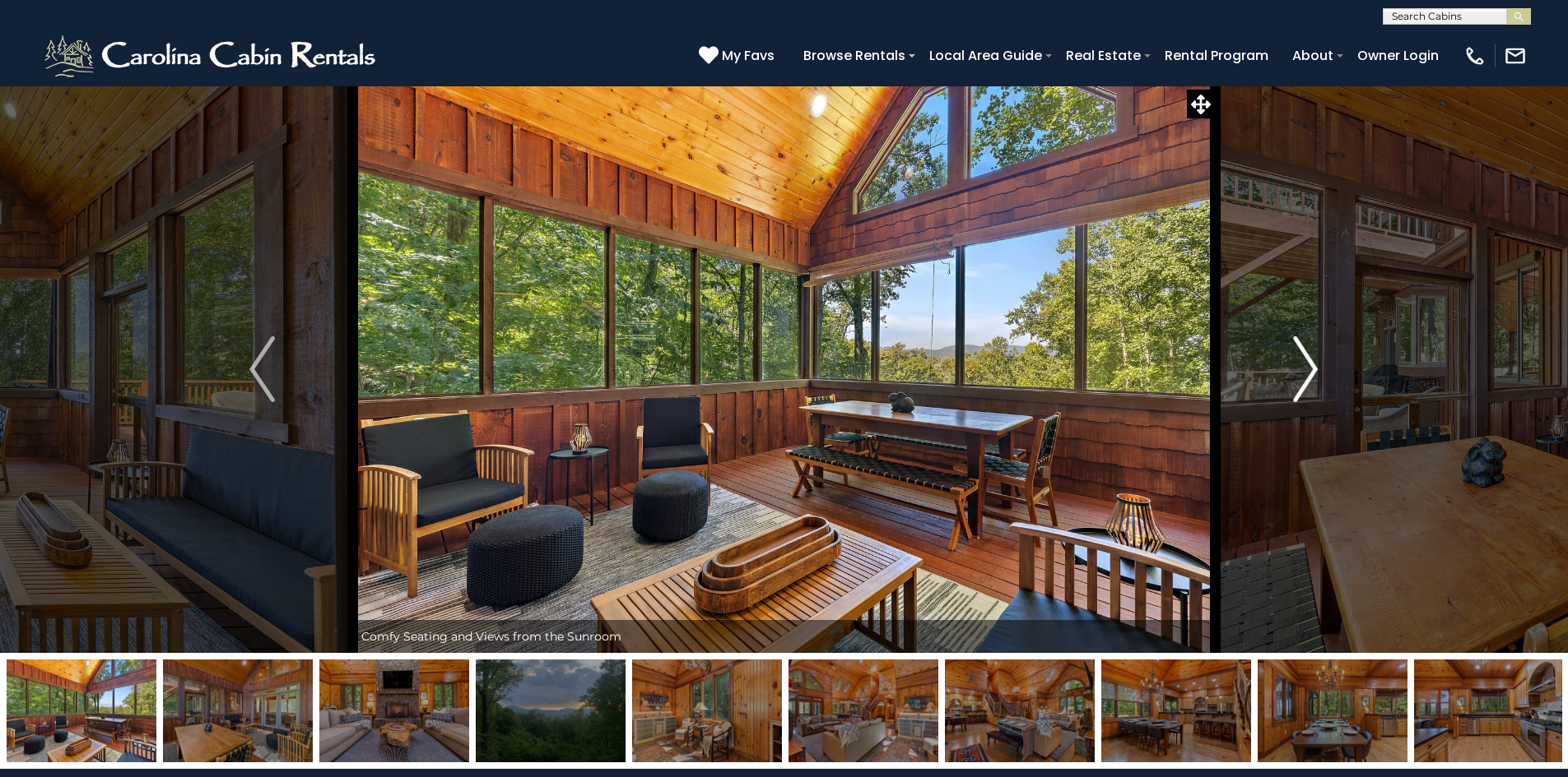
click at [1309, 363] on img "Next" at bounding box center [1305, 369] width 25 height 66
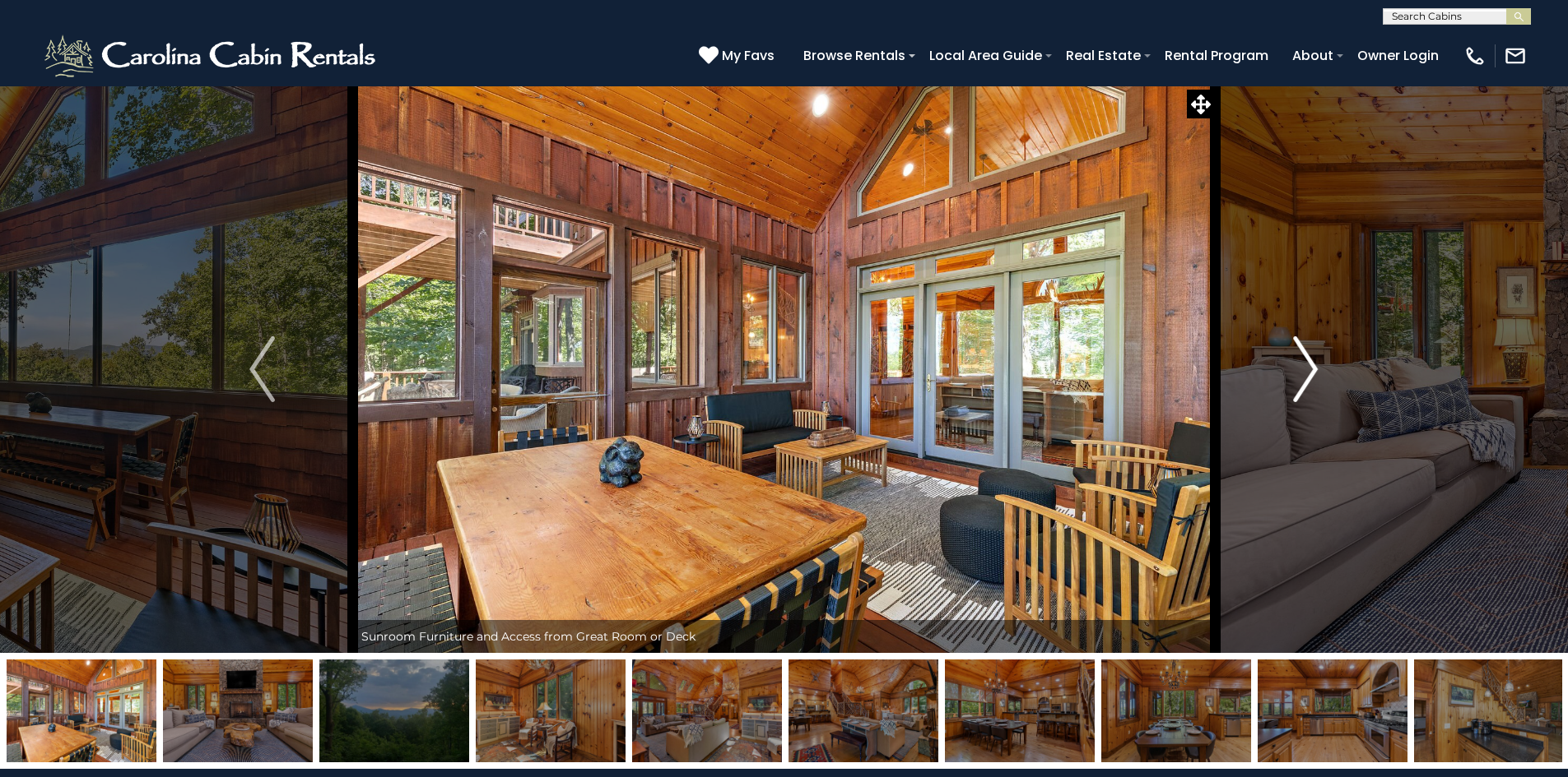
click at [1309, 363] on img "Next" at bounding box center [1305, 369] width 25 height 66
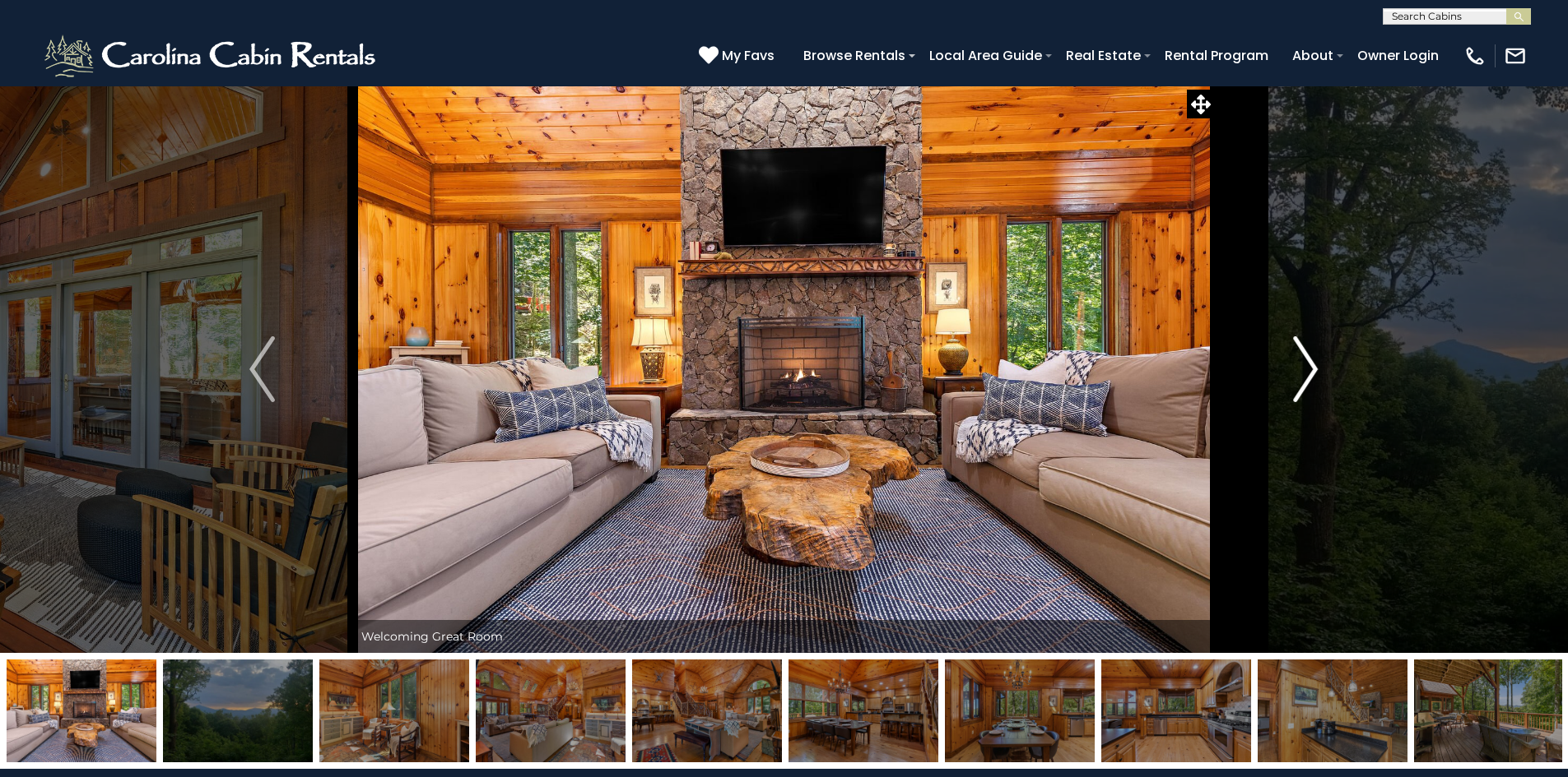
click at [1309, 363] on img "Next" at bounding box center [1305, 369] width 25 height 66
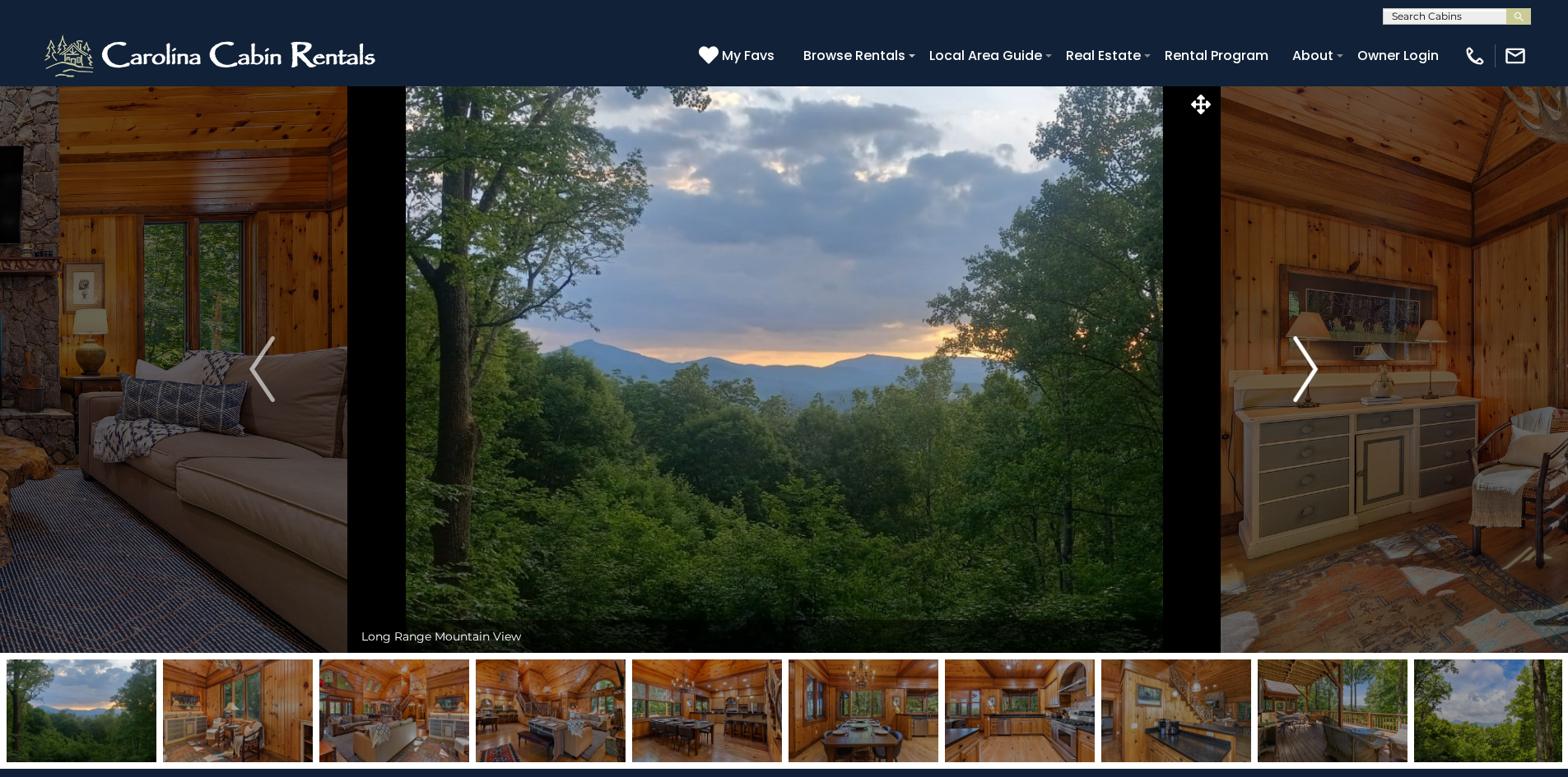
click at [1309, 363] on img "Next" at bounding box center [1305, 369] width 25 height 66
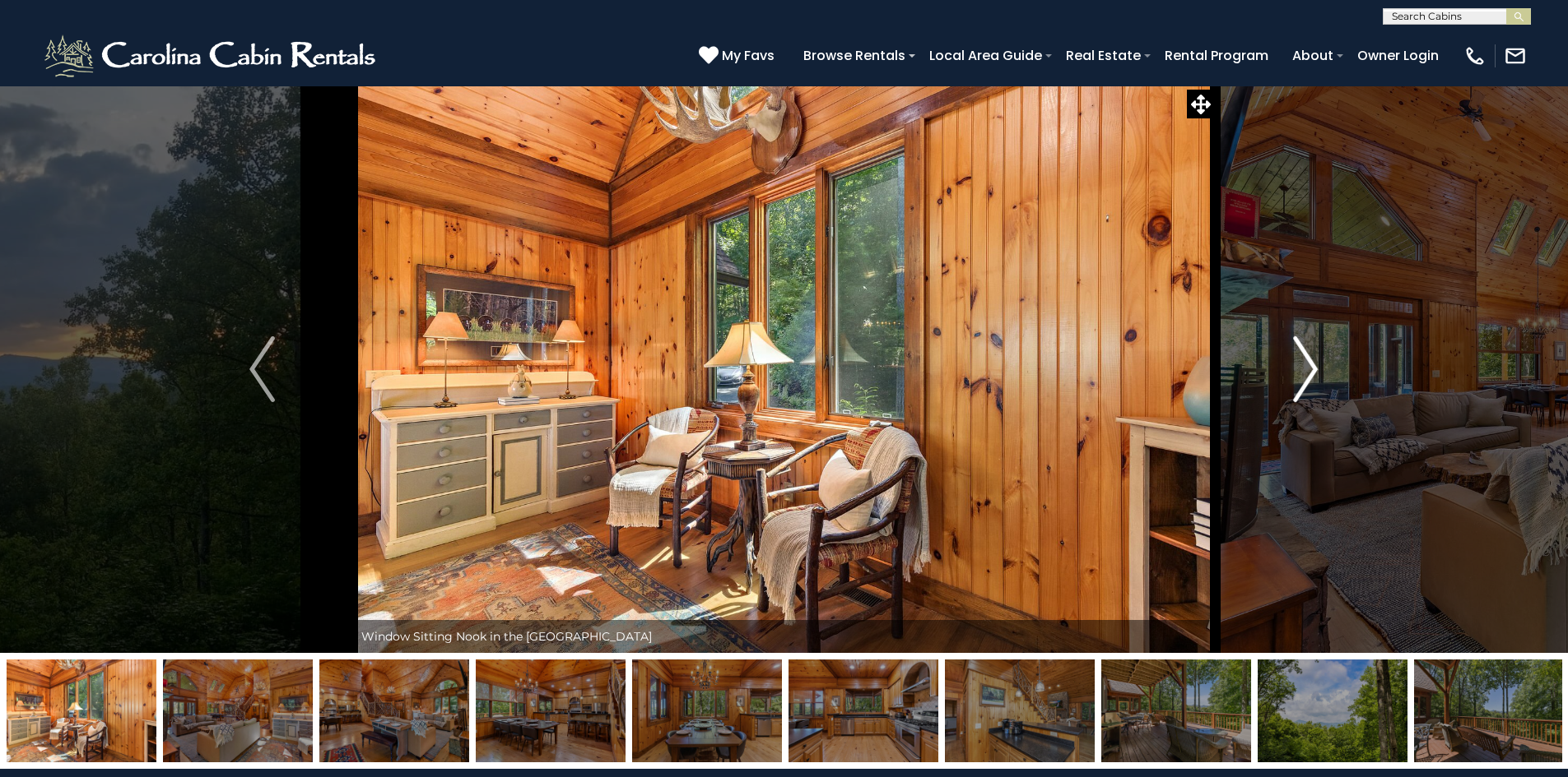
click at [1309, 363] on img "Next" at bounding box center [1305, 369] width 25 height 66
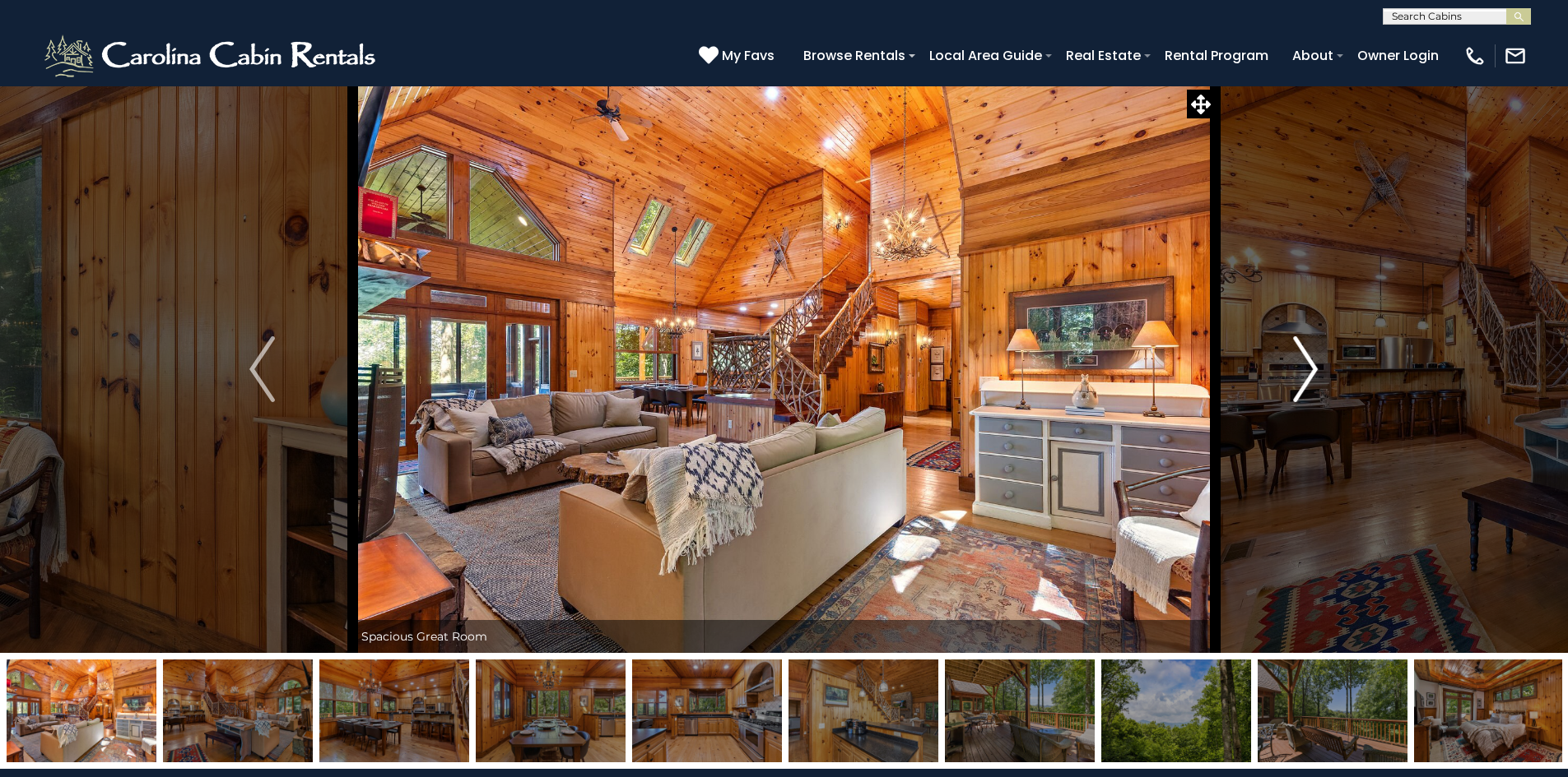
click at [1309, 363] on img "Next" at bounding box center [1305, 369] width 25 height 66
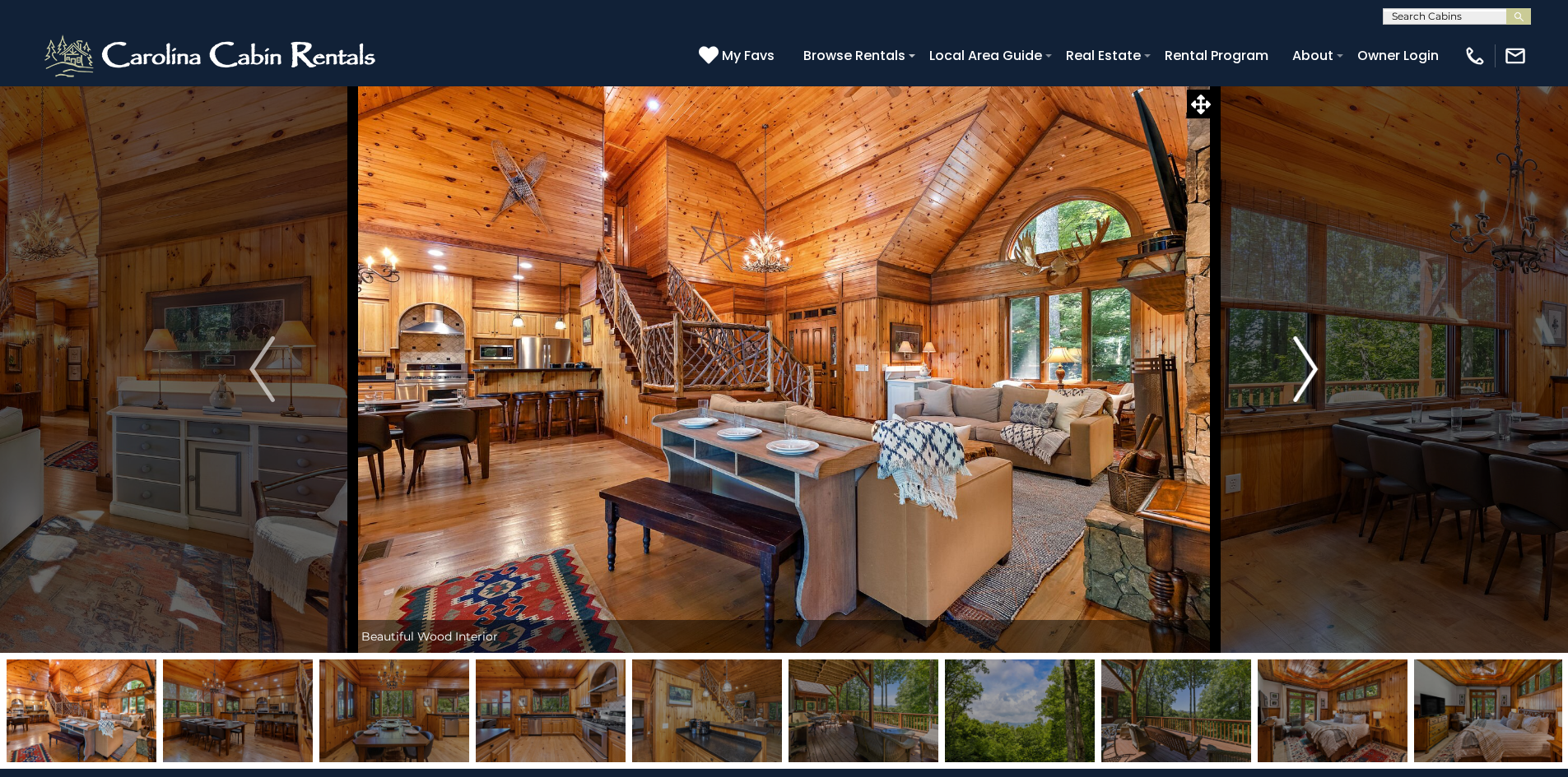
click at [1309, 363] on img "Next" at bounding box center [1305, 369] width 25 height 66
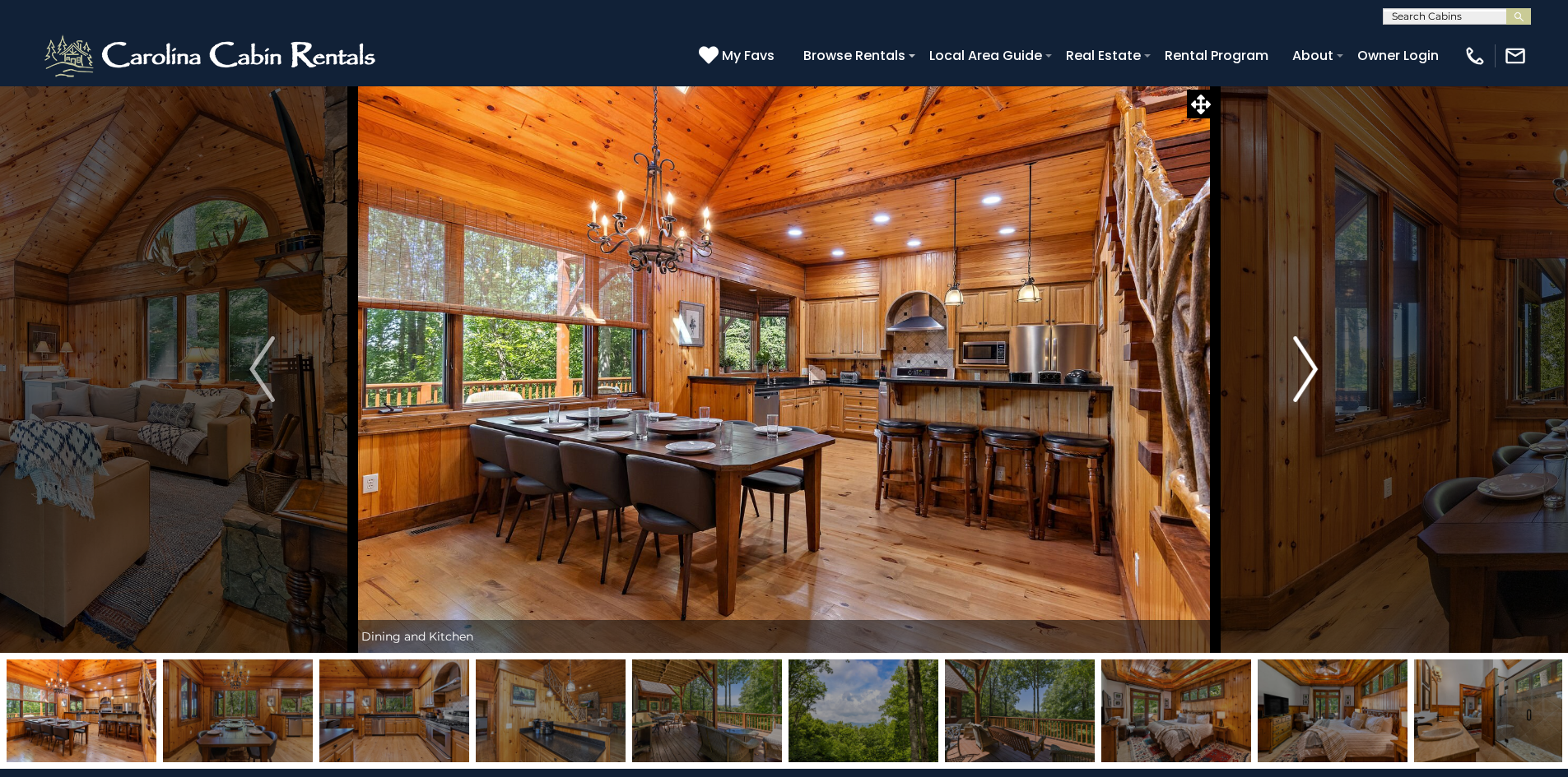
click at [1309, 363] on img "Next" at bounding box center [1305, 369] width 25 height 66
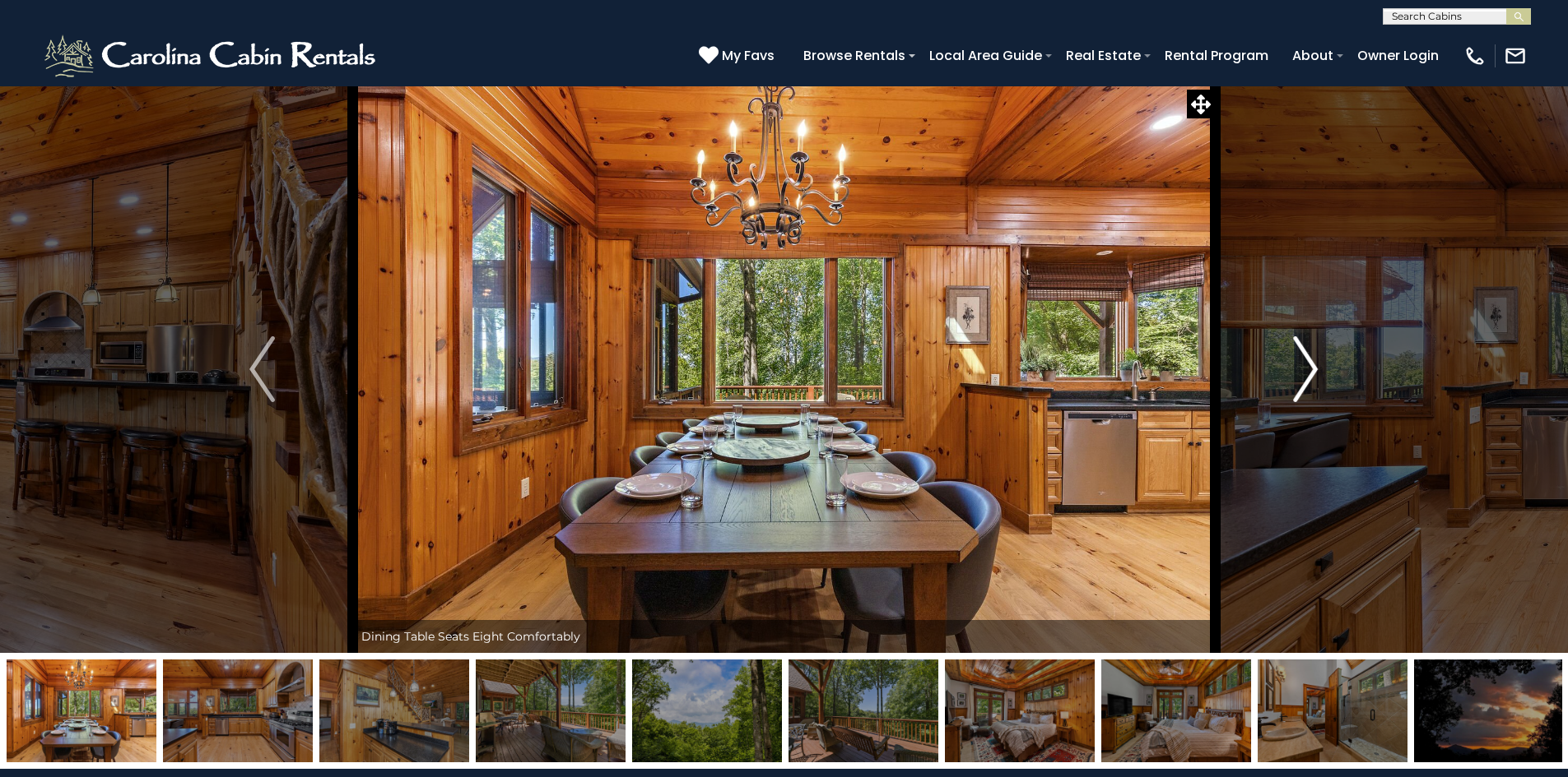
click at [1309, 363] on img "Next" at bounding box center [1305, 369] width 25 height 66
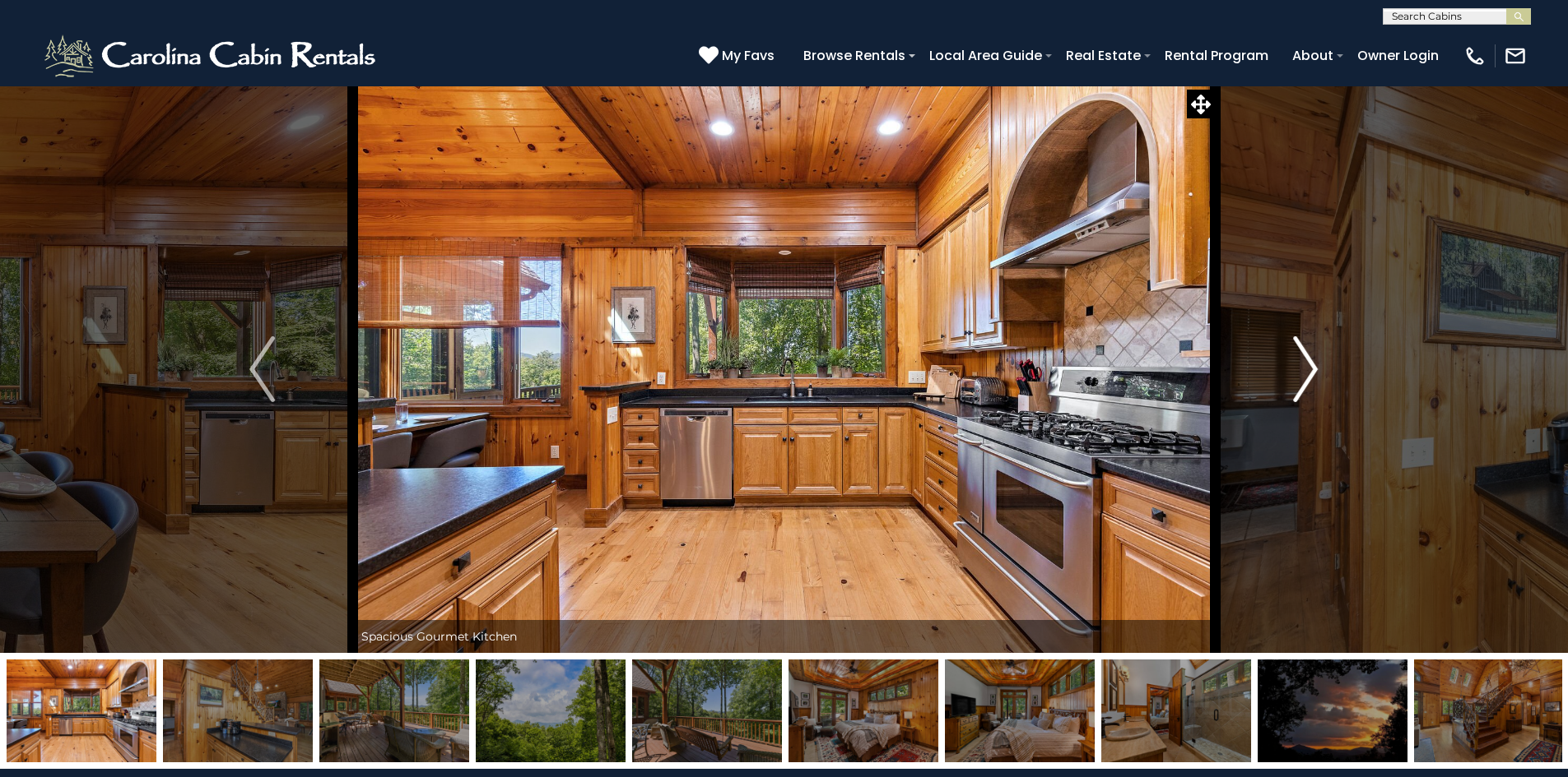
click at [1309, 363] on img "Next" at bounding box center [1305, 369] width 25 height 66
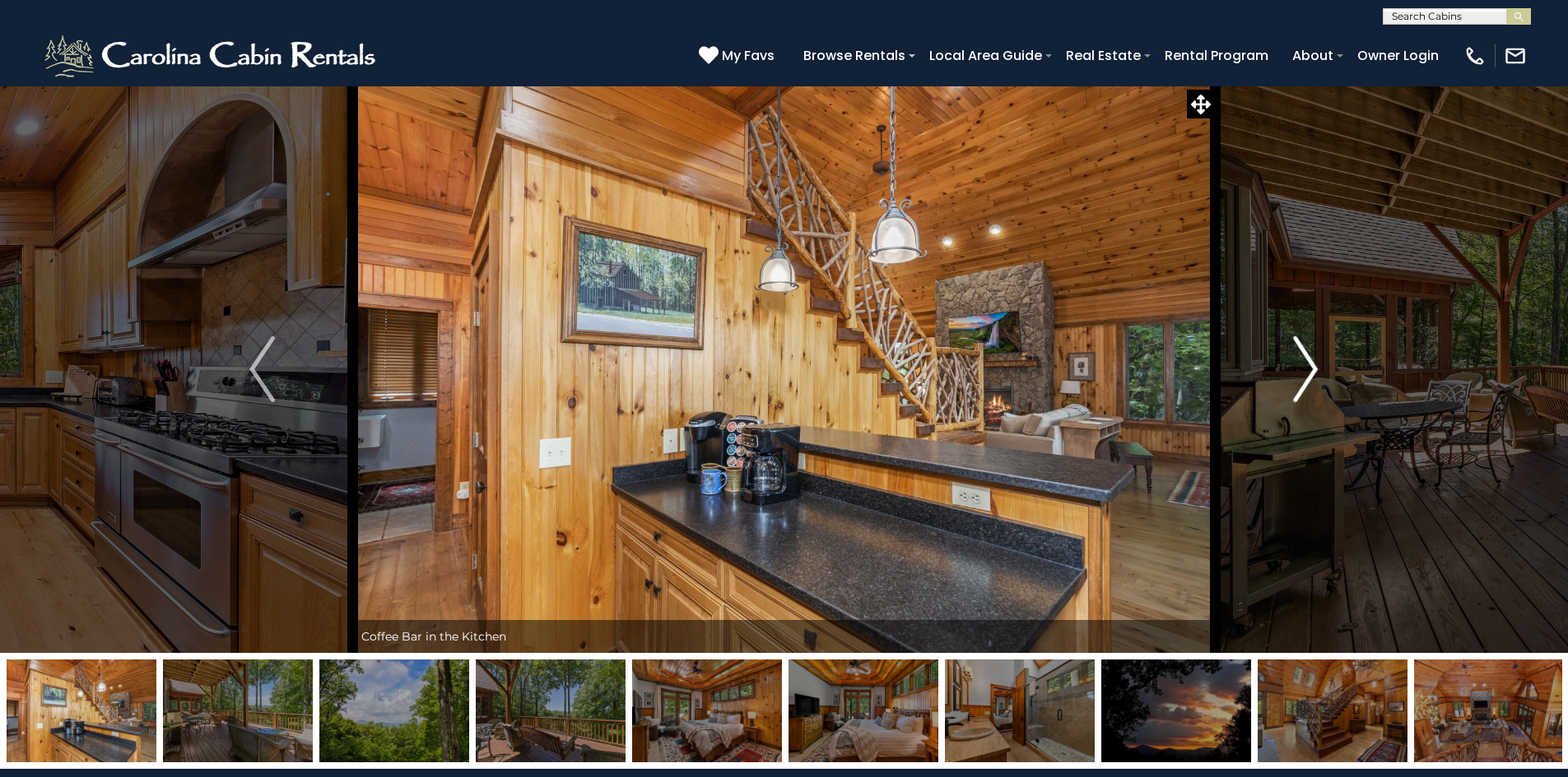
click at [1309, 363] on img "Next" at bounding box center [1305, 369] width 25 height 66
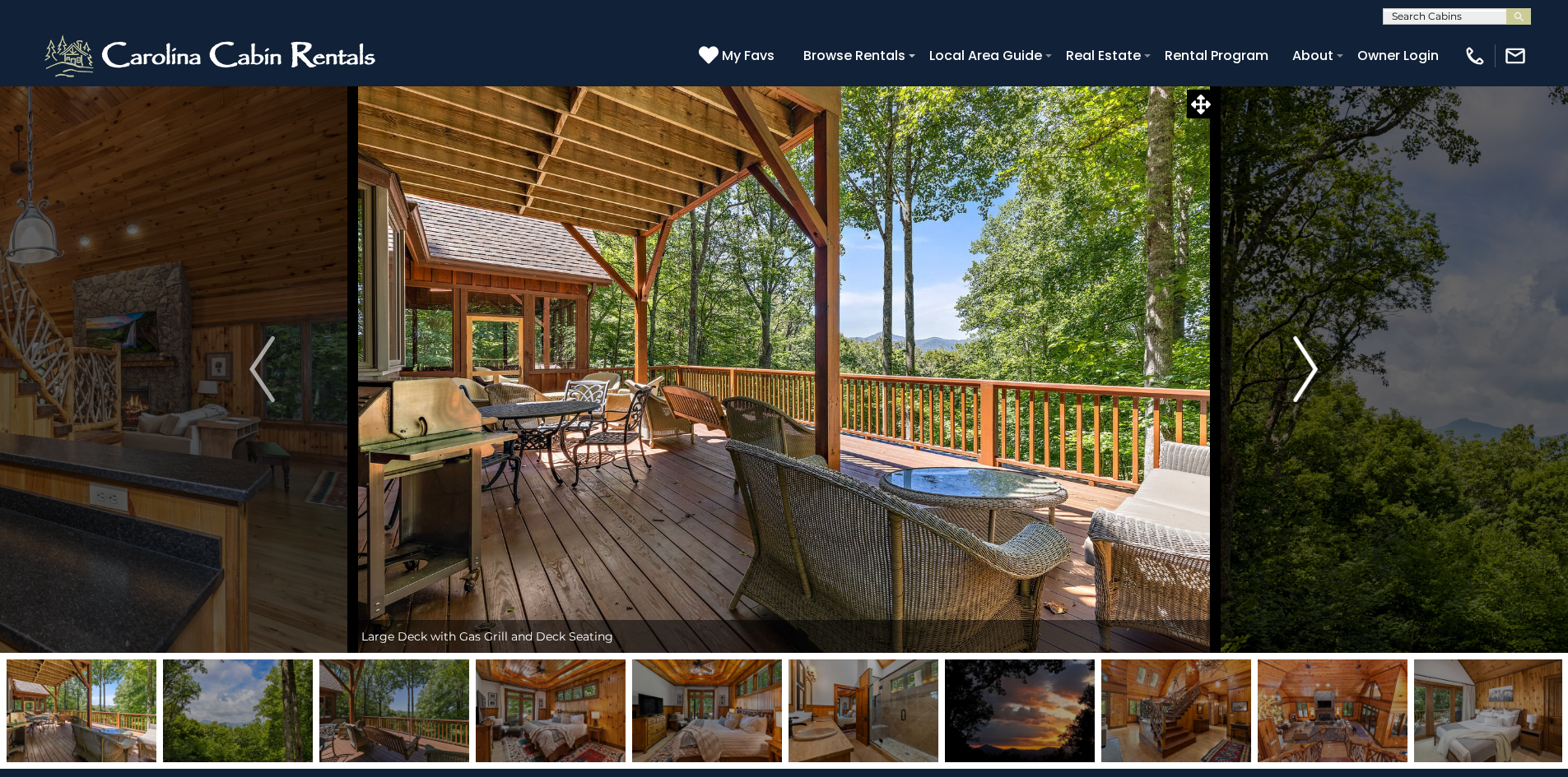
click at [1309, 363] on img "Next" at bounding box center [1305, 369] width 25 height 66
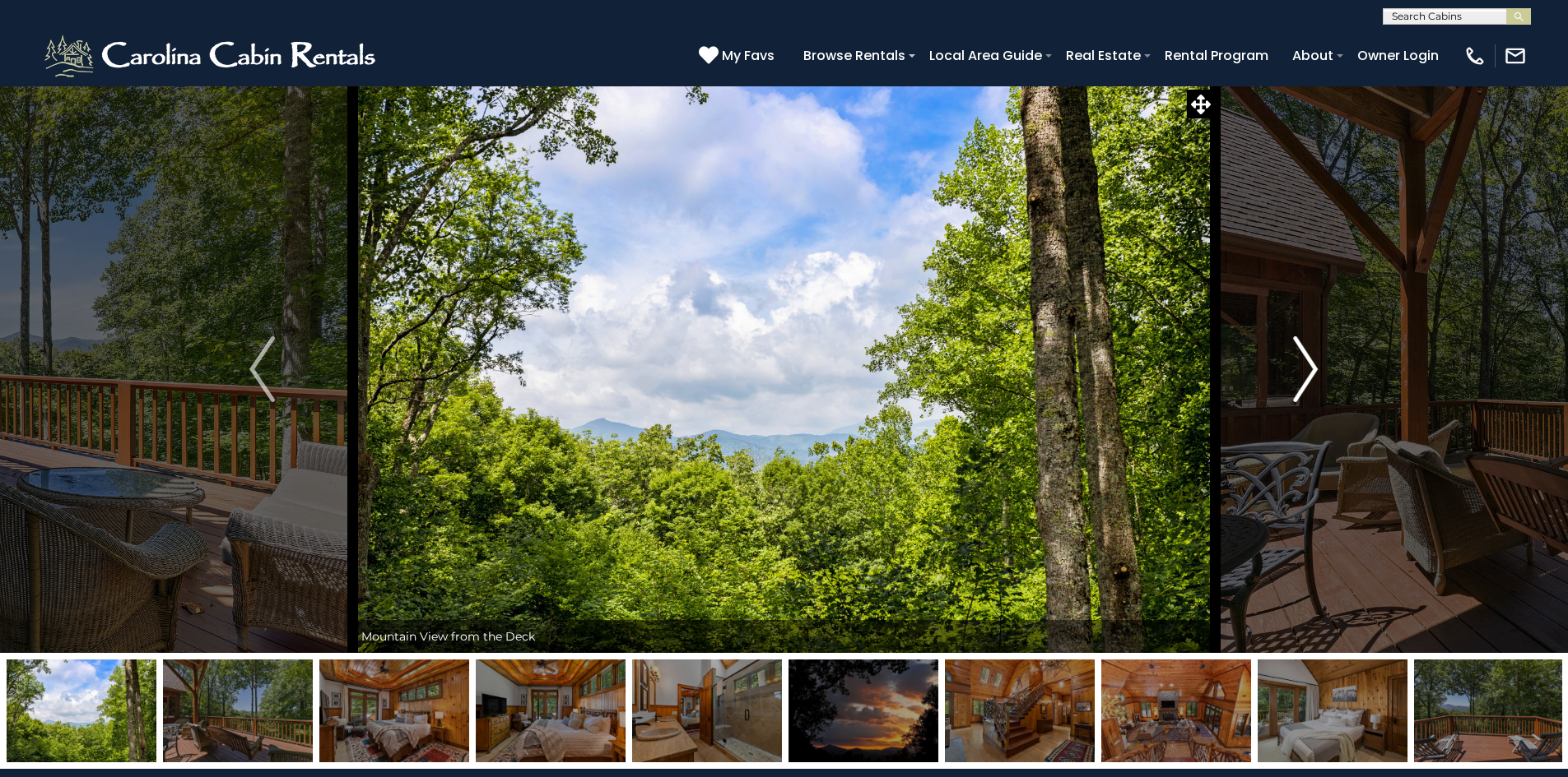
click at [1309, 363] on img "Next" at bounding box center [1305, 369] width 25 height 66
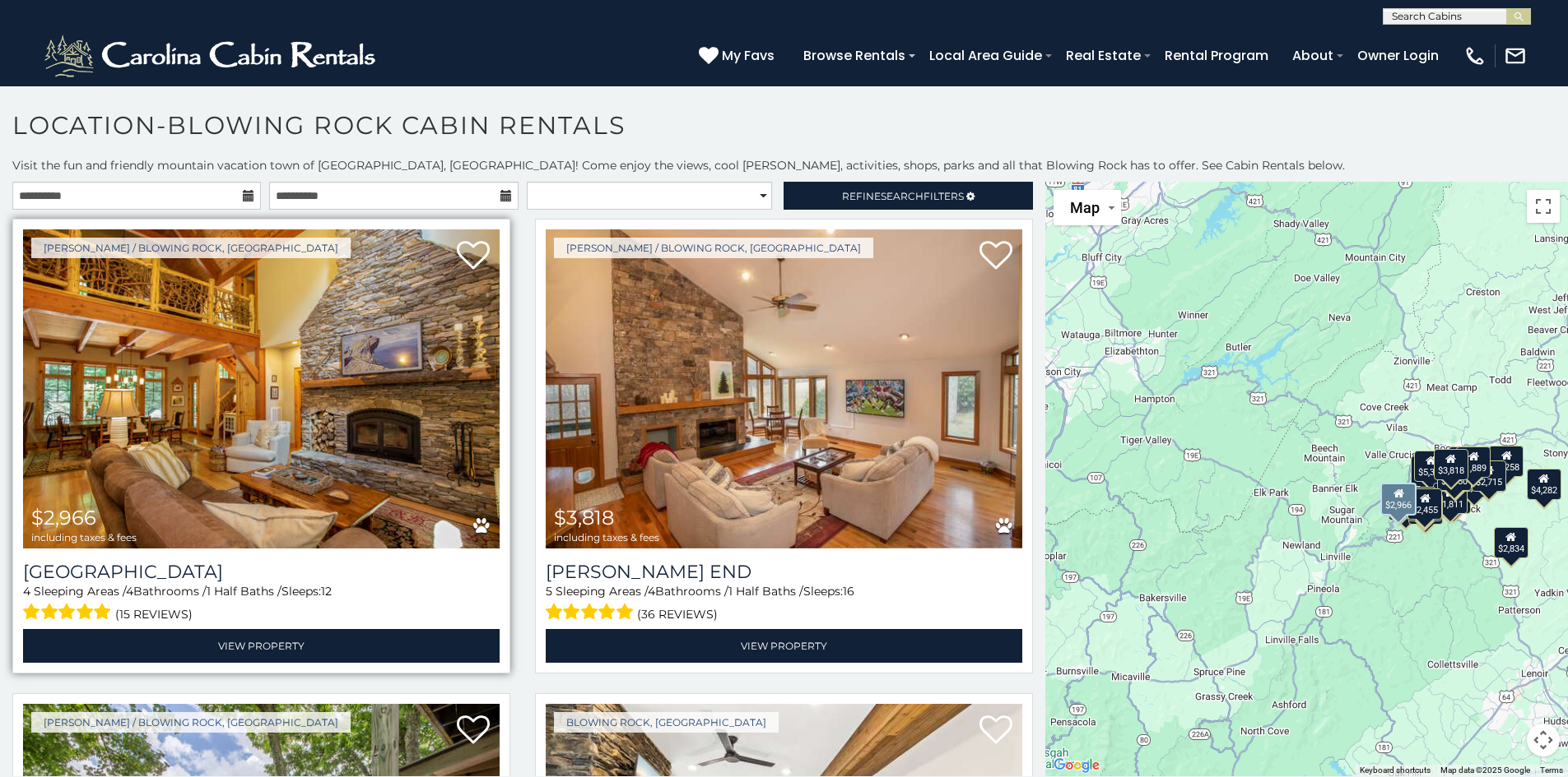
click at [189, 453] on img at bounding box center [261, 389] width 477 height 319
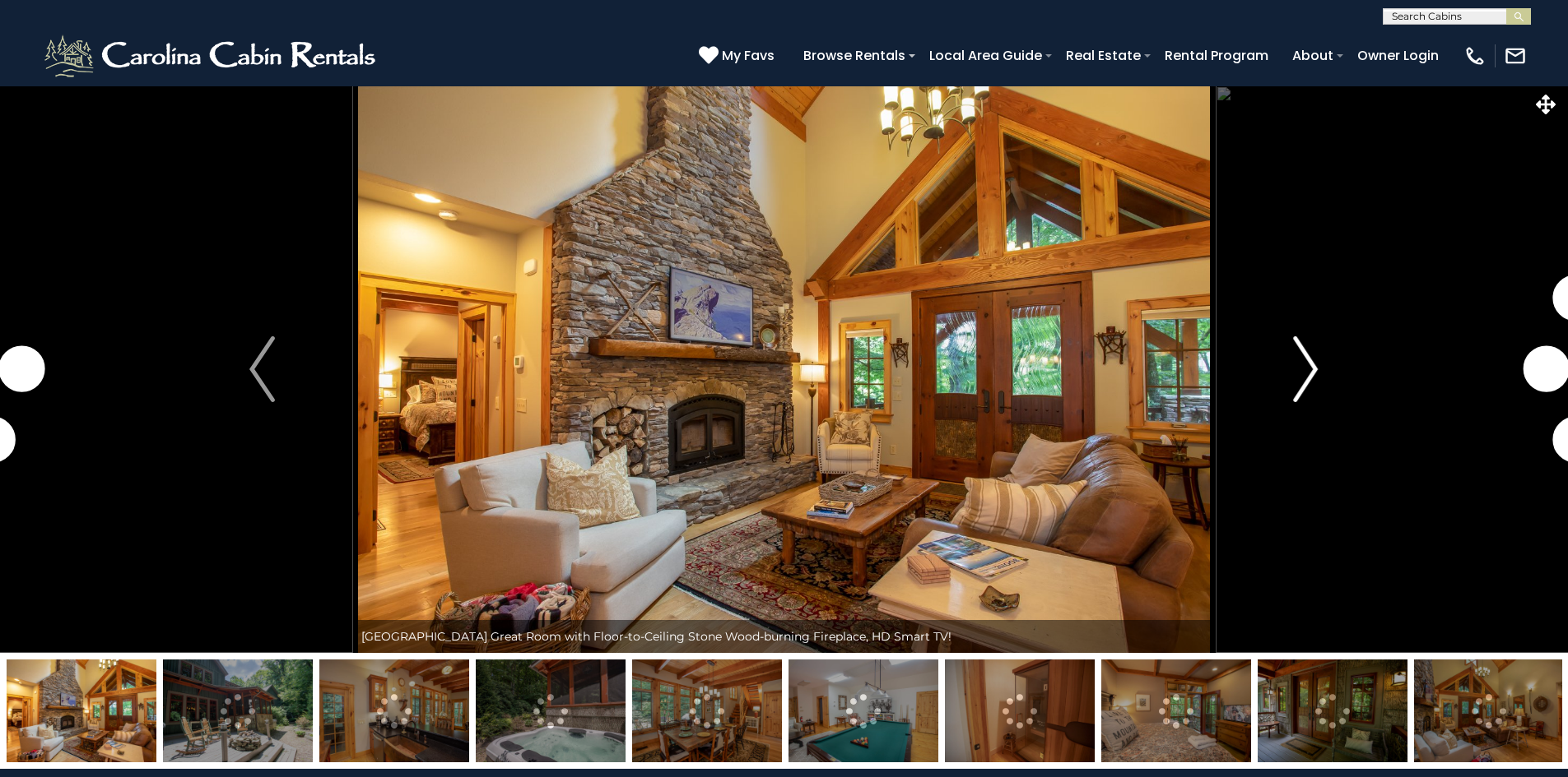
click at [1316, 371] on img "Next" at bounding box center [1305, 369] width 25 height 66
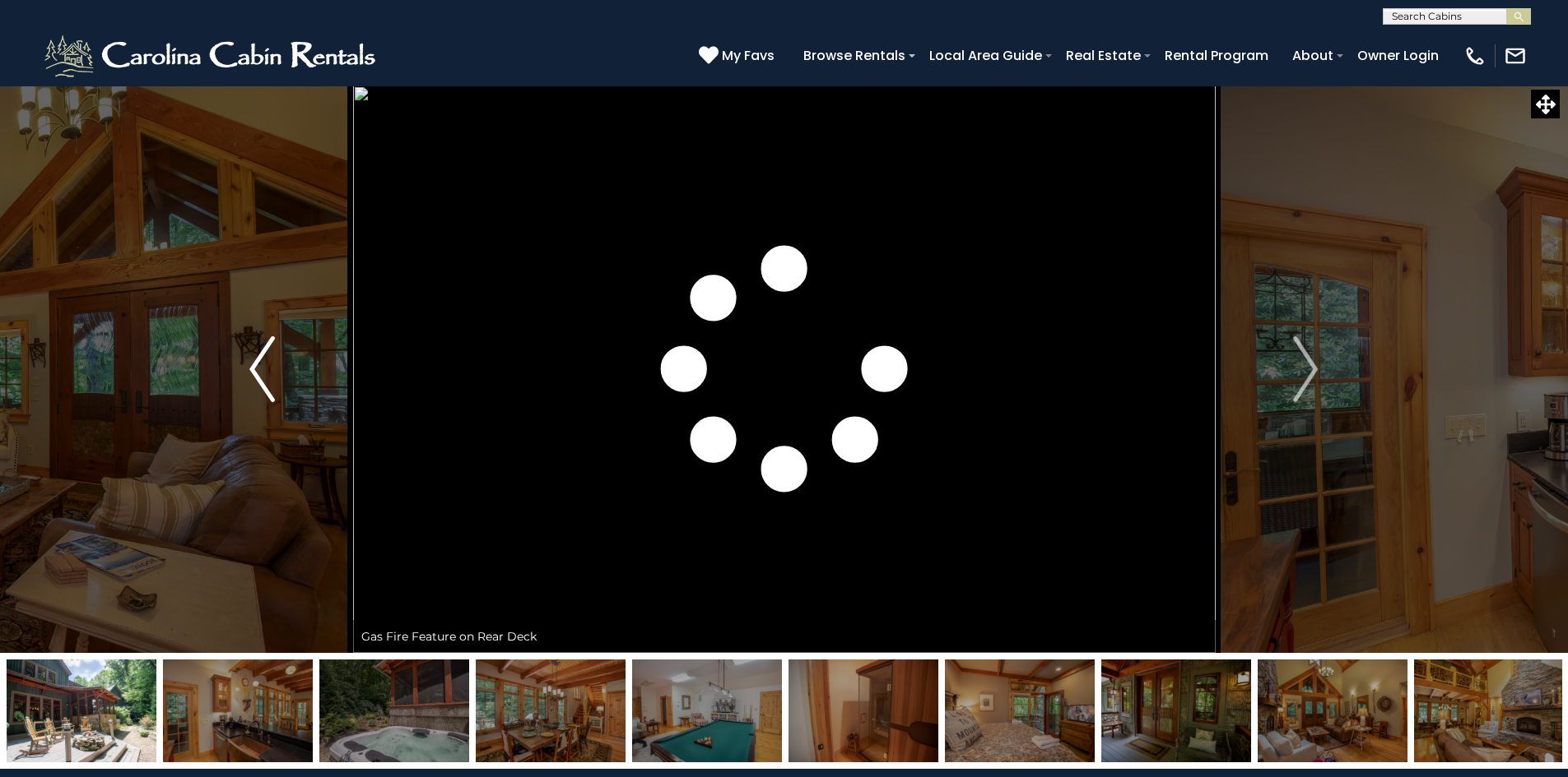
click at [252, 371] on img "Previous" at bounding box center [262, 369] width 25 height 66
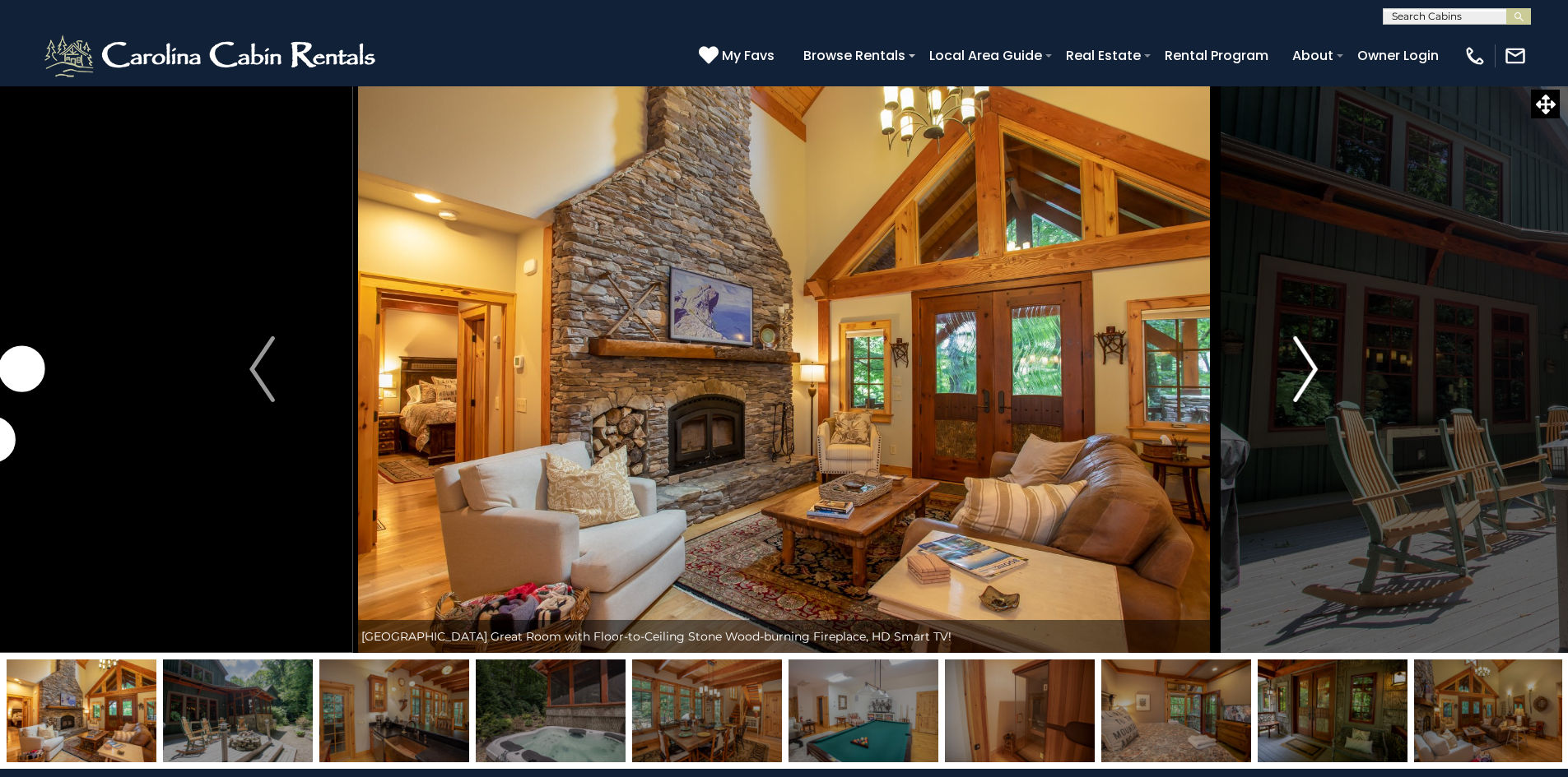
click at [1304, 357] on img "Next" at bounding box center [1305, 369] width 25 height 66
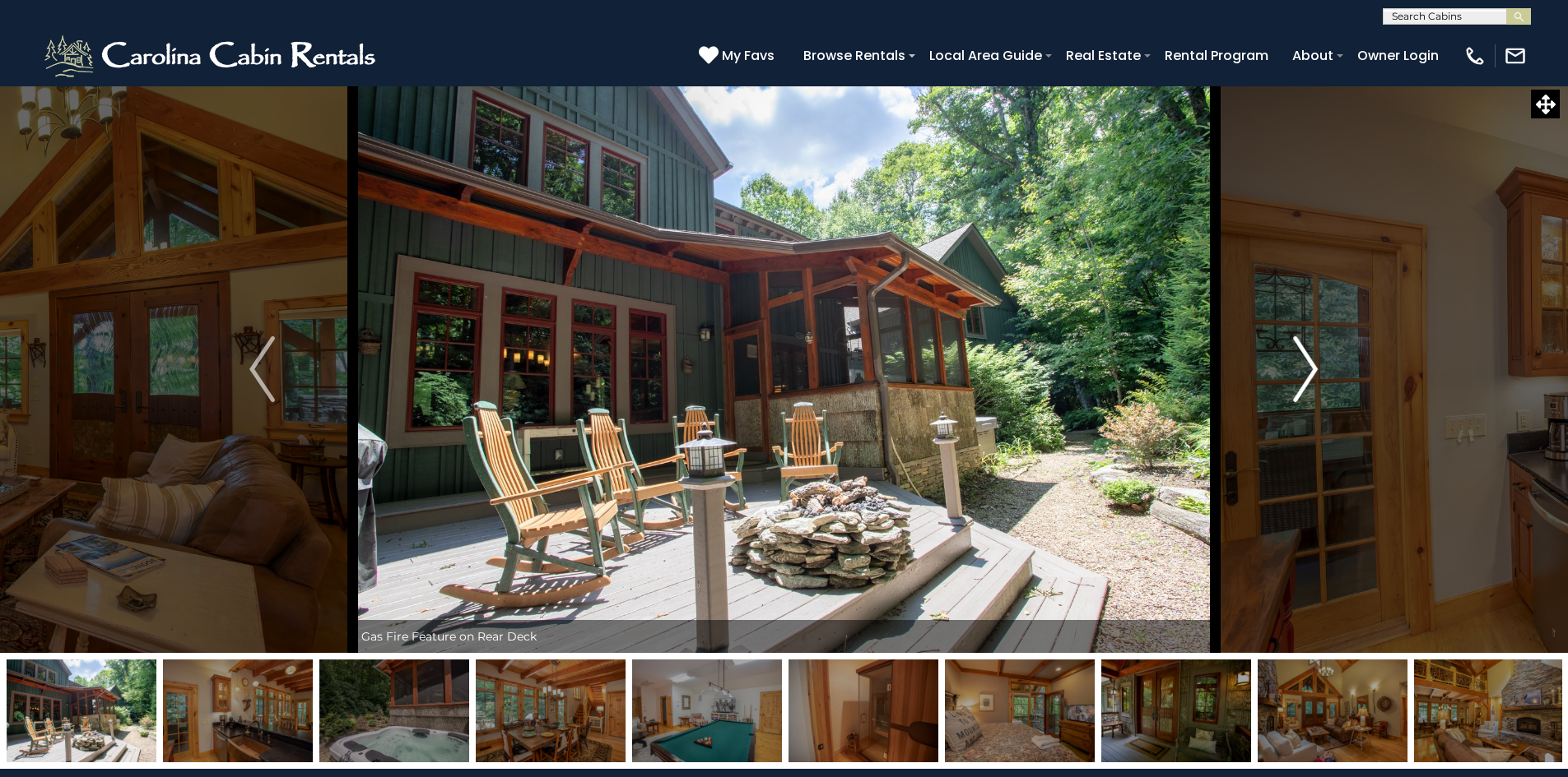
click at [1303, 357] on img "Next" at bounding box center [1305, 369] width 25 height 66
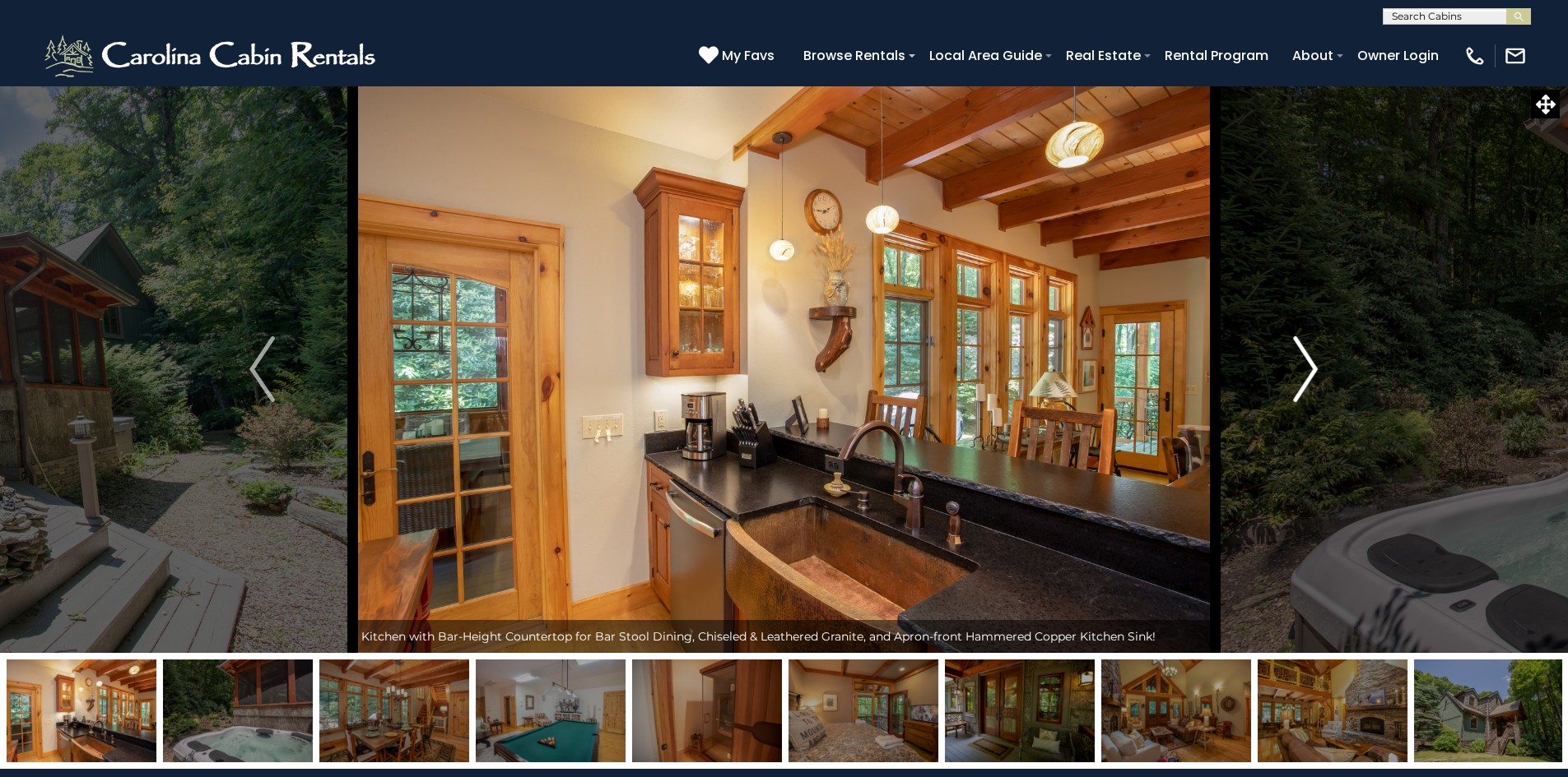
click at [1303, 357] on img "Next" at bounding box center [1305, 369] width 25 height 66
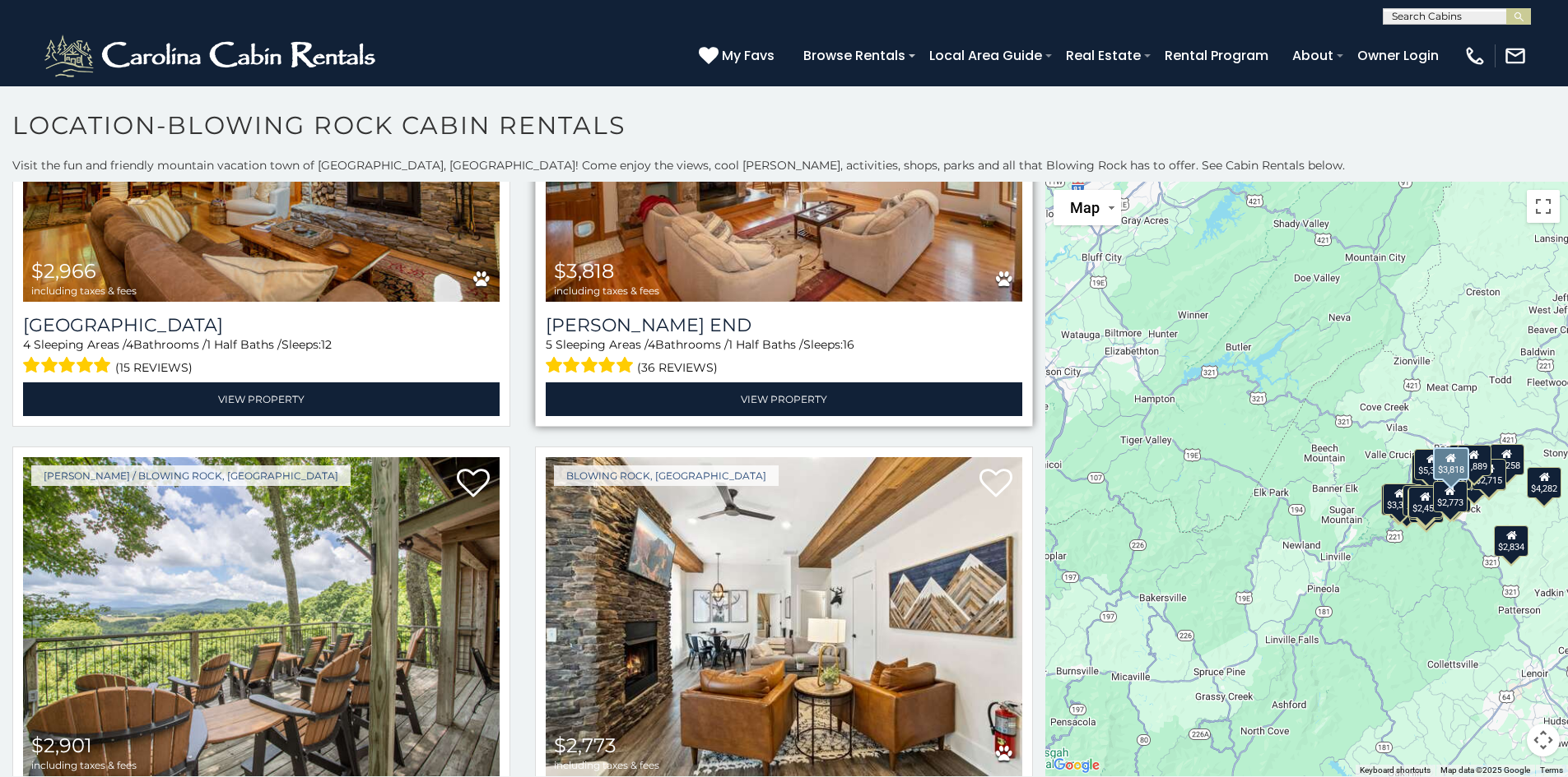
scroll to position [165, 0]
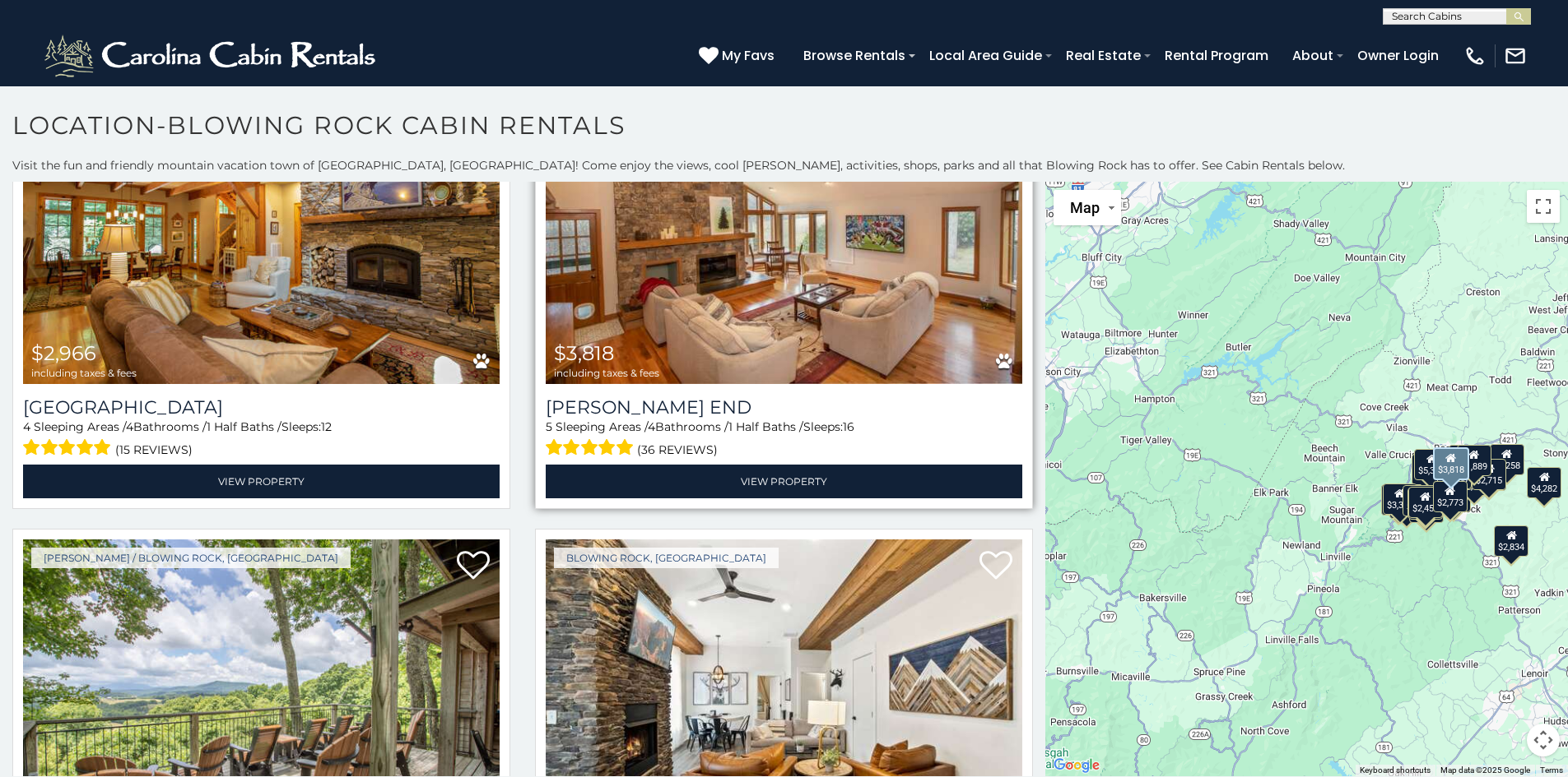
click at [861, 289] on img at bounding box center [784, 224] width 477 height 319
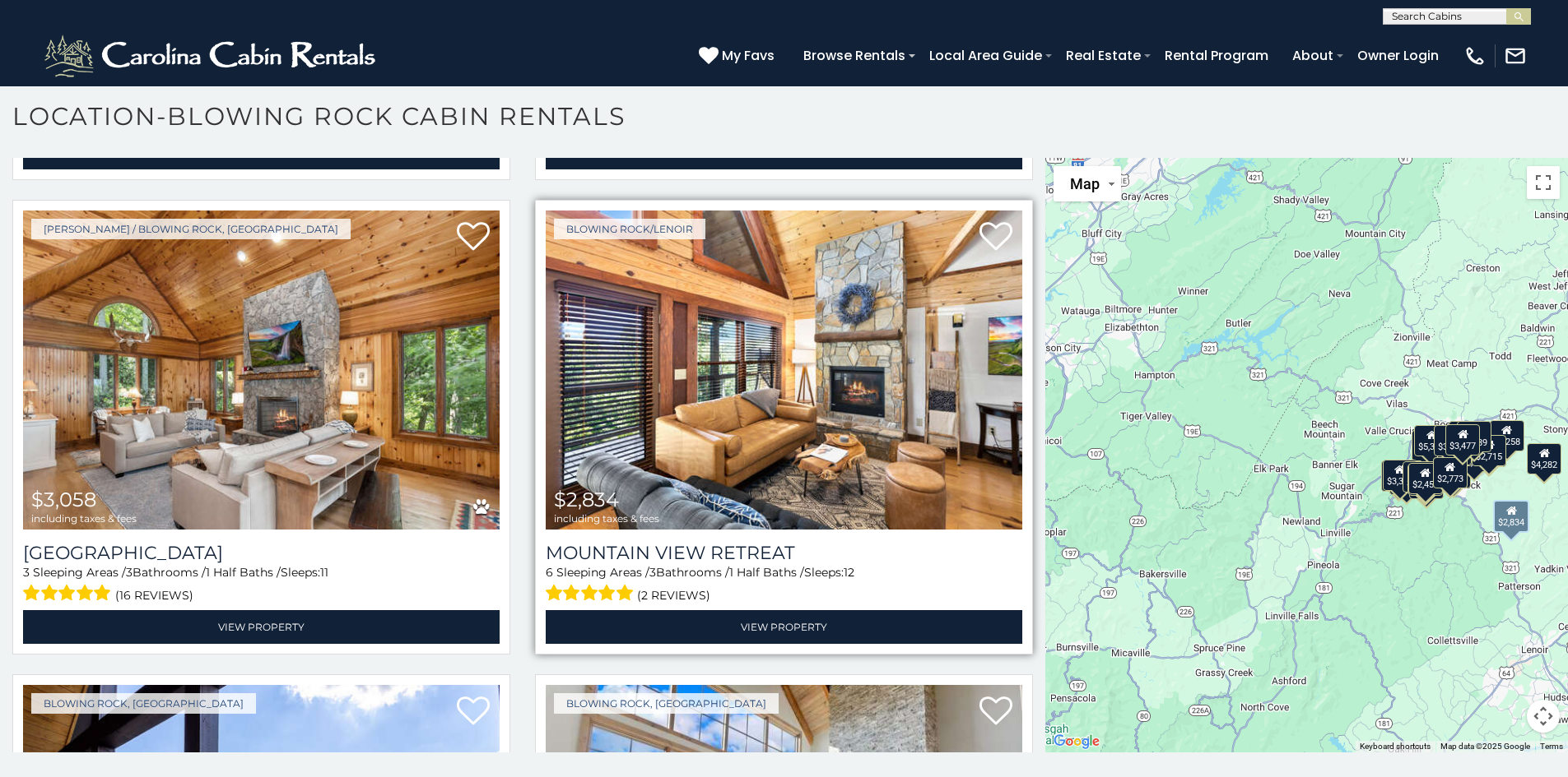
scroll to position [1974, 0]
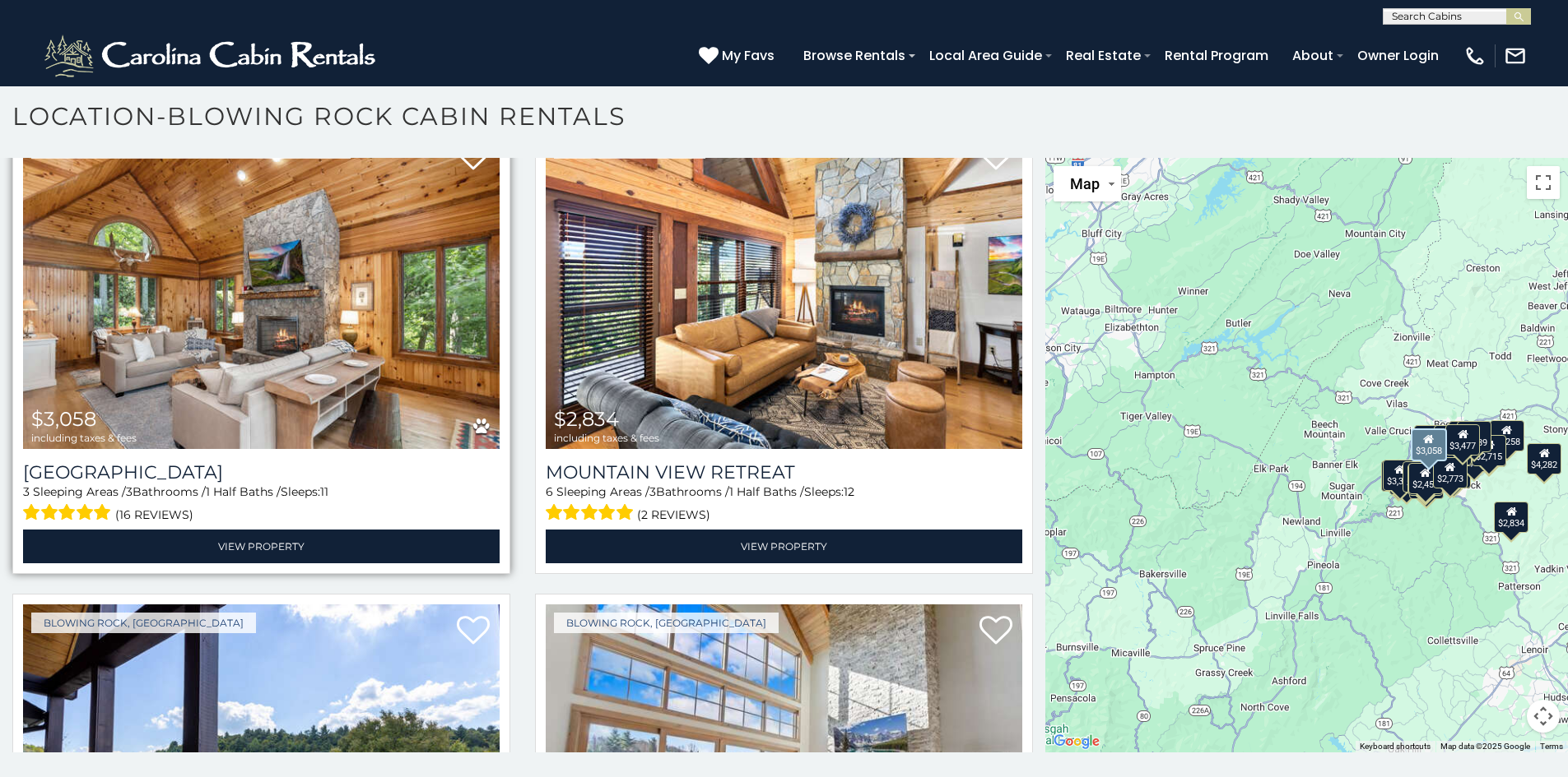
click at [212, 304] on img at bounding box center [261, 289] width 477 height 319
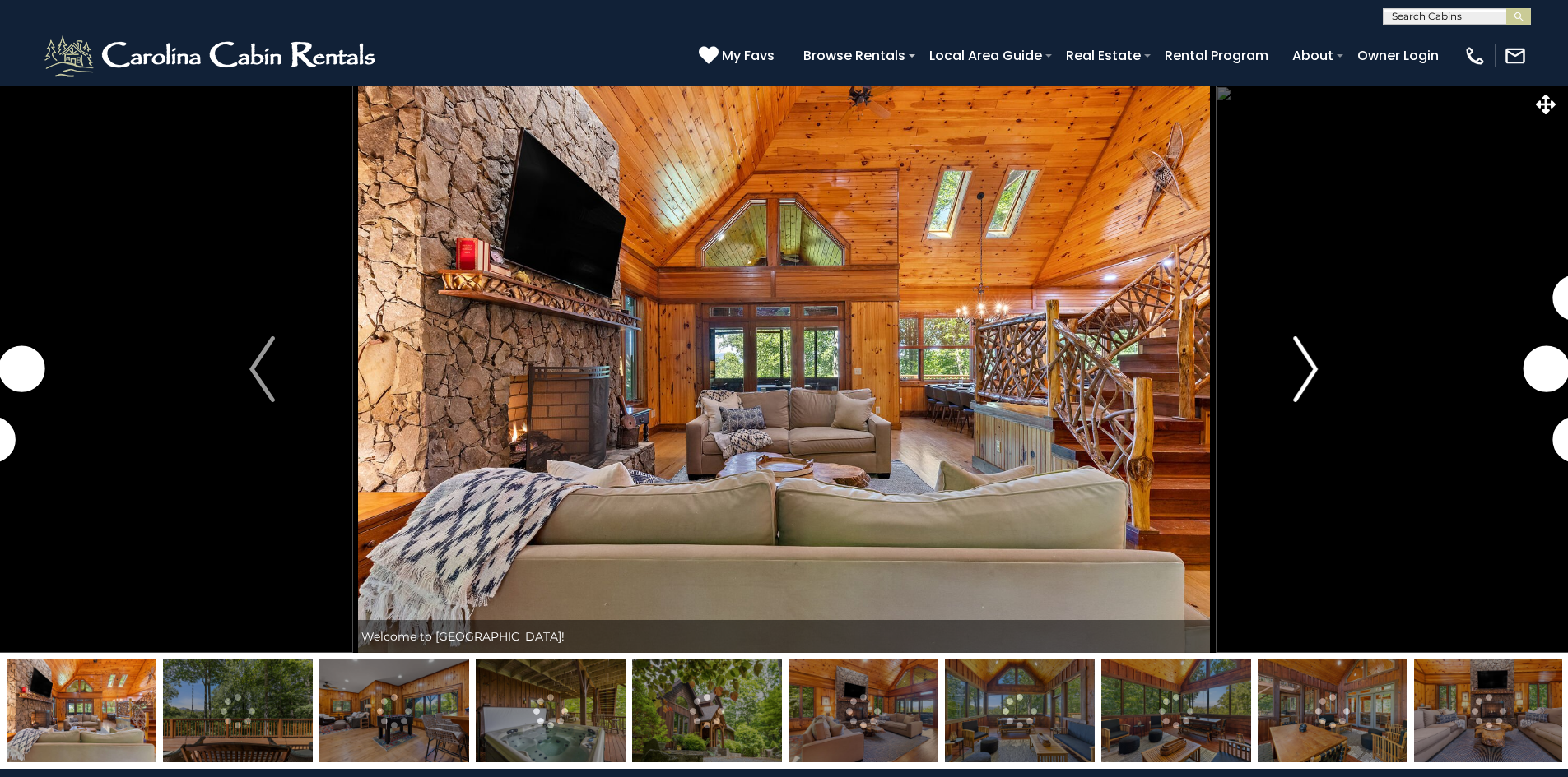
click at [1309, 369] on img "Next" at bounding box center [1305, 369] width 25 height 66
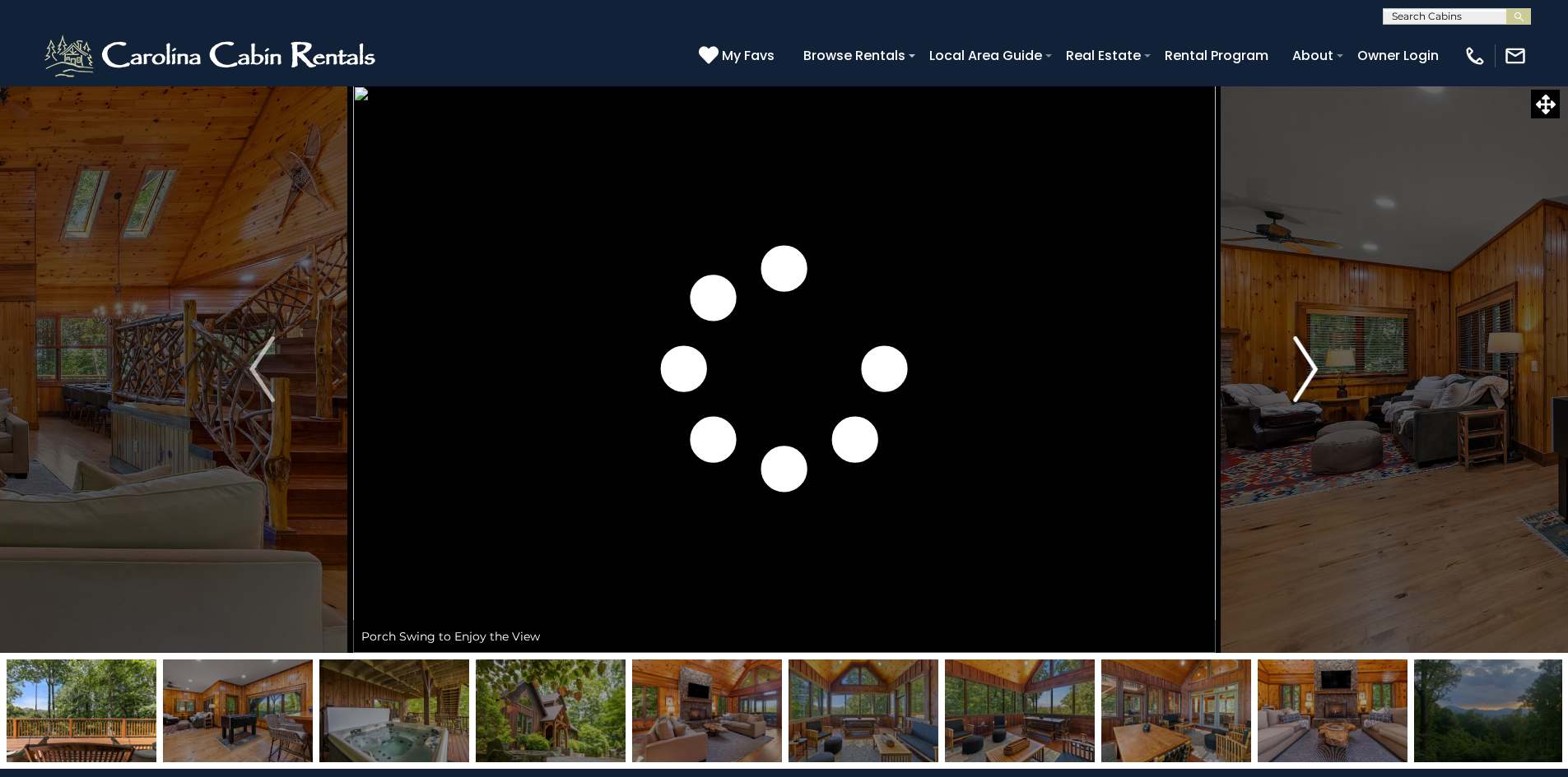
click at [1309, 369] on img "Next" at bounding box center [1305, 369] width 25 height 66
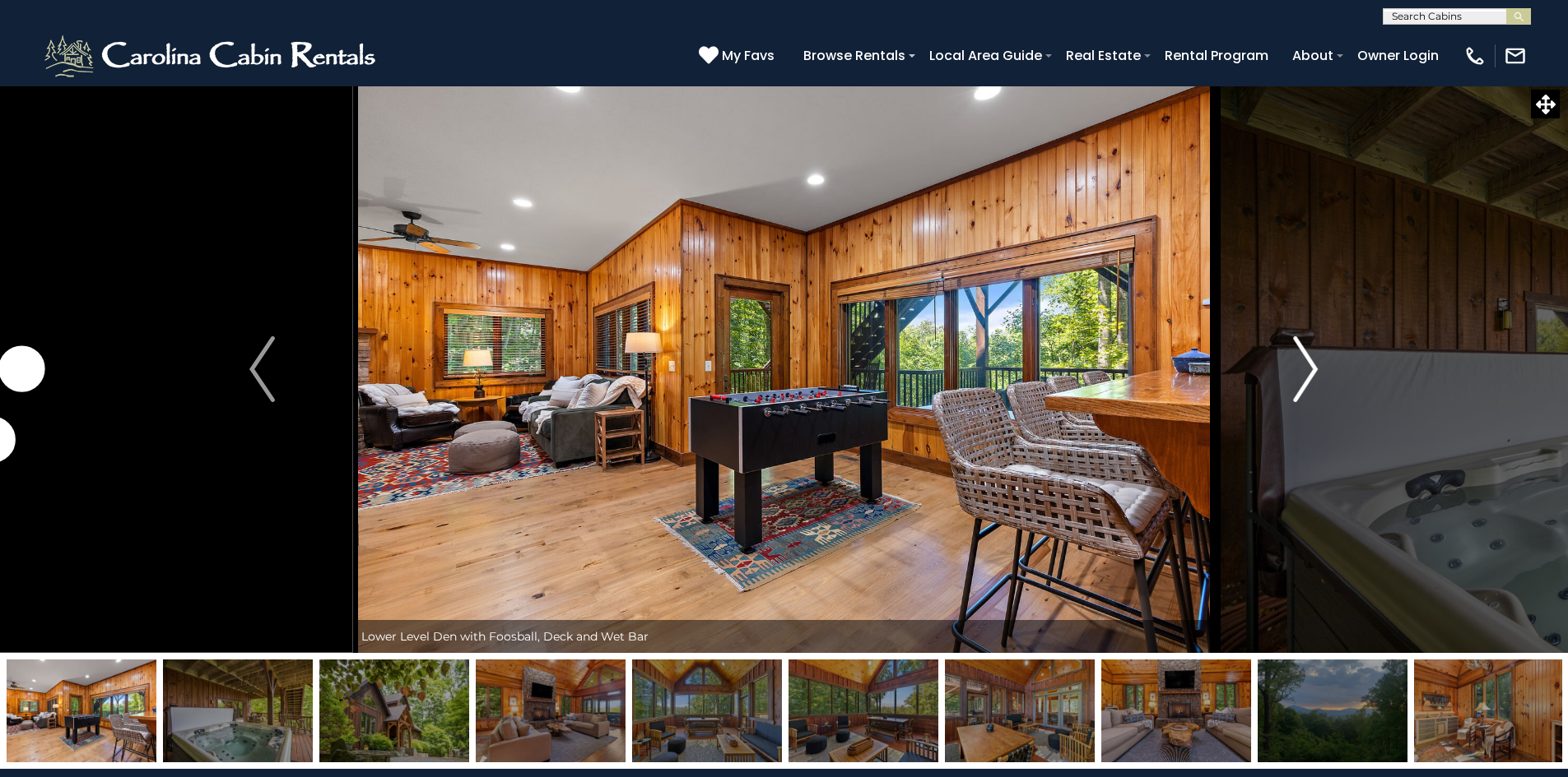
click at [1309, 369] on img "Next" at bounding box center [1305, 369] width 25 height 66
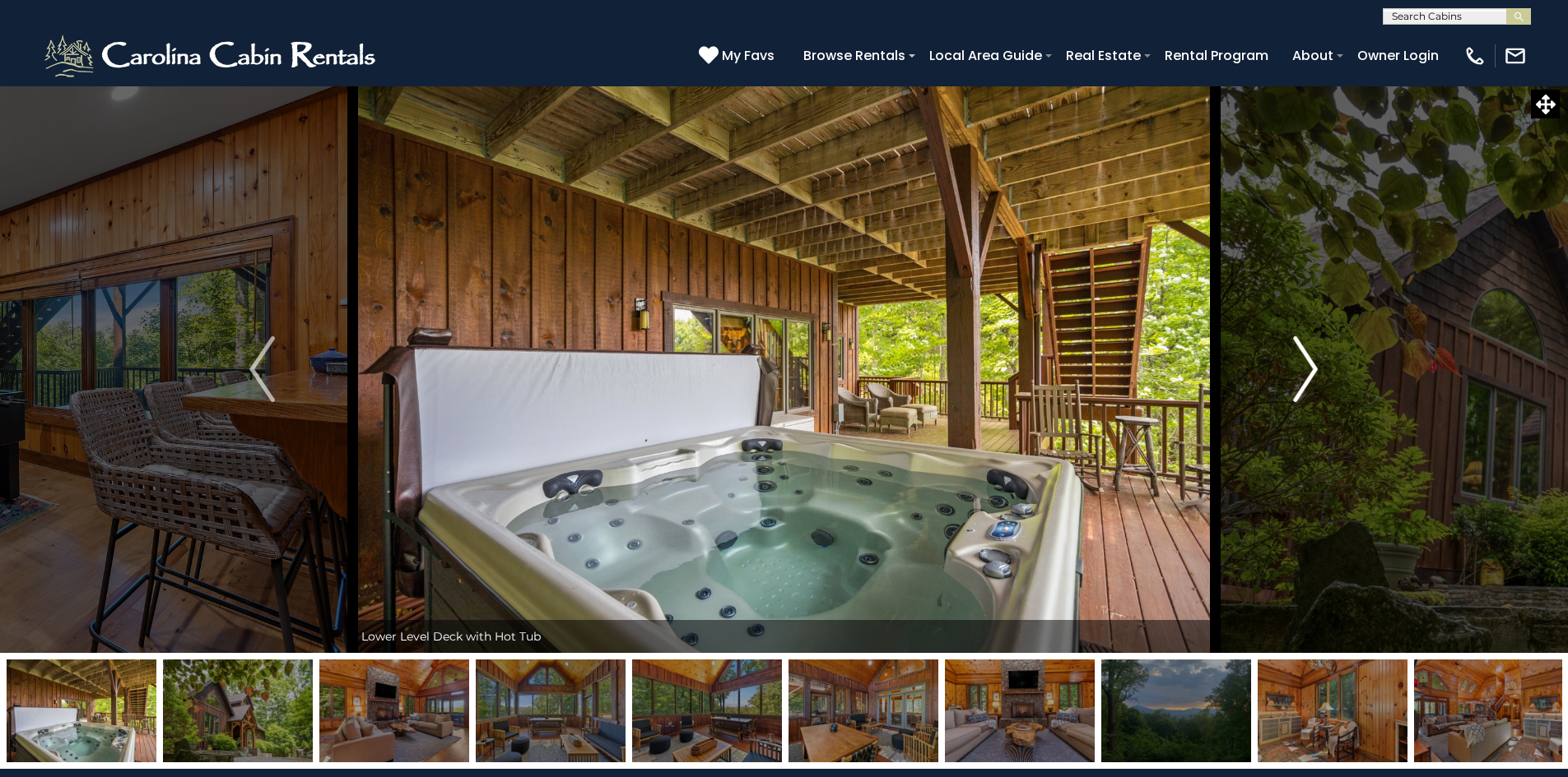
click at [1309, 369] on img "Next" at bounding box center [1305, 369] width 25 height 66
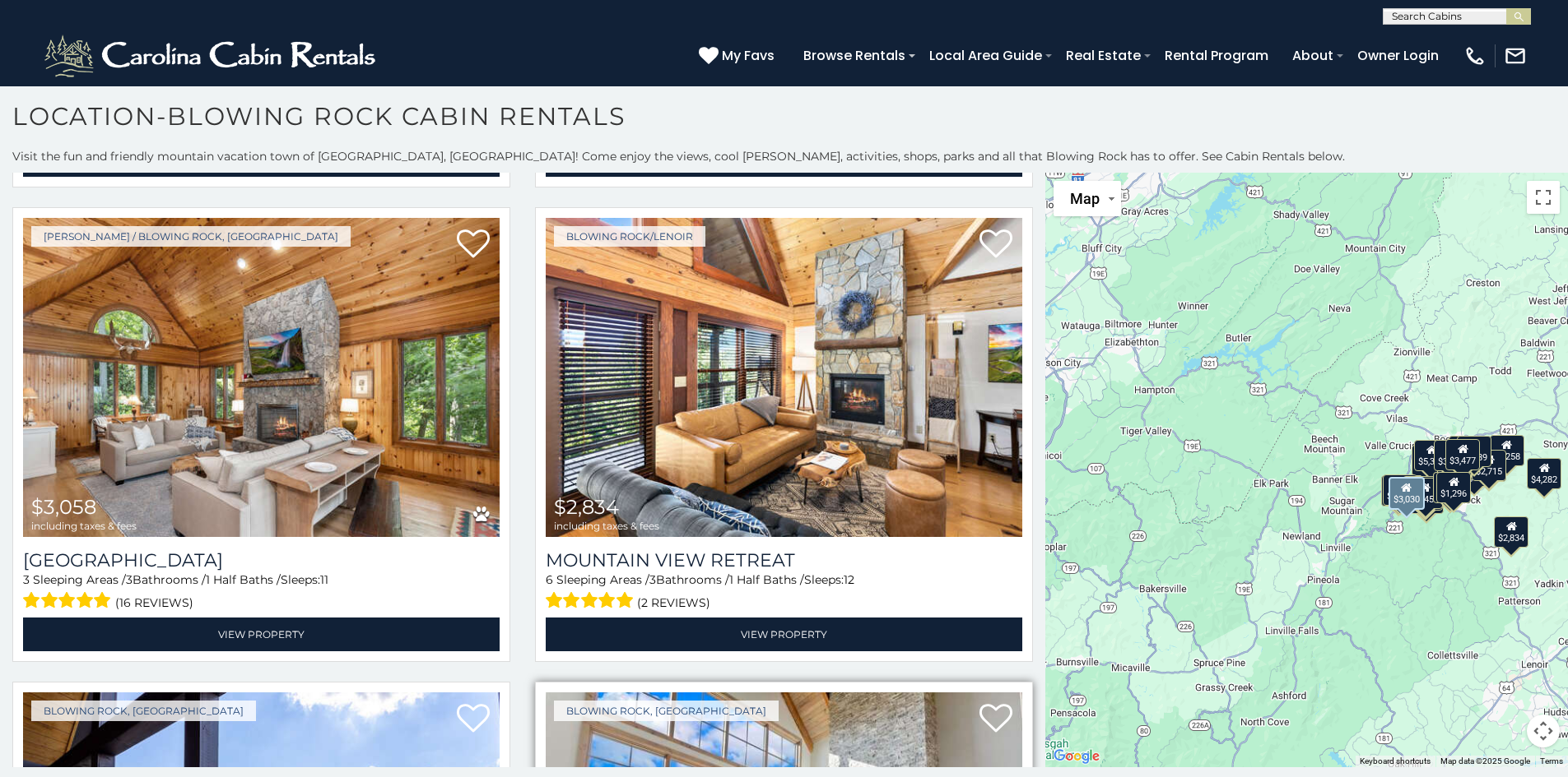
scroll to position [1892, 0]
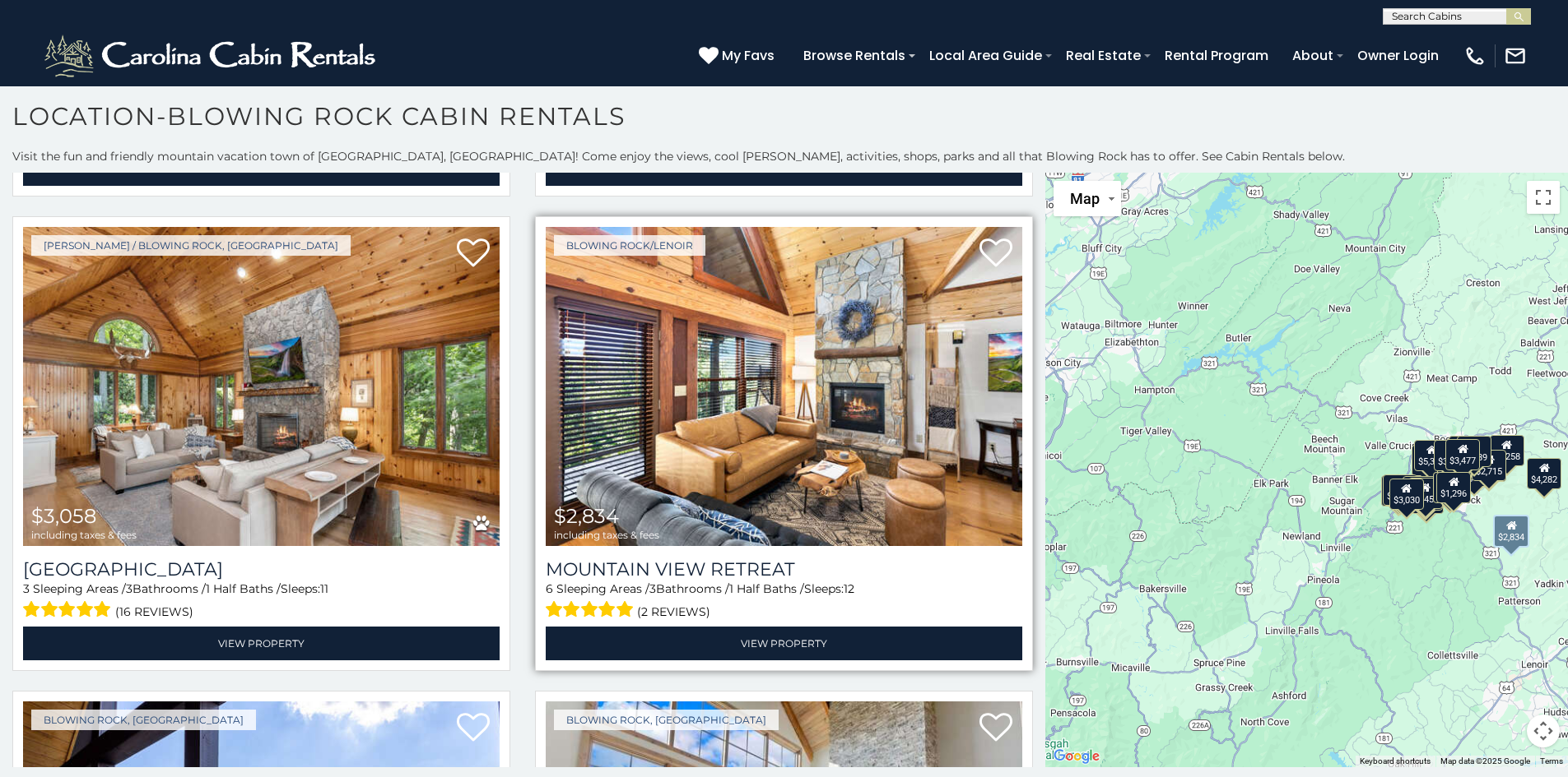
click at [803, 336] on img at bounding box center [784, 386] width 477 height 319
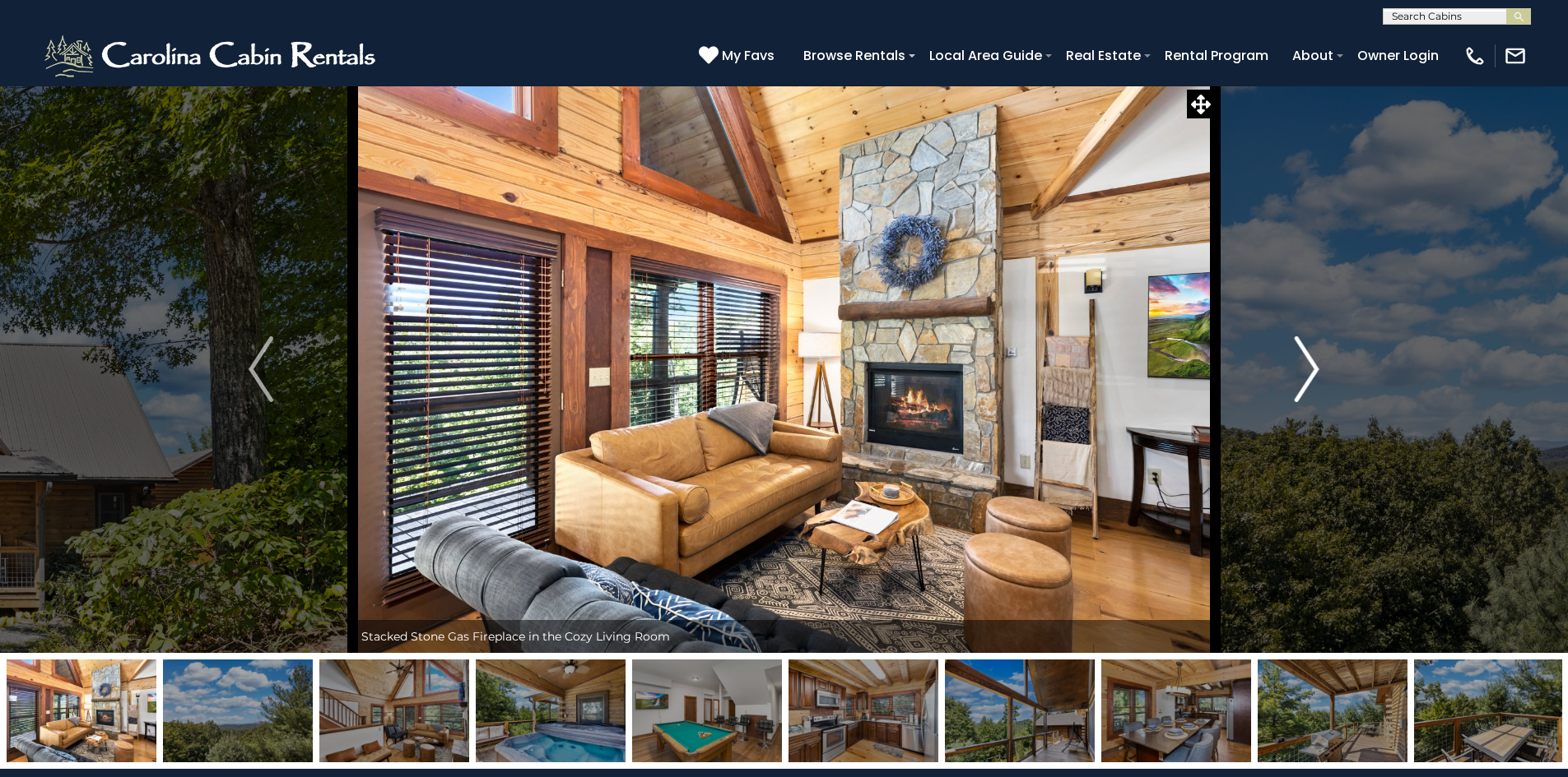
click at [1313, 364] on img "Next" at bounding box center [1307, 369] width 25 height 66
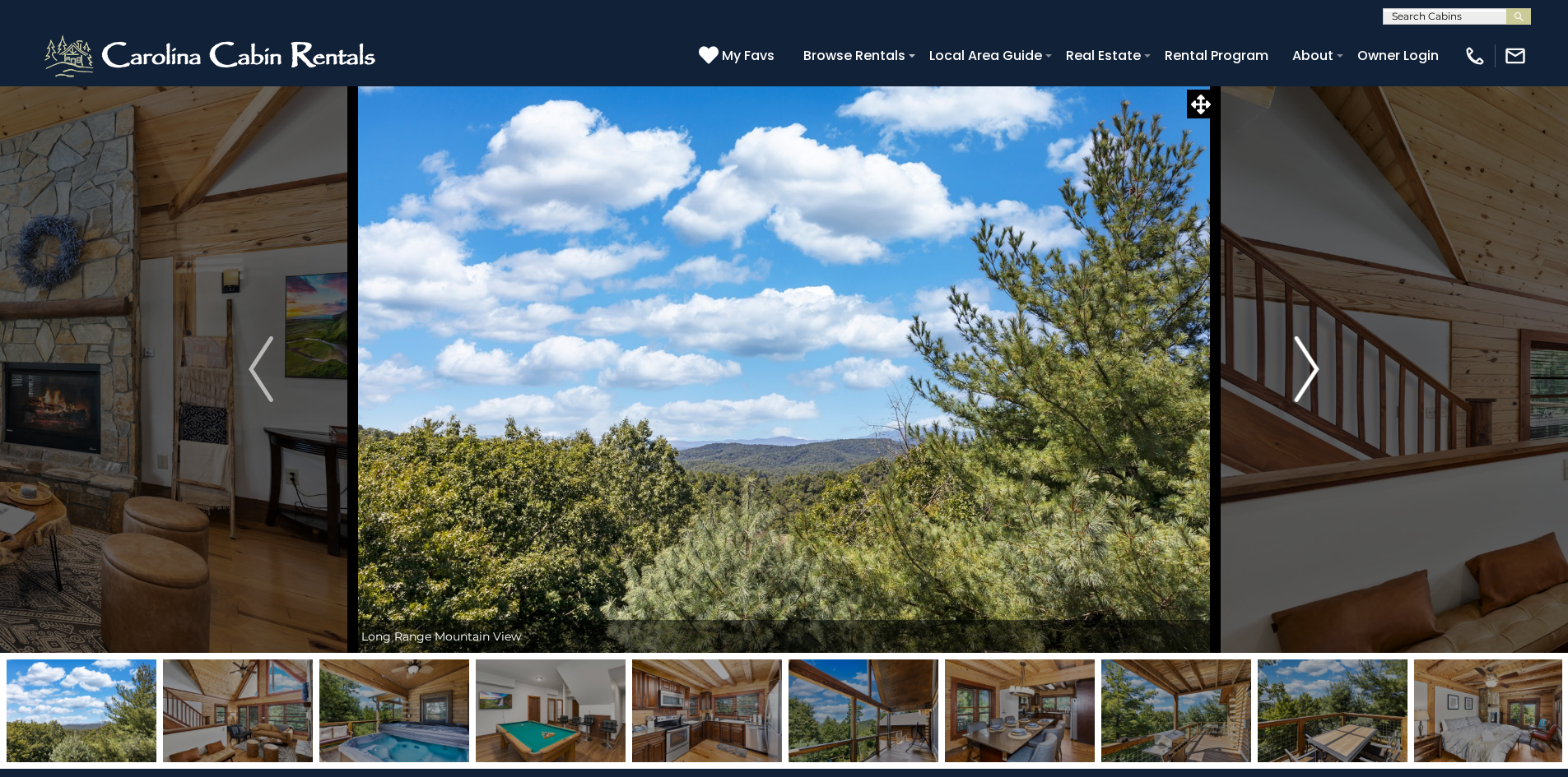
click at [1313, 364] on img "Next" at bounding box center [1307, 369] width 25 height 66
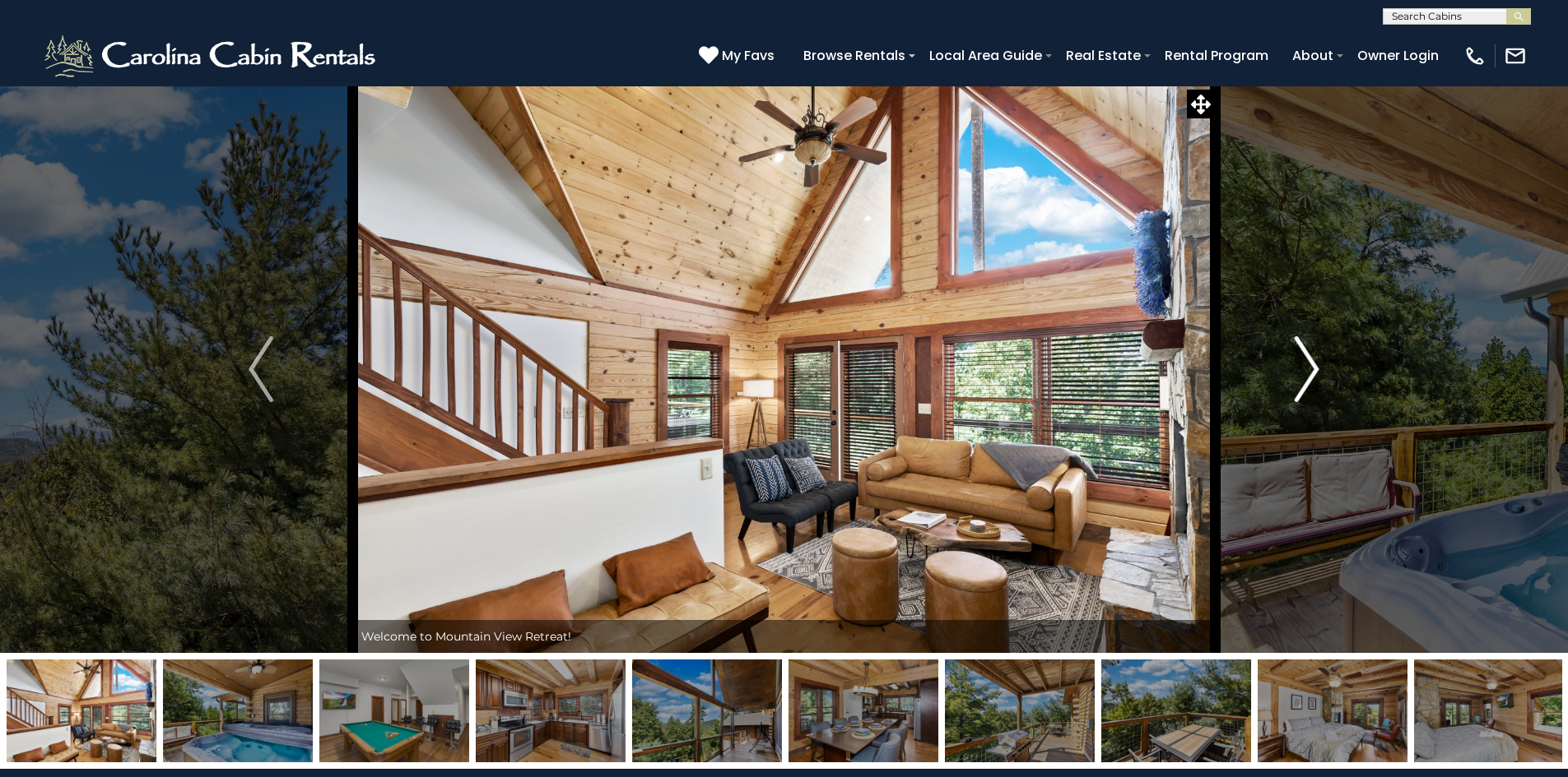
click at [1313, 364] on img "Next" at bounding box center [1307, 369] width 25 height 66
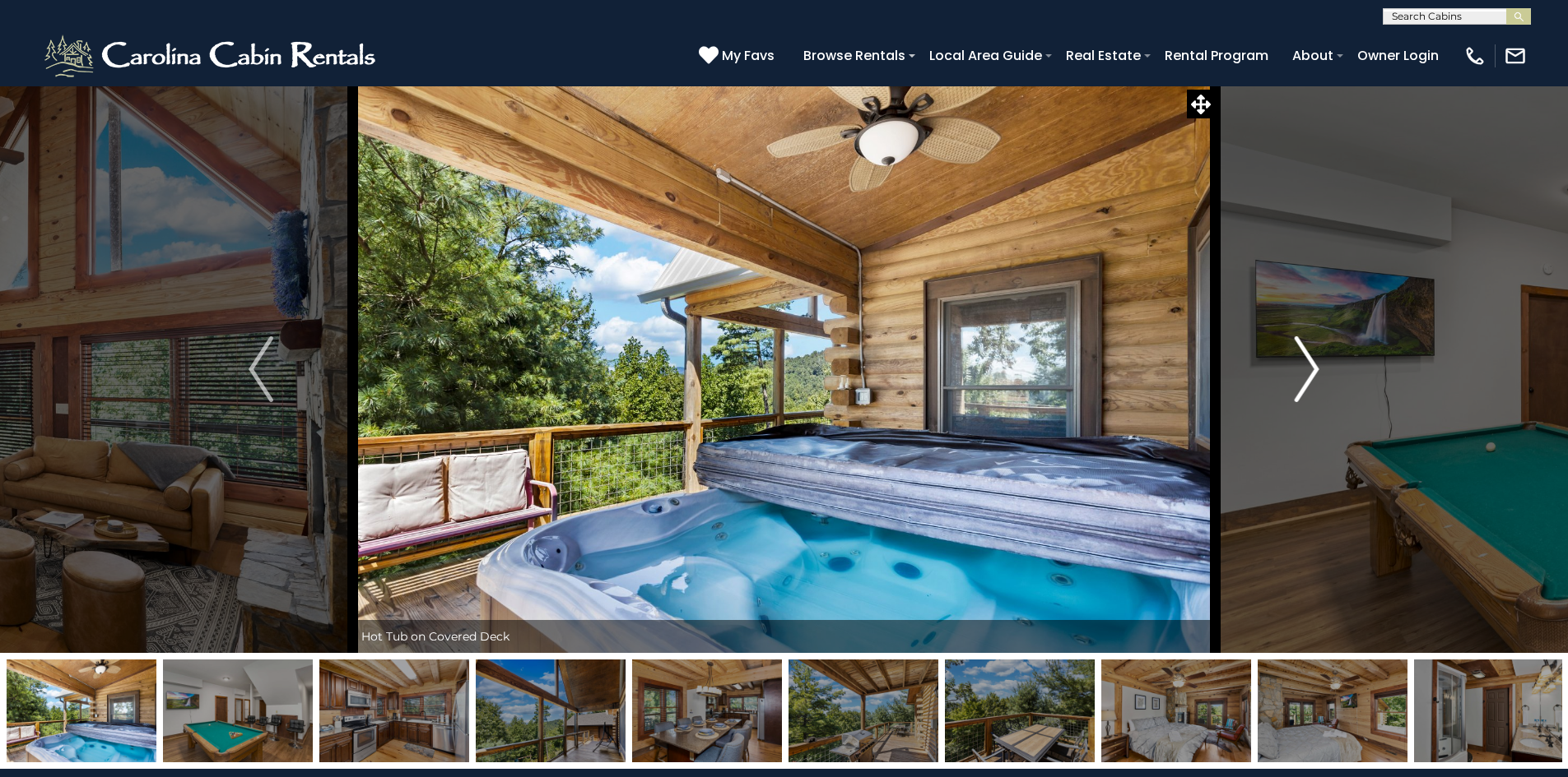
click at [1313, 364] on img "Next" at bounding box center [1307, 369] width 25 height 66
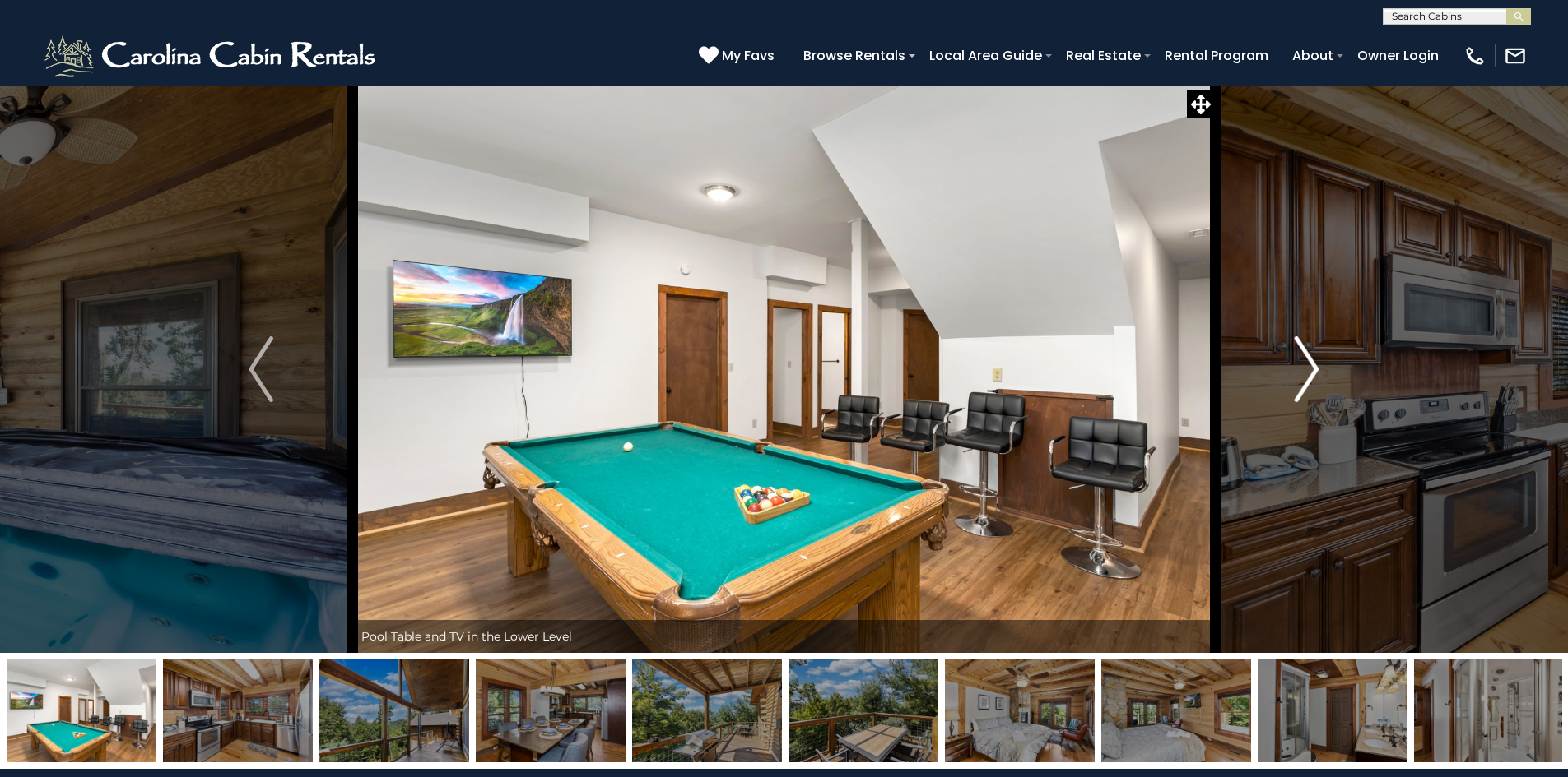
click at [1313, 364] on img "Next" at bounding box center [1307, 369] width 25 height 66
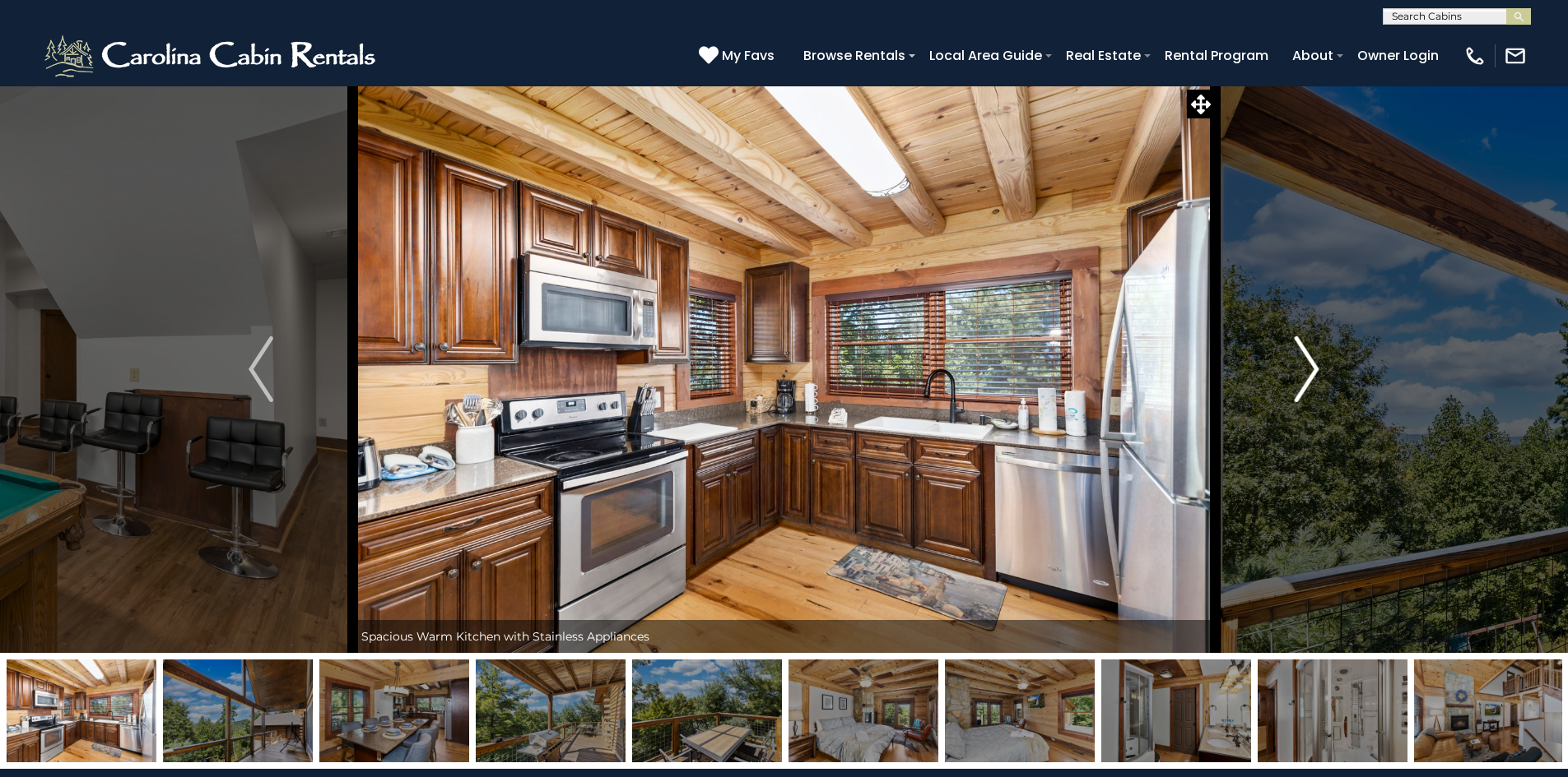
click at [1313, 364] on img "Next" at bounding box center [1307, 369] width 25 height 66
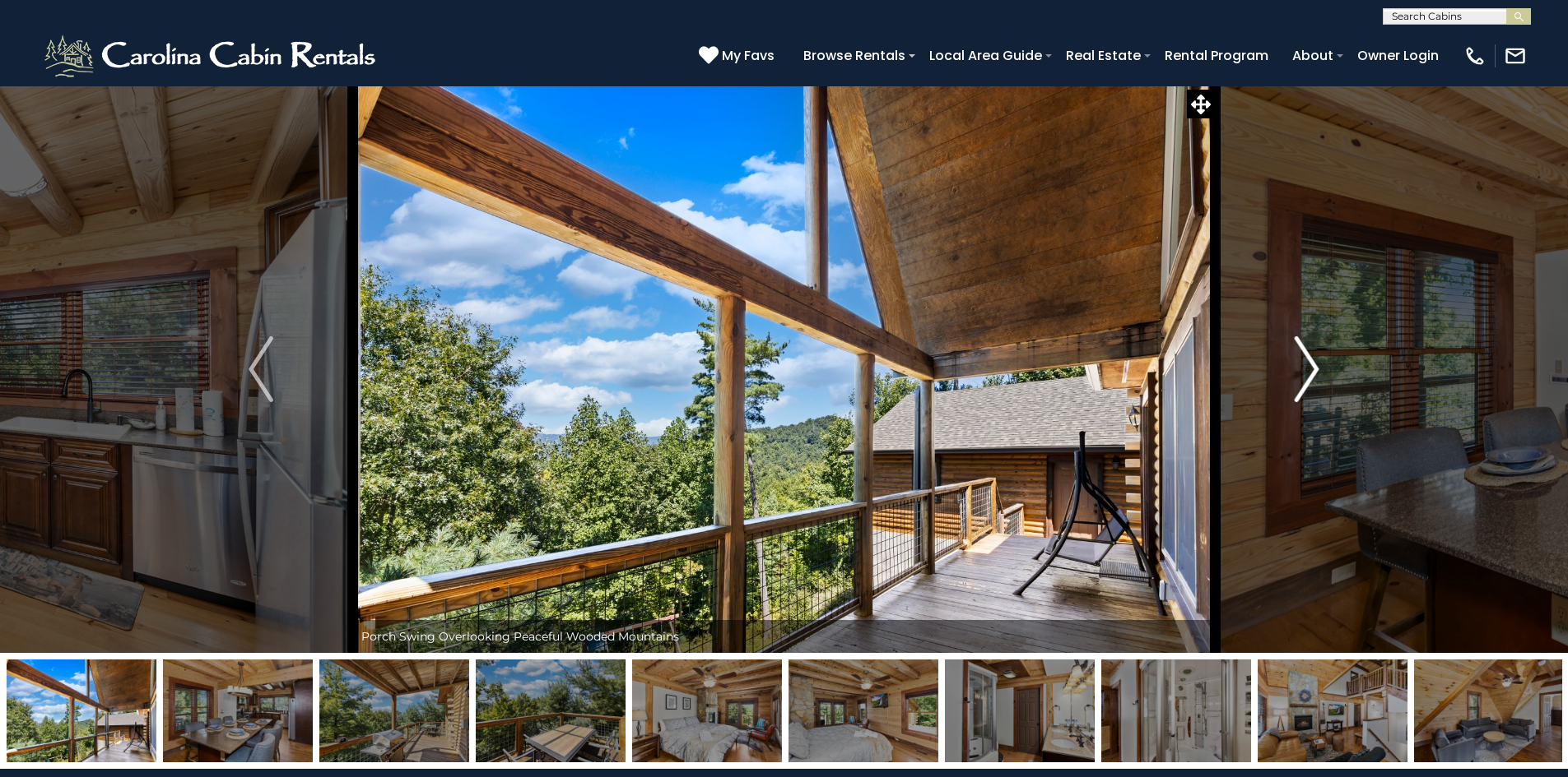
click at [1313, 364] on img "Next" at bounding box center [1307, 369] width 25 height 66
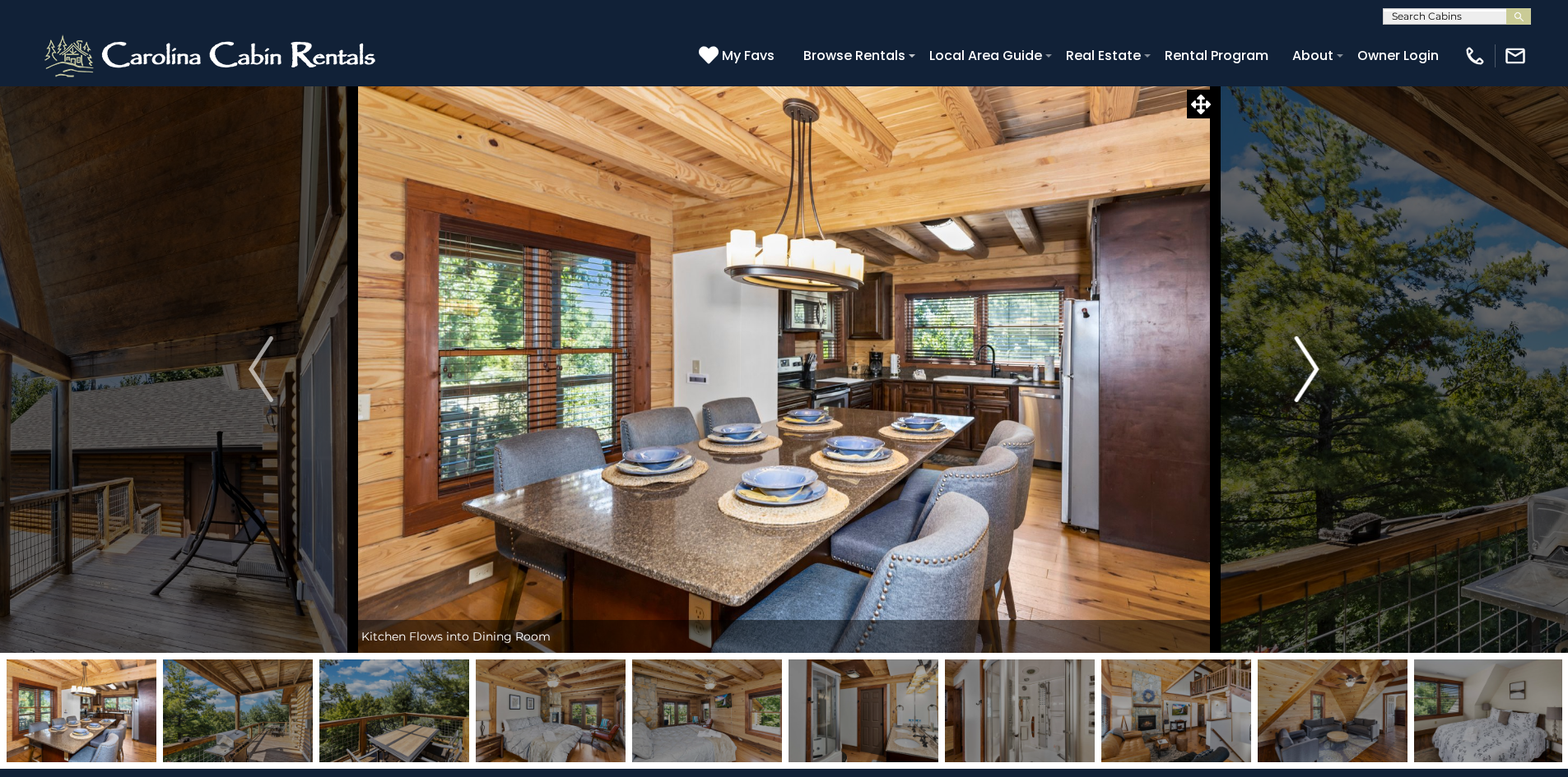
click at [1313, 364] on img "Next" at bounding box center [1307, 369] width 25 height 66
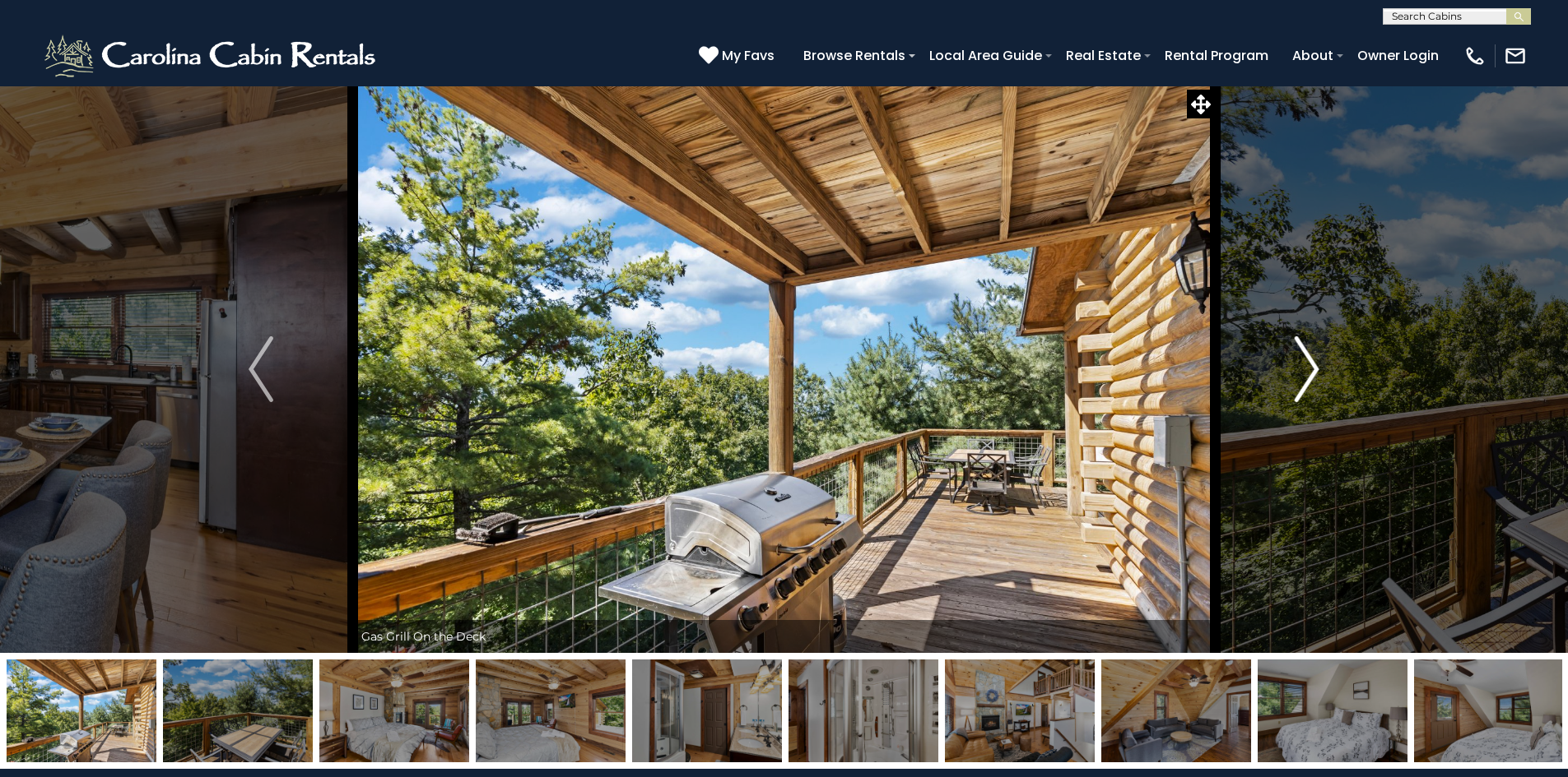
click at [1313, 364] on img "Next" at bounding box center [1307, 369] width 25 height 66
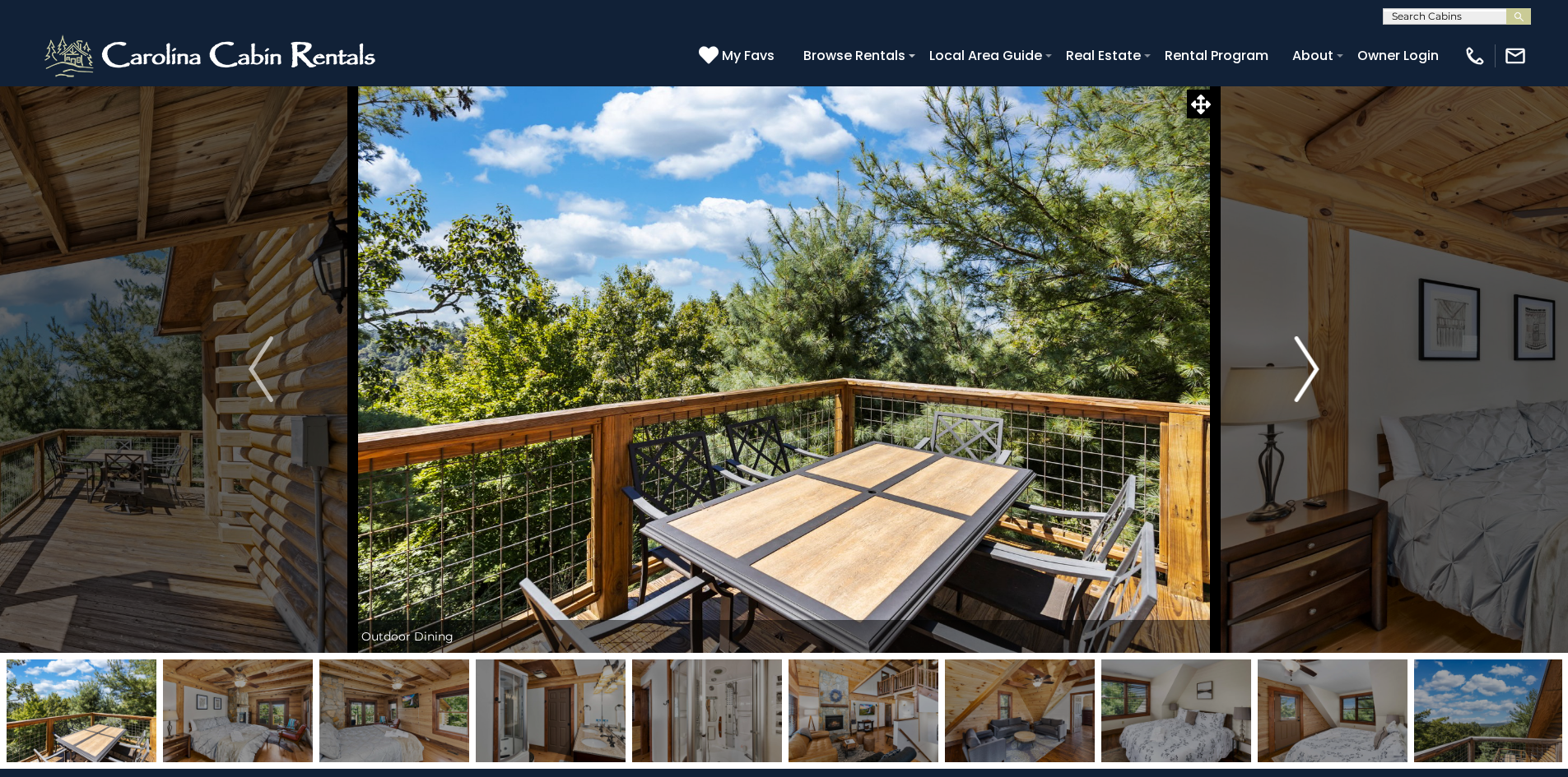
click at [1313, 364] on img "Next" at bounding box center [1307, 369] width 25 height 66
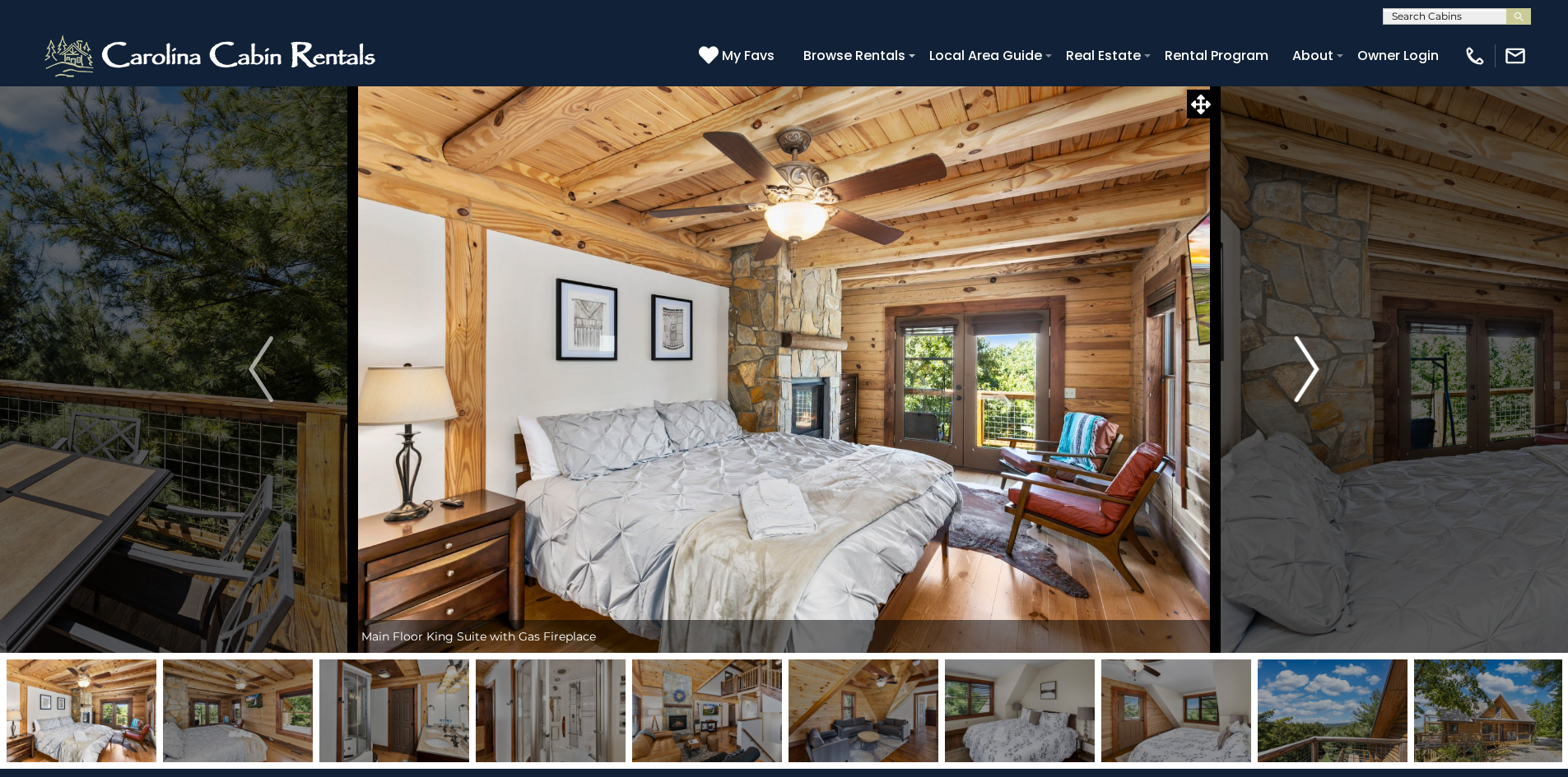
click at [1313, 364] on img "Next" at bounding box center [1307, 369] width 25 height 66
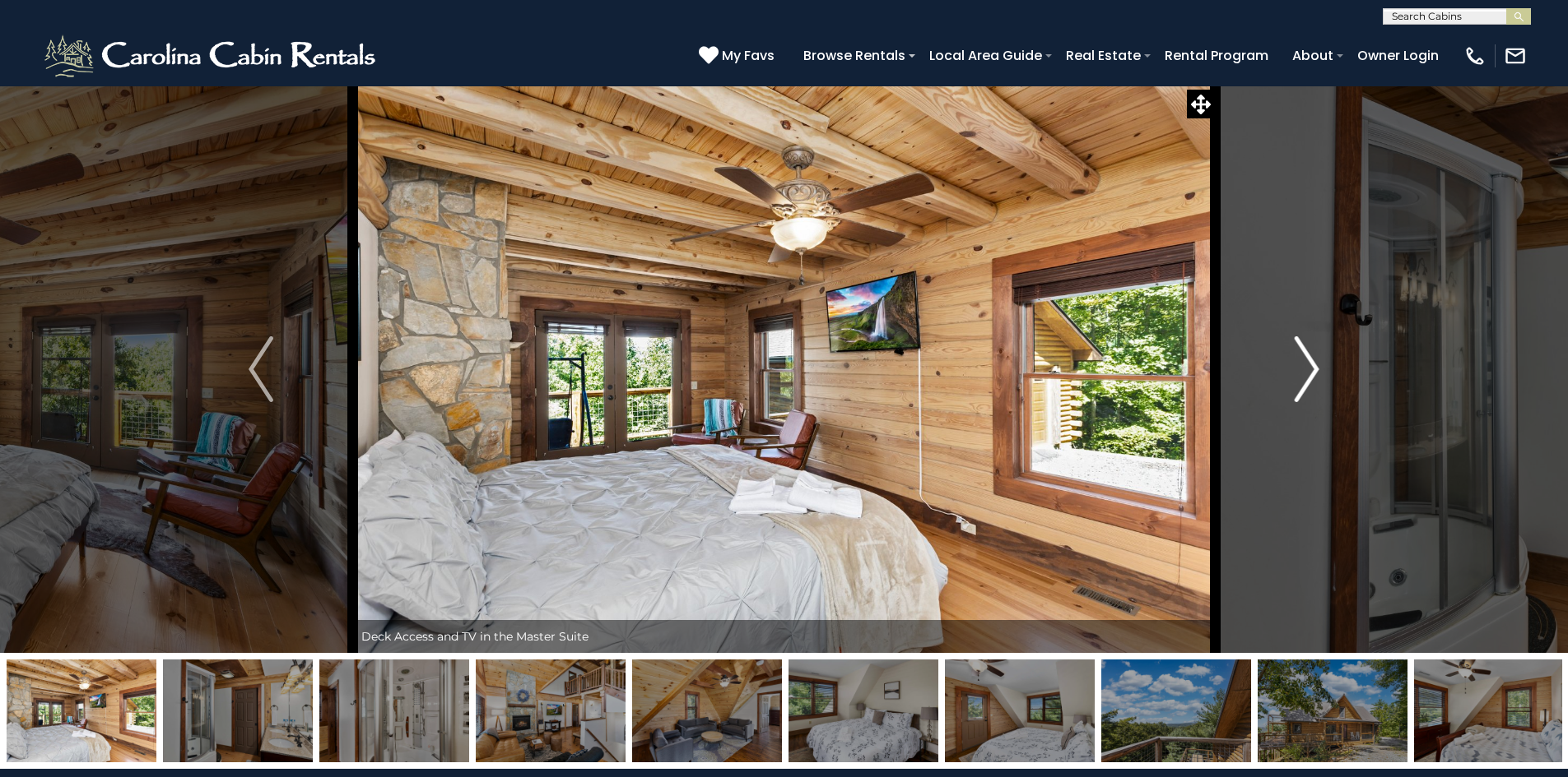
click at [1313, 364] on img "Next" at bounding box center [1307, 369] width 25 height 66
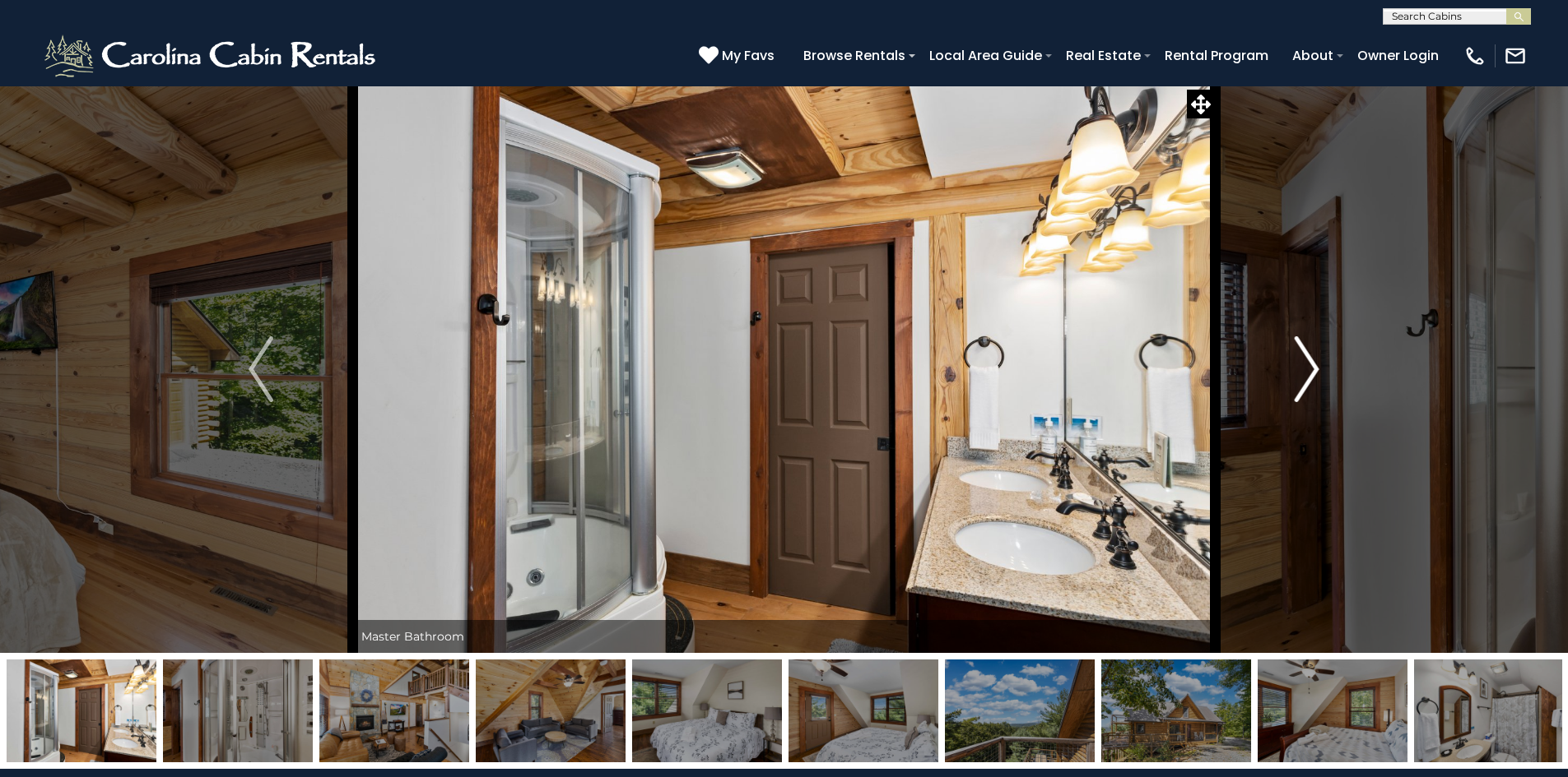
click at [1313, 364] on img "Next" at bounding box center [1307, 369] width 25 height 66
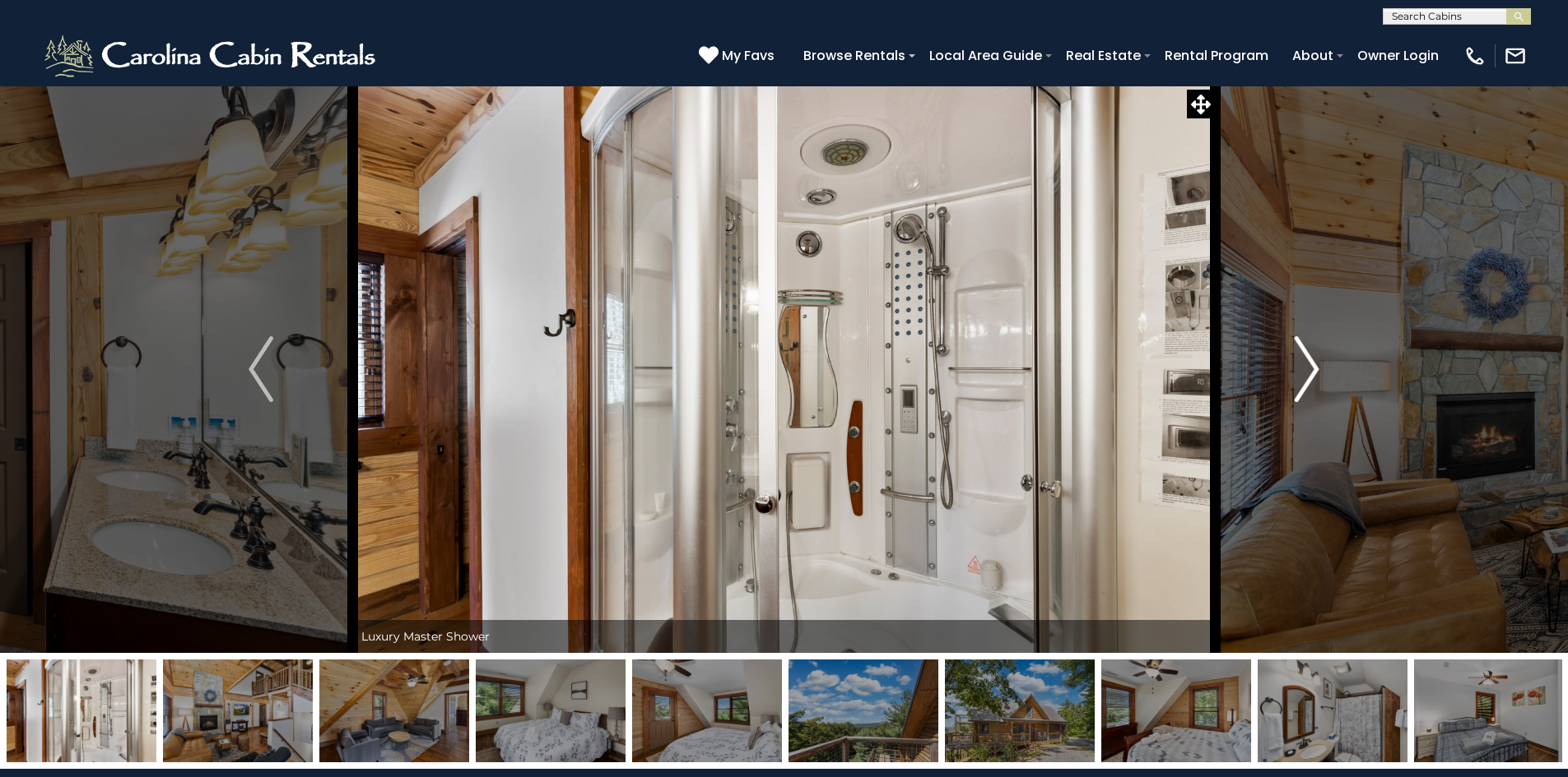
click at [1313, 364] on img "Next" at bounding box center [1307, 369] width 25 height 66
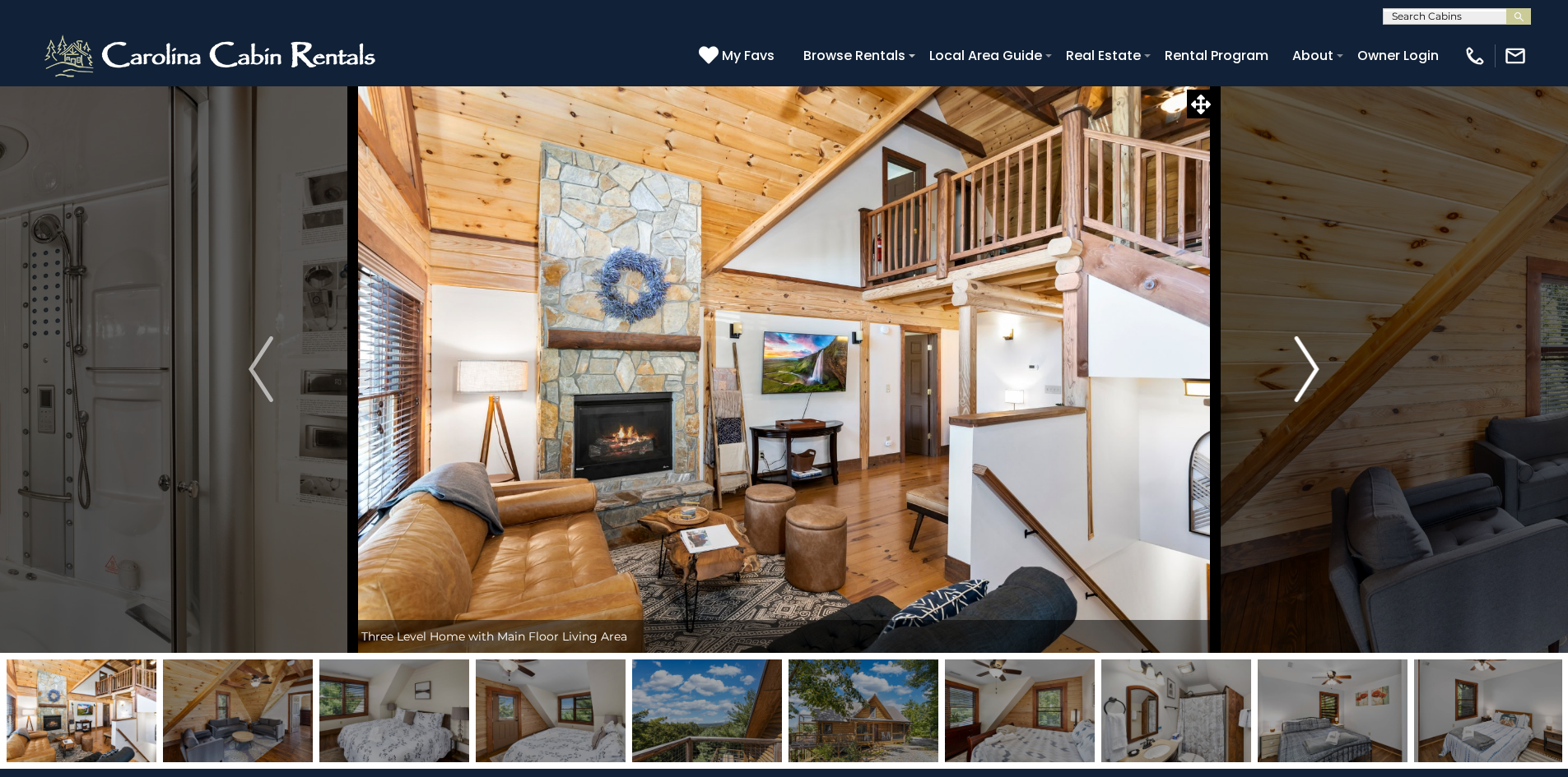
click at [1313, 364] on img "Next" at bounding box center [1307, 369] width 25 height 66
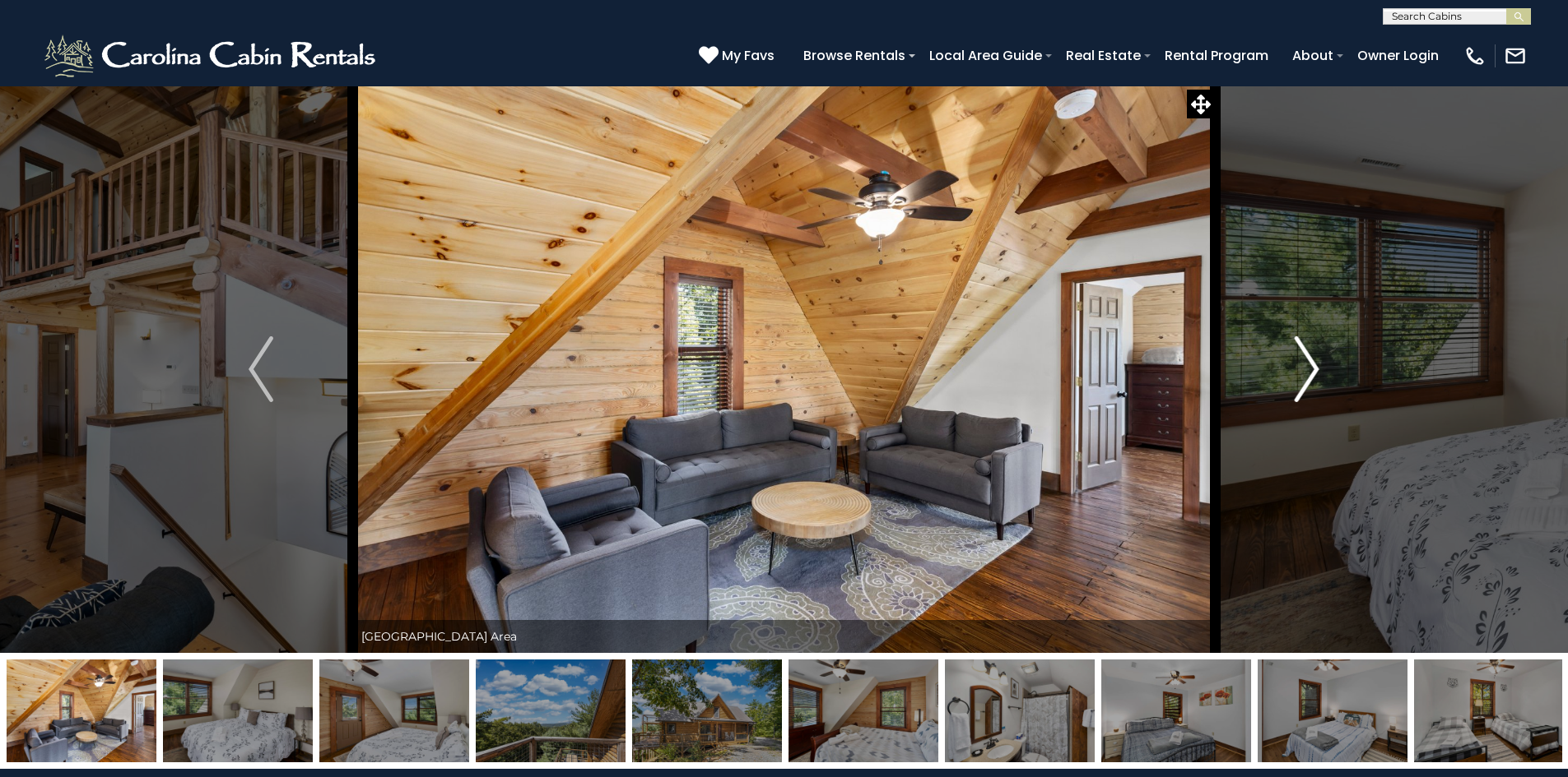
click at [1313, 364] on img "Next" at bounding box center [1307, 369] width 25 height 66
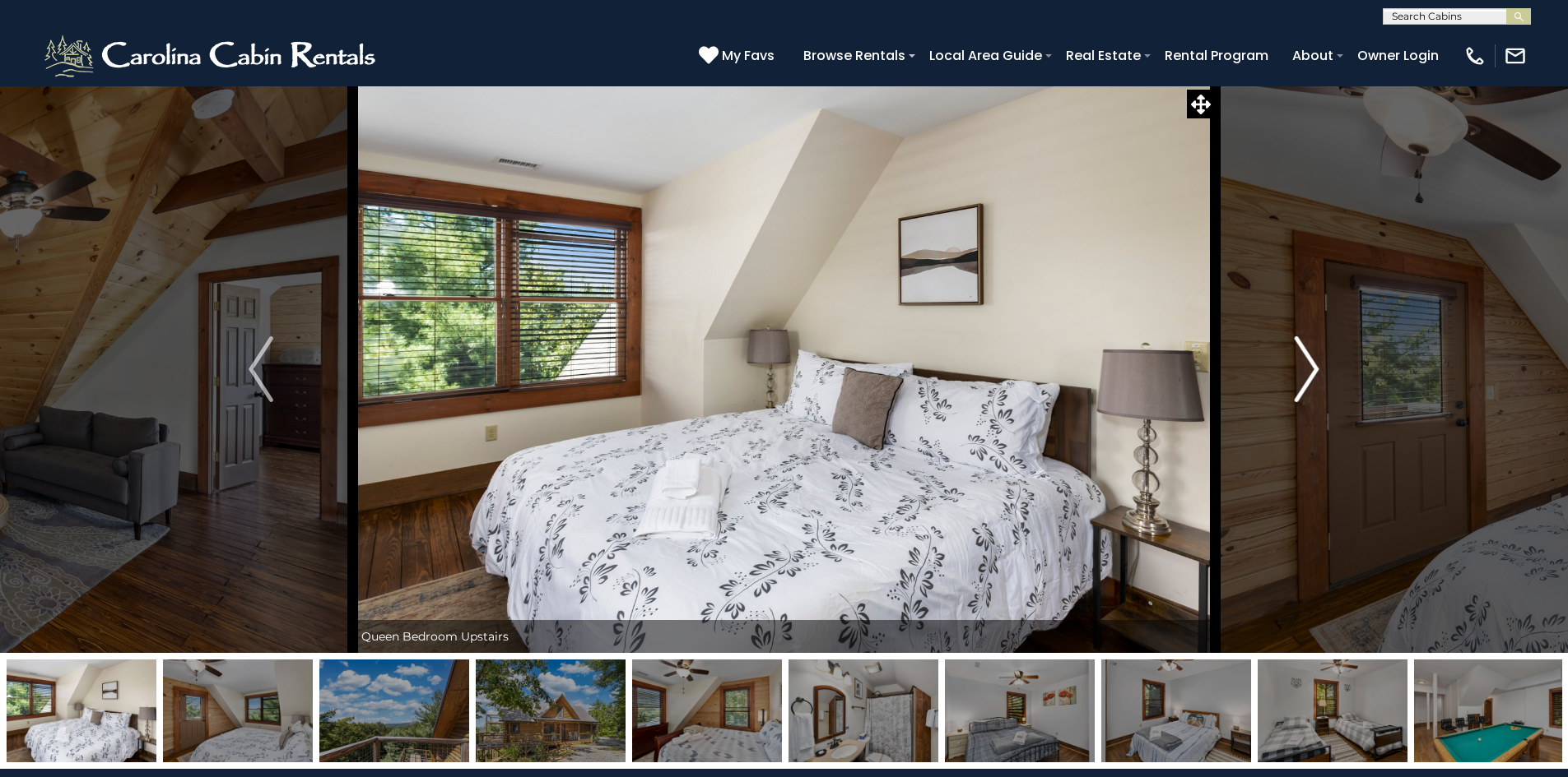
click at [1313, 364] on img "Next" at bounding box center [1307, 369] width 25 height 66
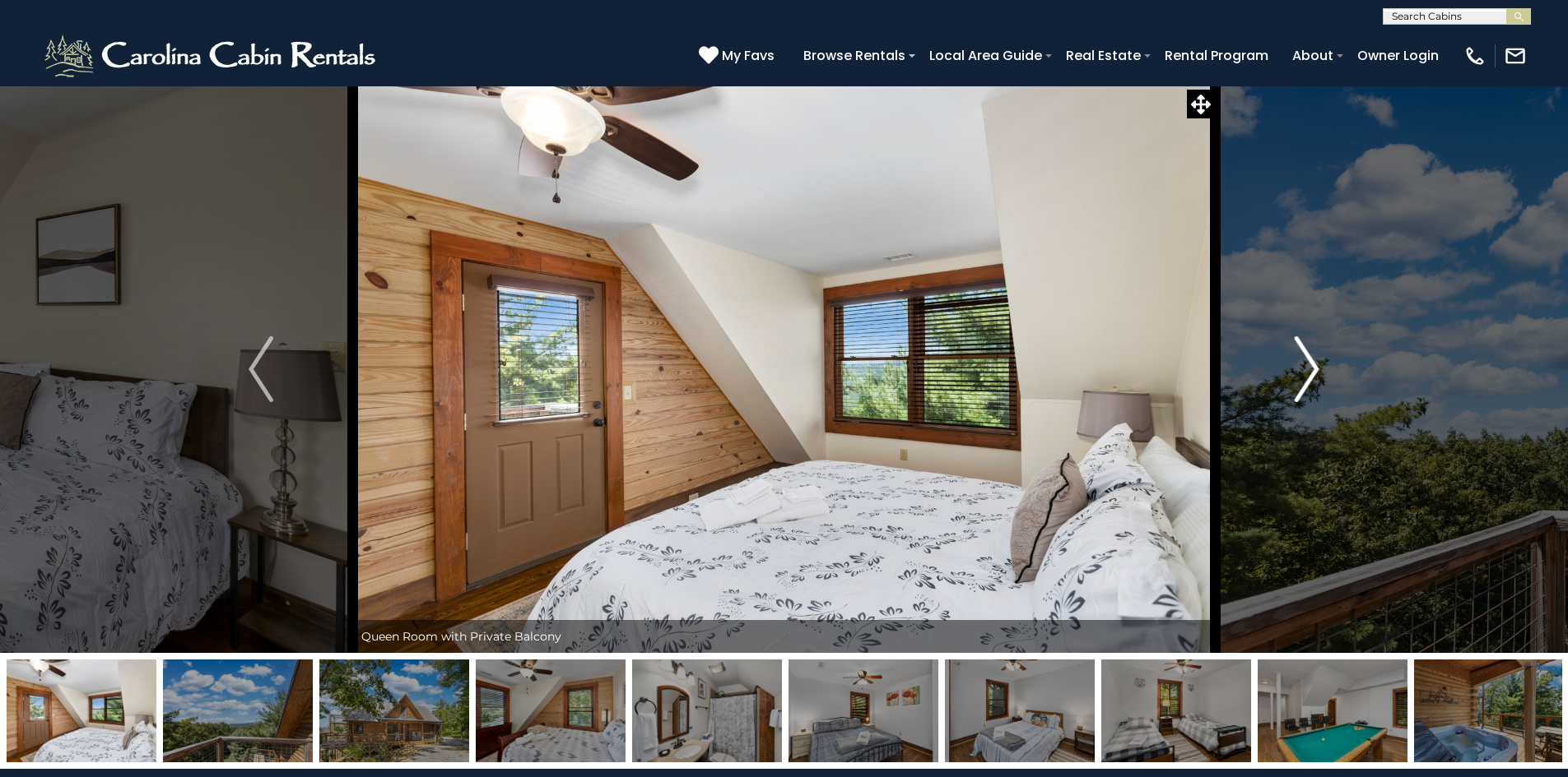
click at [1313, 364] on img "Next" at bounding box center [1307, 369] width 25 height 66
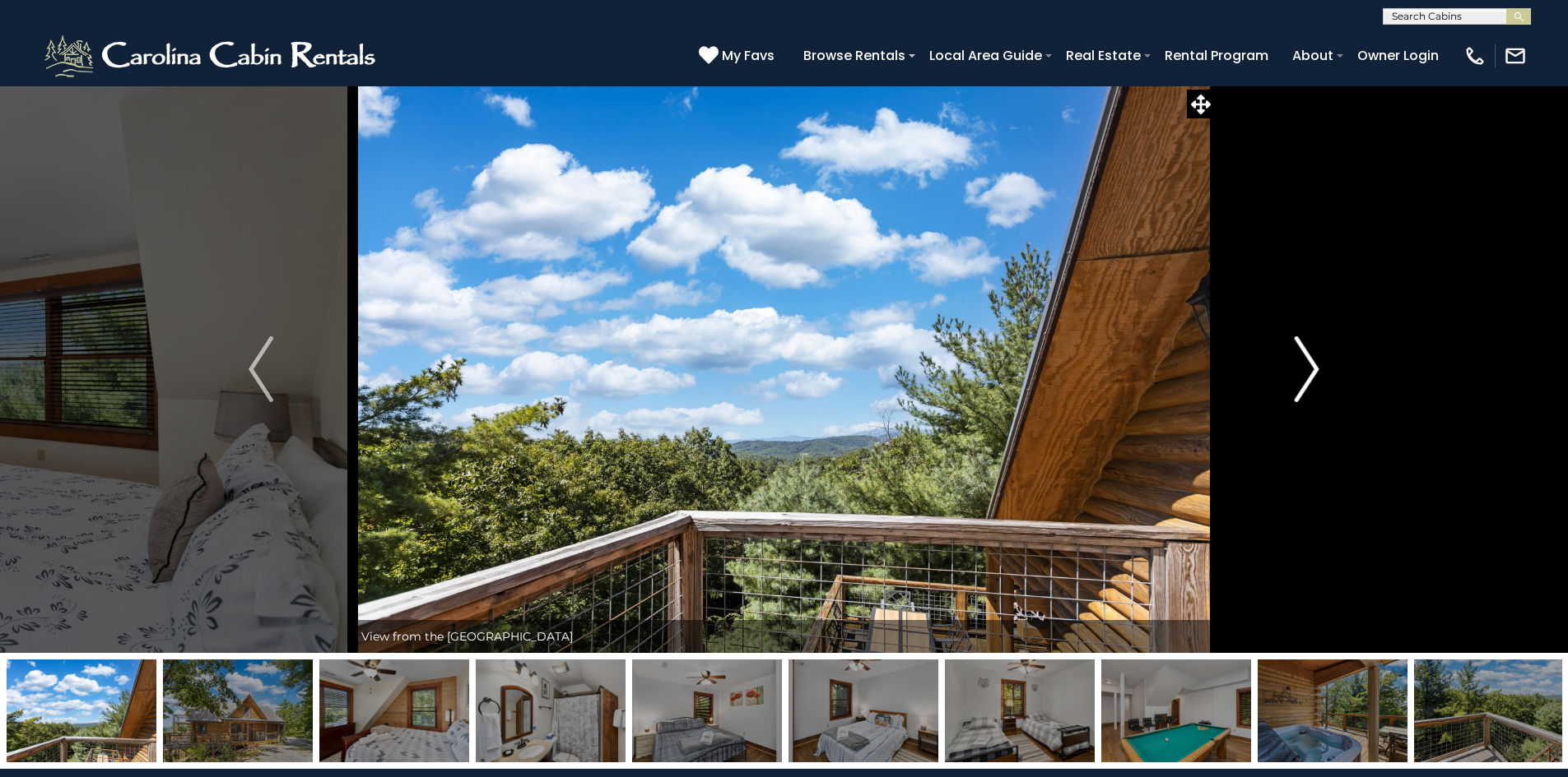
click at [1313, 364] on img "Next" at bounding box center [1307, 369] width 25 height 66
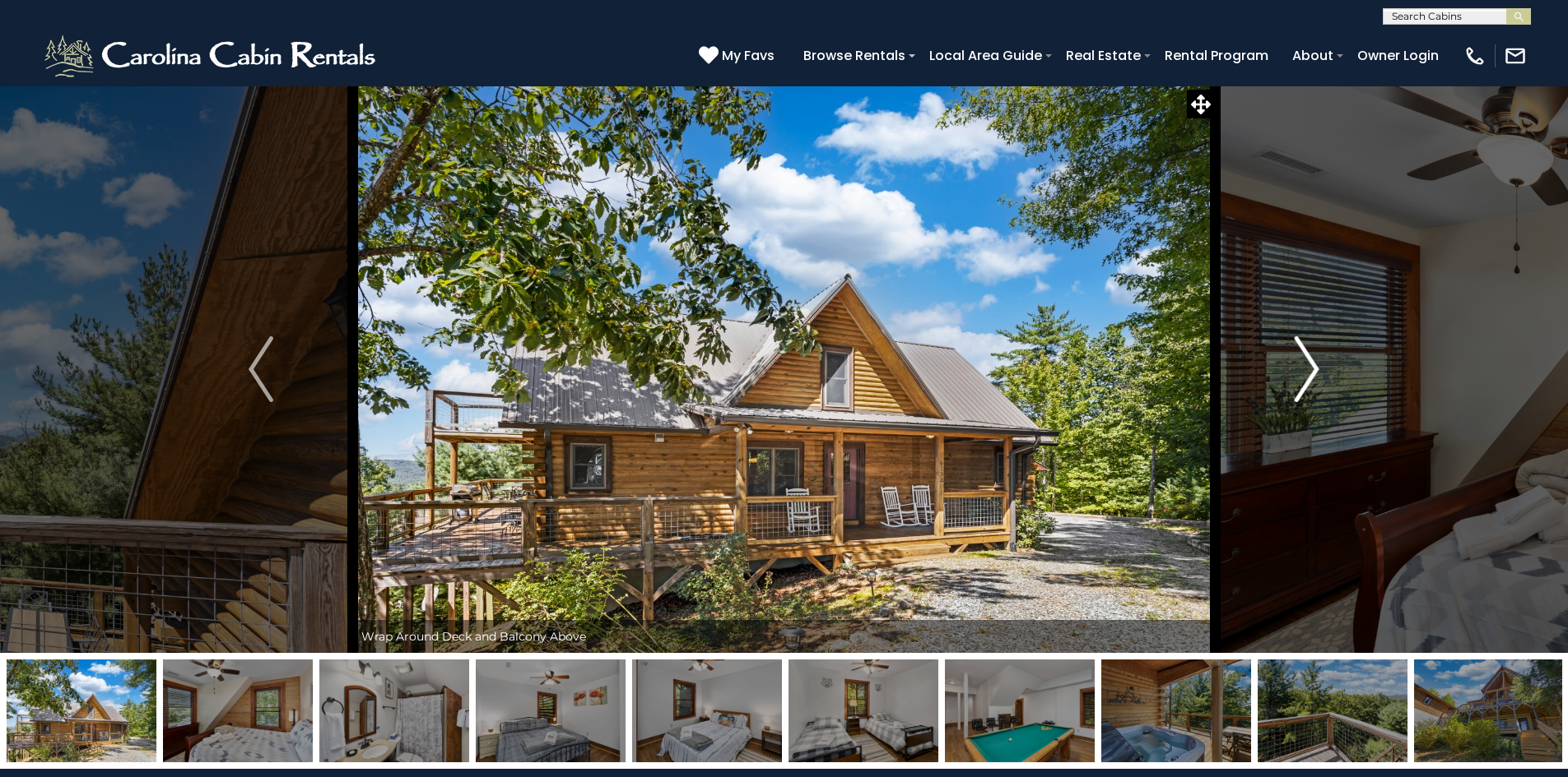
click at [1313, 364] on img "Next" at bounding box center [1307, 369] width 25 height 66
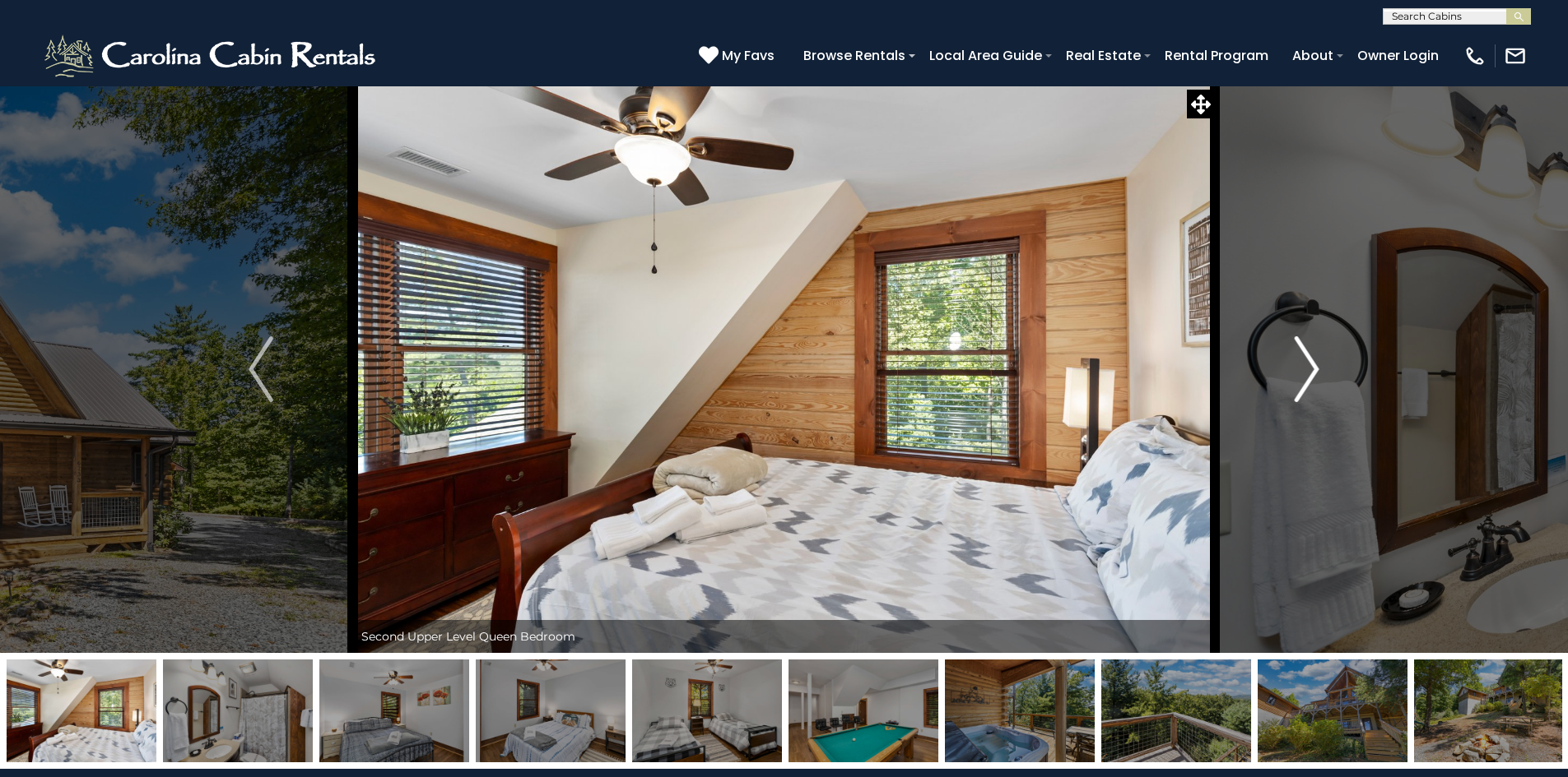
click at [1313, 364] on img "Next" at bounding box center [1307, 369] width 25 height 66
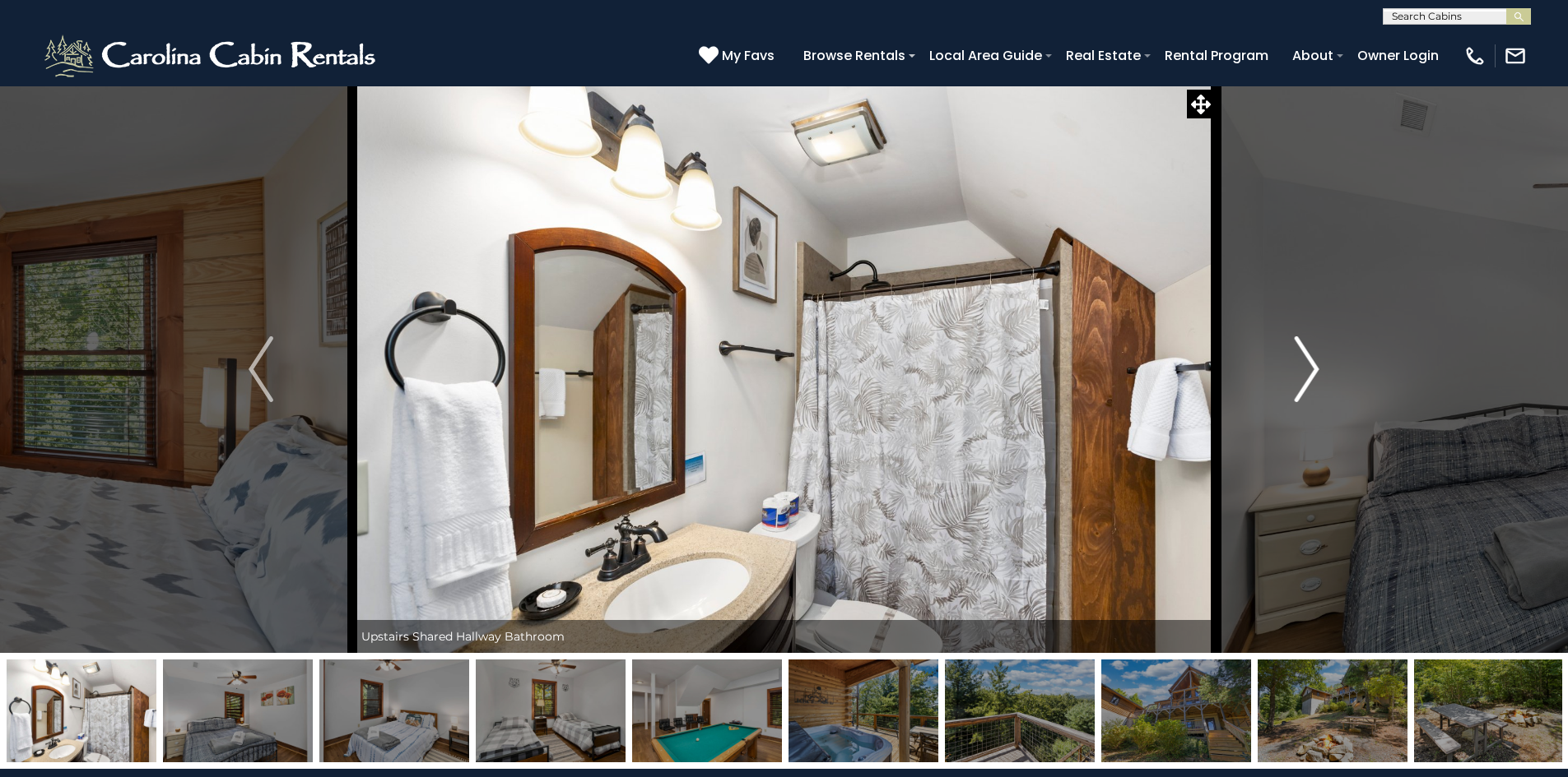
click at [1313, 364] on img "Next" at bounding box center [1307, 369] width 25 height 66
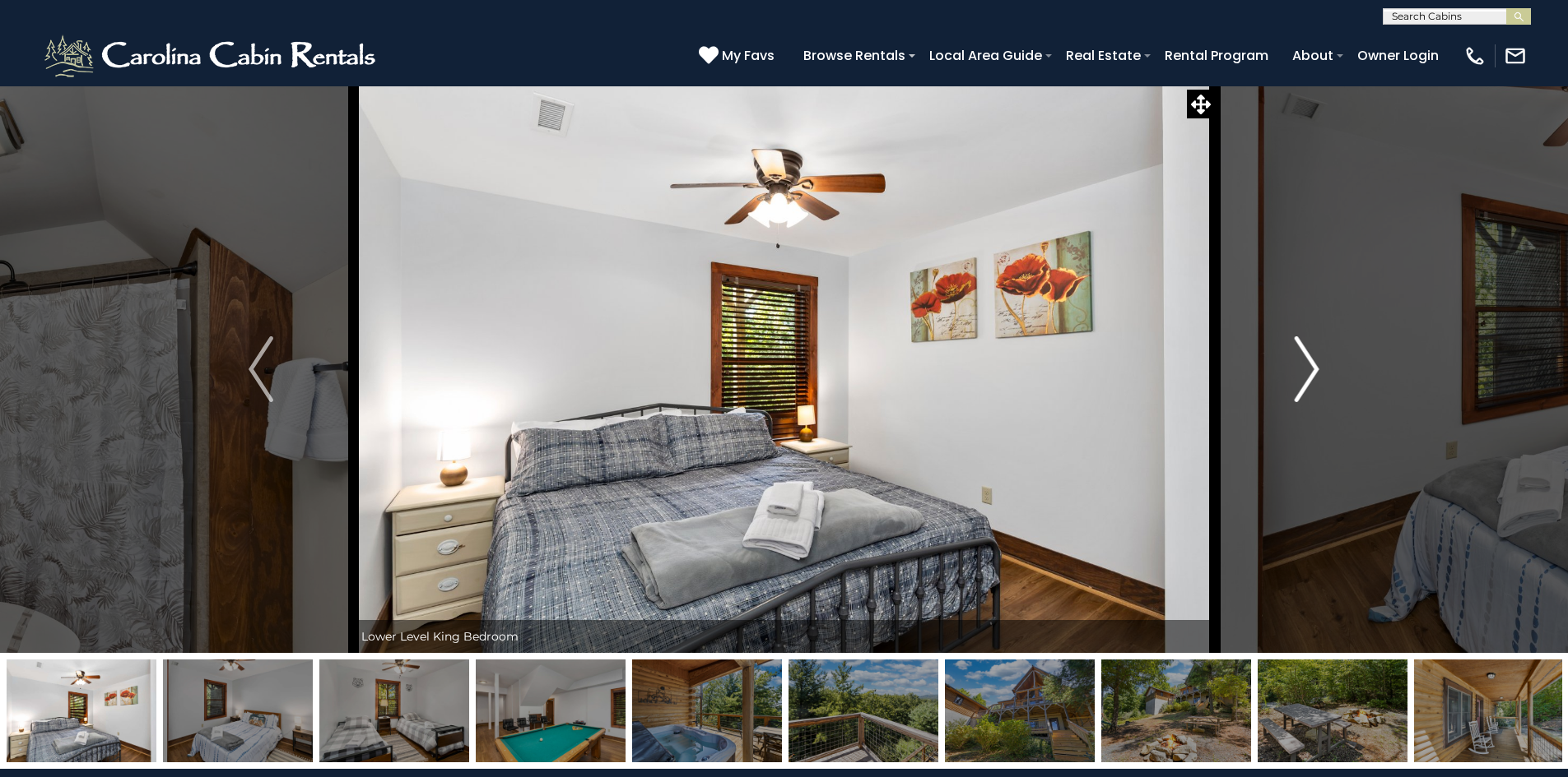
click at [1313, 364] on img "Next" at bounding box center [1307, 369] width 25 height 66
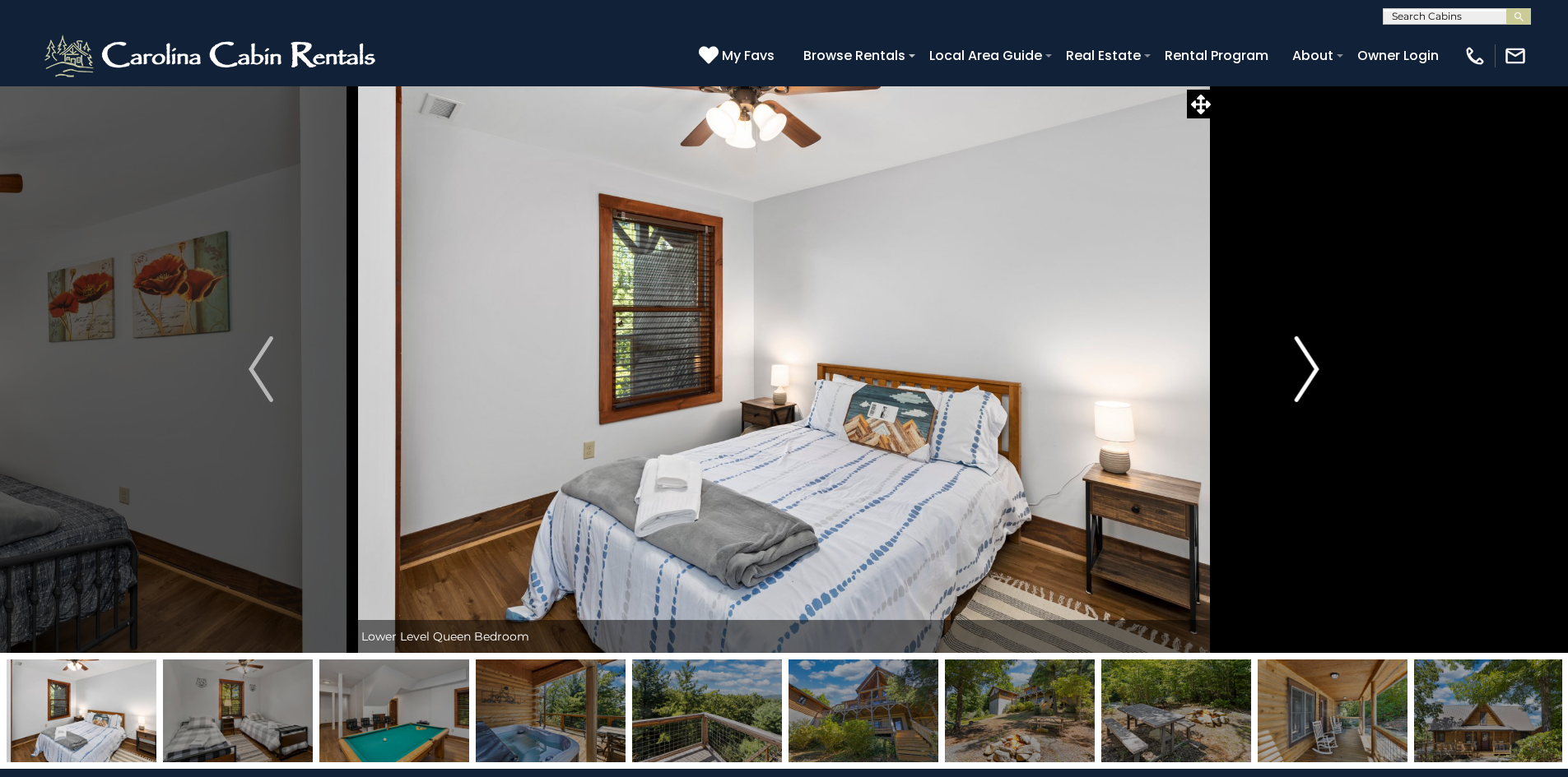
click at [1313, 364] on img "Next" at bounding box center [1307, 369] width 25 height 66
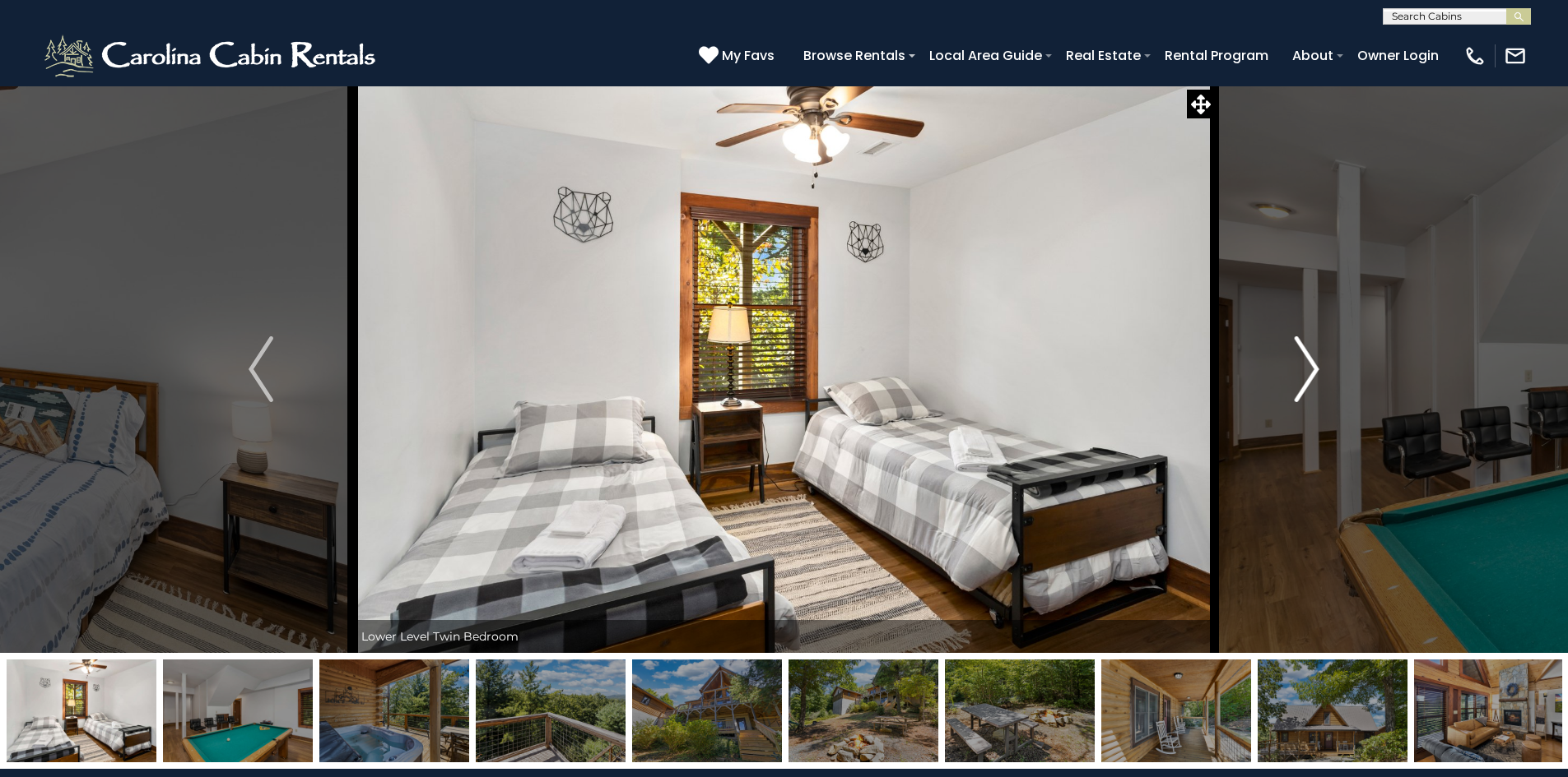
click at [1313, 364] on img "Next" at bounding box center [1307, 369] width 25 height 66
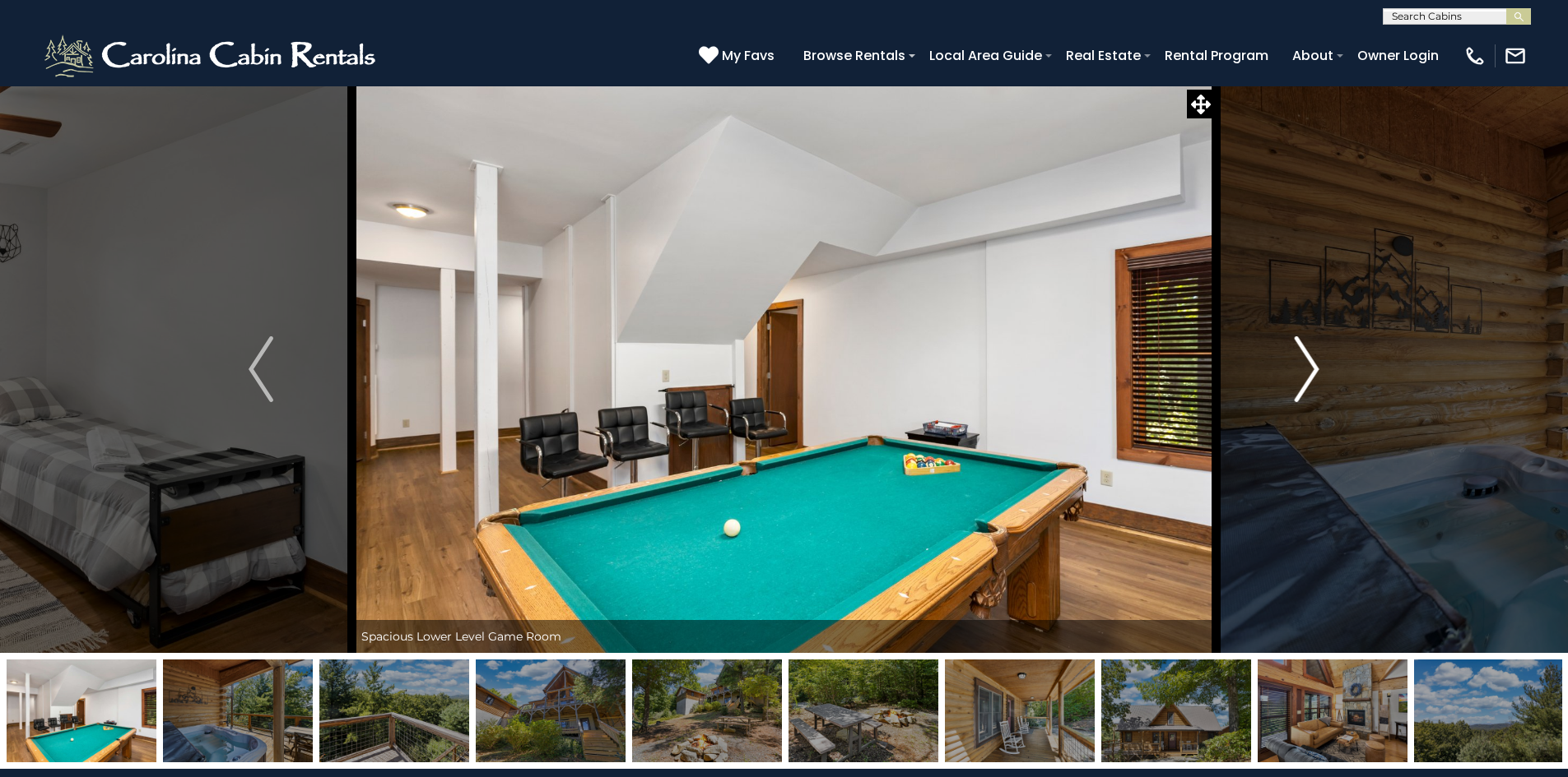
click at [1313, 364] on img "Next" at bounding box center [1307, 369] width 25 height 66
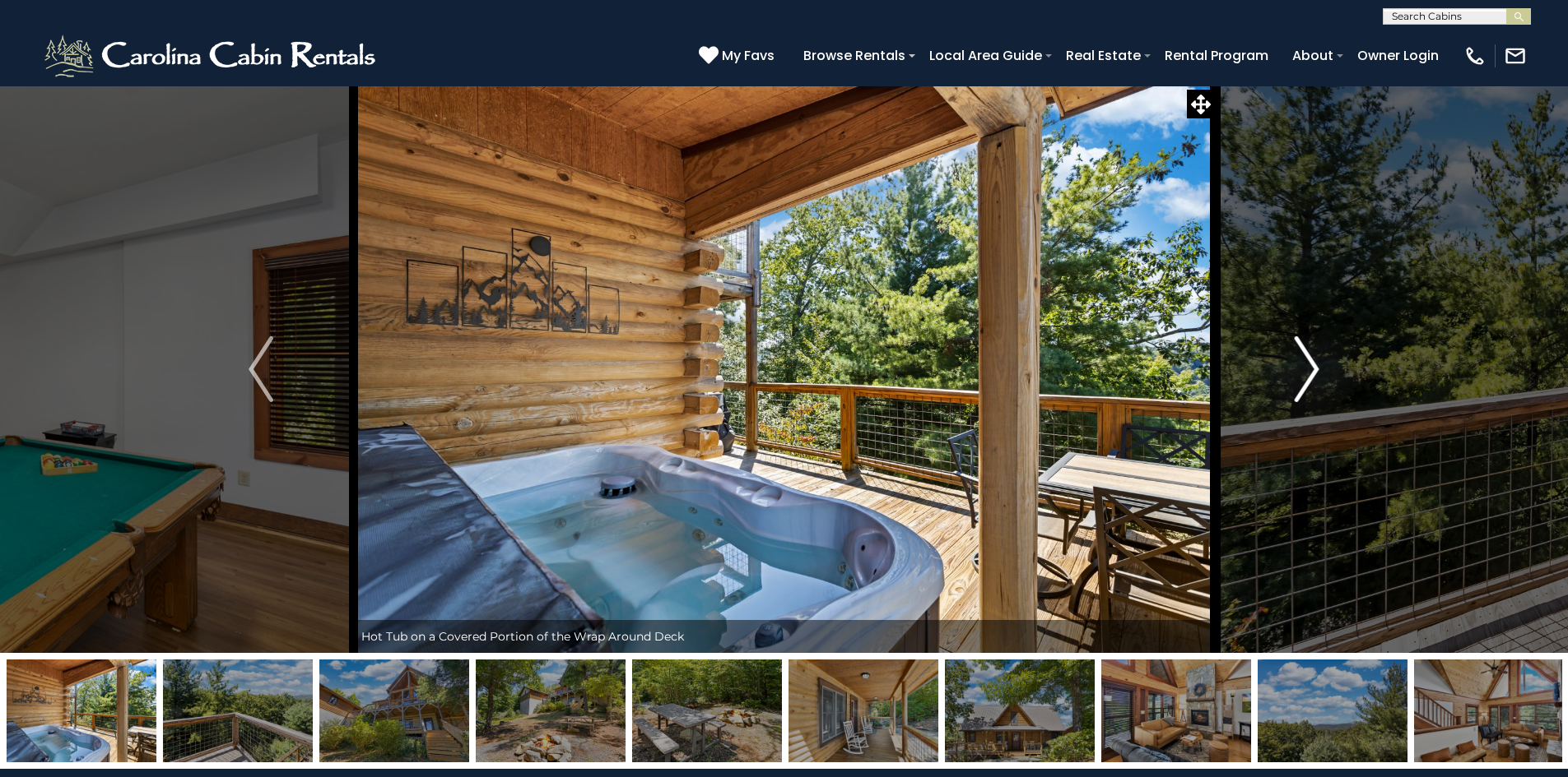
click at [1313, 364] on img "Next" at bounding box center [1307, 369] width 25 height 66
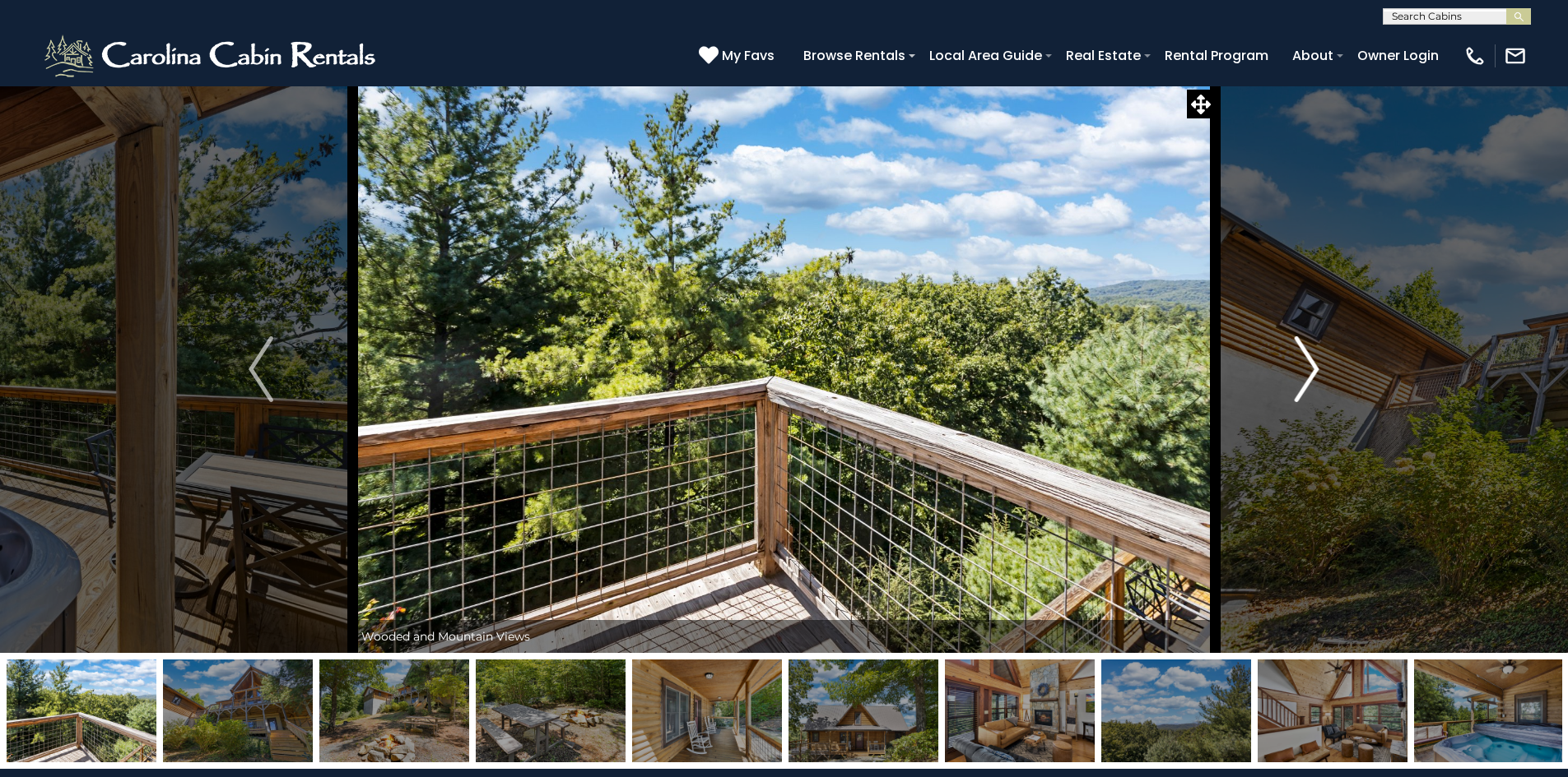
click at [1313, 364] on img "Next" at bounding box center [1307, 369] width 25 height 66
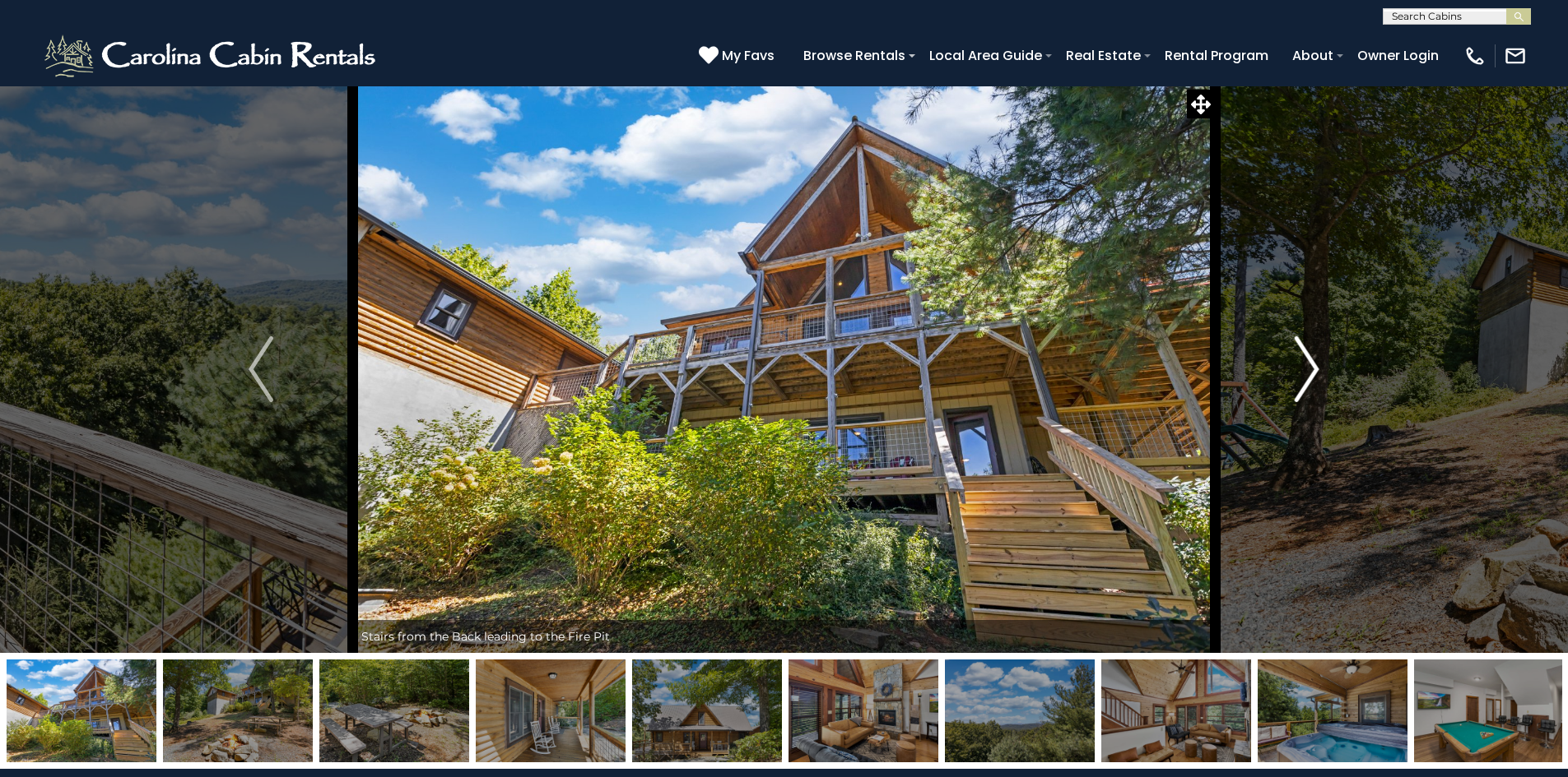
click at [1313, 364] on img "Next" at bounding box center [1307, 369] width 25 height 66
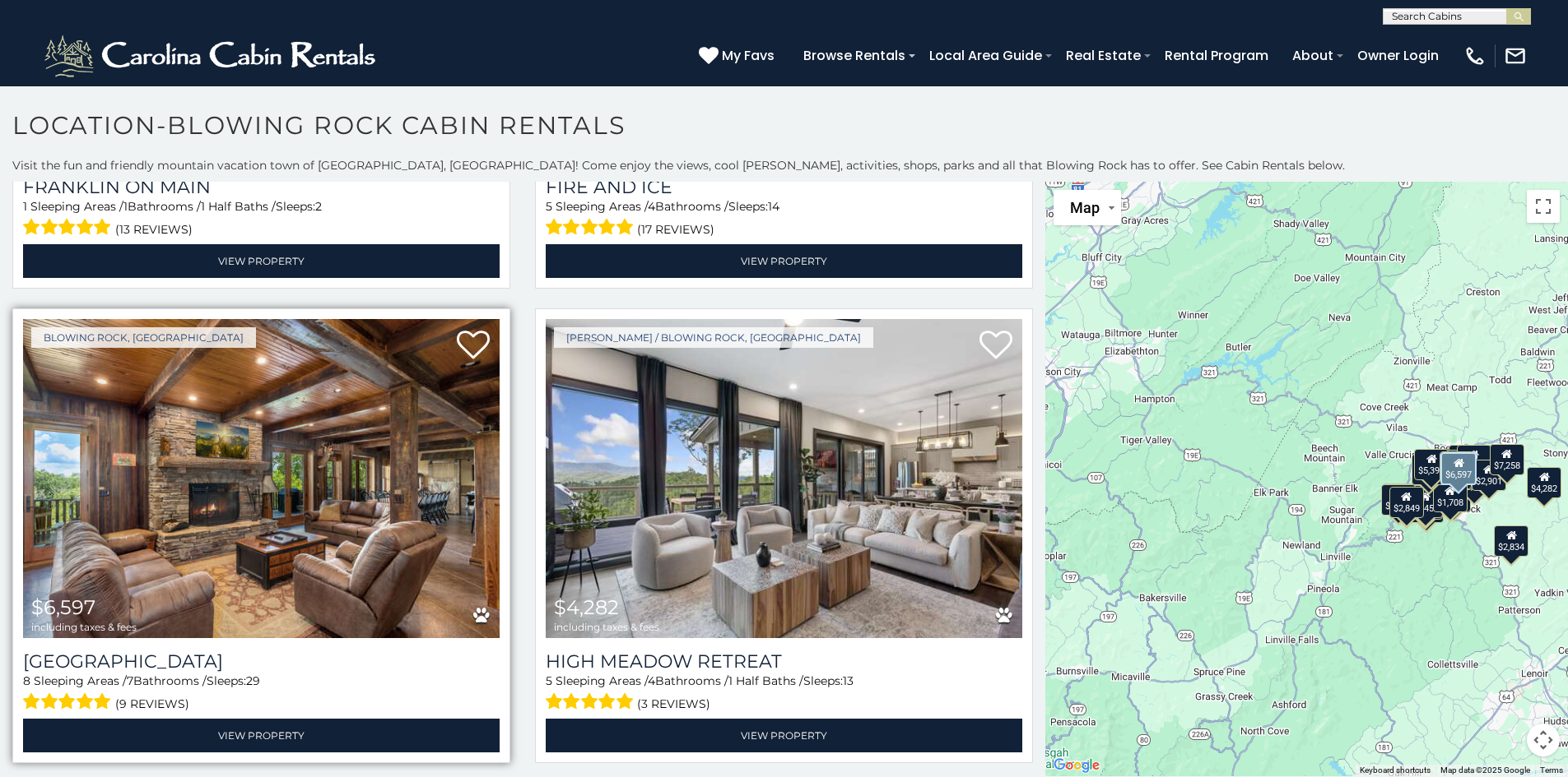
scroll to position [987, 0]
